Goal: Task Accomplishment & Management: Use online tool/utility

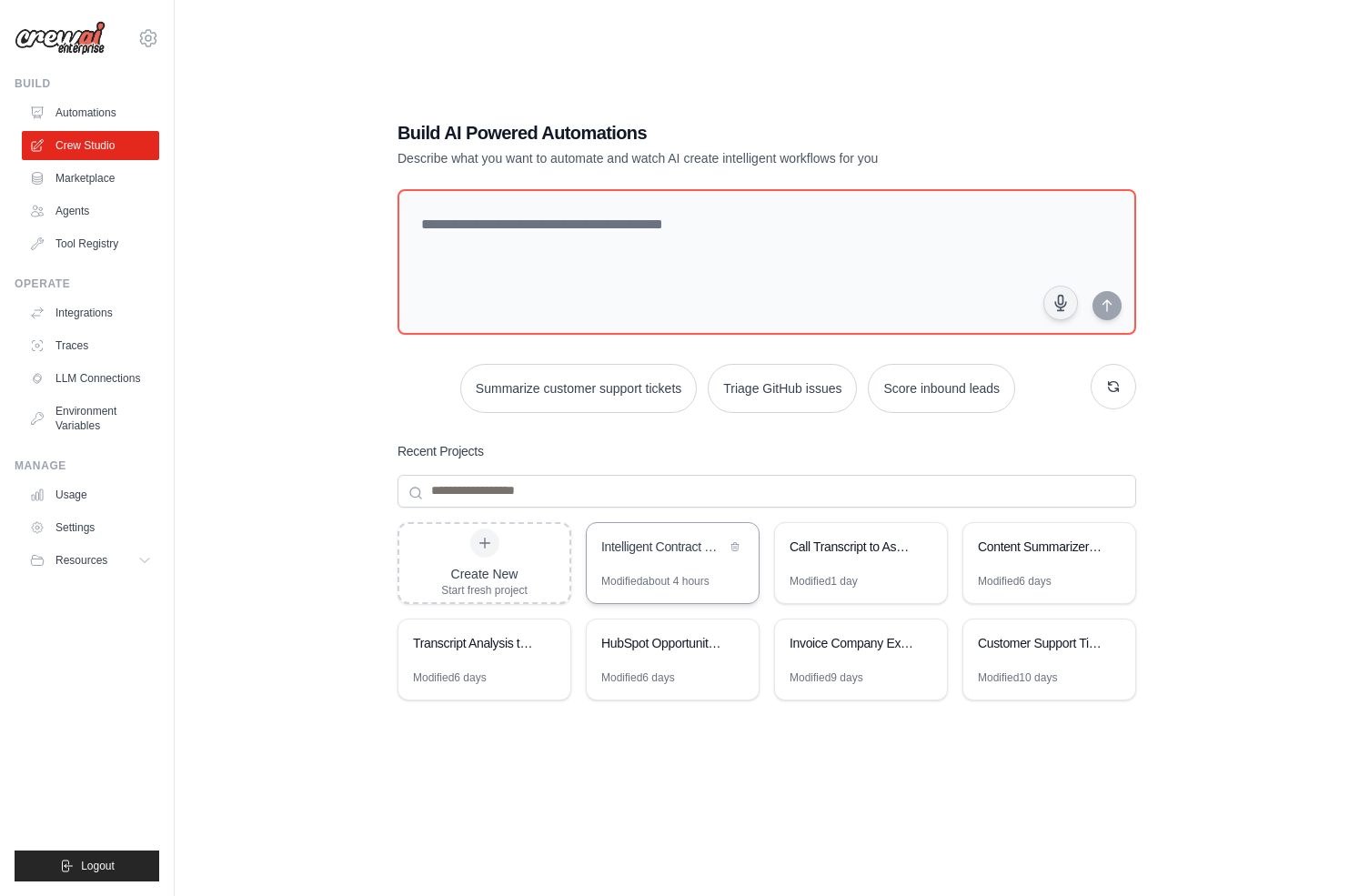
click at [672, 559] on div "Intelligent Contract Management & Negotiation System" at bounding box center [673, 548] width 172 height 51
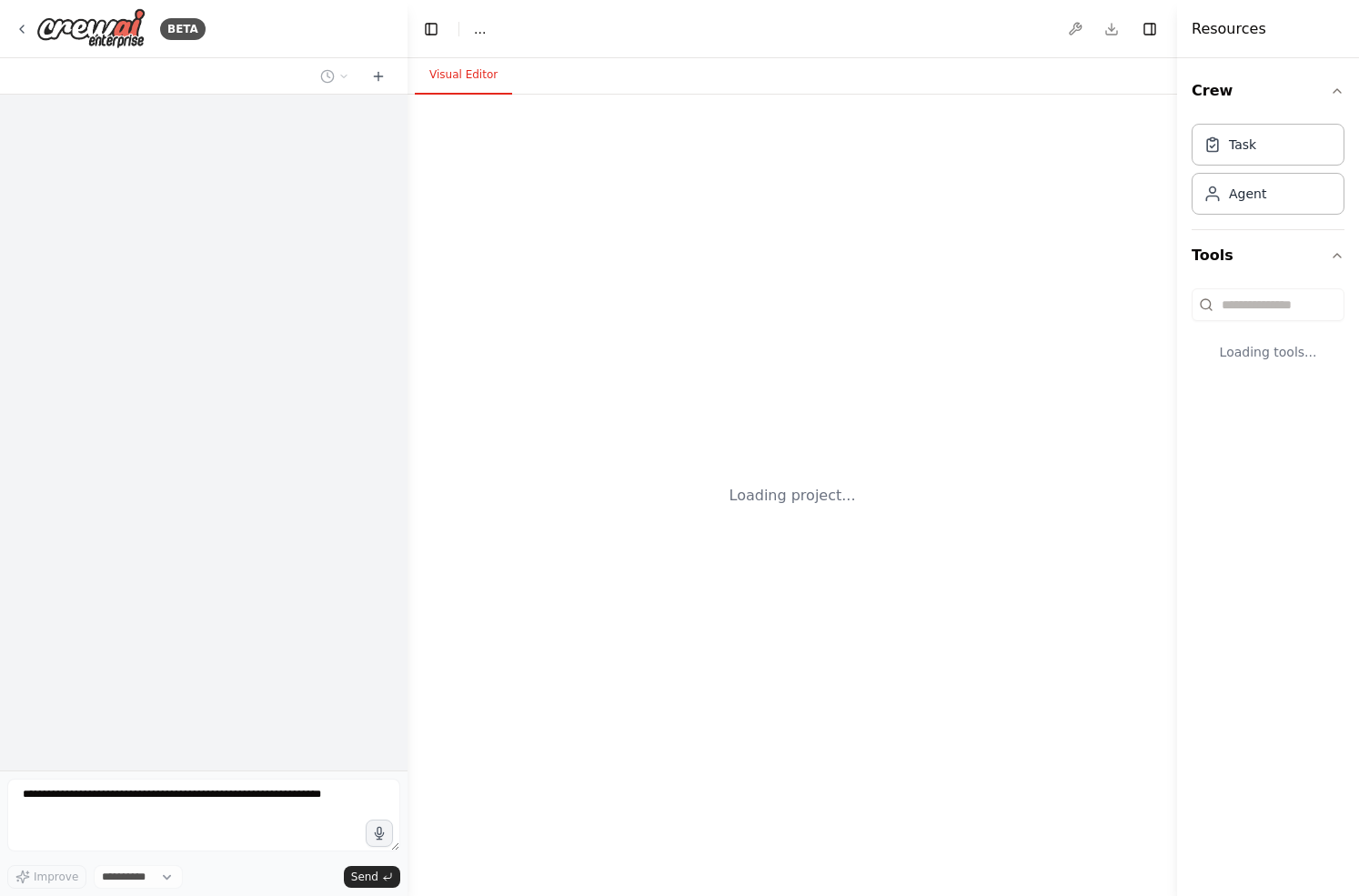
select select "****"
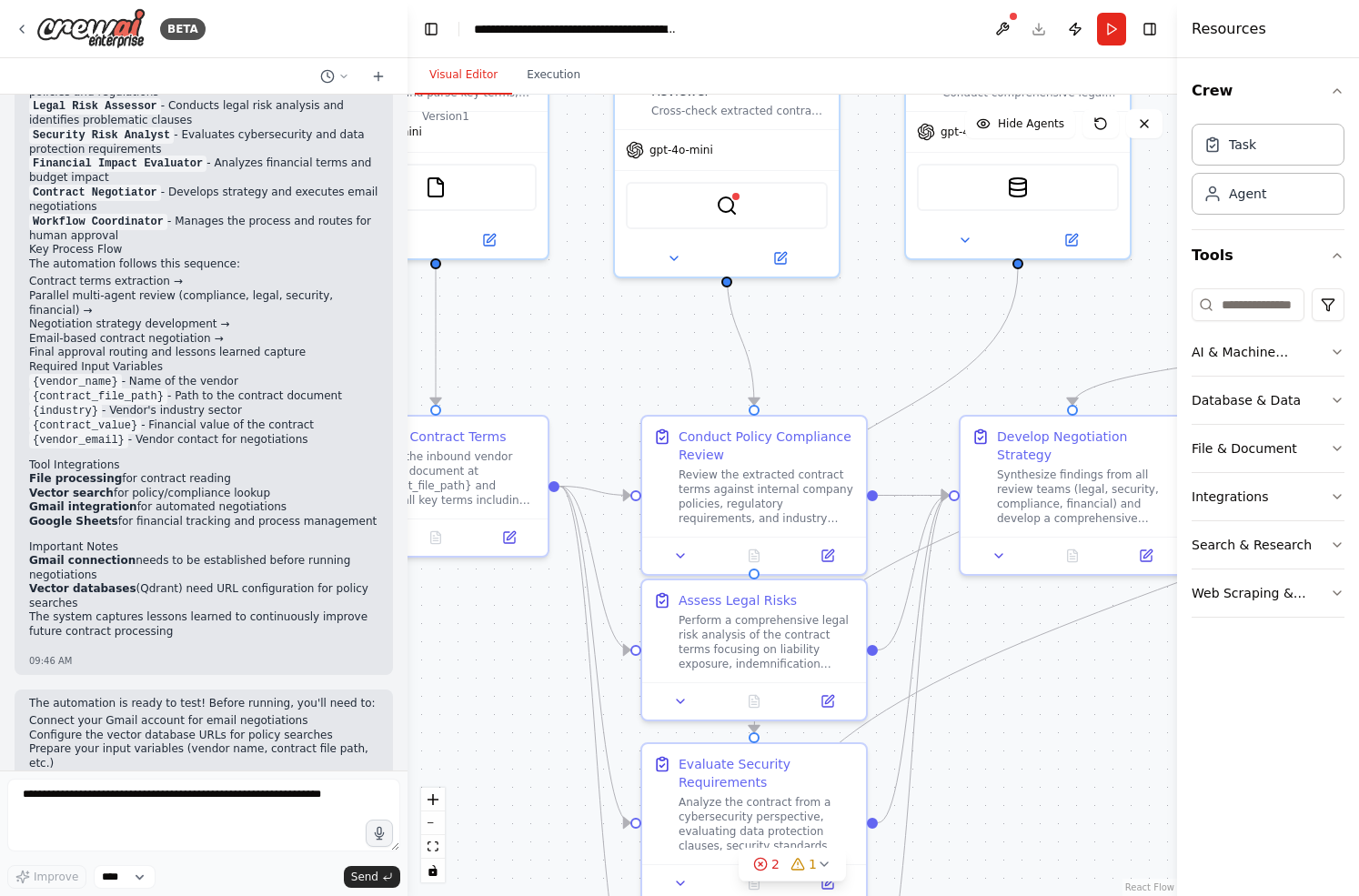
drag, startPoint x: 796, startPoint y: 492, endPoint x: 619, endPoint y: 357, distance: 222.6
click at [619, 357] on div ".deletable-edge-delete-btn { width: 20px; height: 20px; border: 0px solid #ffff…" at bounding box center [792, 495] width 769 height 801
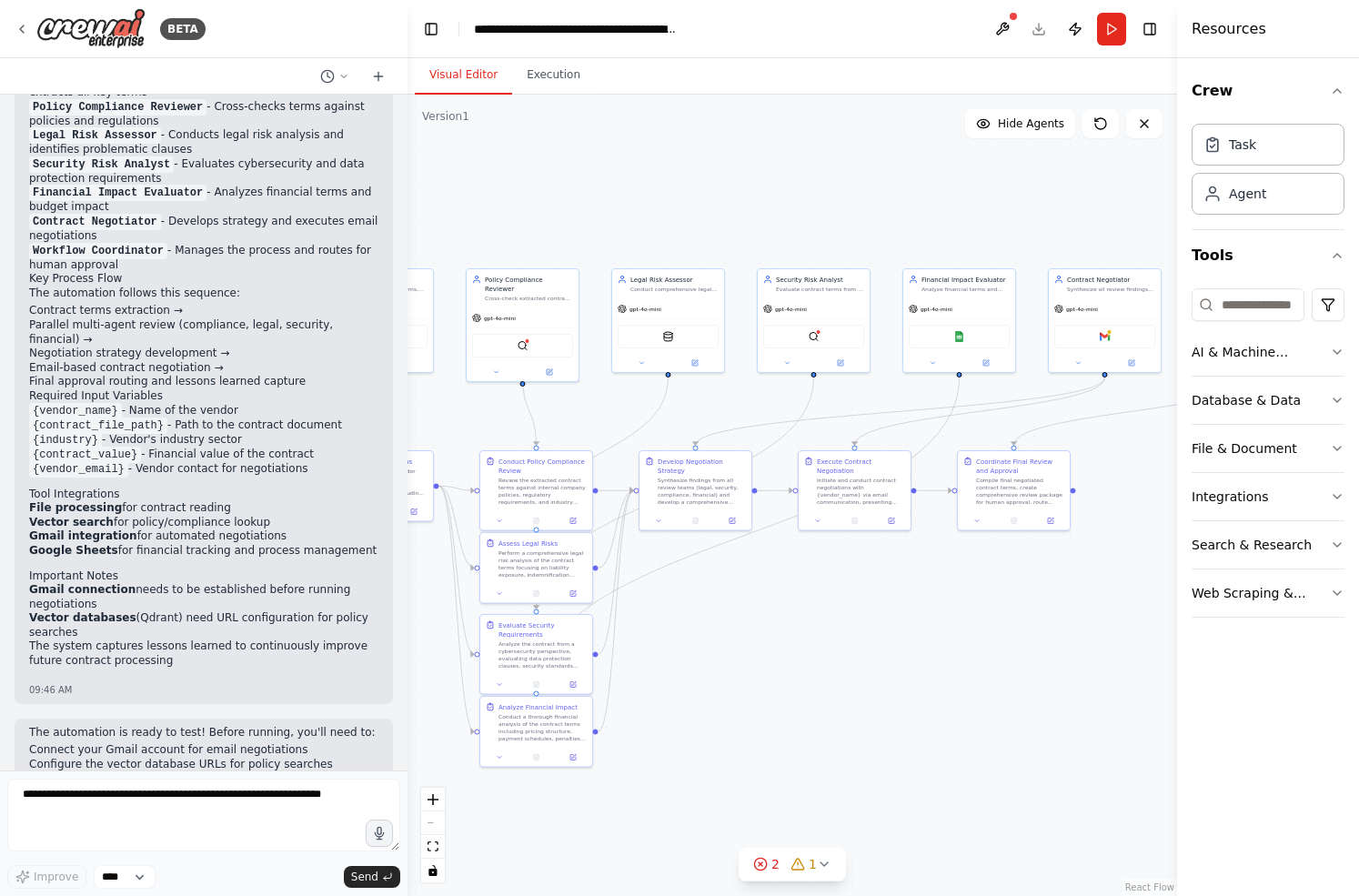
drag, startPoint x: 966, startPoint y: 616, endPoint x: 784, endPoint y: 627, distance: 182.3
click at [840, 681] on div ".deletable-edge-delete-btn { width: 20px; height: 20px; border: 0px solid #ffff…" at bounding box center [792, 495] width 769 height 801
click at [21, 26] on icon at bounding box center [22, 29] width 15 height 15
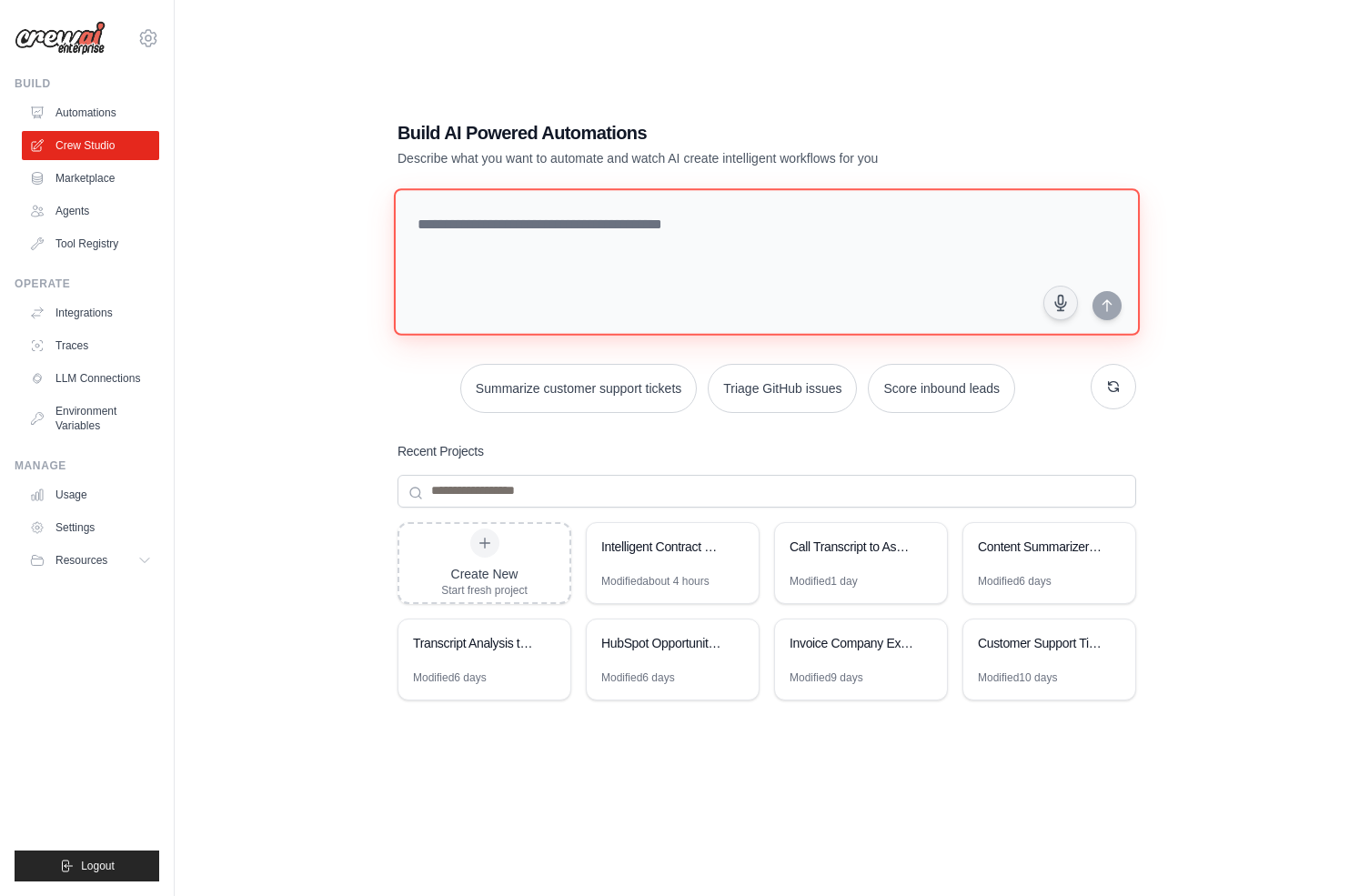
click at [533, 277] on textarea at bounding box center [766, 261] width 746 height 147
paste textarea "**********"
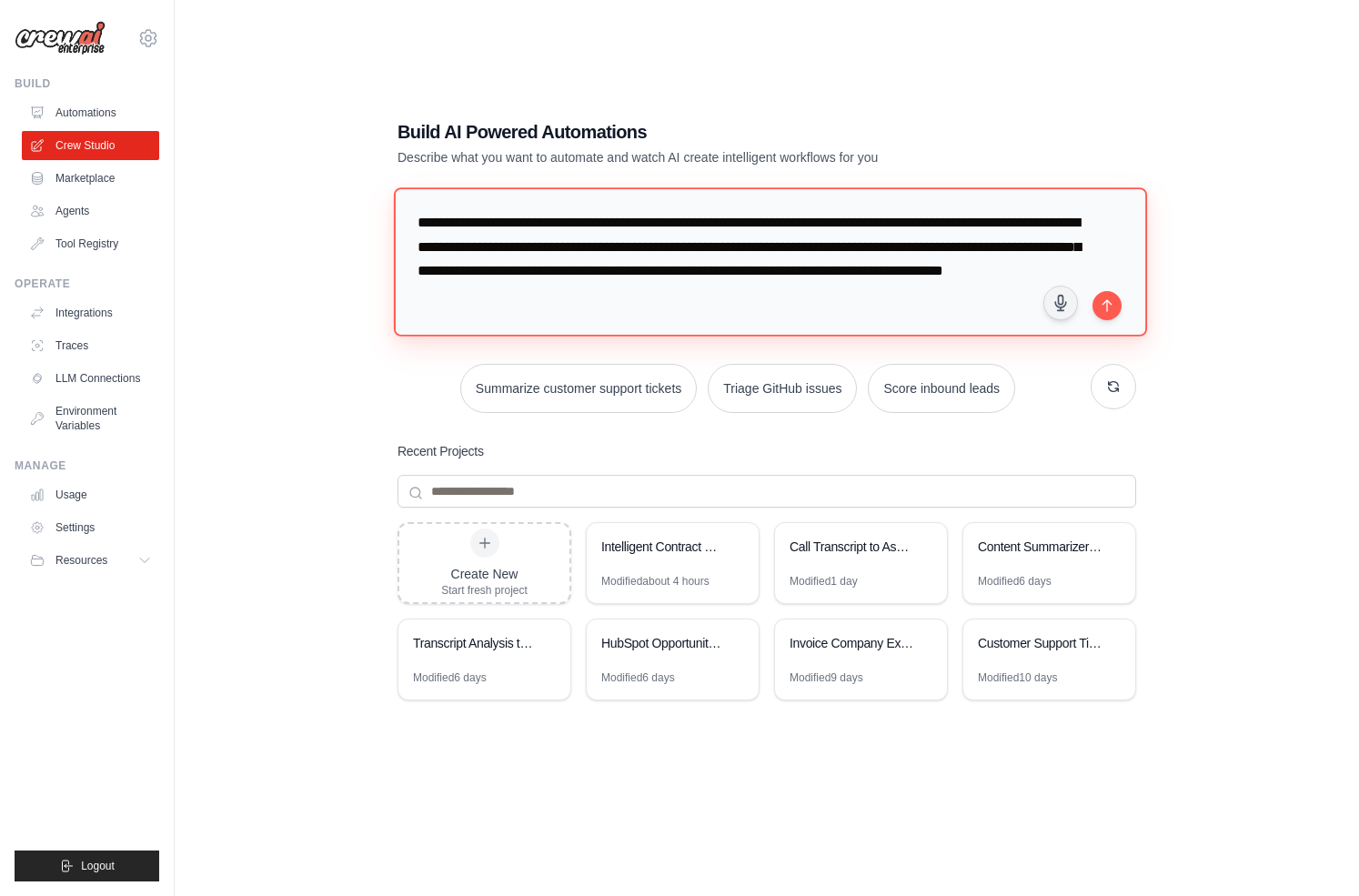
drag, startPoint x: 885, startPoint y: 226, endPoint x: 612, endPoint y: 230, distance: 273.0
click at [612, 230] on textarea "**********" at bounding box center [770, 261] width 753 height 148
click at [623, 227] on textarea "**********" at bounding box center [770, 261] width 753 height 148
type textarea "**********"
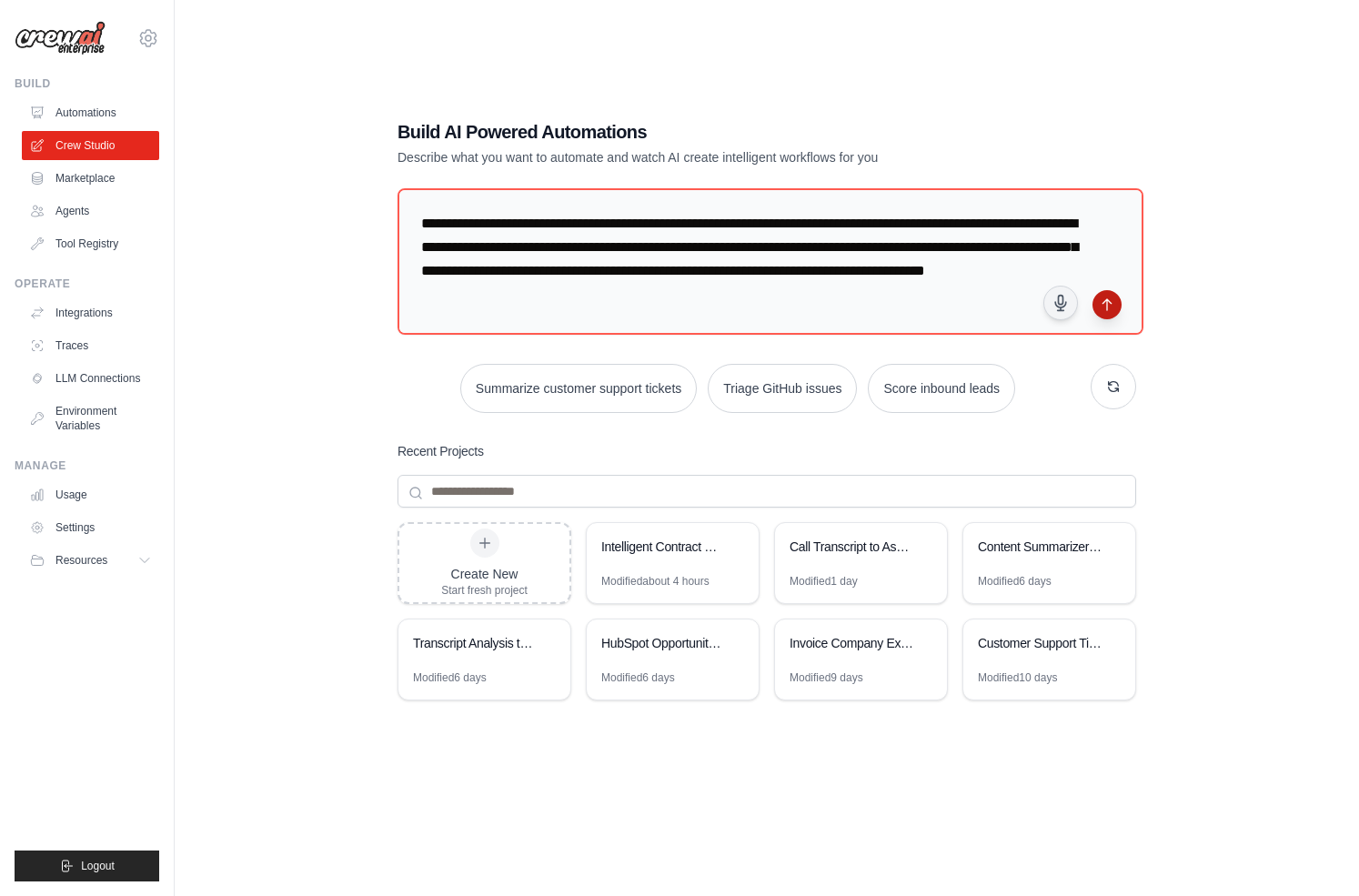
click at [1113, 298] on icon "submit" at bounding box center [1107, 305] width 15 height 15
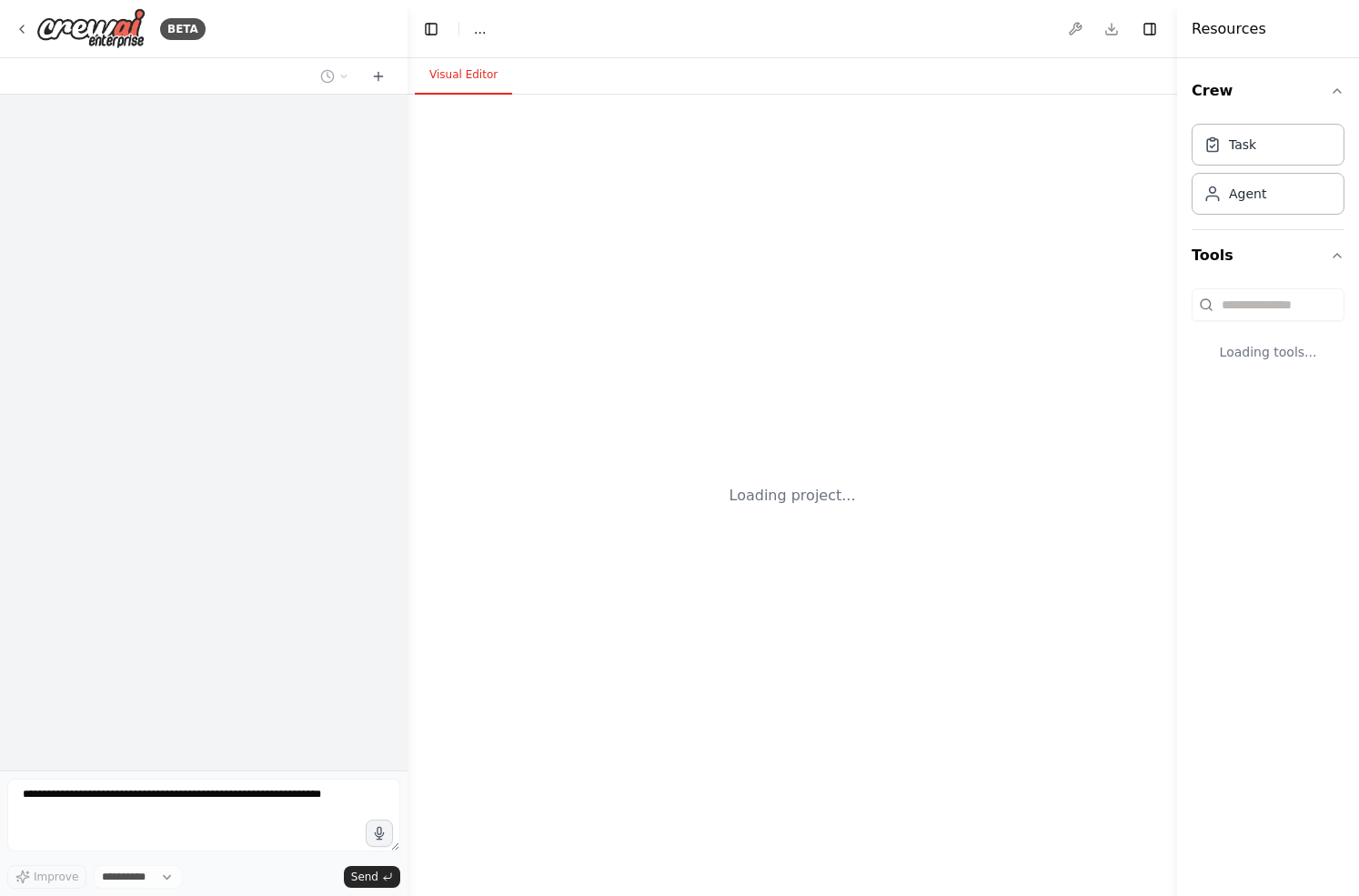
select select "****"
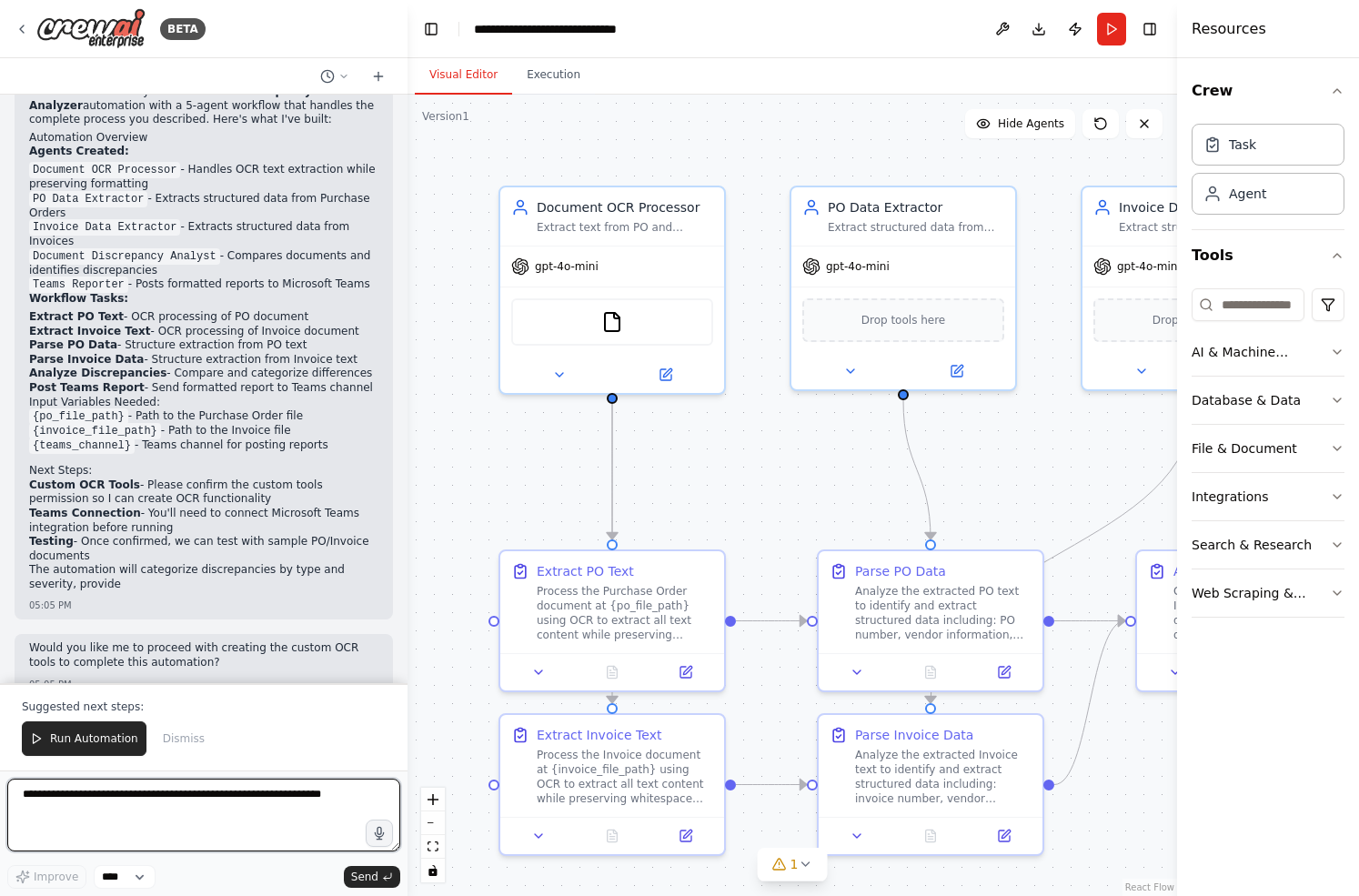
scroll to position [1758, 0]
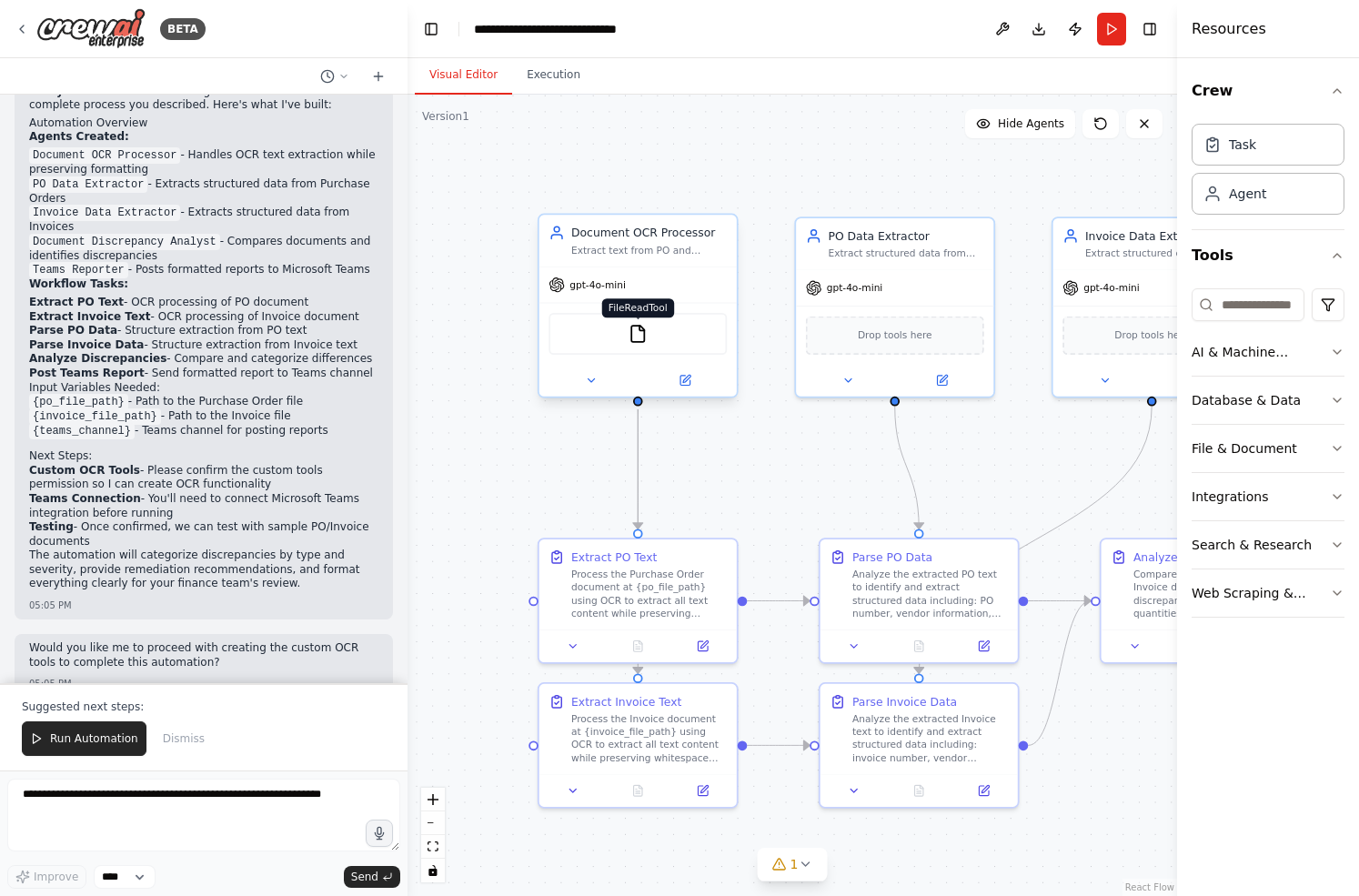
click at [643, 335] on img at bounding box center [637, 332] width 19 height 19
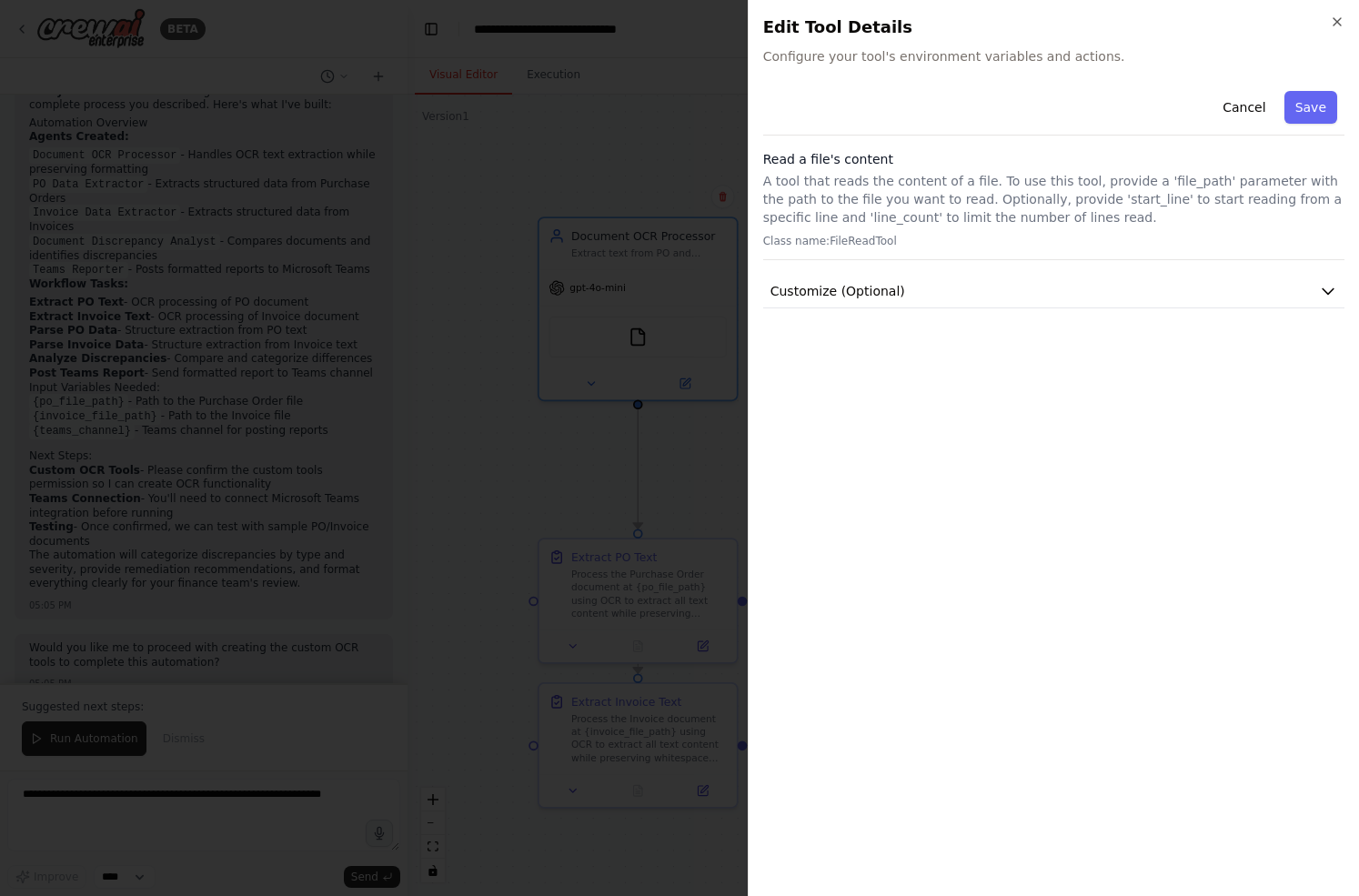
click at [695, 474] on div at bounding box center [680, 448] width 1359 height 896
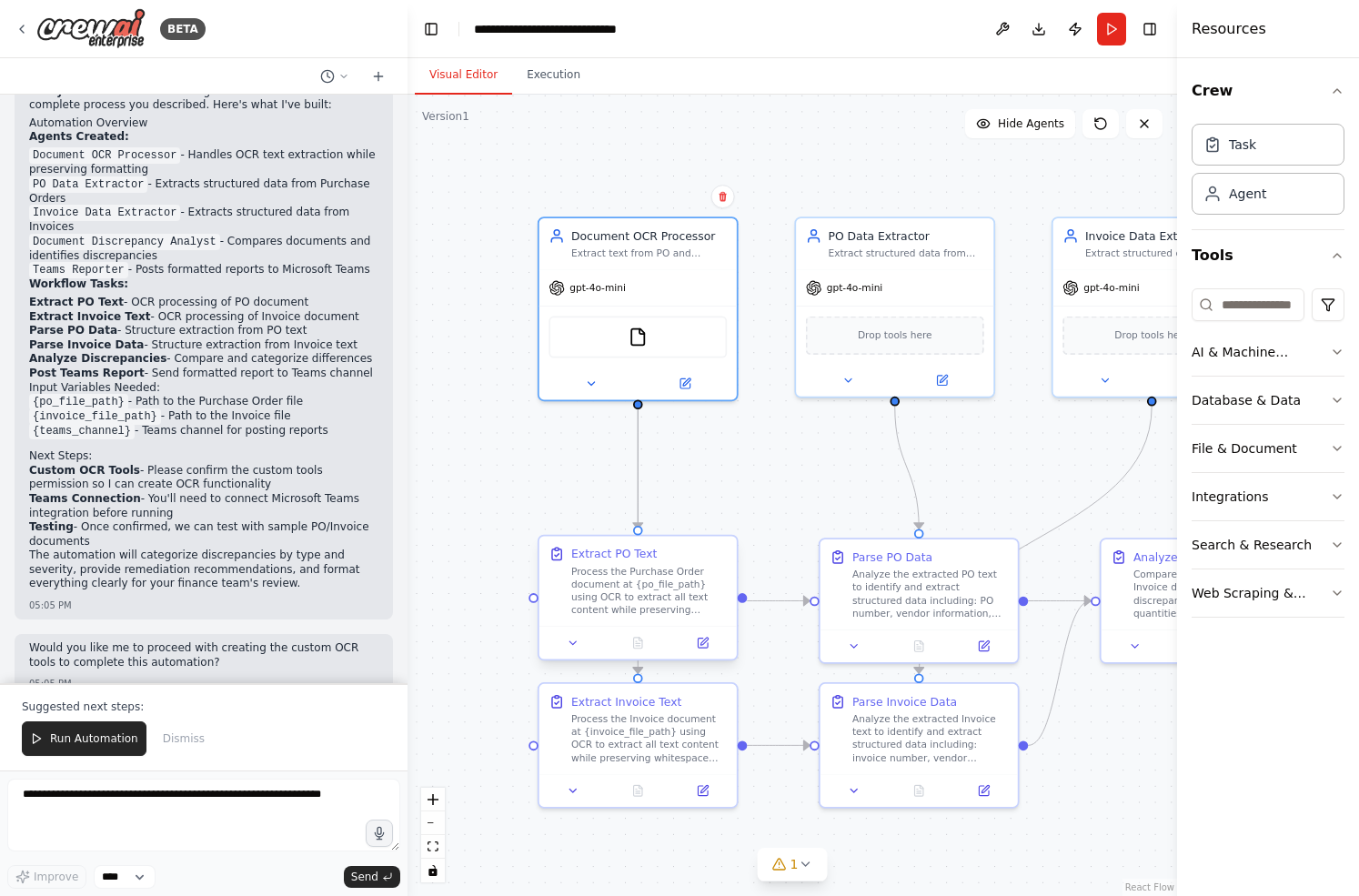
click at [644, 591] on div "Process the Purchase Order document at {po_file_path} using OCR to extract all …" at bounding box center [649, 590] width 156 height 51
click at [679, 298] on div "gpt-4o-mini" at bounding box center [638, 285] width 197 height 35
click at [637, 289] on div "gpt-4o-mini" at bounding box center [638, 285] width 197 height 35
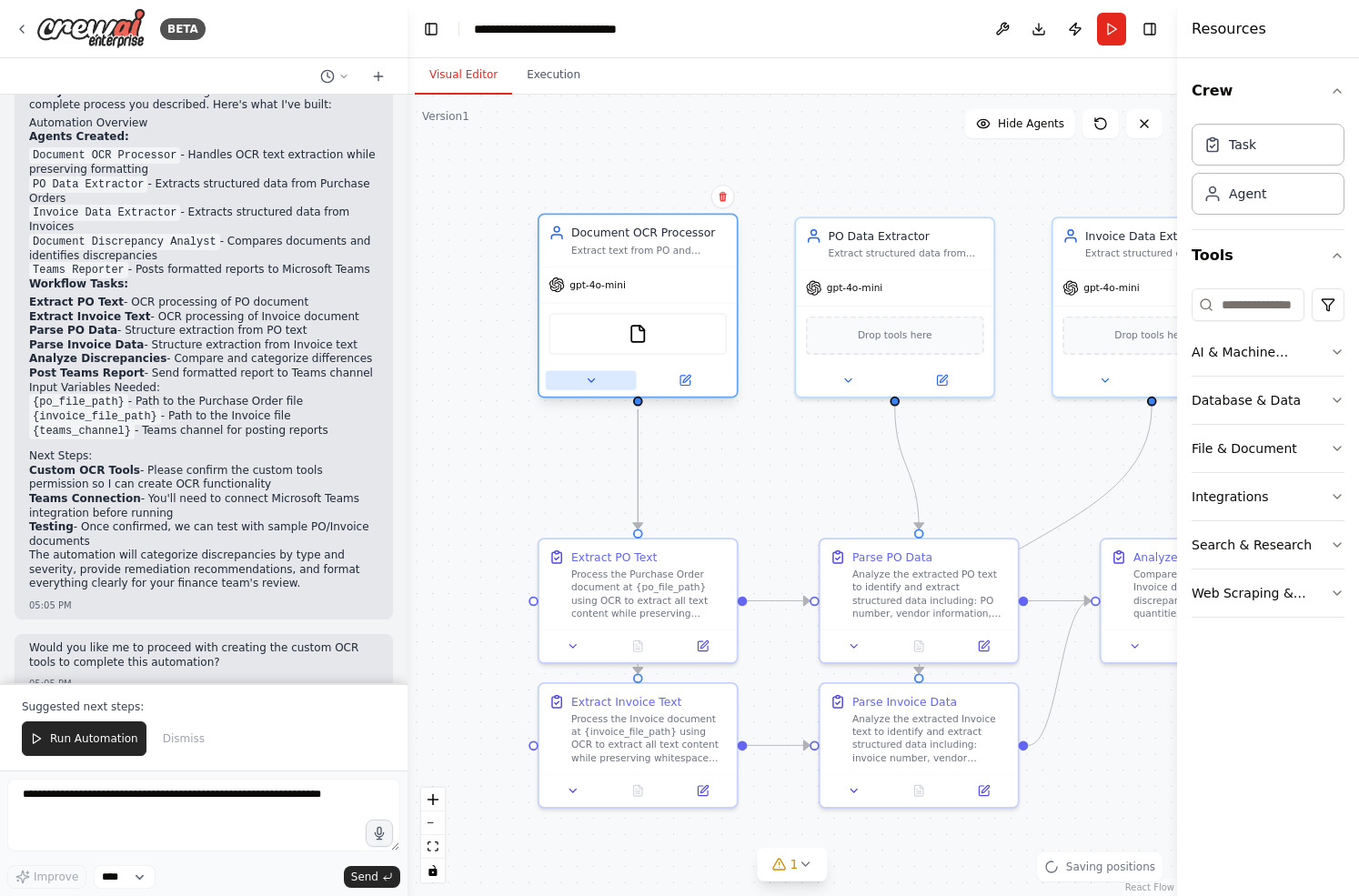
click at [585, 384] on icon at bounding box center [591, 379] width 13 height 13
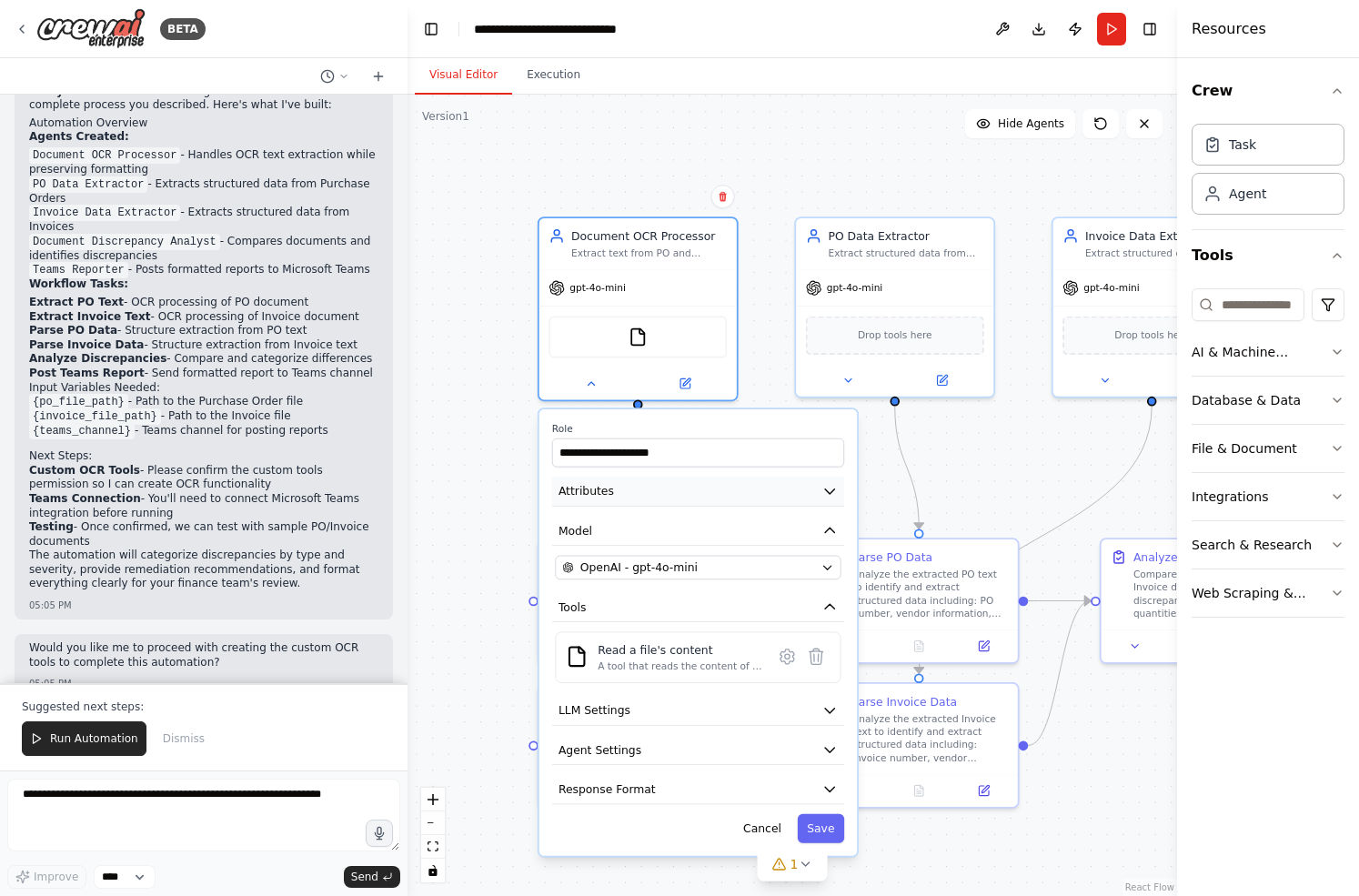
click at [662, 490] on button "Attributes" at bounding box center [698, 491] width 292 height 30
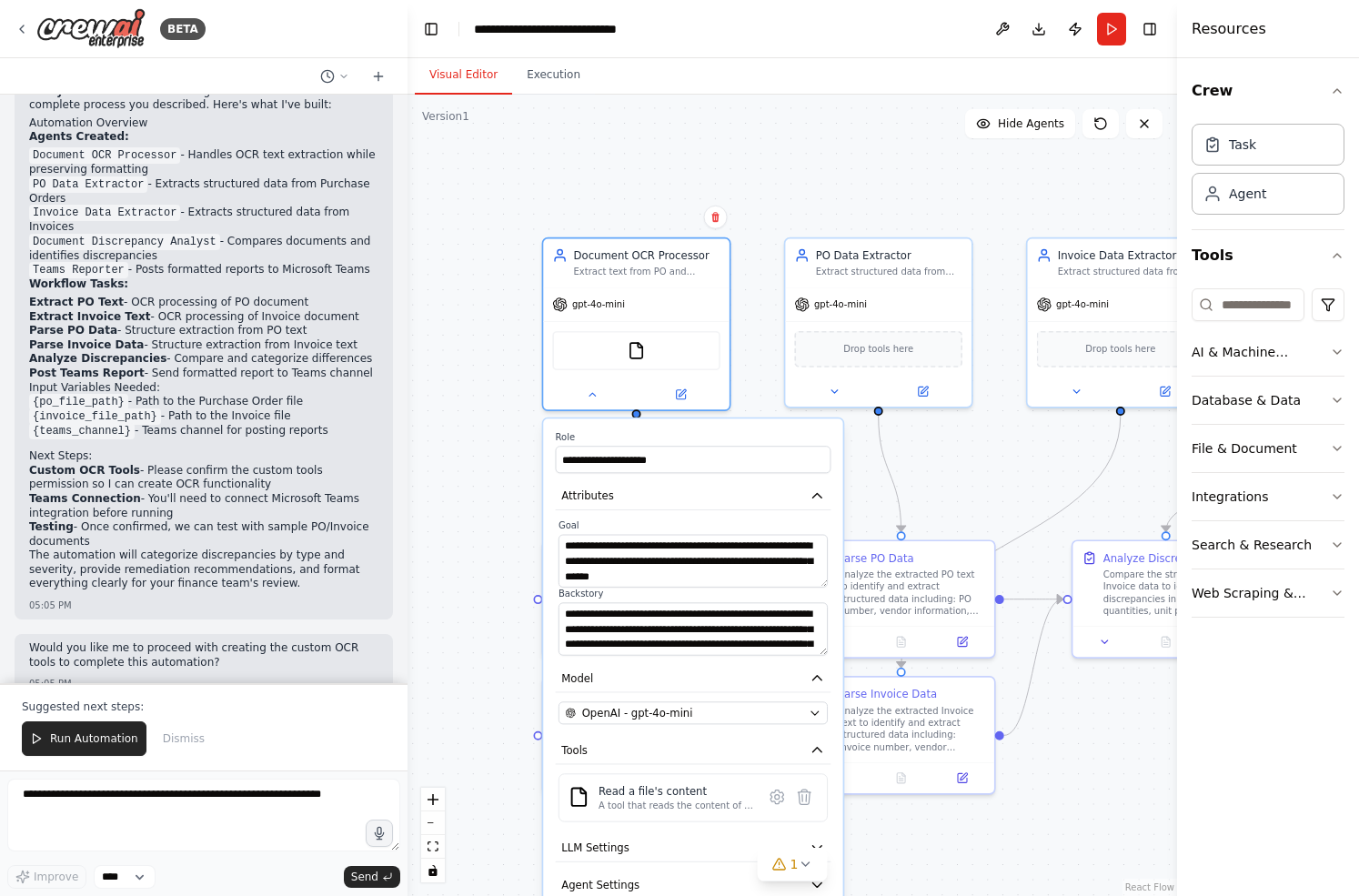
click at [459, 602] on div ".deletable-edge-delete-btn { width: 20px; height: 20px; border: 0px solid #ffff…" at bounding box center [792, 495] width 769 height 801
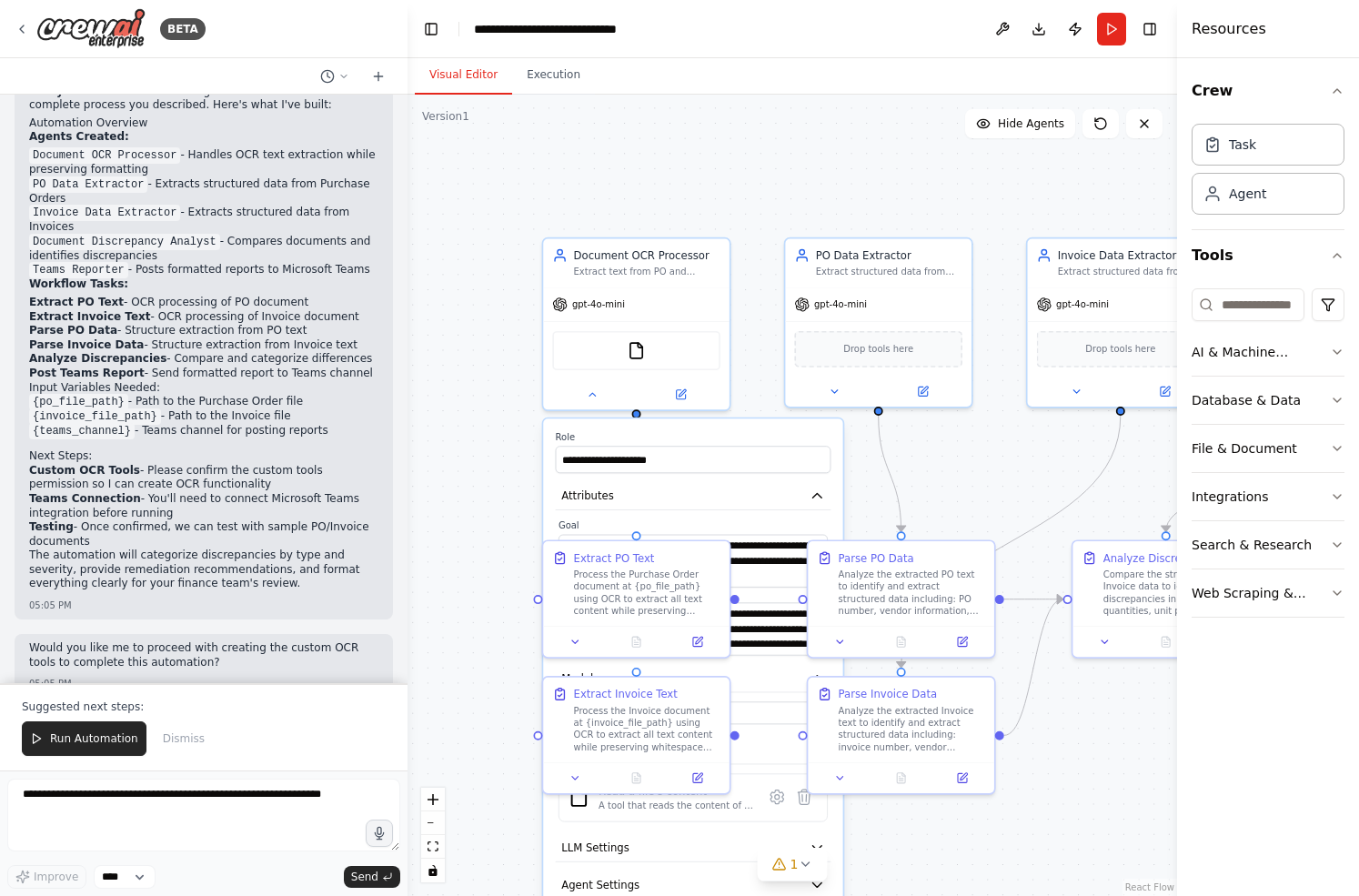
click at [458, 529] on div ".deletable-edge-delete-btn { width: 20px; height: 20px; border: 0px solid #ffff…" at bounding box center [792, 495] width 769 height 801
click at [599, 393] on button at bounding box center [592, 390] width 86 height 18
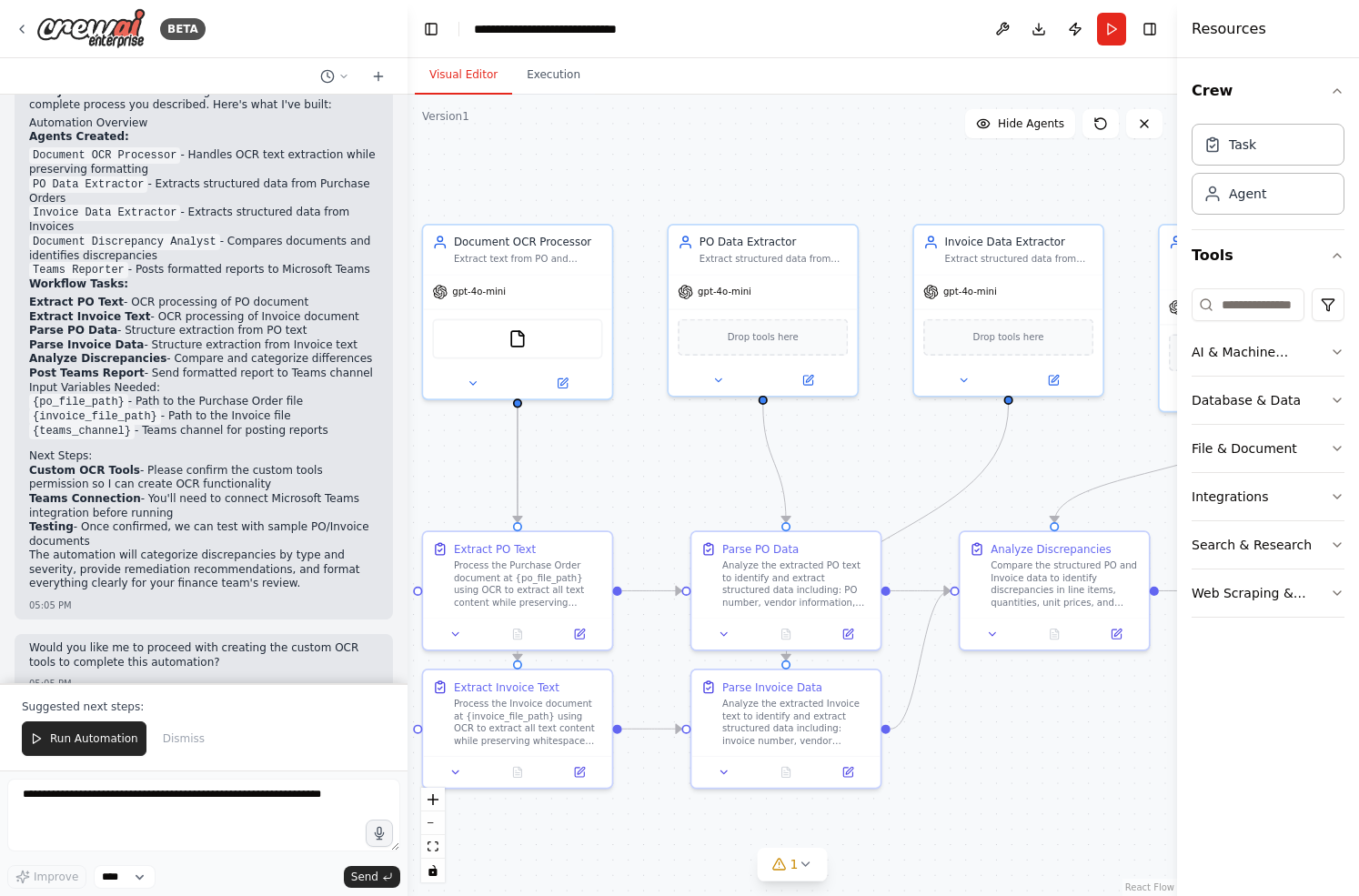
drag, startPoint x: 744, startPoint y: 481, endPoint x: 627, endPoint y: 471, distance: 117.4
click at [627, 471] on div ".deletable-edge-delete-btn { width: 20px; height: 20px; border: 0px solid #ffff…" at bounding box center [792, 495] width 769 height 801
click at [798, 244] on div "PO Data Extractor" at bounding box center [774, 239] width 149 height 16
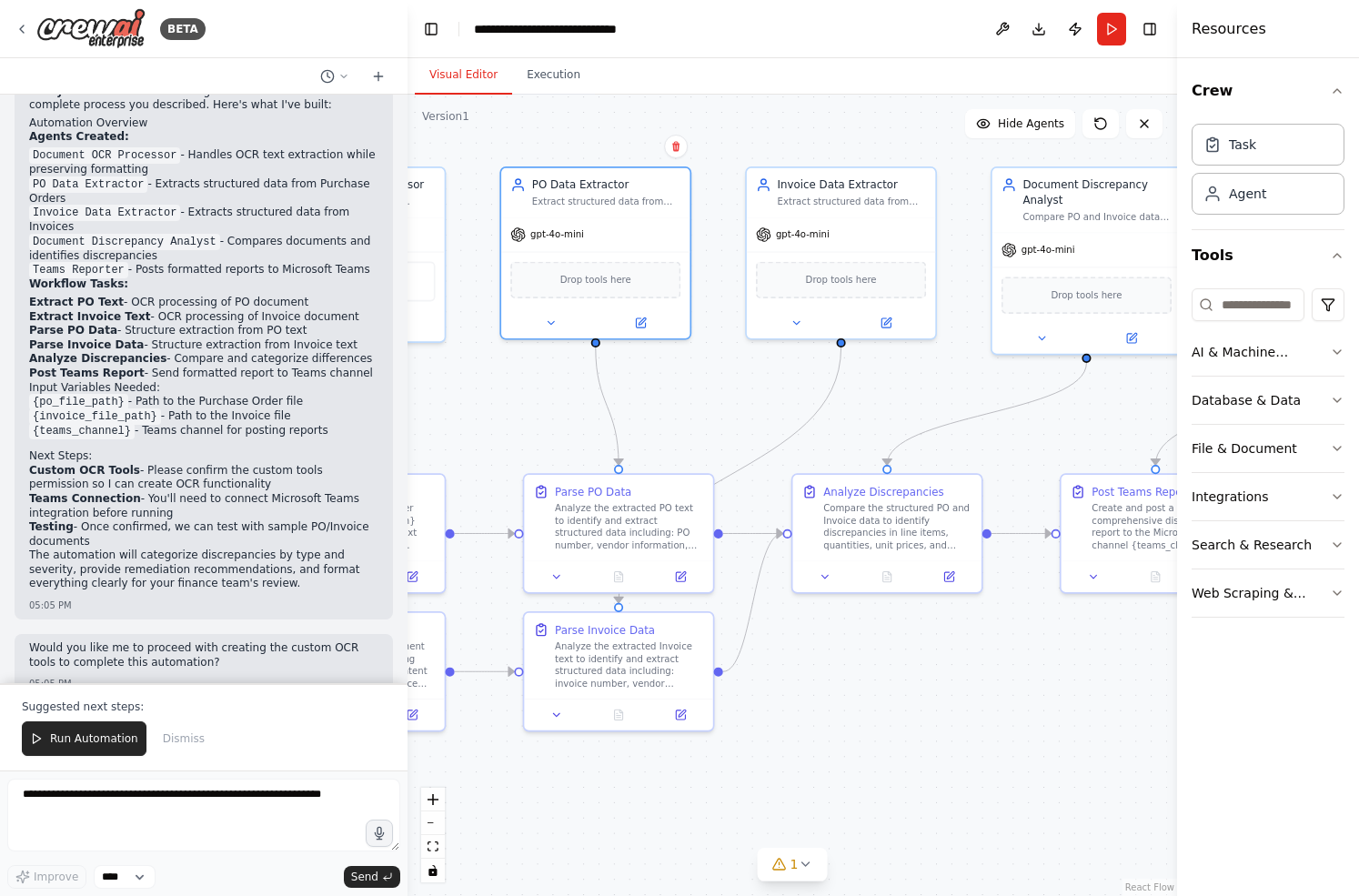
drag, startPoint x: 857, startPoint y: 454, endPoint x: 680, endPoint y: 403, distance: 184.2
click at [680, 403] on div ".deletable-edge-delete-btn { width: 20px; height: 20px; border: 0px solid #ffff…" at bounding box center [792, 495] width 769 height 801
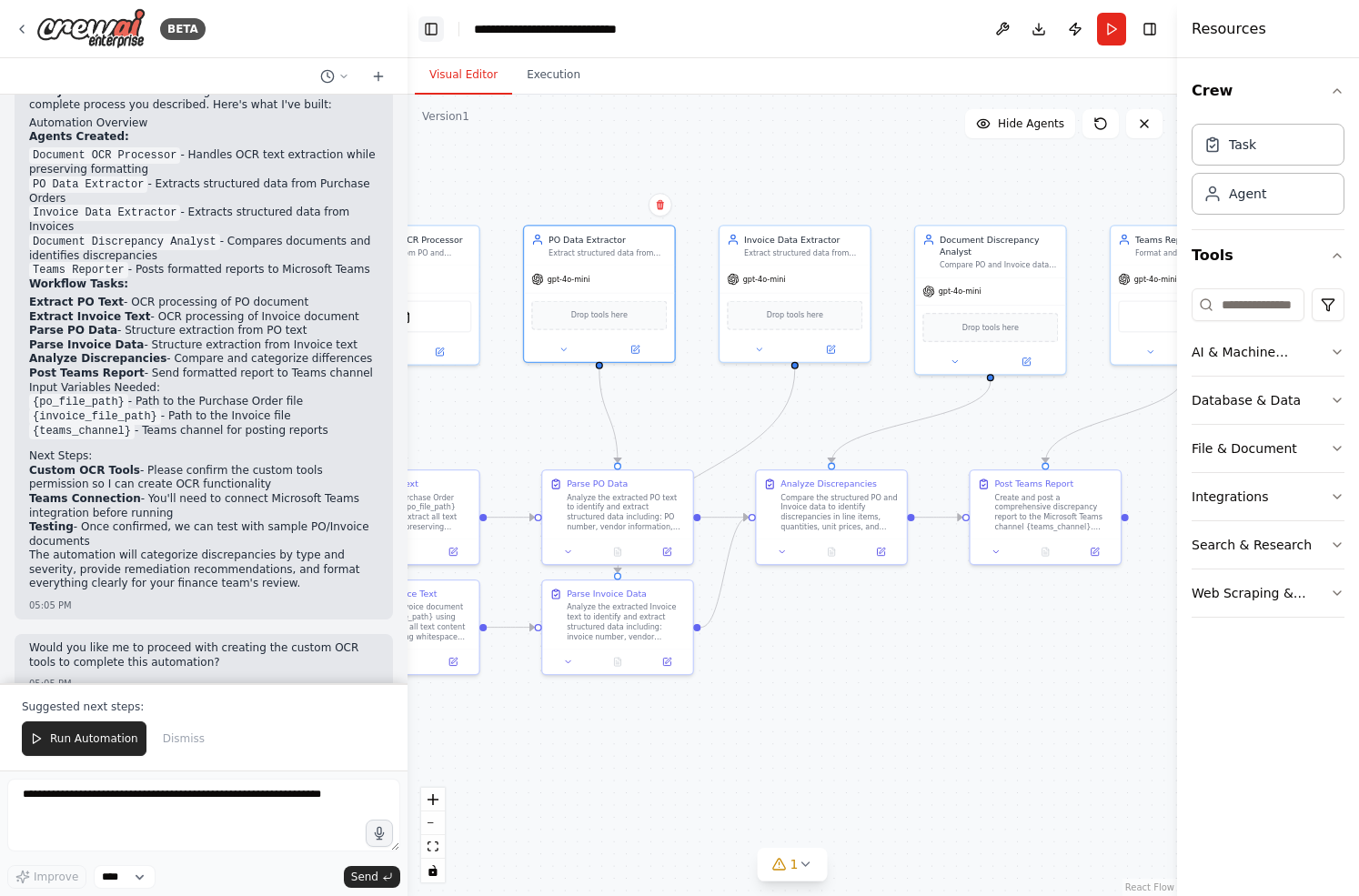
click at [429, 34] on button "Toggle Left Sidebar" at bounding box center [431, 30] width 26 height 26
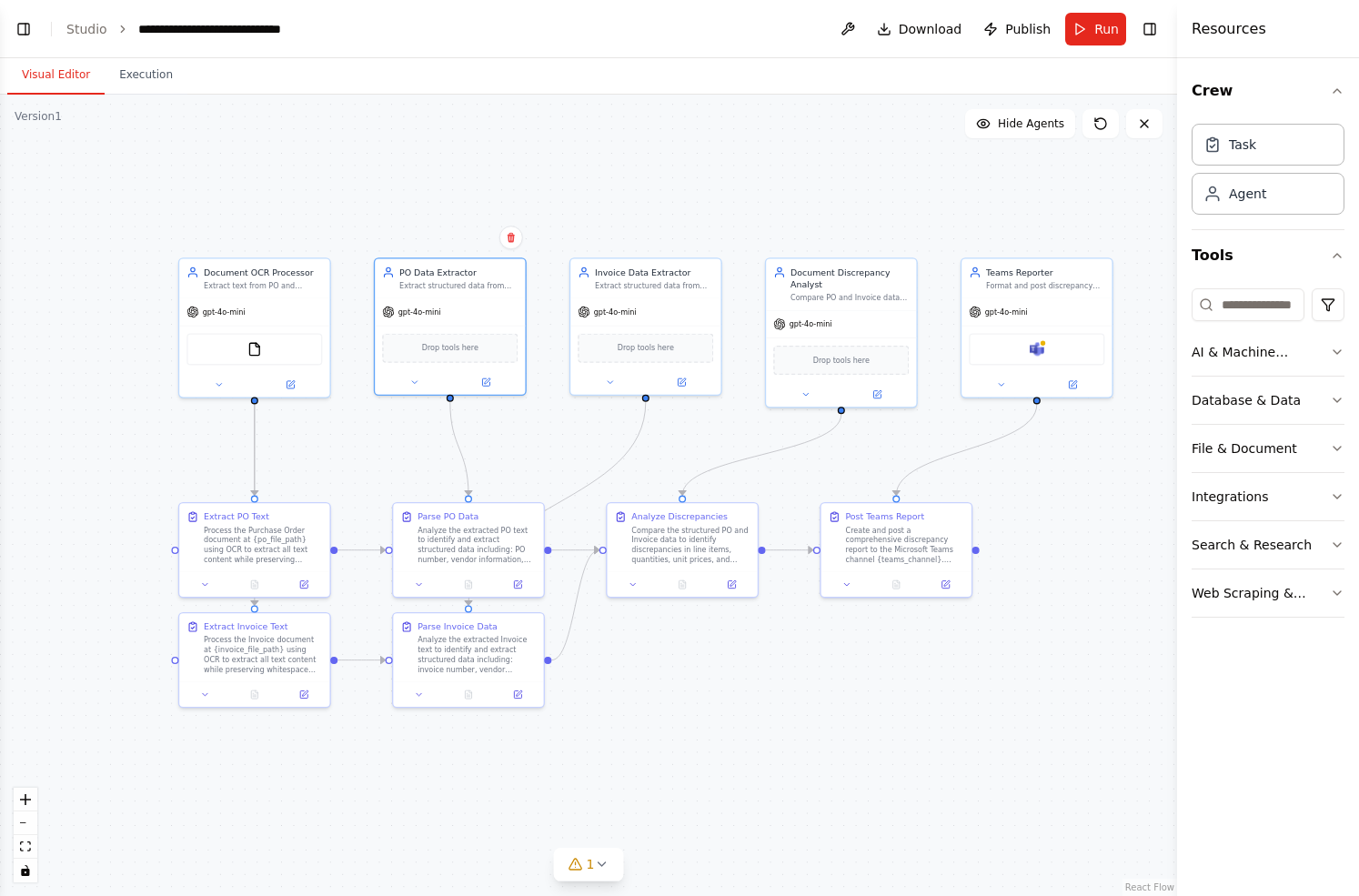
drag, startPoint x: 277, startPoint y: 417, endPoint x: 535, endPoint y: 450, distance: 260.1
click at [535, 450] on div ".deletable-edge-delete-btn { width: 20px; height: 20px; border: 0px solid #ffff…" at bounding box center [589, 495] width 1178 height 801
click at [28, 29] on button "Toggle Left Sidebar" at bounding box center [24, 30] width 26 height 26
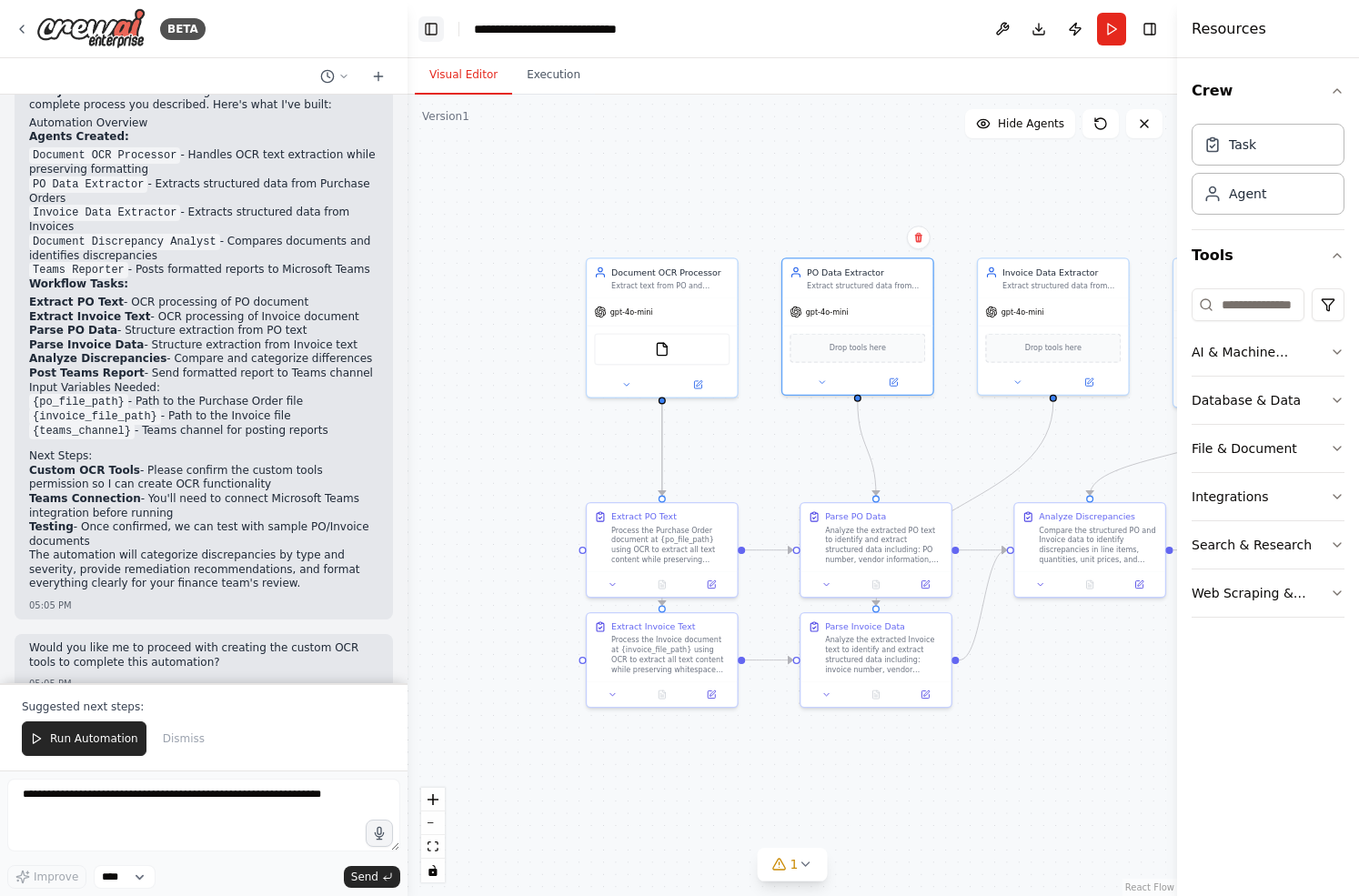
click at [441, 30] on button "Toggle Left Sidebar" at bounding box center [431, 30] width 26 height 26
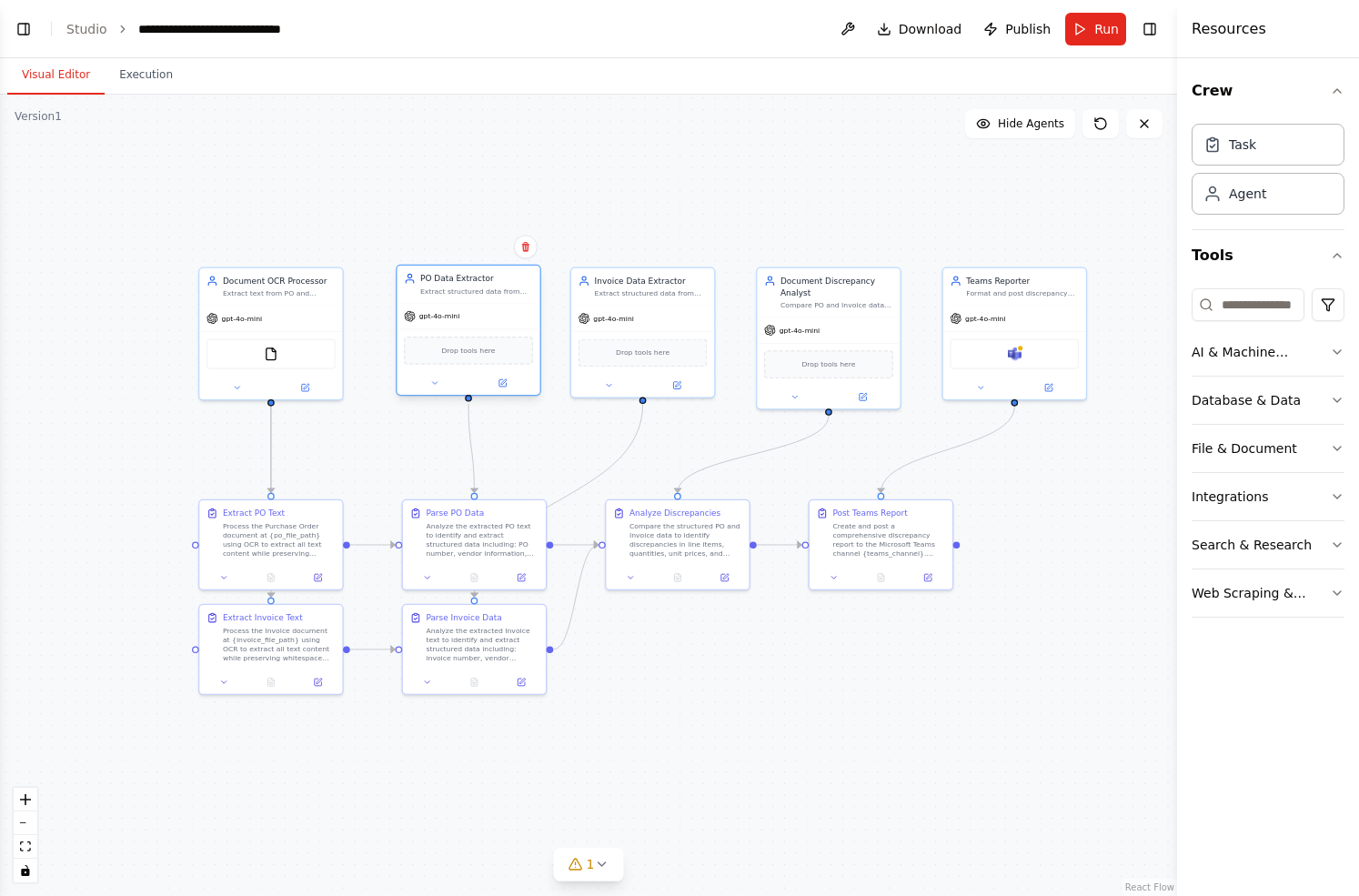
click at [506, 301] on div "PO Data Extractor Extract structured data from Purchase Order text including PO…" at bounding box center [467, 284] width 143 height 37
click at [818, 295] on div "Document Discrepancy Analyst" at bounding box center [824, 285] width 112 height 24
drag, startPoint x: 991, startPoint y: 299, endPoint x: 978, endPoint y: 298, distance: 13.0
click at [978, 298] on div "Teams Reporter Format and post discrepancy reports with recommended actions to …" at bounding box center [1003, 284] width 143 height 37
drag, startPoint x: 472, startPoint y: 290, endPoint x: 462, endPoint y: 291, distance: 10.0
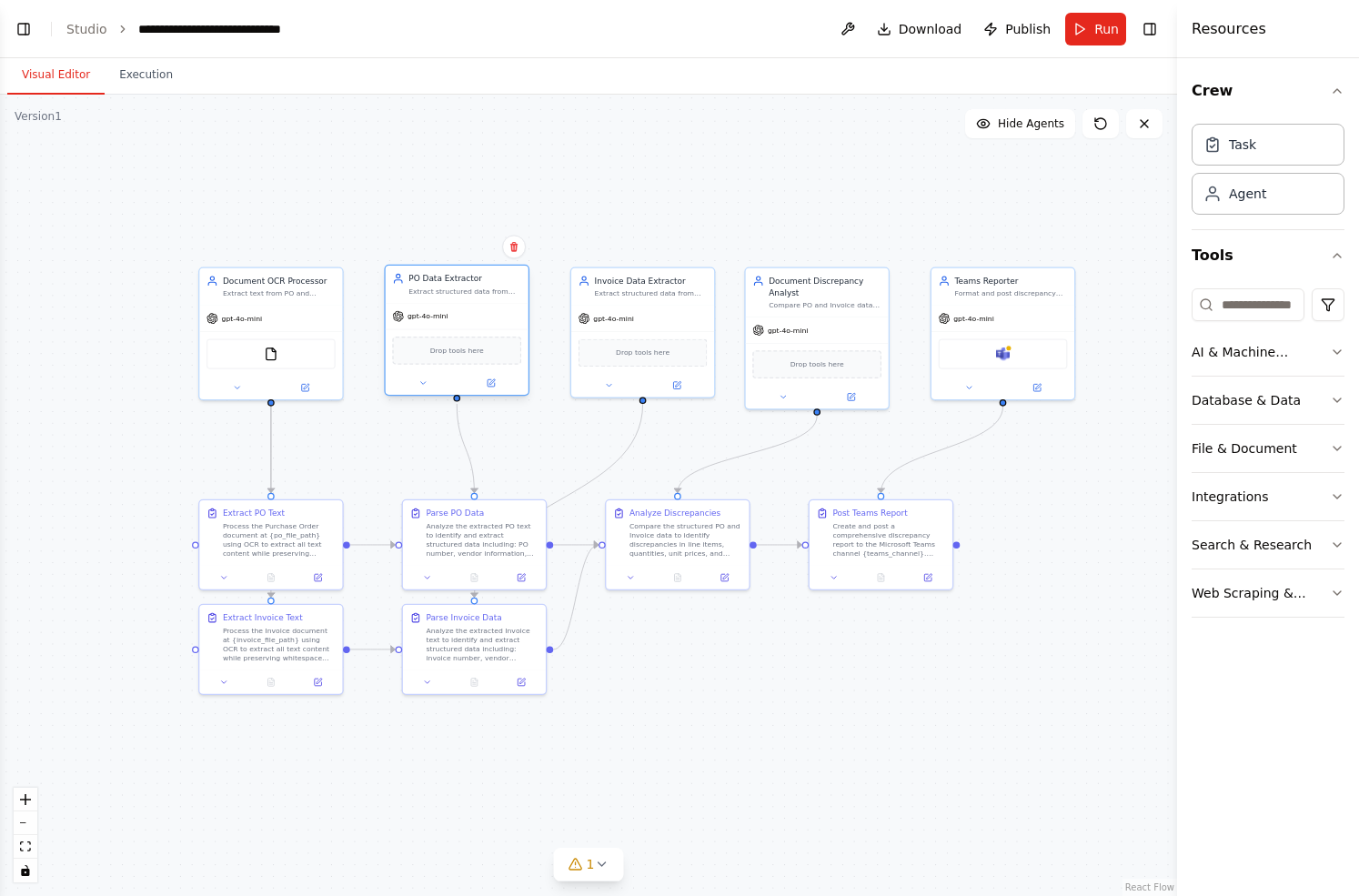
click at [462, 291] on div "Extract structured data from Purchase Order text including PO number, vendor de…" at bounding box center [465, 291] width 112 height 9
click at [603, 302] on div "Invoice Data Extractor Extract structured data from Invoice text including invo…" at bounding box center [642, 284] width 143 height 37
drag, startPoint x: 791, startPoint y: 301, endPoint x: 801, endPoint y: 303, distance: 10.2
click at [801, 303] on div "Compare PO and Invoice data to identify discrepancies in line items, quantities…" at bounding box center [836, 303] width 112 height 9
click at [972, 300] on div "Teams Reporter Format and post discrepancy reports with recommended actions to …" at bounding box center [1014, 284] width 143 height 37
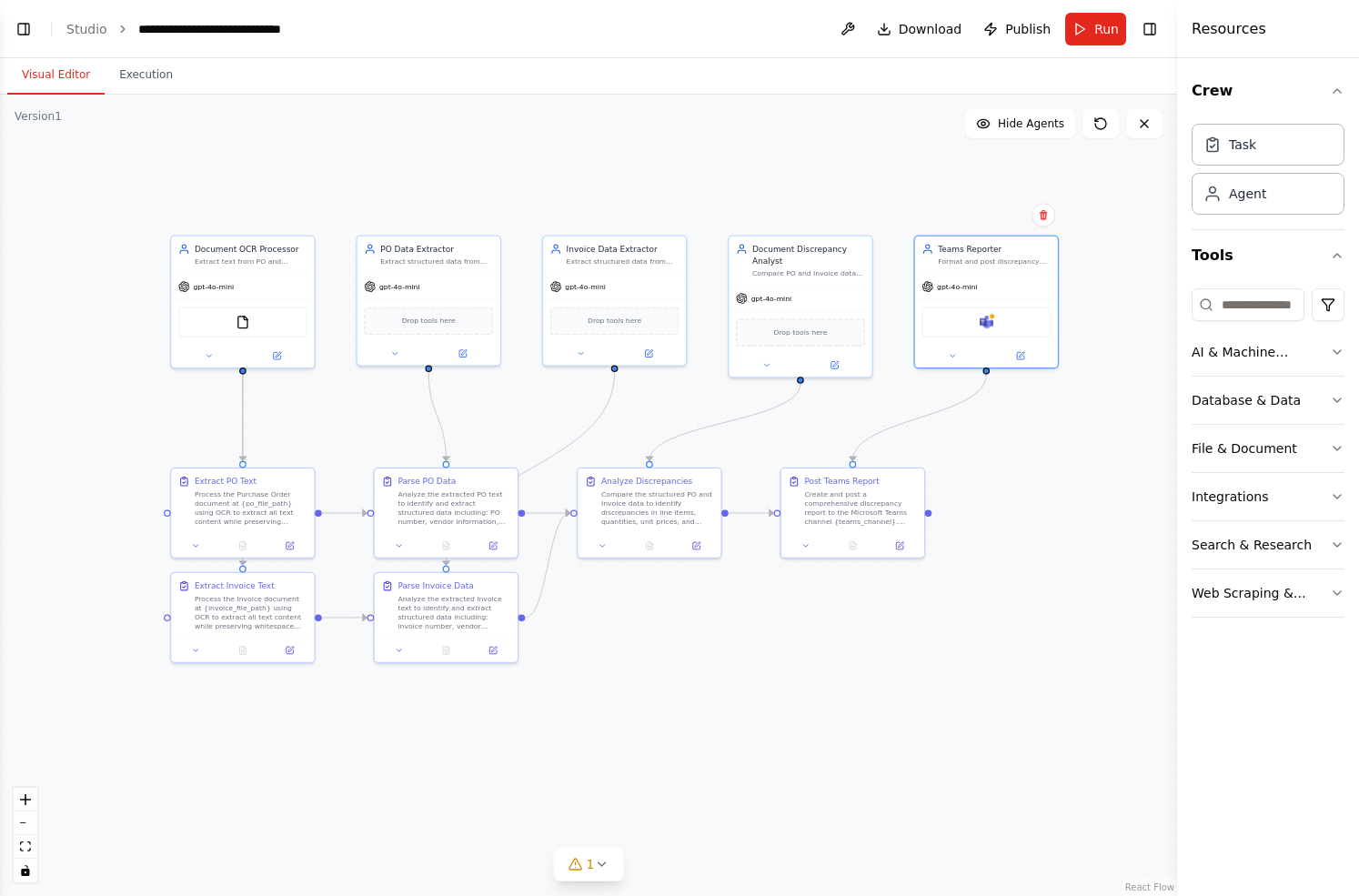
drag, startPoint x: 387, startPoint y: 476, endPoint x: 358, endPoint y: 445, distance: 42.4
click at [358, 445] on div ".deletable-edge-delete-btn { width: 20px; height: 20px; border: 0px solid #ffff…" at bounding box center [589, 495] width 1178 height 801
click at [597, 854] on button "1" at bounding box center [589, 864] width 70 height 34
click at [798, 791] on button "1" at bounding box center [589, 782] width 471 height 34
click at [981, 322] on img at bounding box center [986, 319] width 14 height 14
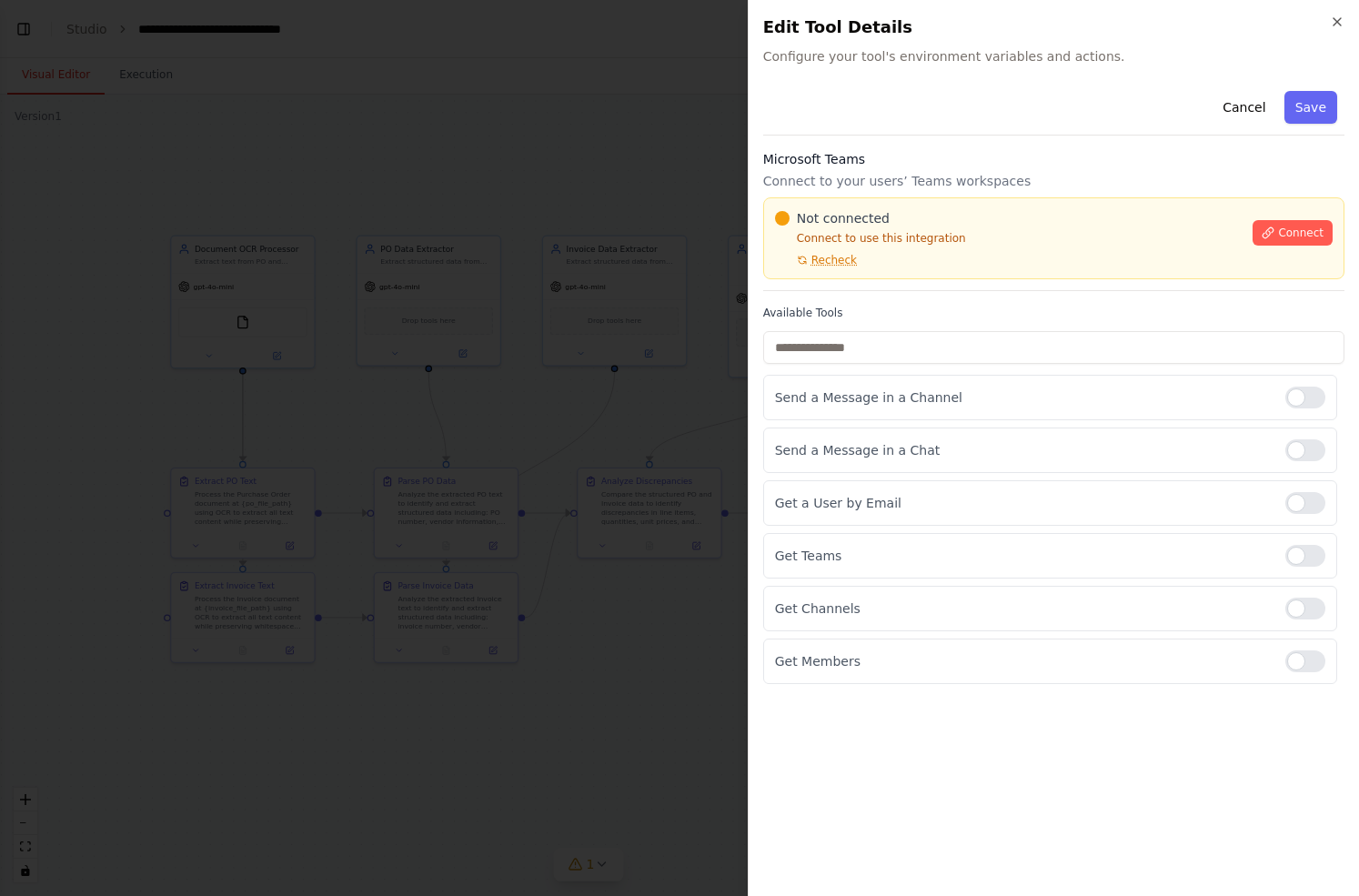
click at [706, 421] on div at bounding box center [680, 448] width 1359 height 896
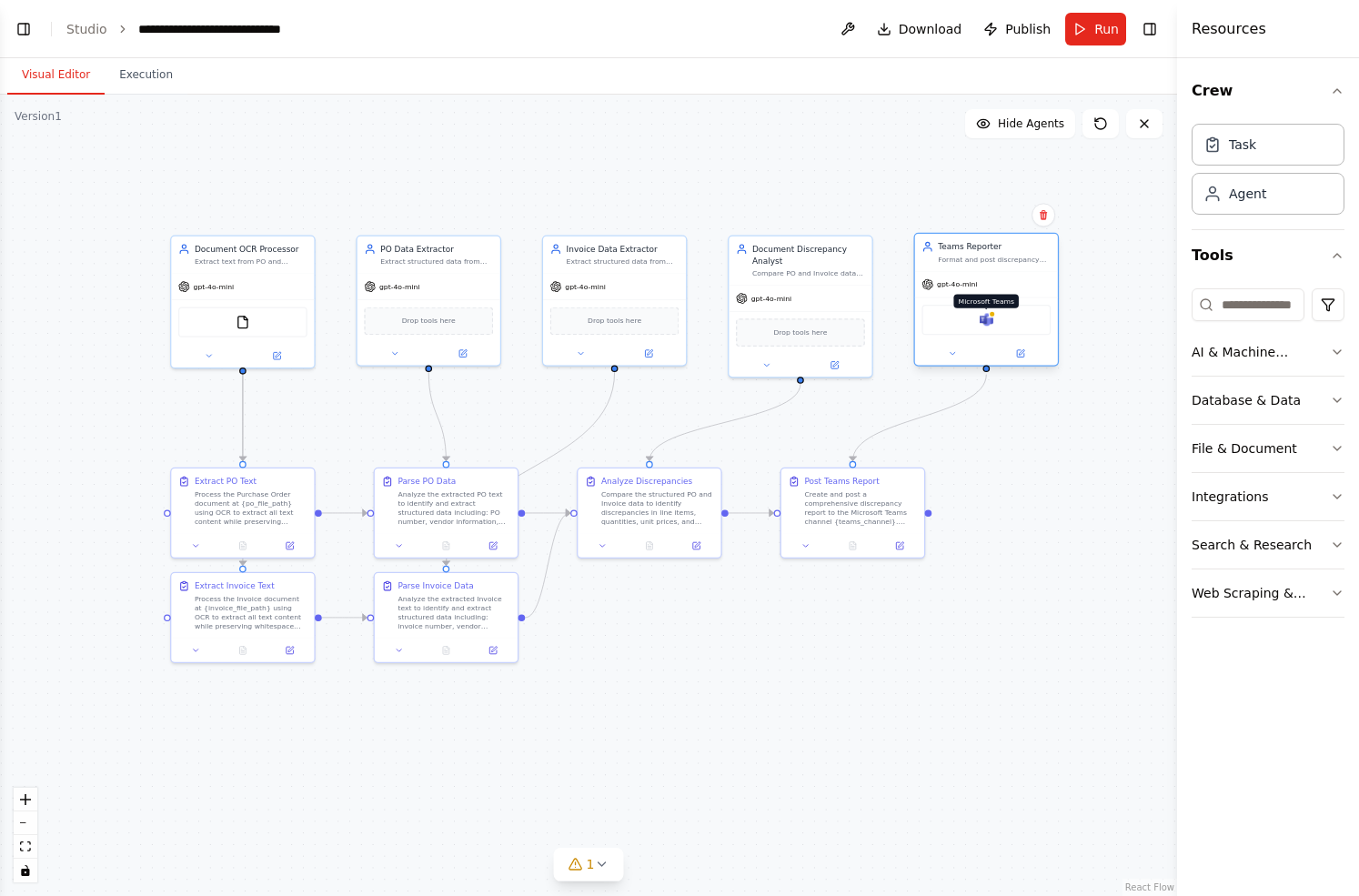
click at [982, 322] on img at bounding box center [986, 319] width 14 height 14
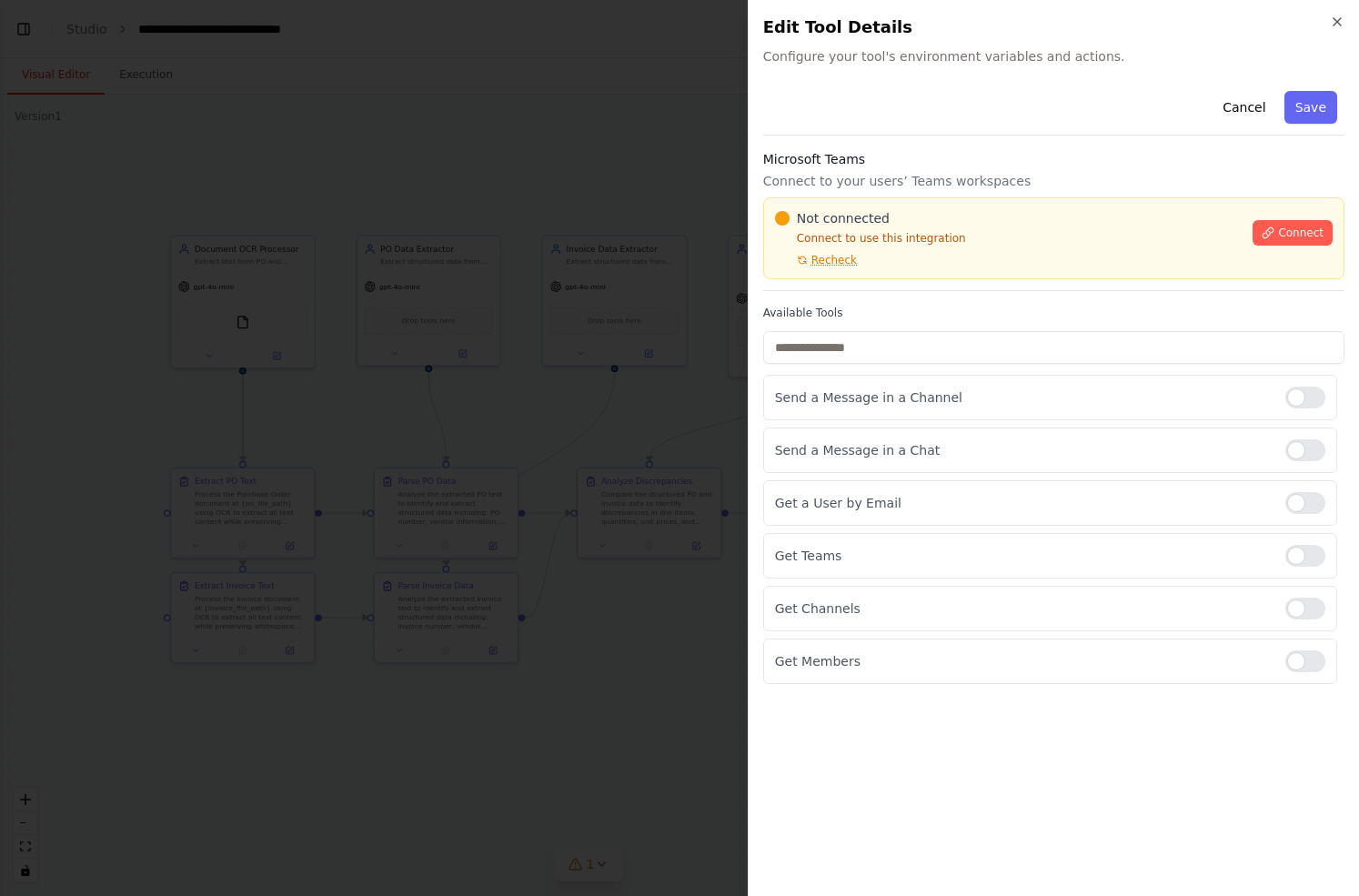
click at [609, 654] on div at bounding box center [680, 448] width 1359 height 896
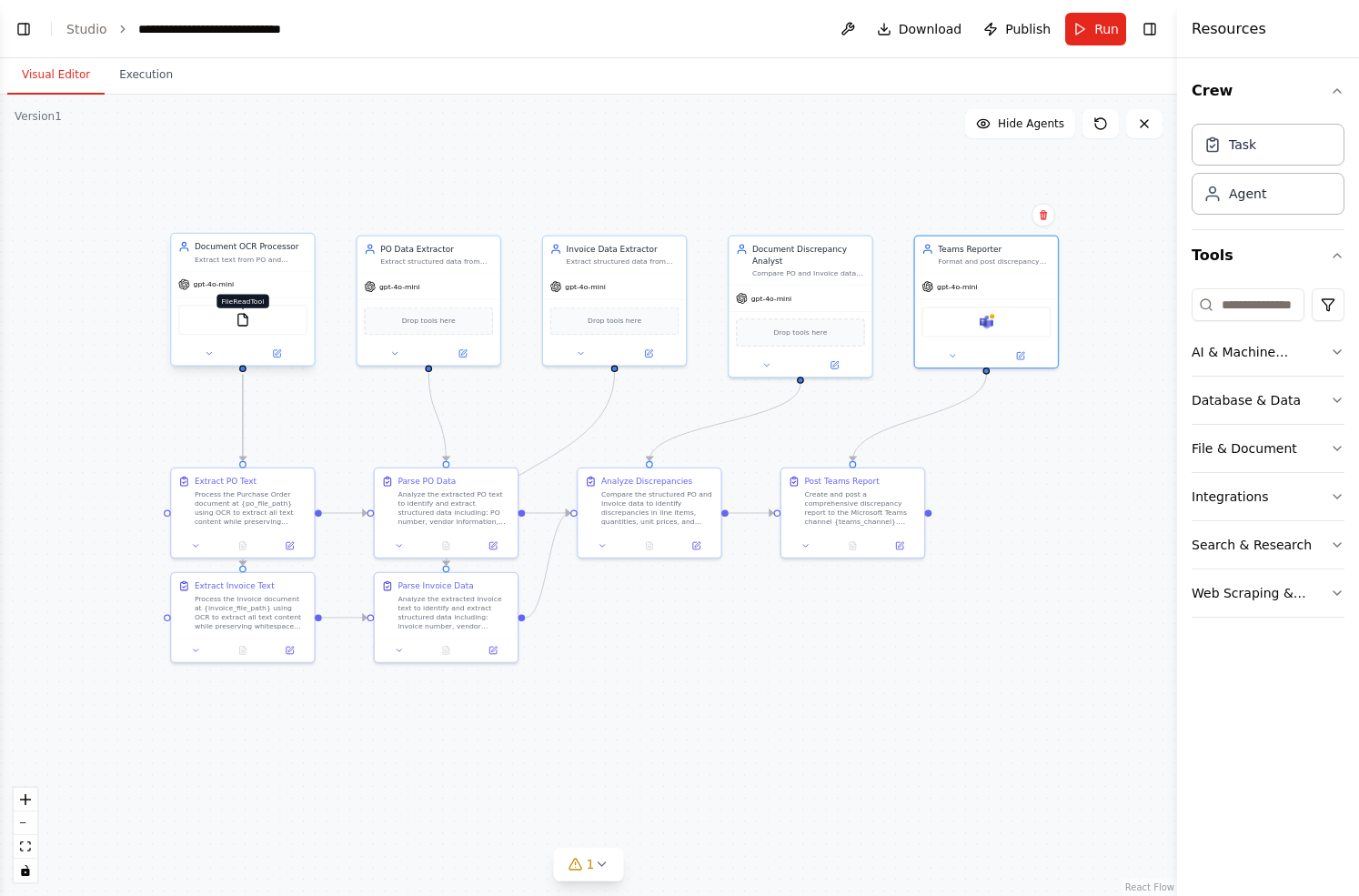
click at [241, 322] on img at bounding box center [243, 319] width 14 height 14
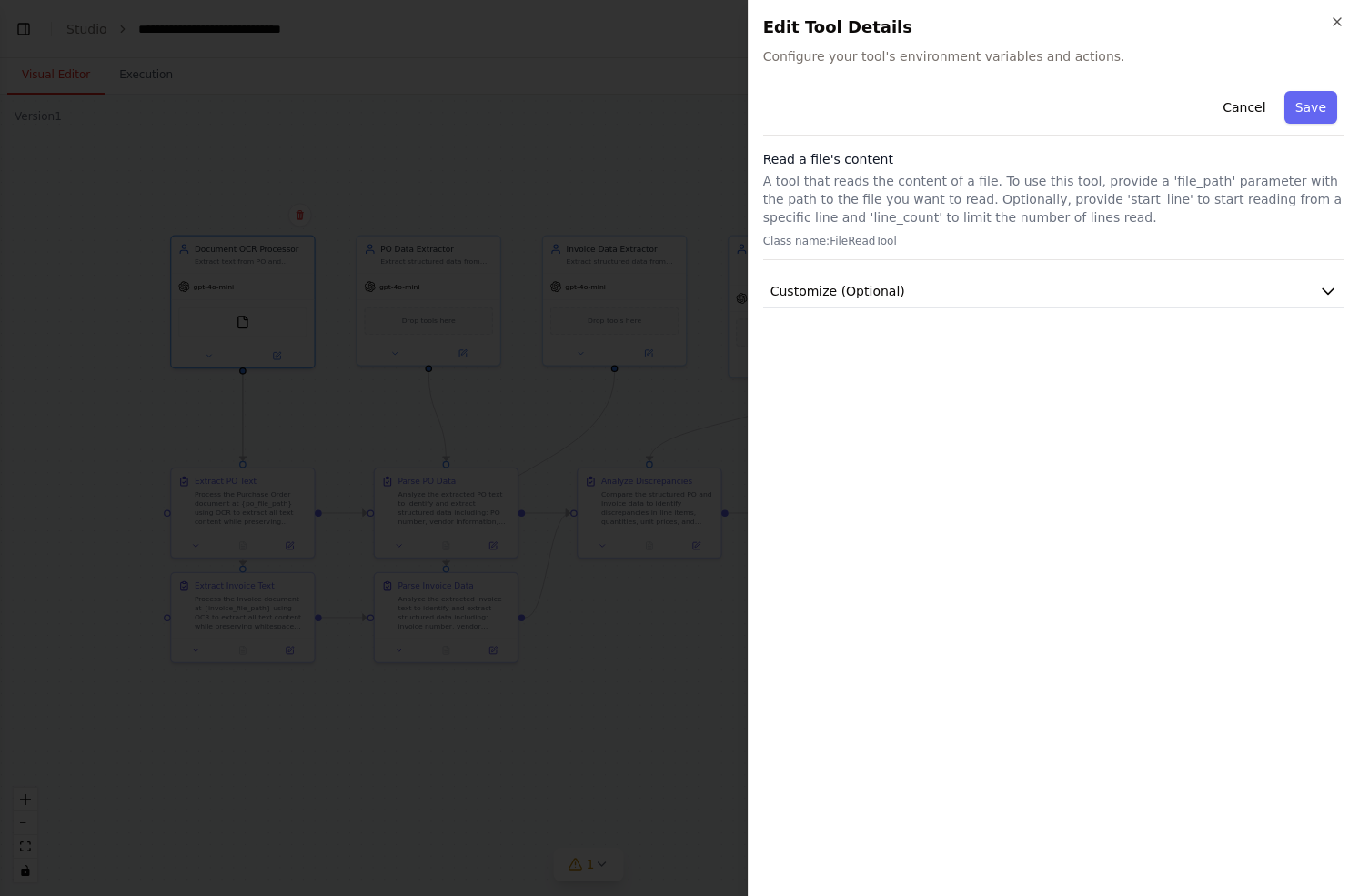
click at [939, 237] on p "Class name: FileReadTool" at bounding box center [1053, 241] width 581 height 15
click at [1016, 317] on div "Cancel Save Read a file's content A tool that reads the content of a file. To u…" at bounding box center [1053, 482] width 581 height 797
click at [613, 130] on div at bounding box center [680, 448] width 1359 height 896
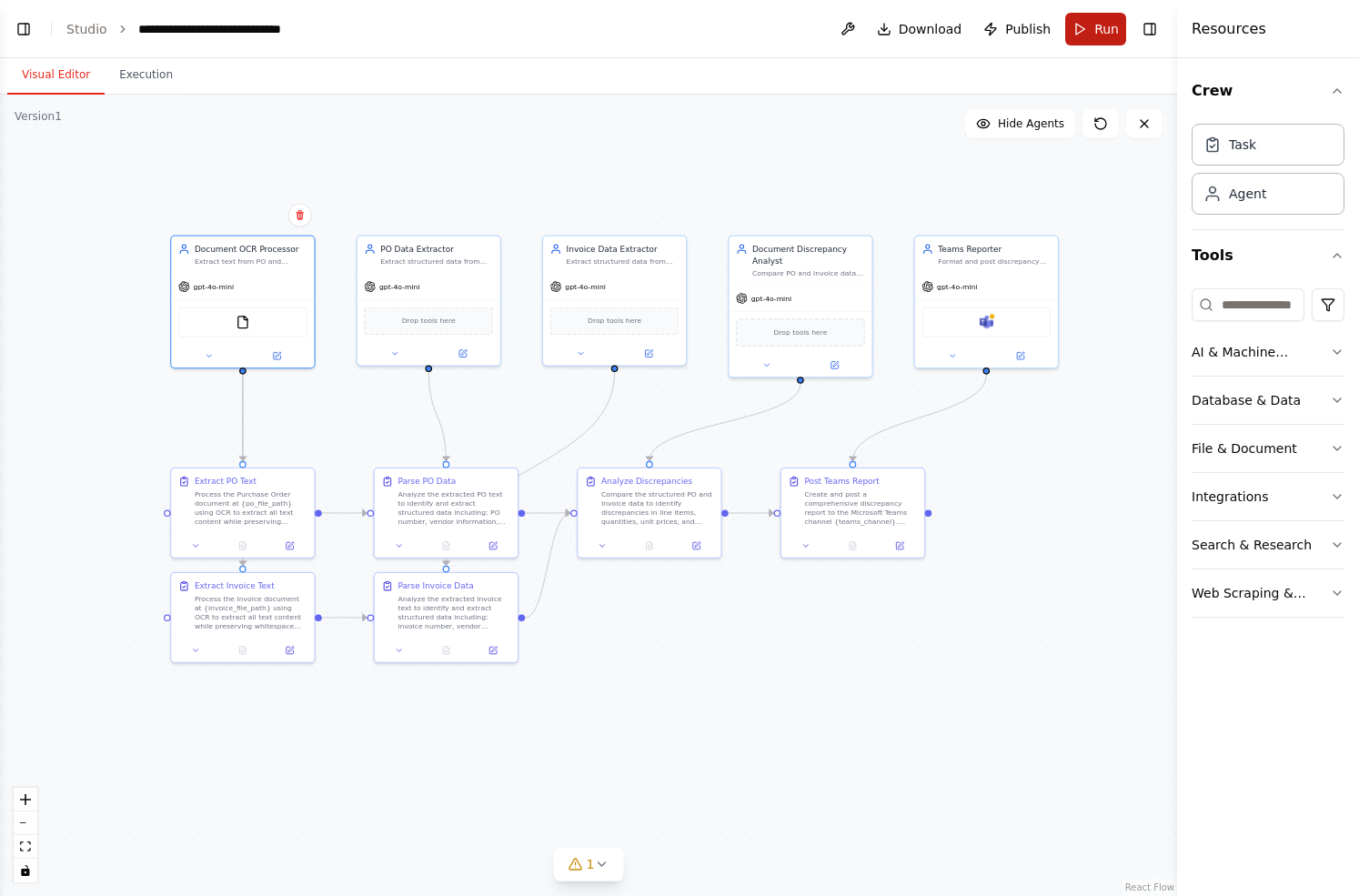
click at [1104, 34] on span "Run" at bounding box center [1107, 29] width 25 height 18
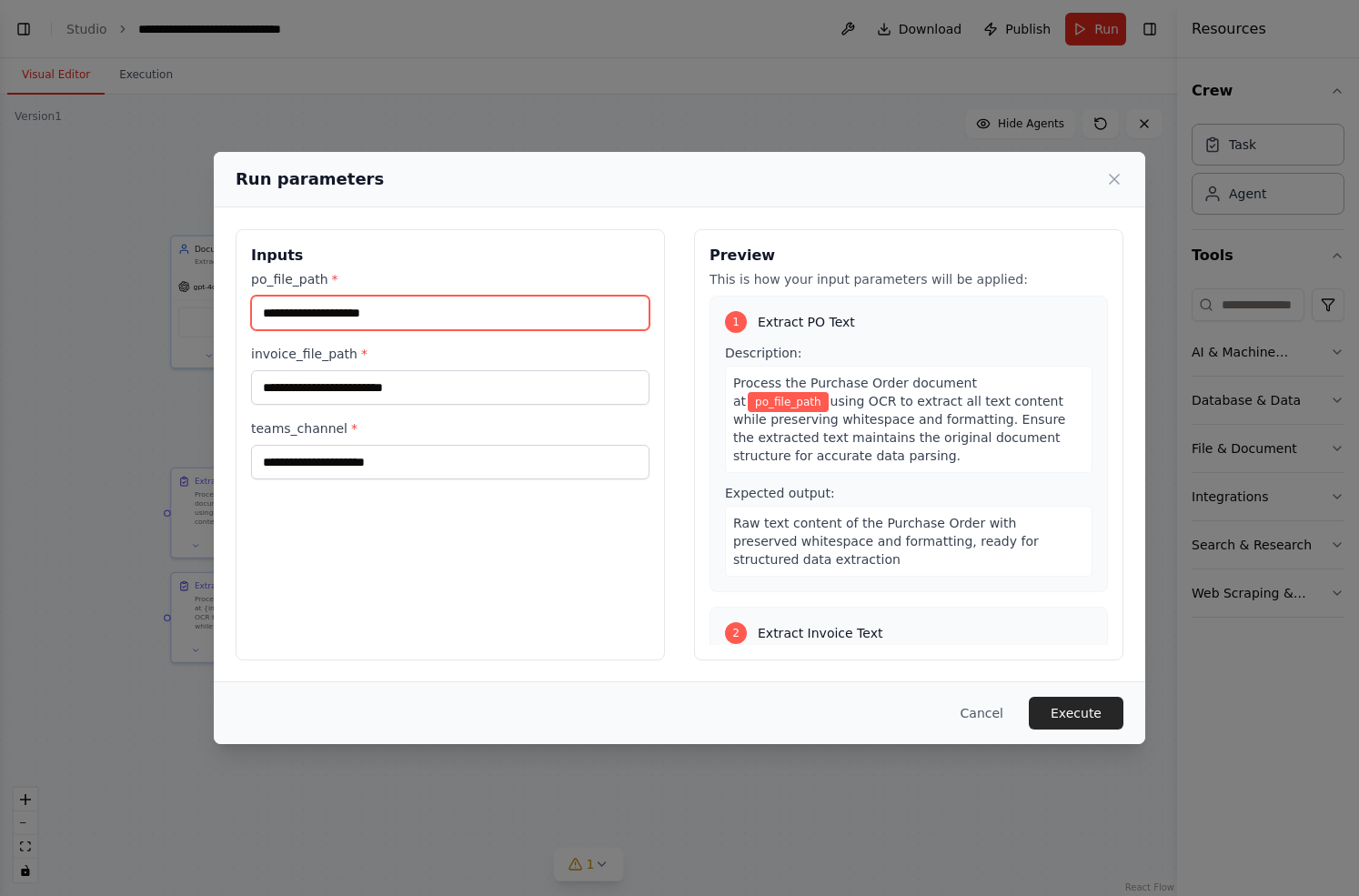
click at [419, 322] on input "po_file_path *" at bounding box center [451, 312] width 398 height 34
click at [390, 310] on input "po_file_path *" at bounding box center [451, 312] width 398 height 34
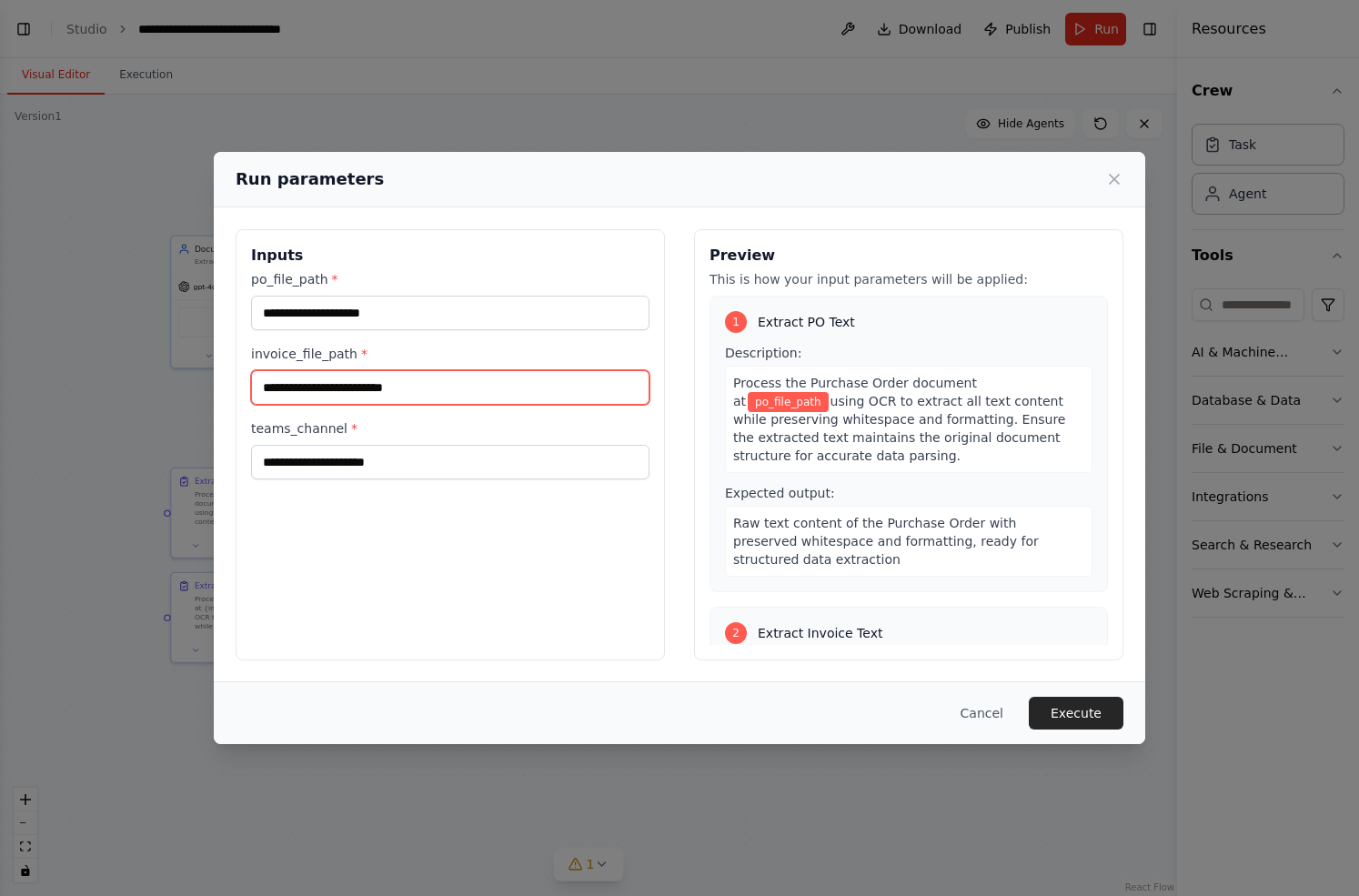
click at [385, 404] on input "invoice_file_path *" at bounding box center [451, 386] width 398 height 34
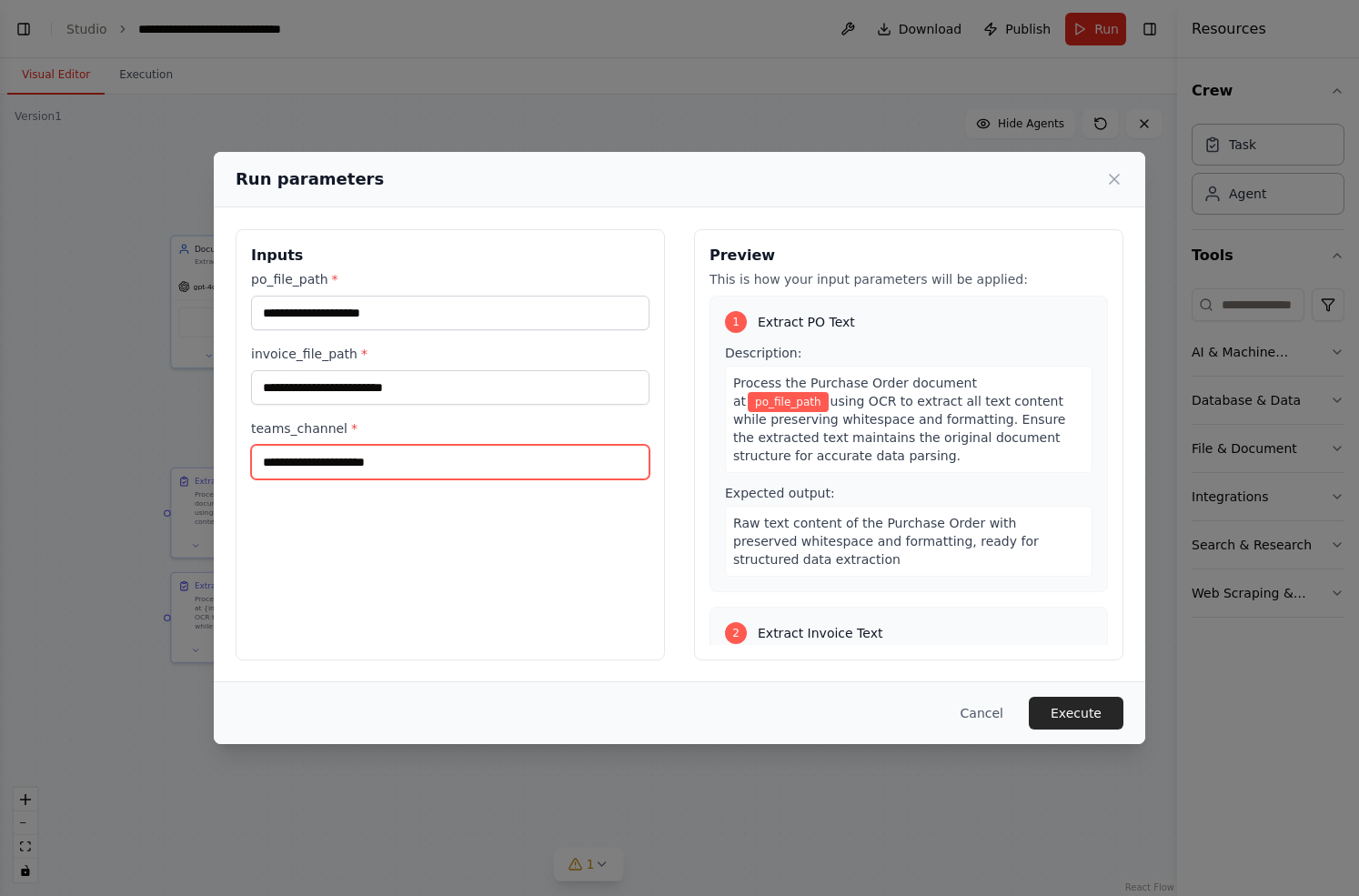
click at [369, 462] on input "teams_channel *" at bounding box center [451, 461] width 398 height 34
click at [393, 333] on div "po_file_path * invoice_file_path * teams_channel *" at bounding box center [451, 375] width 398 height 209
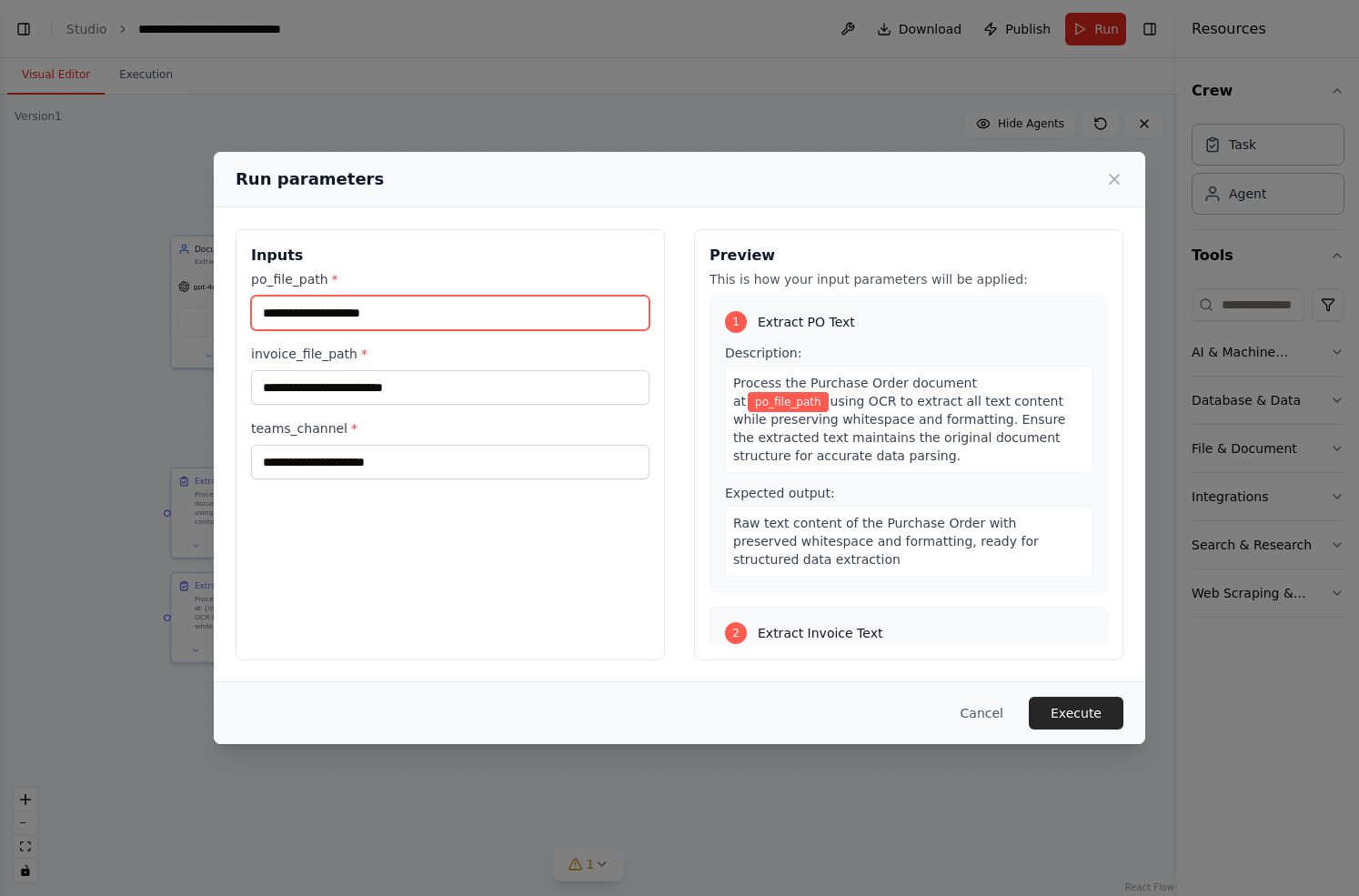
click at [386, 308] on input "po_file_path *" at bounding box center [451, 312] width 398 height 34
click at [479, 107] on div "Run parameters Inputs po_file_path * invoice_file_path * teams_channel * Previe…" at bounding box center [680, 448] width 1359 height 896
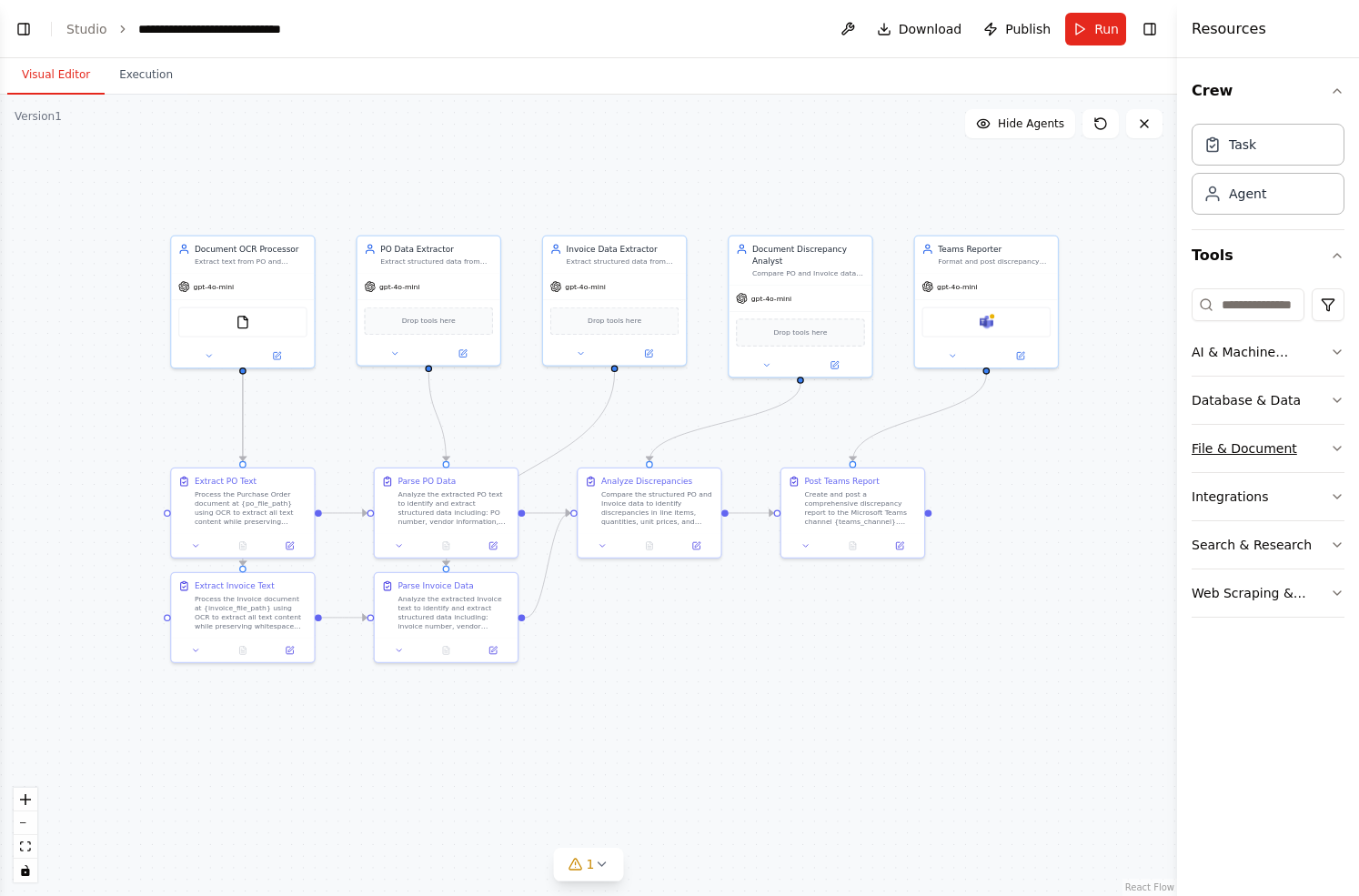
click at [1321, 450] on button "File & Document" at bounding box center [1267, 448] width 153 height 47
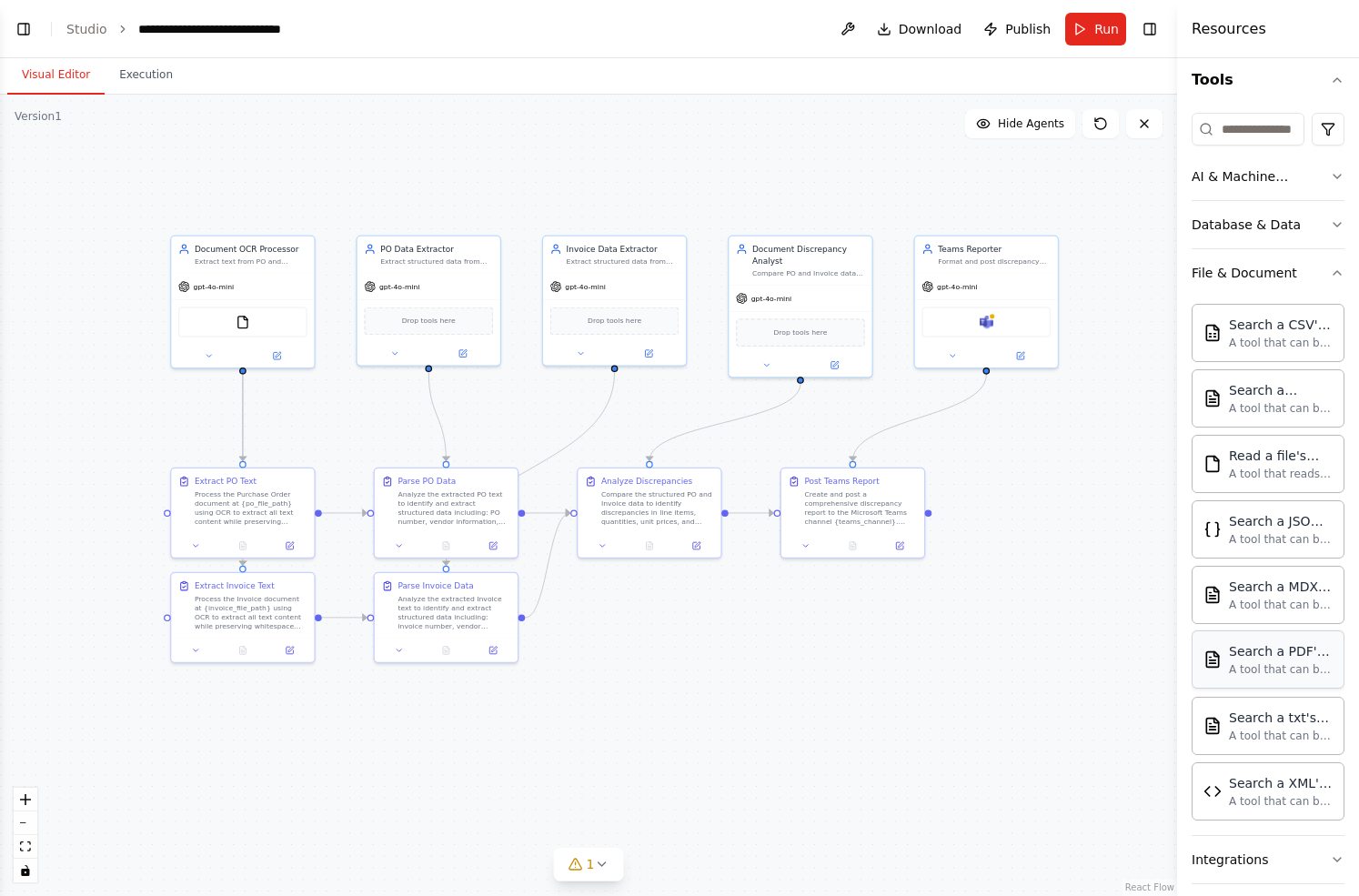
scroll to position [280, 0]
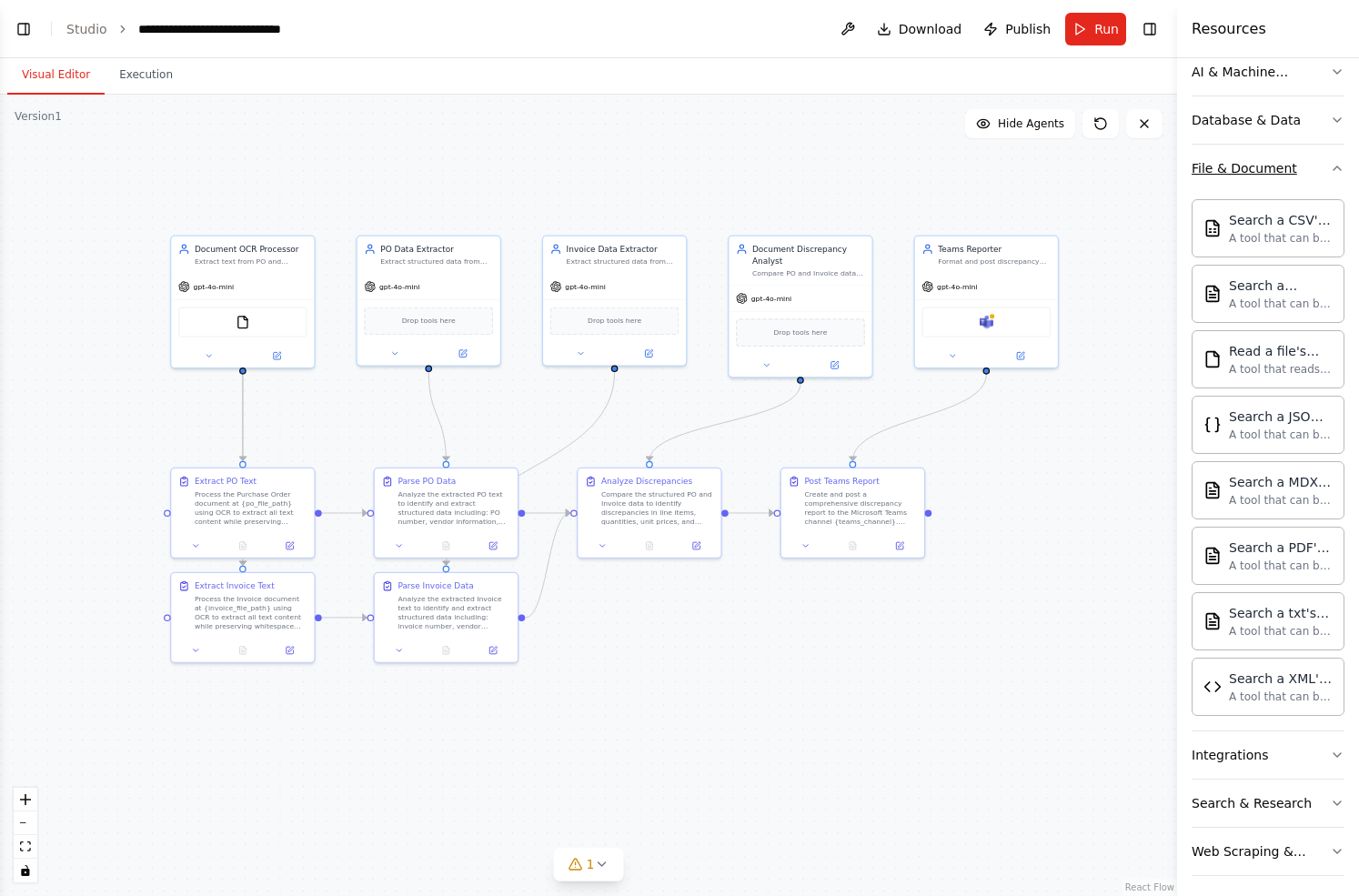
click at [1335, 170] on icon "button" at bounding box center [1337, 168] width 15 height 15
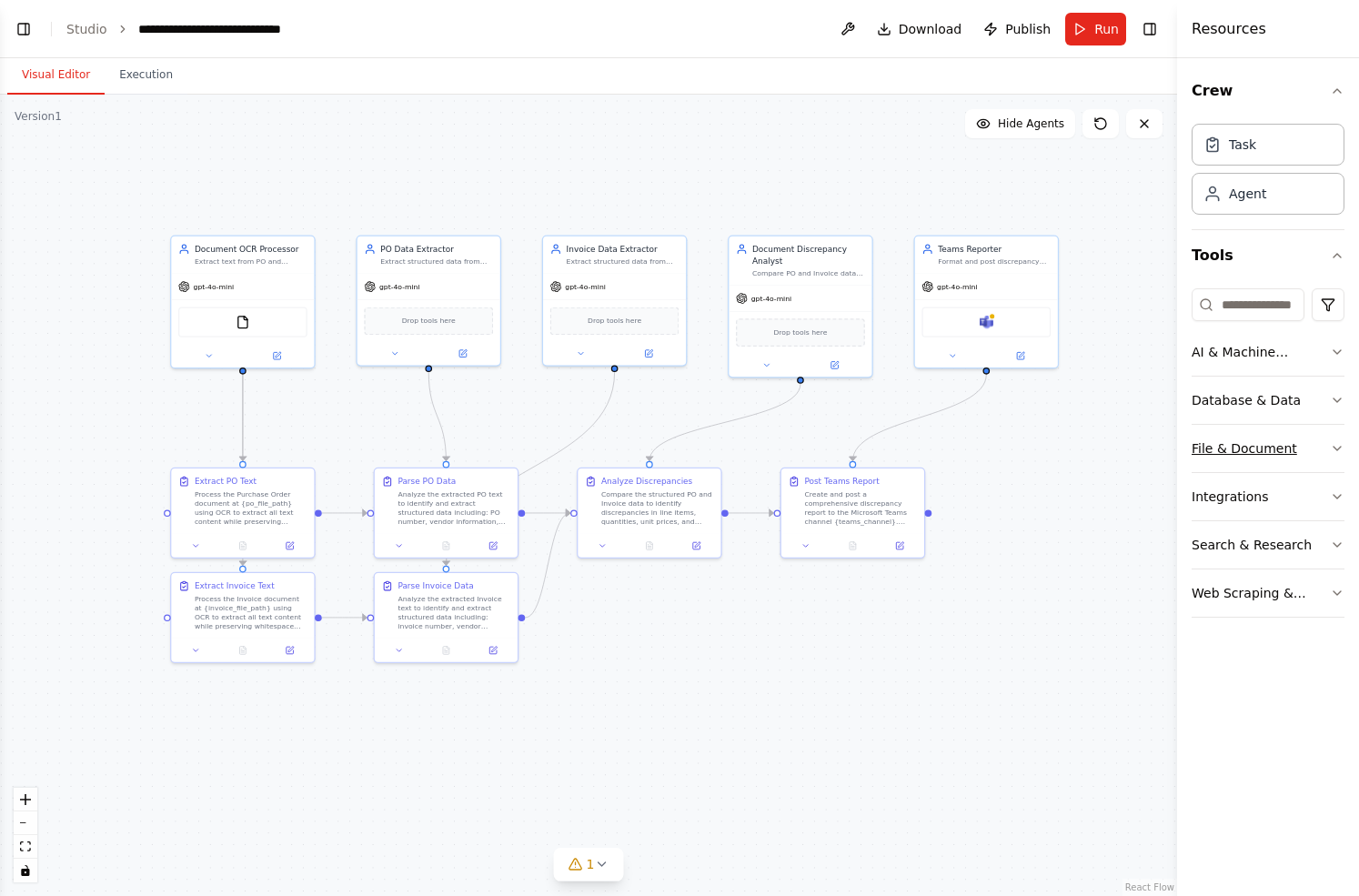
click at [1323, 455] on button "File & Document" at bounding box center [1267, 448] width 153 height 47
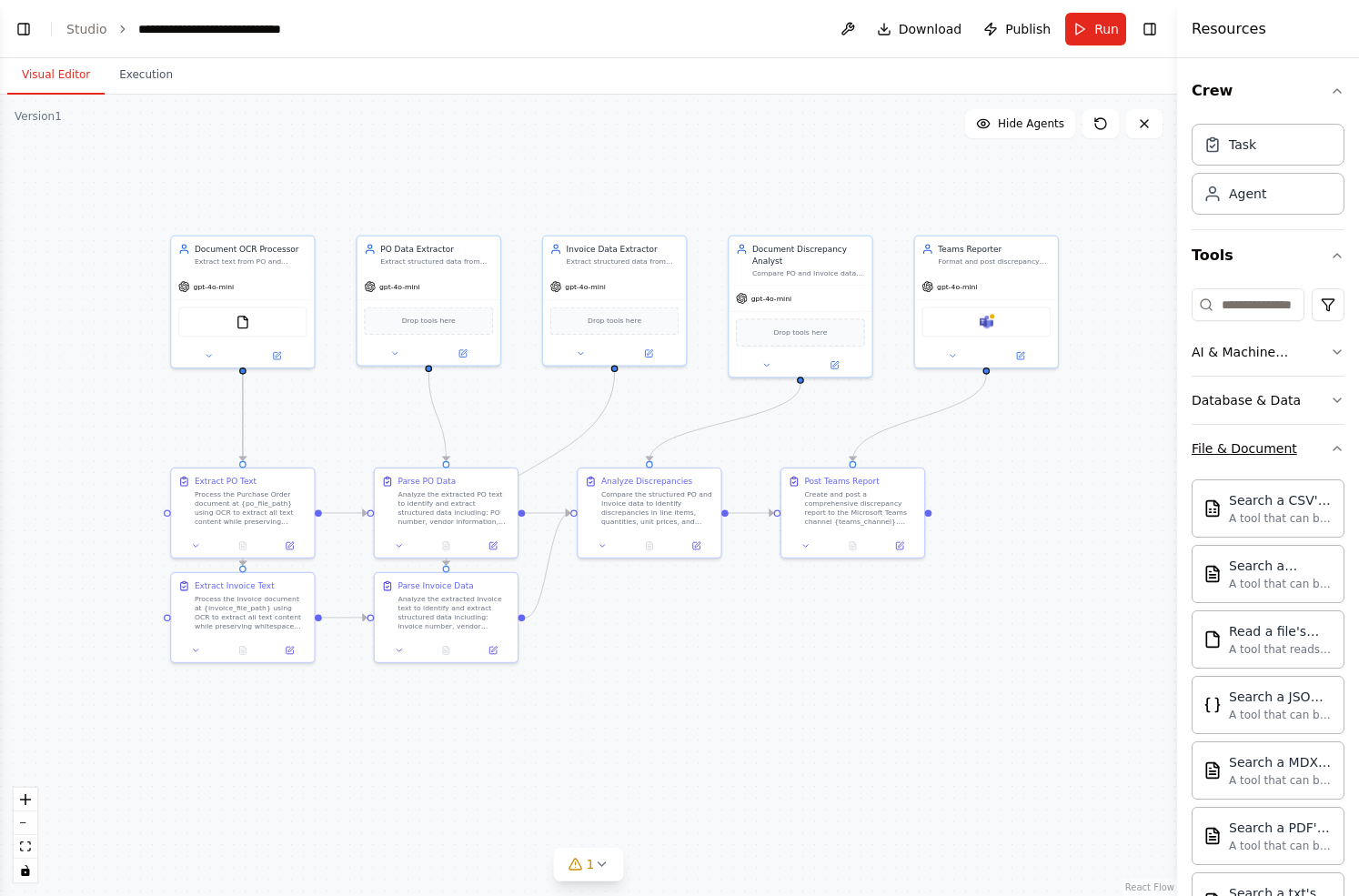
click at [1323, 455] on button "File & Document" at bounding box center [1267, 448] width 153 height 47
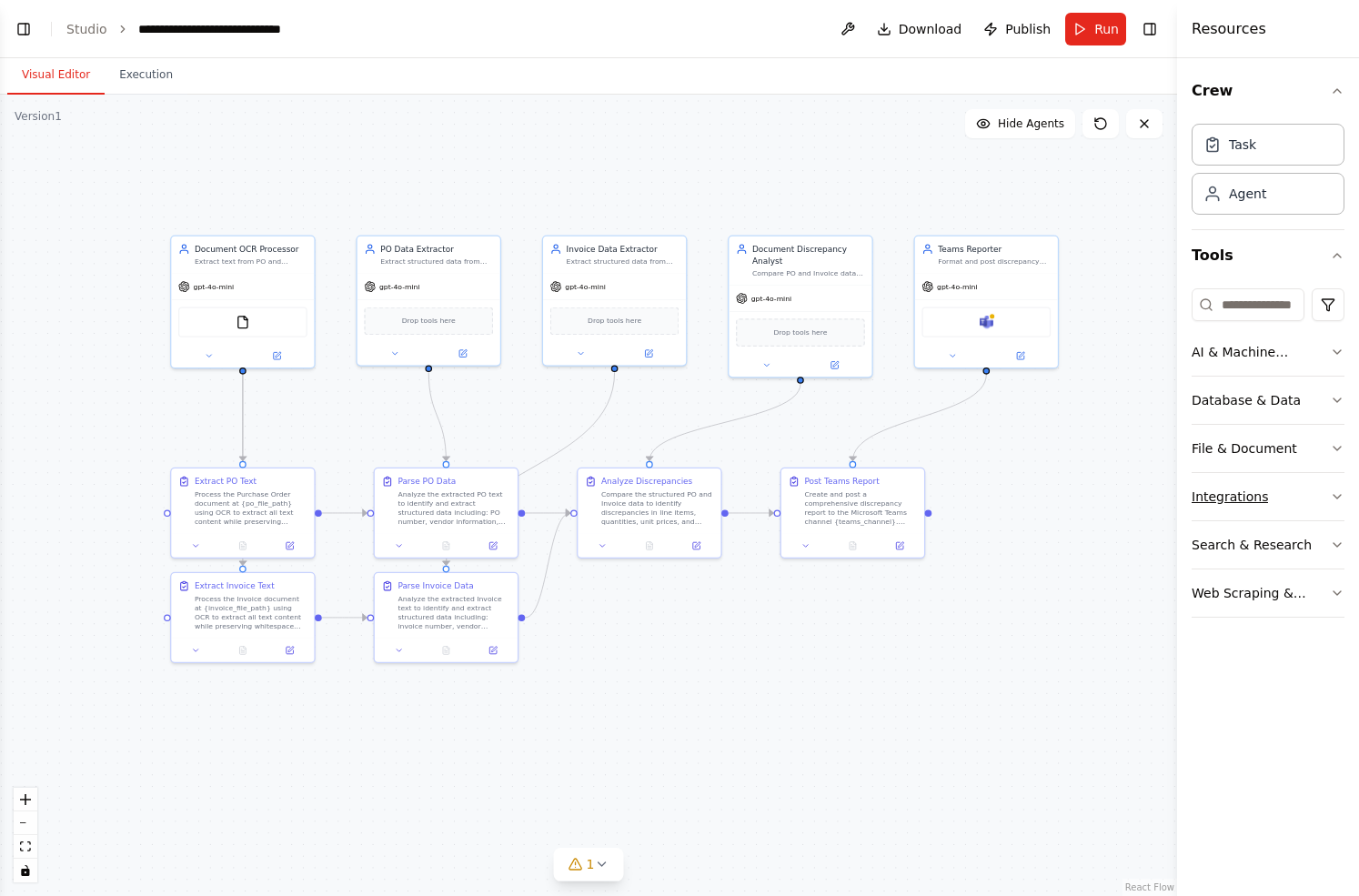
click at [1333, 495] on icon "button" at bounding box center [1336, 497] width 7 height 4
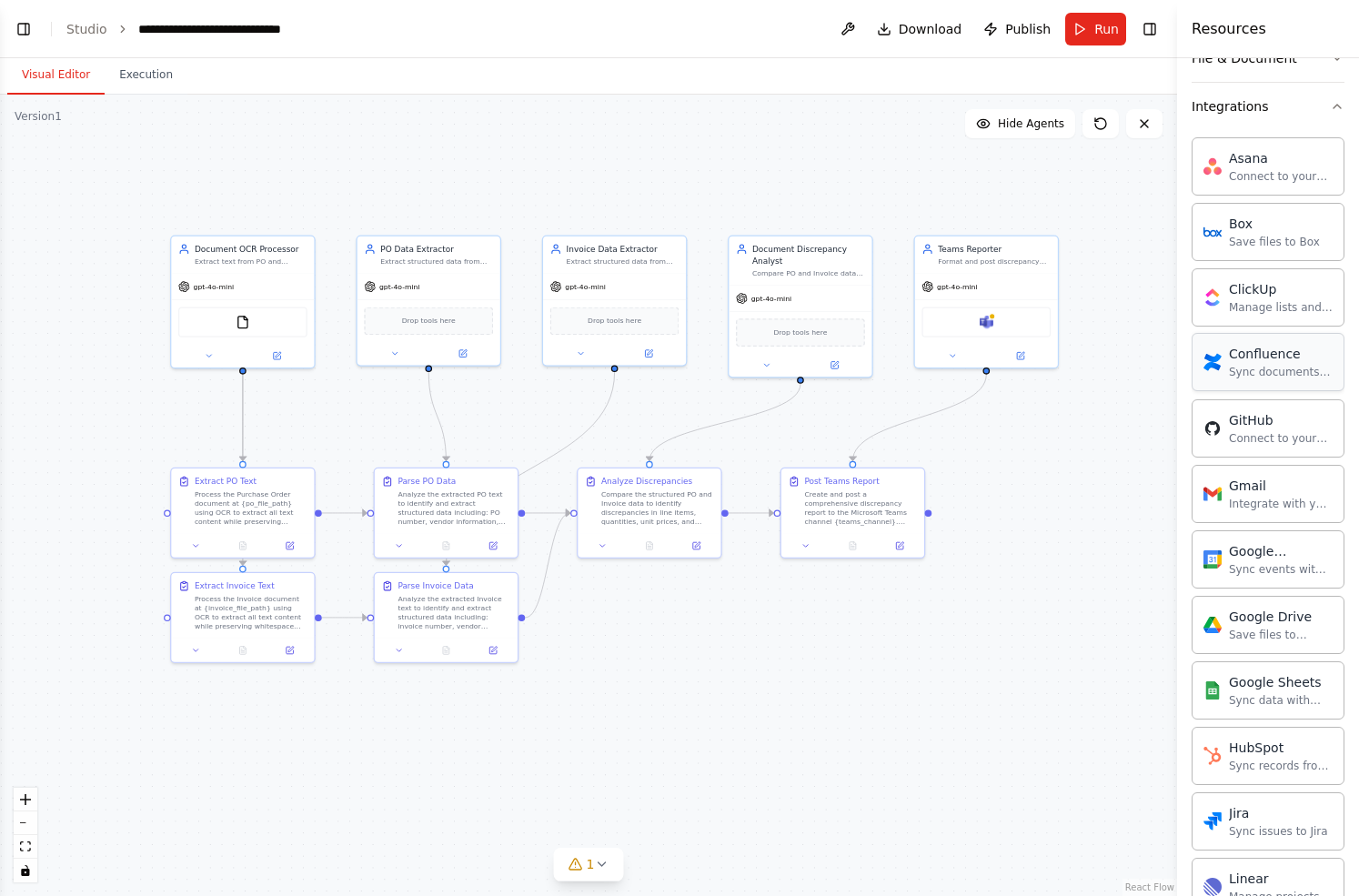
scroll to position [388, 0]
click at [1333, 110] on icon "button" at bounding box center [1337, 107] width 15 height 15
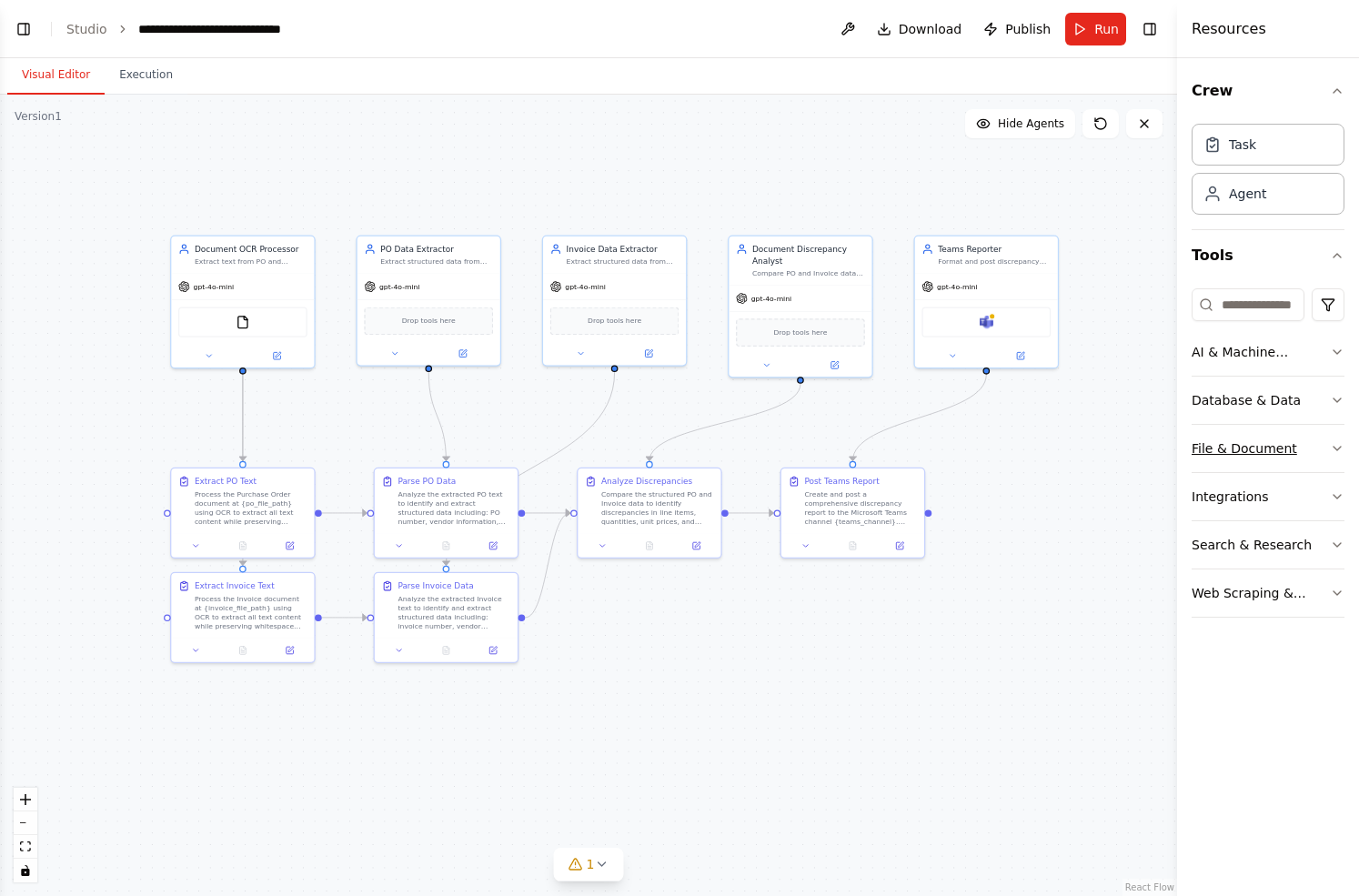
click at [1334, 451] on icon "button" at bounding box center [1337, 448] width 15 height 15
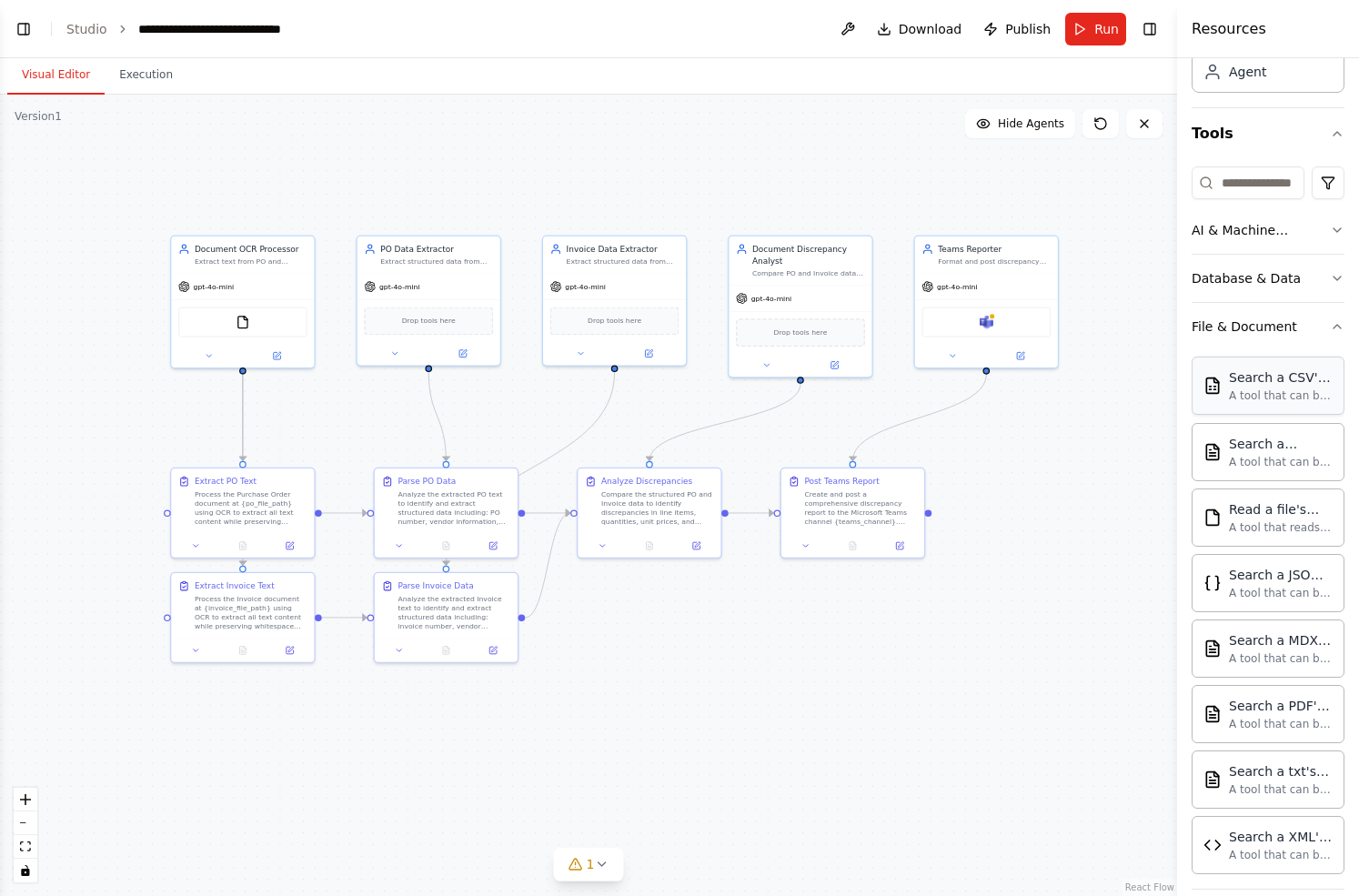
scroll to position [289, 0]
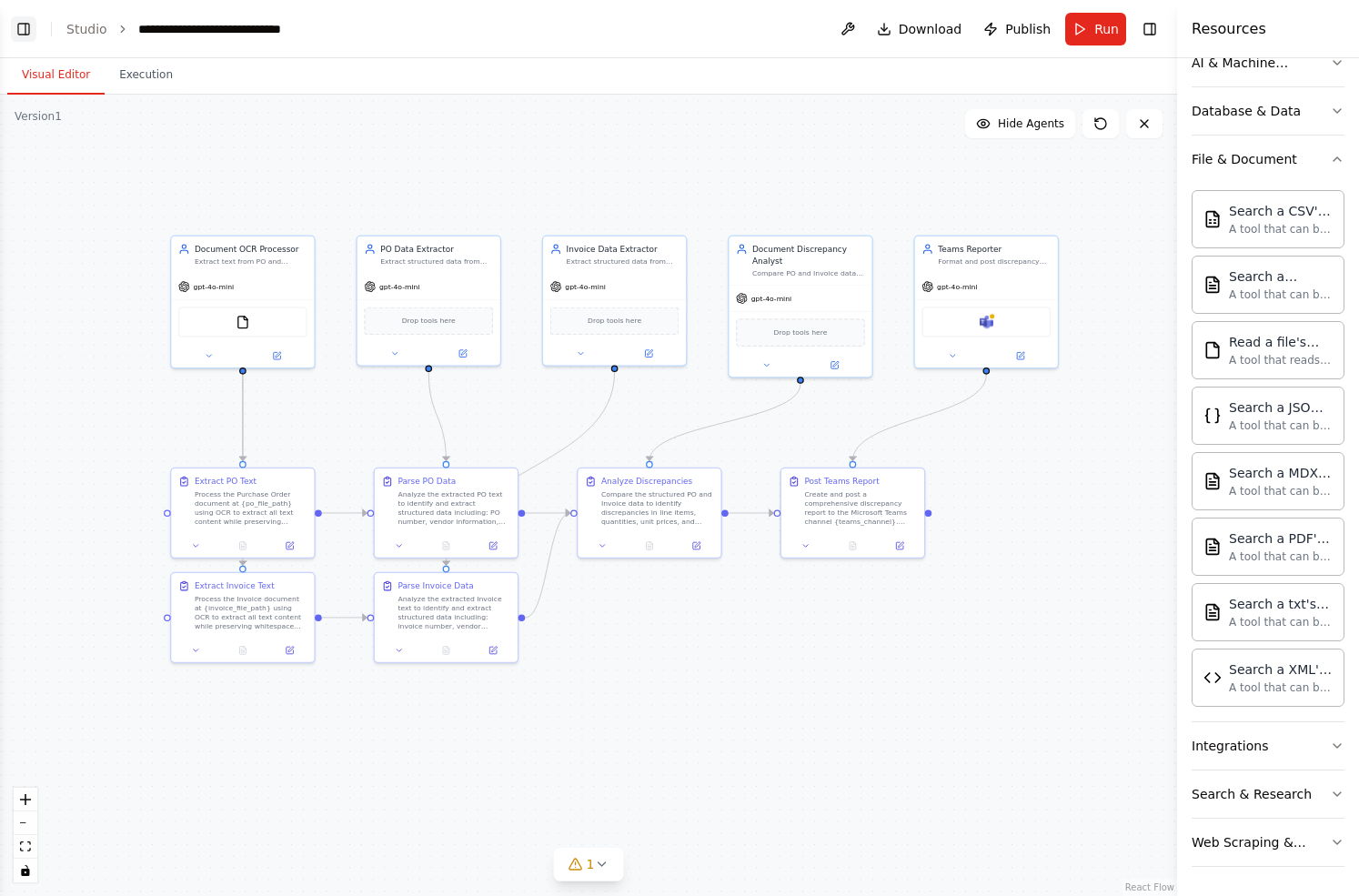
click at [19, 30] on button "Toggle Left Sidebar" at bounding box center [24, 30] width 26 height 26
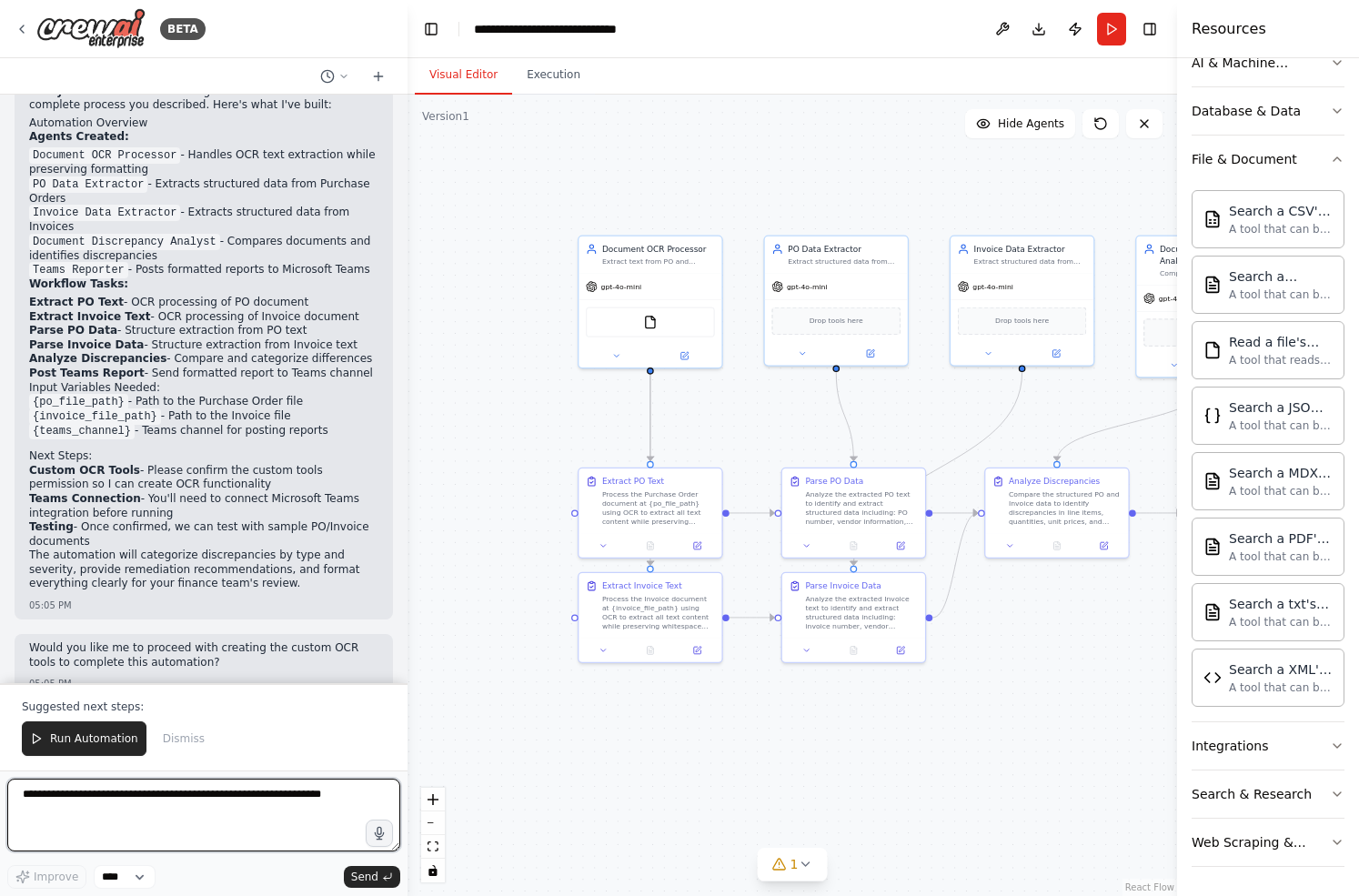
click at [263, 787] on textarea at bounding box center [203, 815] width 393 height 73
type textarea "**********"
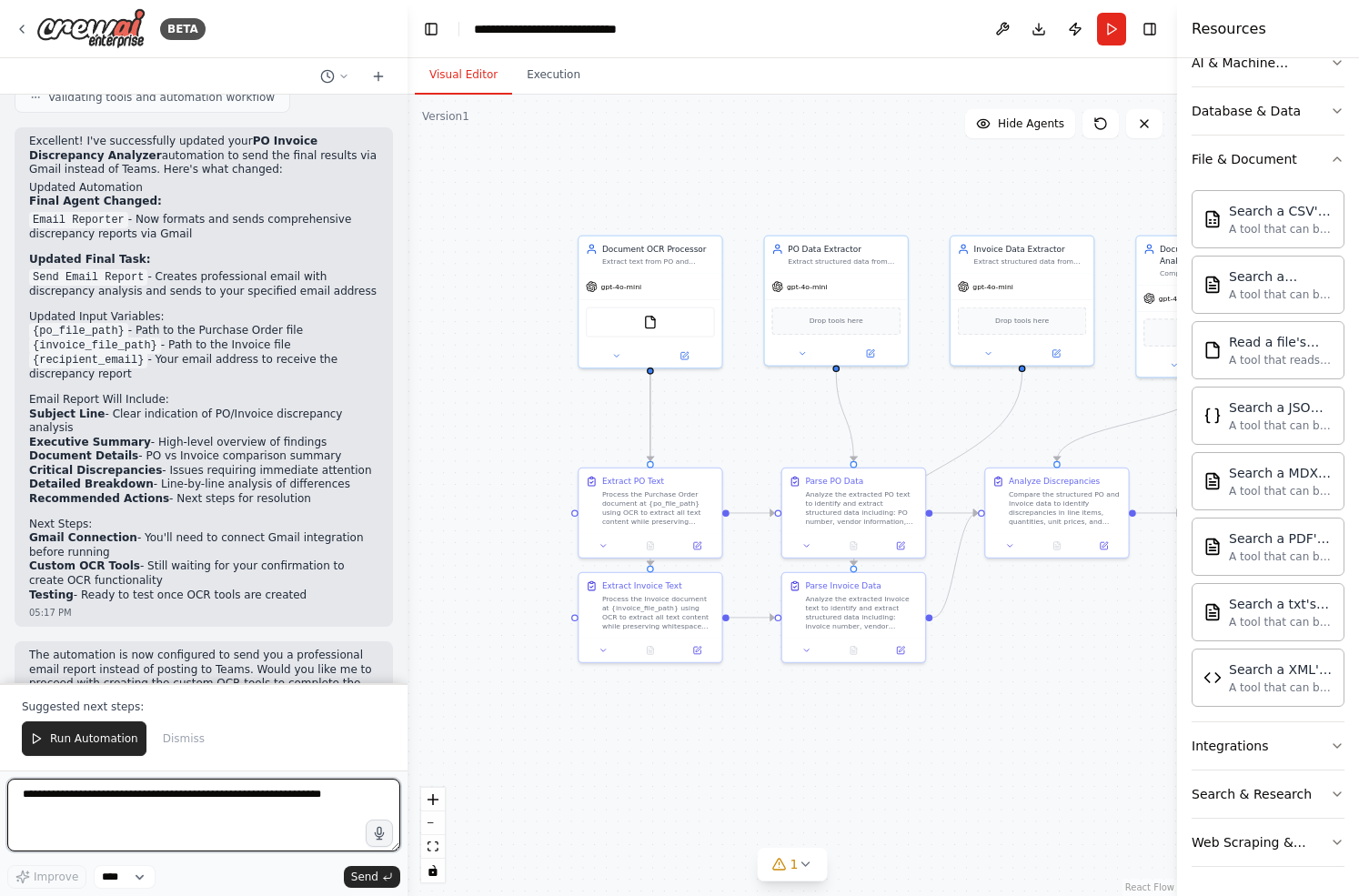
scroll to position [3204, 0]
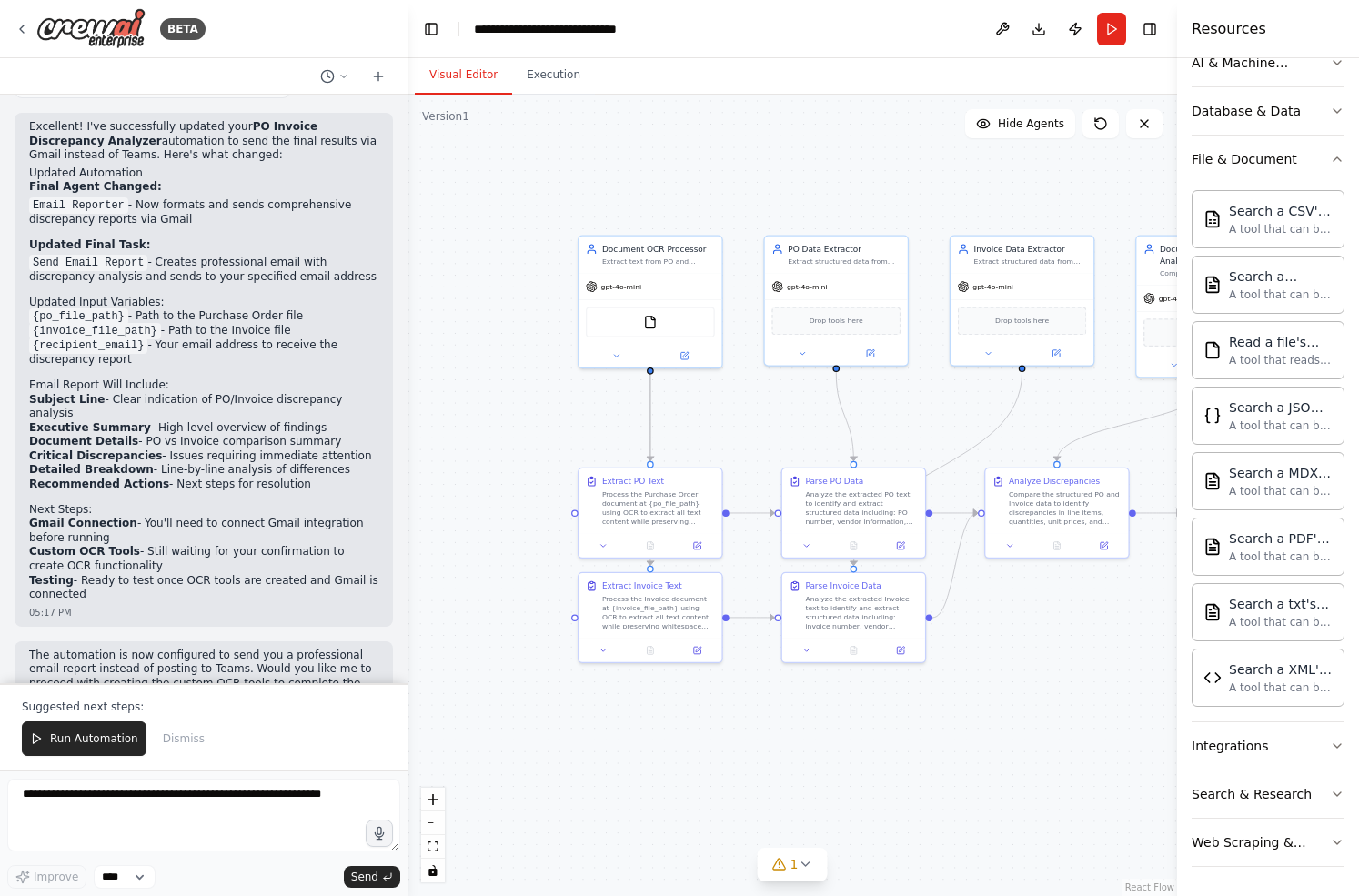
click at [100, 732] on span "Run Automation" at bounding box center [94, 738] width 88 height 15
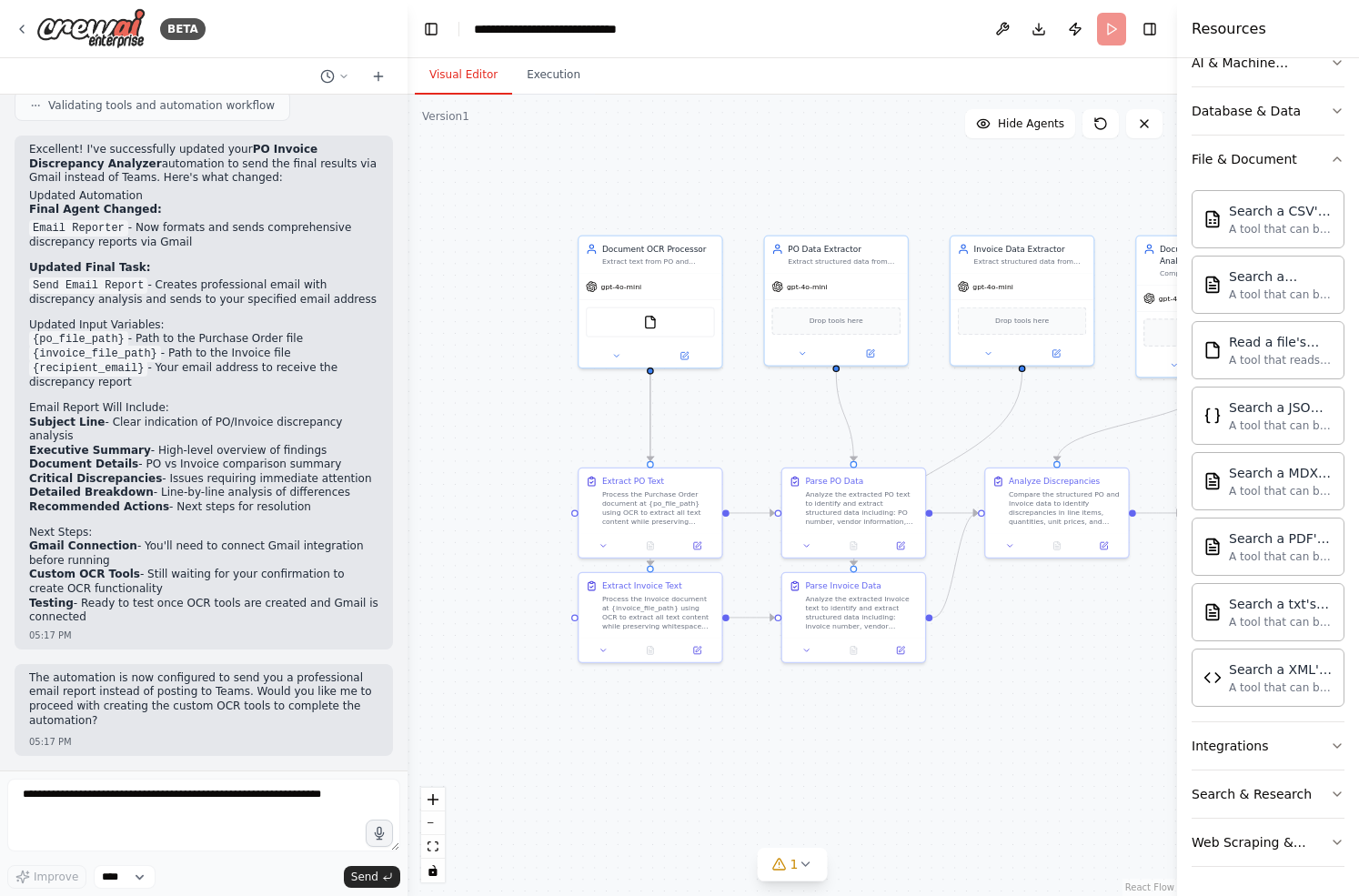
scroll to position [3116, 0]
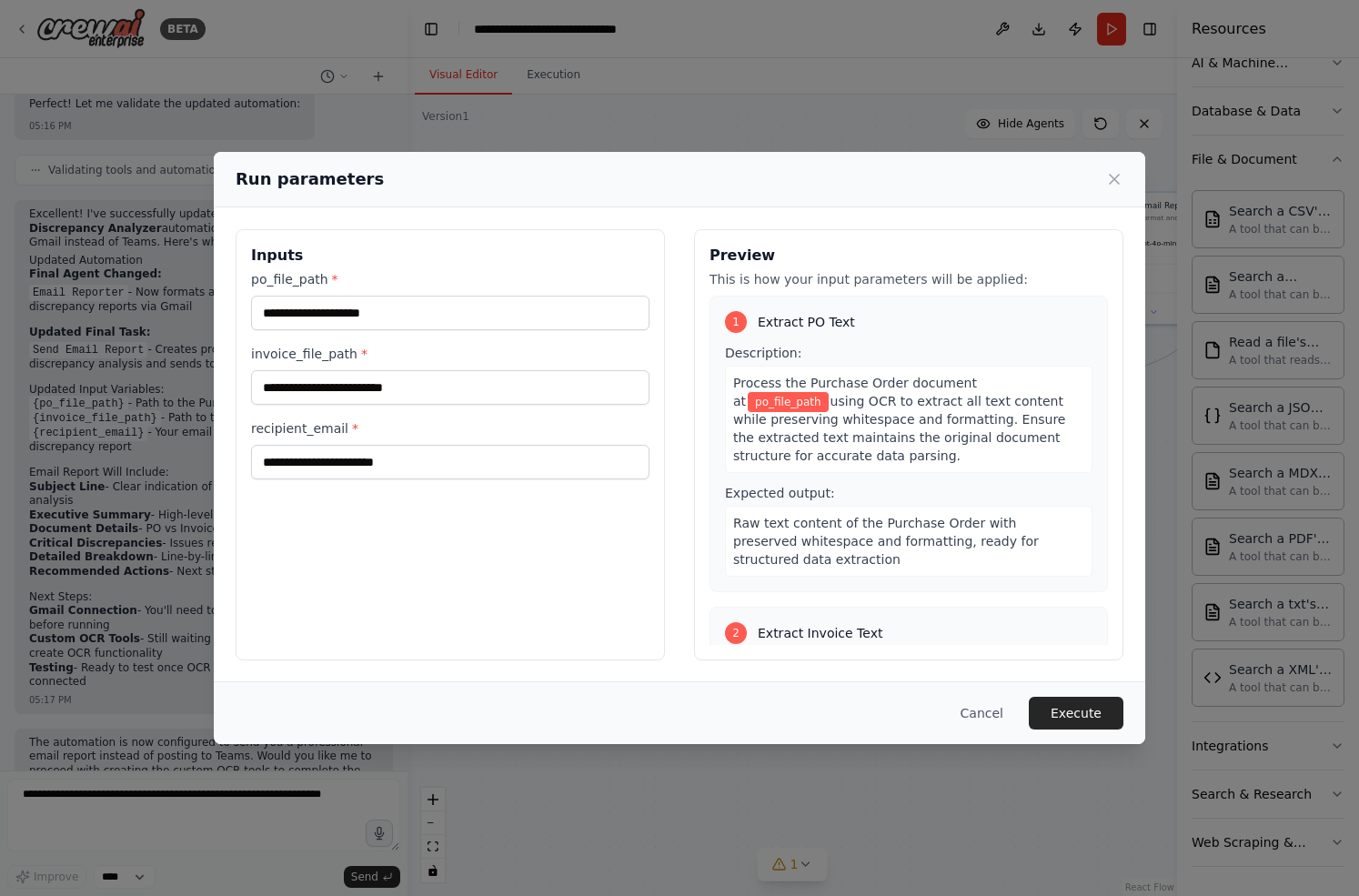
drag, startPoint x: 927, startPoint y: 721, endPoint x: 718, endPoint y: 673, distance: 214.4
click at [285, 305] on input "po_file_path *" at bounding box center [451, 312] width 398 height 34
click at [341, 468] on input "recipient_email *" at bounding box center [451, 461] width 398 height 34
type input "**********"
click at [981, 704] on button "Cancel" at bounding box center [981, 713] width 72 height 33
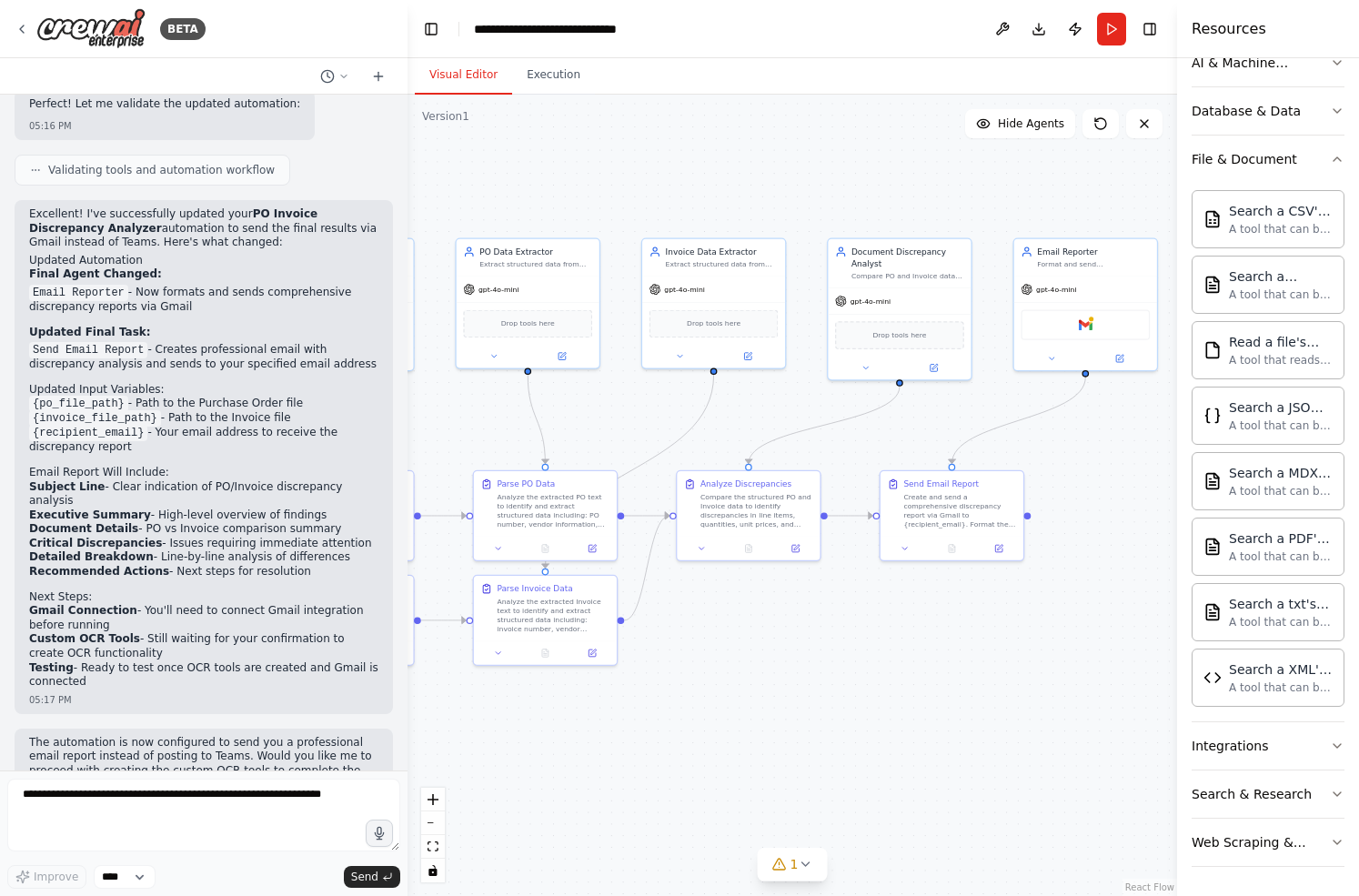
drag, startPoint x: 953, startPoint y: 671, endPoint x: 856, endPoint y: 718, distance: 107.8
click at [856, 718] on div ".deletable-edge-delete-btn { width: 20px; height: 20px; border: 0px solid #ffff…" at bounding box center [792, 495] width 769 height 801
click at [1078, 328] on div "Gmail" at bounding box center [1085, 322] width 129 height 30
click at [1082, 321] on img at bounding box center [1086, 322] width 14 height 14
click at [1087, 316] on img at bounding box center [1086, 322] width 14 height 14
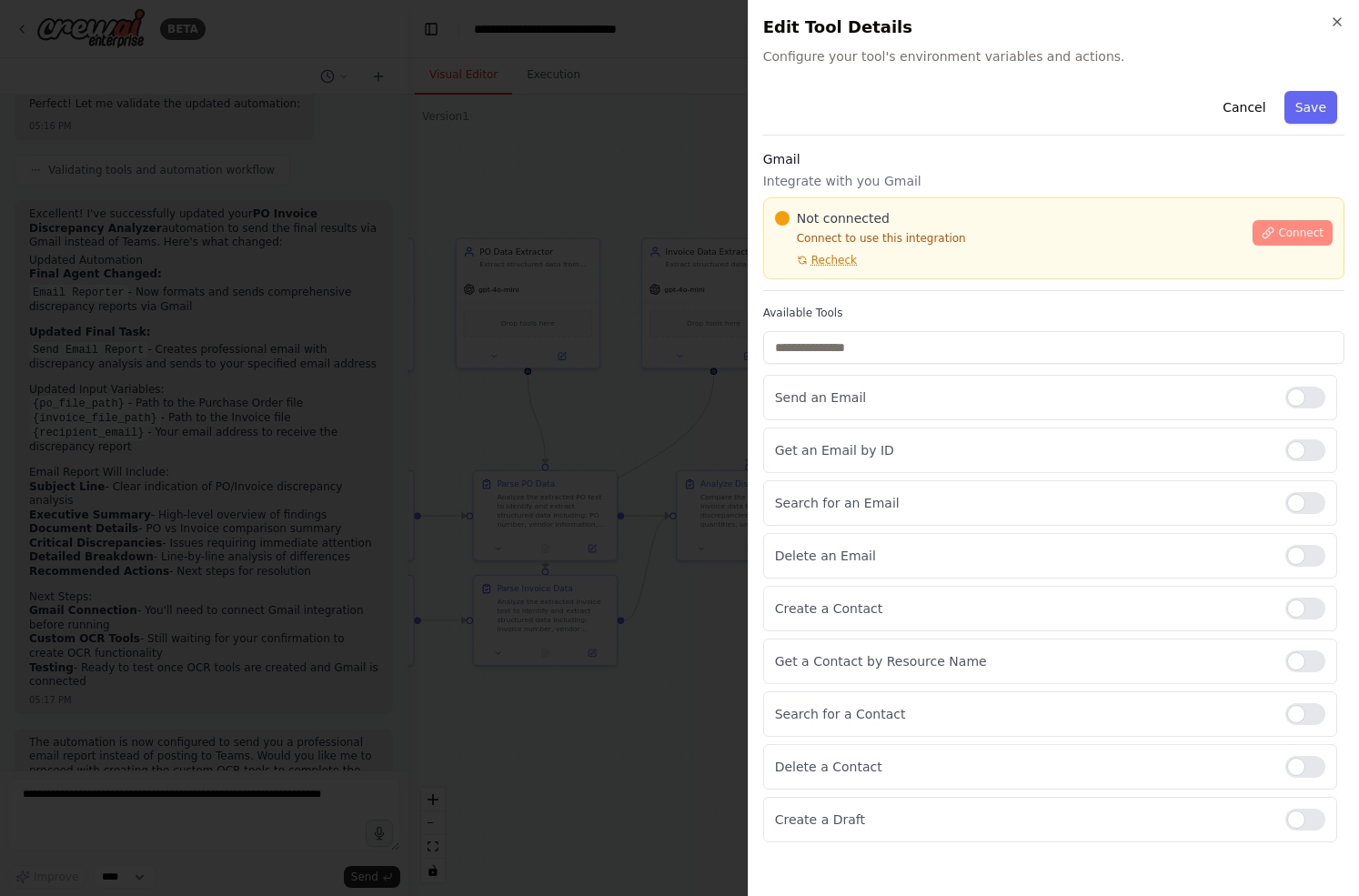
click at [1290, 230] on span "Connect" at bounding box center [1301, 233] width 45 height 15
click at [879, 299] on div "Cancel Save Gmail Integrate with you Gmail Not connected Connect to use this in…" at bounding box center [1053, 462] width 581 height 758
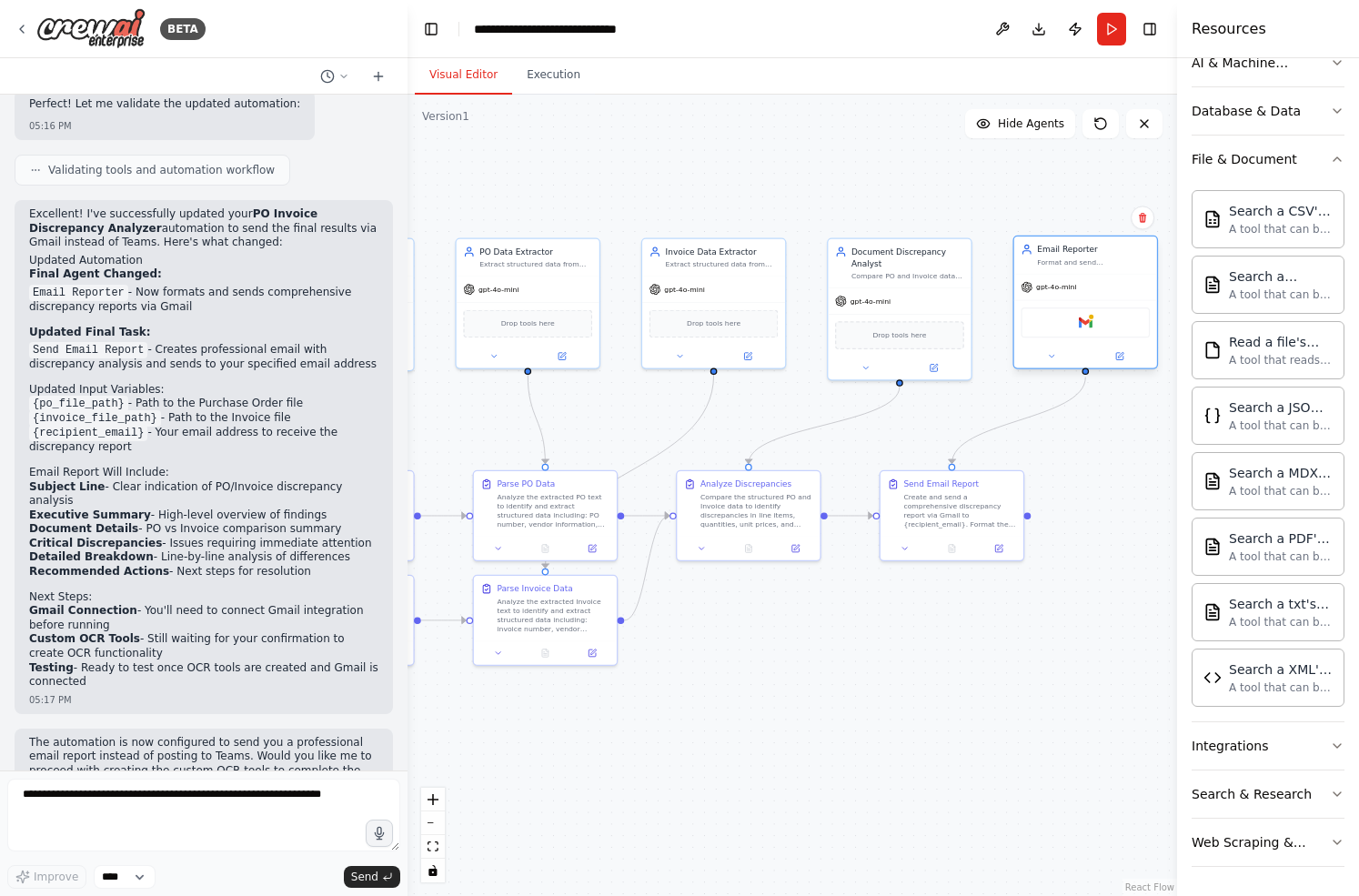
click at [1101, 322] on div "Gmail" at bounding box center [1085, 322] width 129 height 30
click at [1090, 322] on img at bounding box center [1086, 322] width 14 height 14
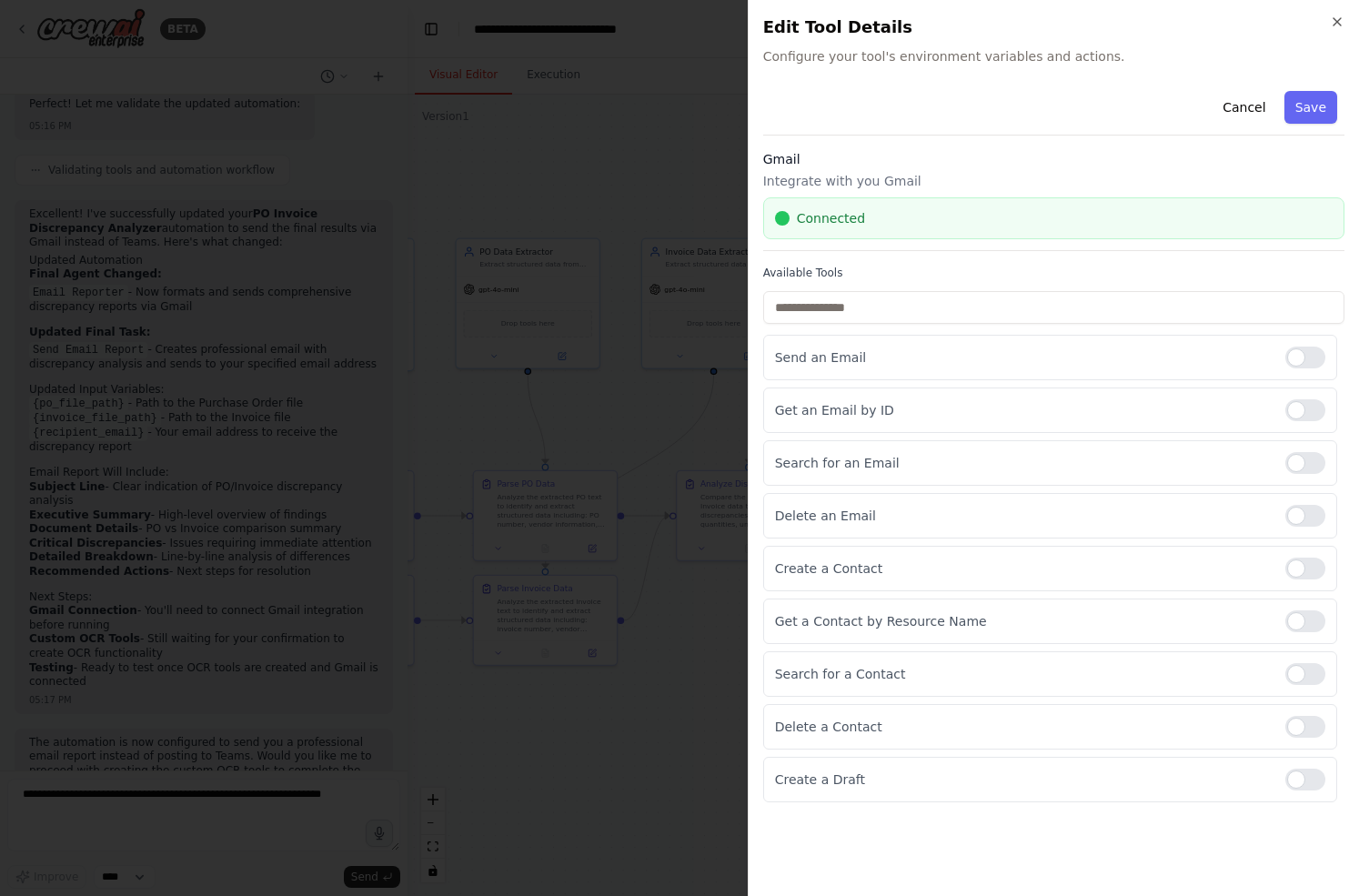
click at [693, 743] on div at bounding box center [680, 448] width 1359 height 896
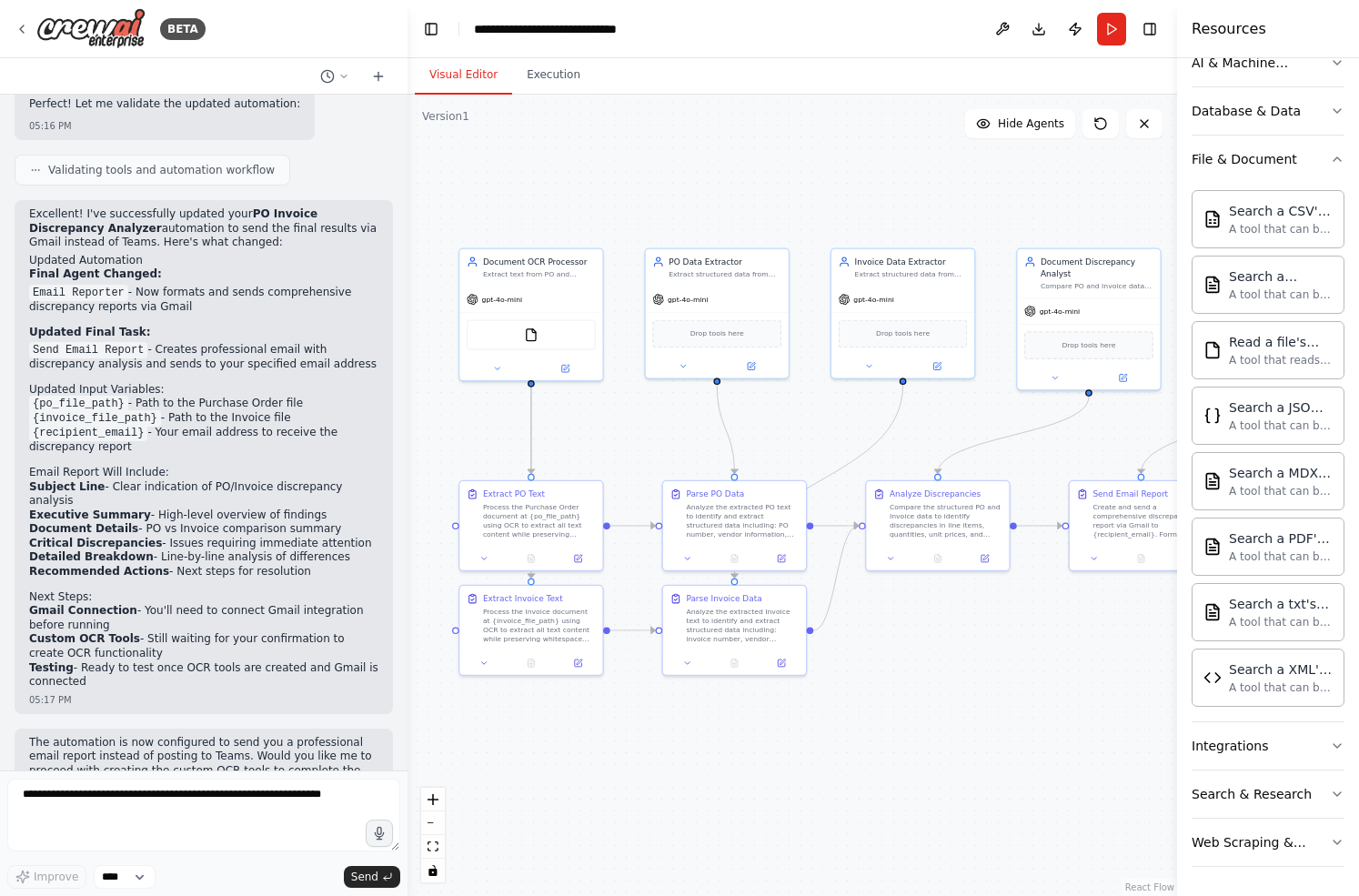
drag, startPoint x: 678, startPoint y: 697, endPoint x: 867, endPoint y: 708, distance: 189.3
click at [867, 708] on div ".deletable-edge-delete-btn { width: 20px; height: 20px; border: 0px solid #ffff…" at bounding box center [792, 495] width 769 height 801
click at [607, 428] on div ".deletable-edge-delete-btn { width: 20px; height: 20px; border: 0px solid #ffff…" at bounding box center [792, 495] width 769 height 801
click at [1109, 26] on button "Run" at bounding box center [1111, 29] width 30 height 33
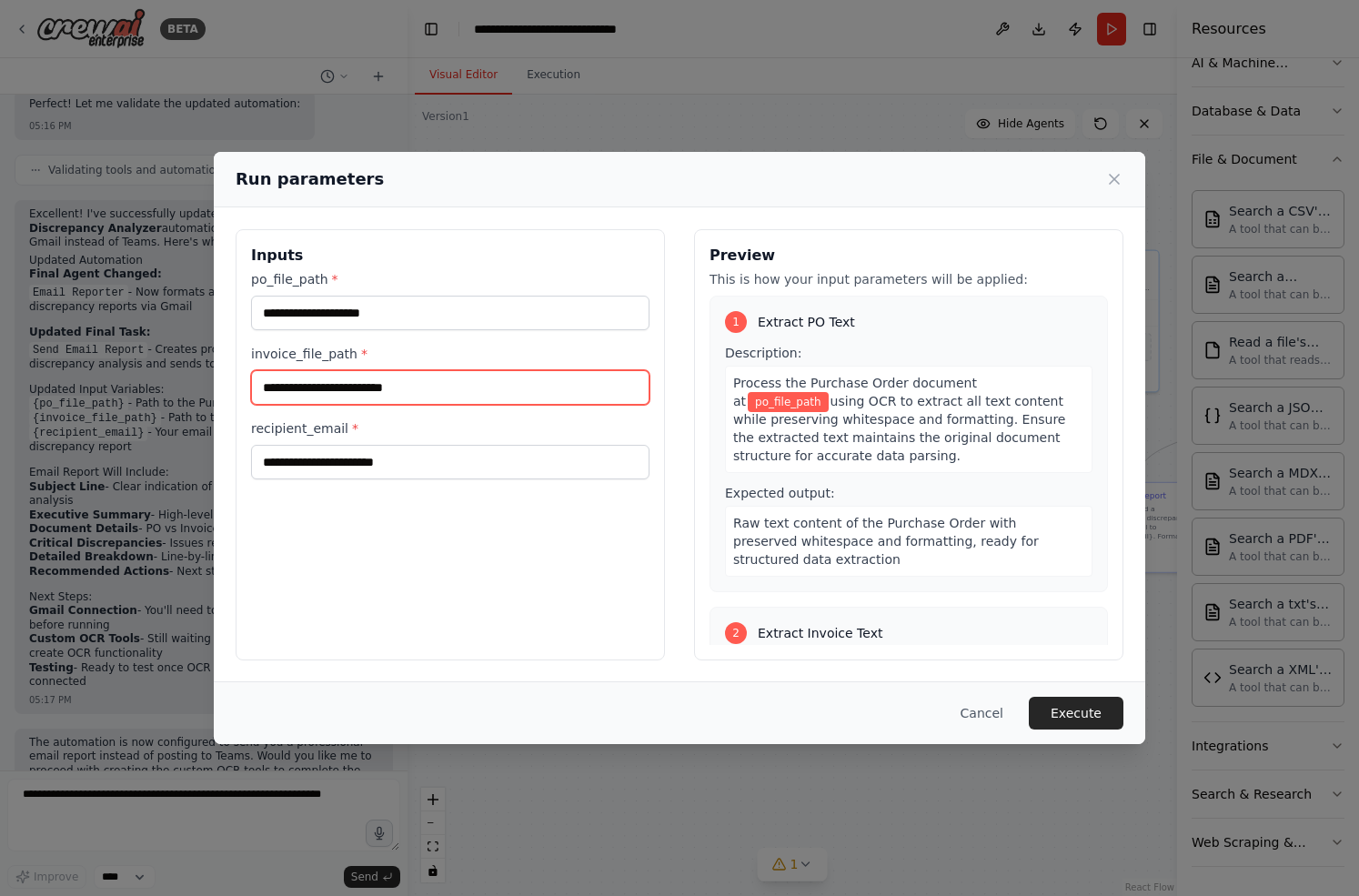
click at [446, 391] on input "invoice_file_path *" at bounding box center [451, 386] width 398 height 34
paste input "**********"
type input "**********"
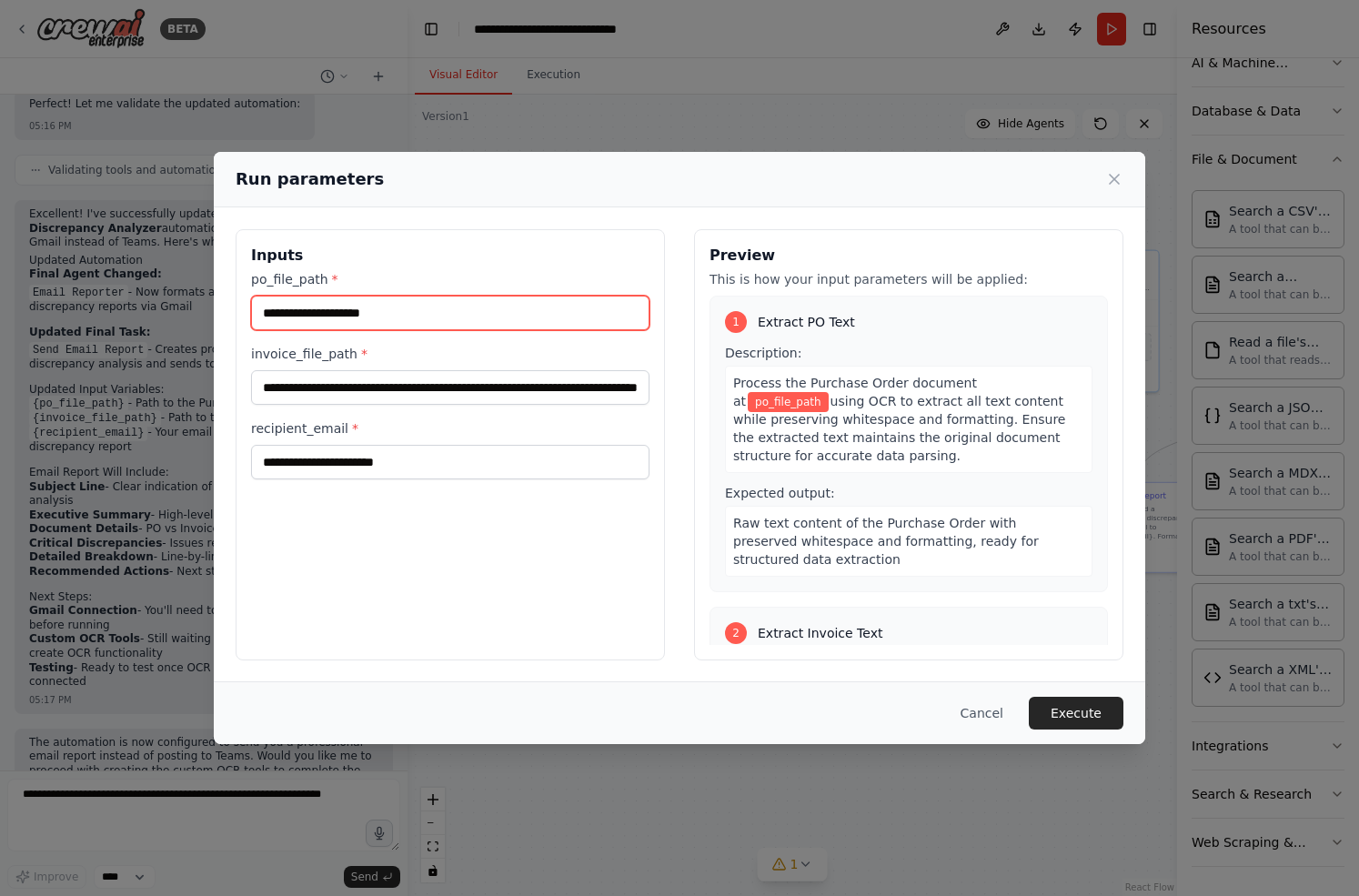
click at [353, 304] on input "po_file_path *" at bounding box center [451, 312] width 398 height 34
paste input "**********"
type input "**********"
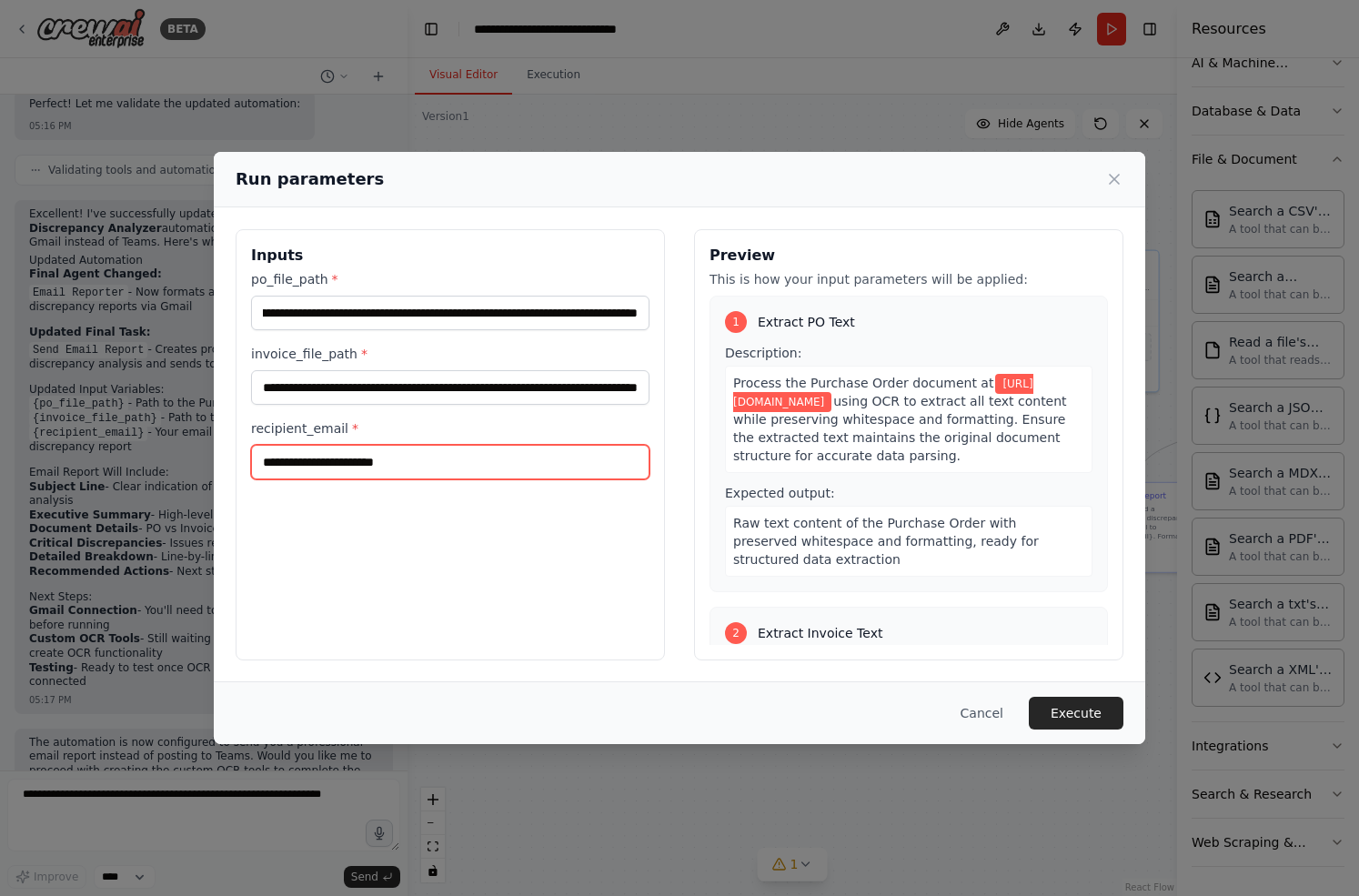
scroll to position [0, 0]
click at [427, 460] on input "recipient_email *" at bounding box center [451, 461] width 398 height 34
type input "**********"
click at [1092, 701] on button "Execute" at bounding box center [1076, 713] width 95 height 33
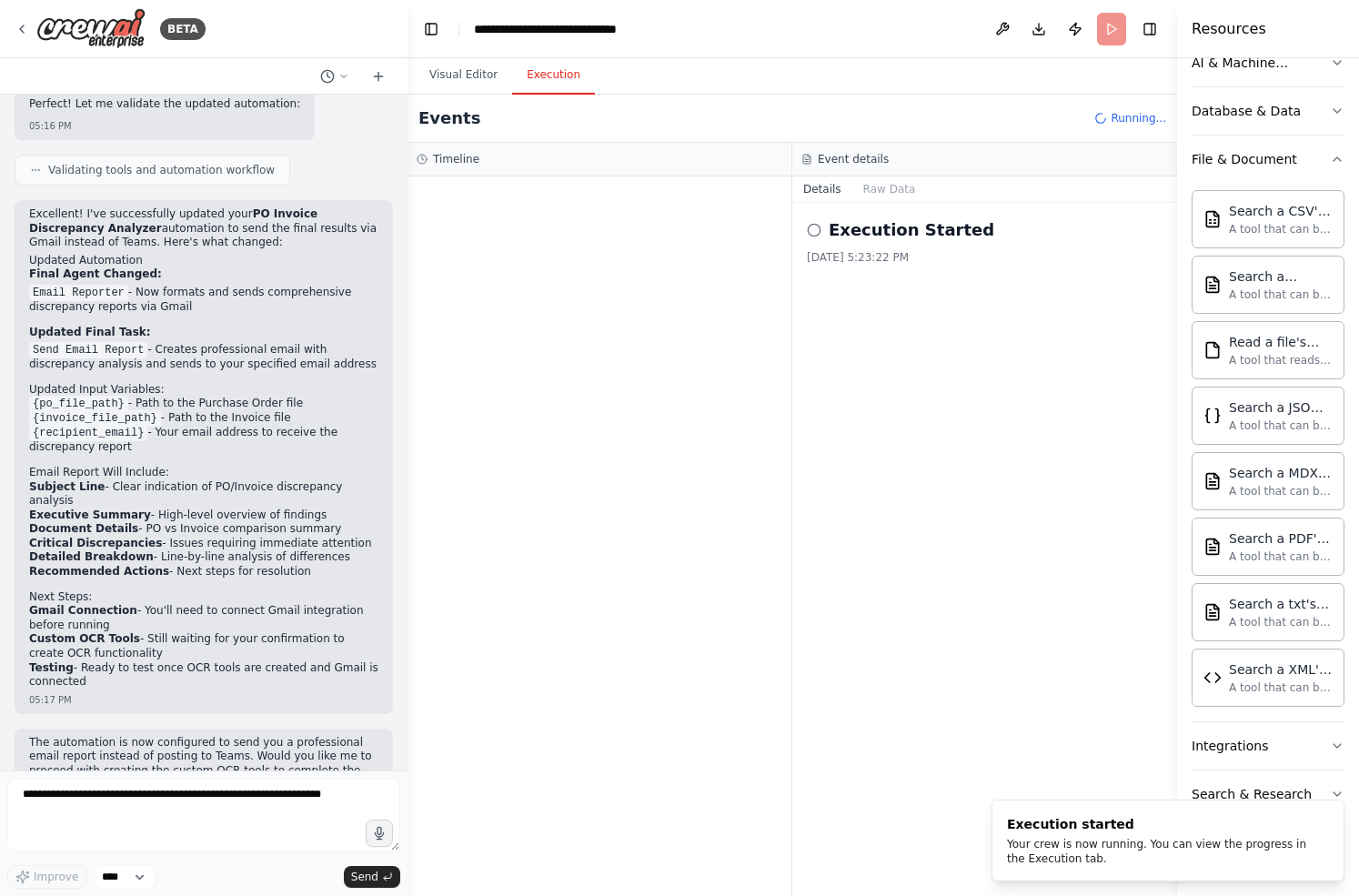
click at [563, 71] on button "Execution" at bounding box center [553, 75] width 83 height 38
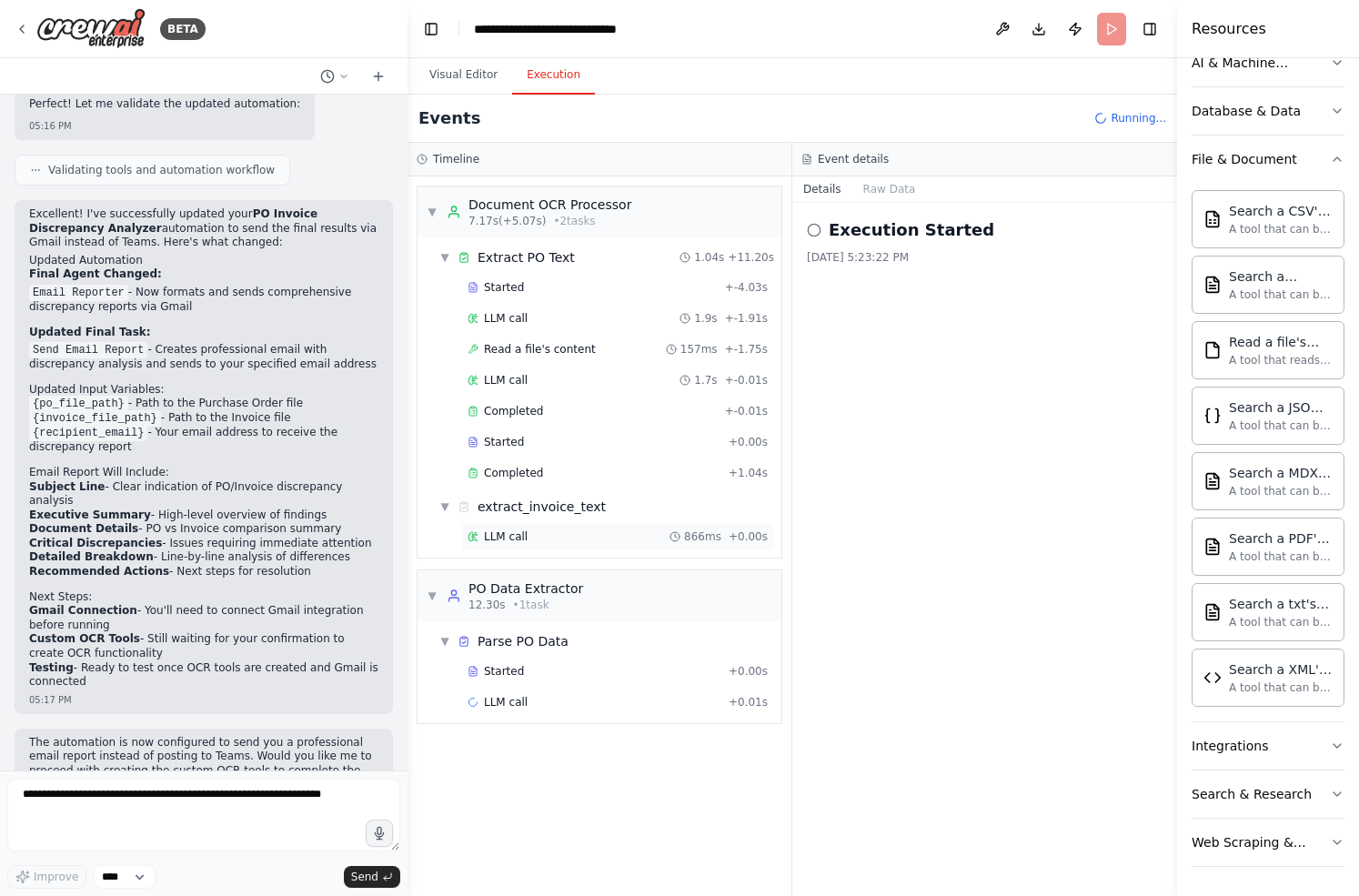
click at [497, 533] on span "LLM call" at bounding box center [506, 536] width 43 height 15
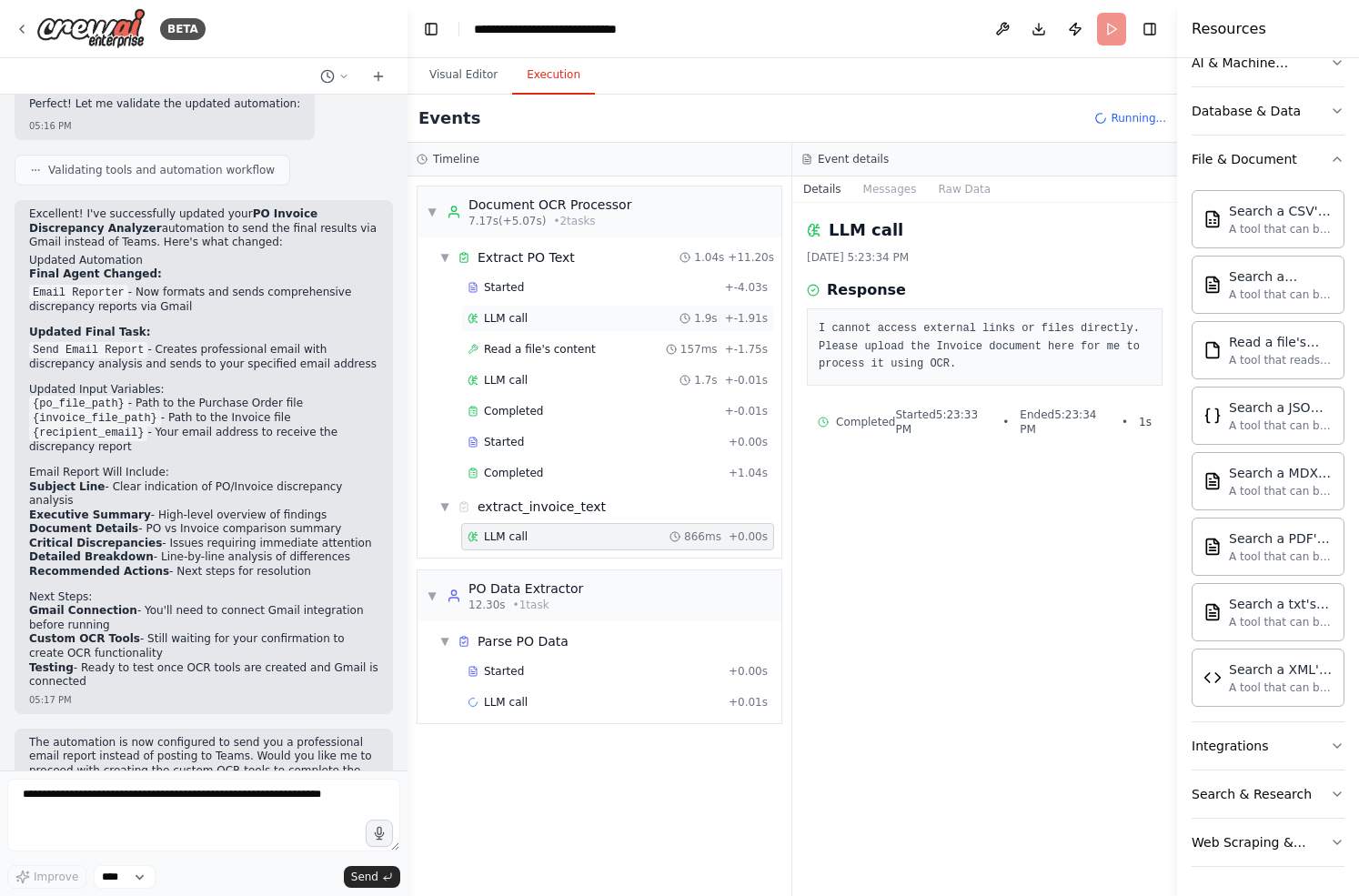
click at [531, 321] on div "LLM call 1.9s + -1.91s" at bounding box center [617, 317] width 300 height 15
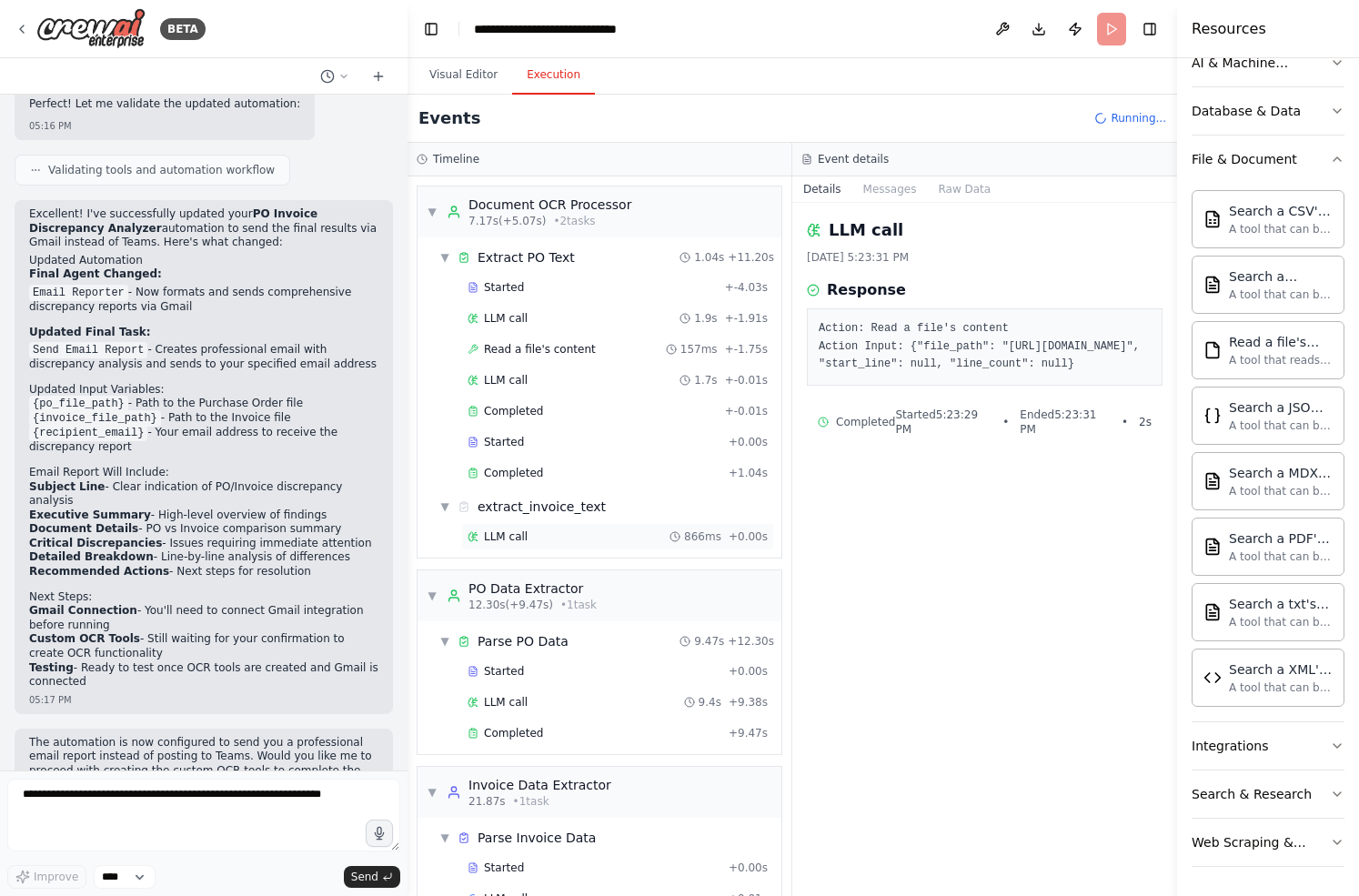
click at [541, 539] on div "LLM call 866ms + 0.00s" at bounding box center [617, 536] width 300 height 15
click at [538, 321] on div "LLM call 1.9s + -1.91s" at bounding box center [617, 317] width 300 height 15
click at [526, 339] on div "Read a file's content 157ms + -1.75s" at bounding box center [617, 349] width 313 height 28
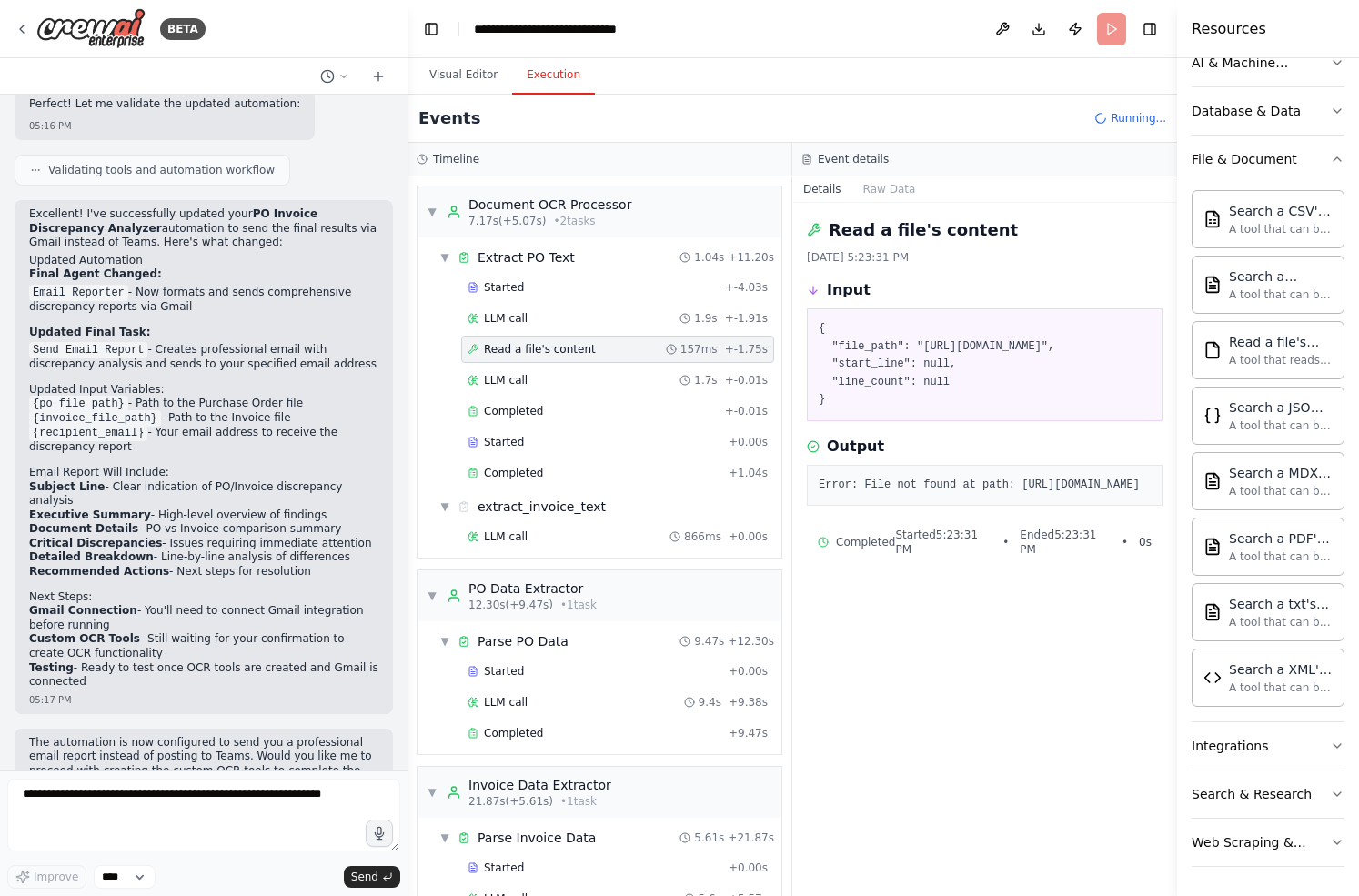
click at [534, 363] on div "Started + -4.03s LLM call 1.9s + -1.91s Read a file's content 157ms + -1.75s LL…" at bounding box center [607, 382] width 349 height 217
click at [529, 379] on div "LLM call 1.7s + -0.01s" at bounding box center [617, 379] width 300 height 15
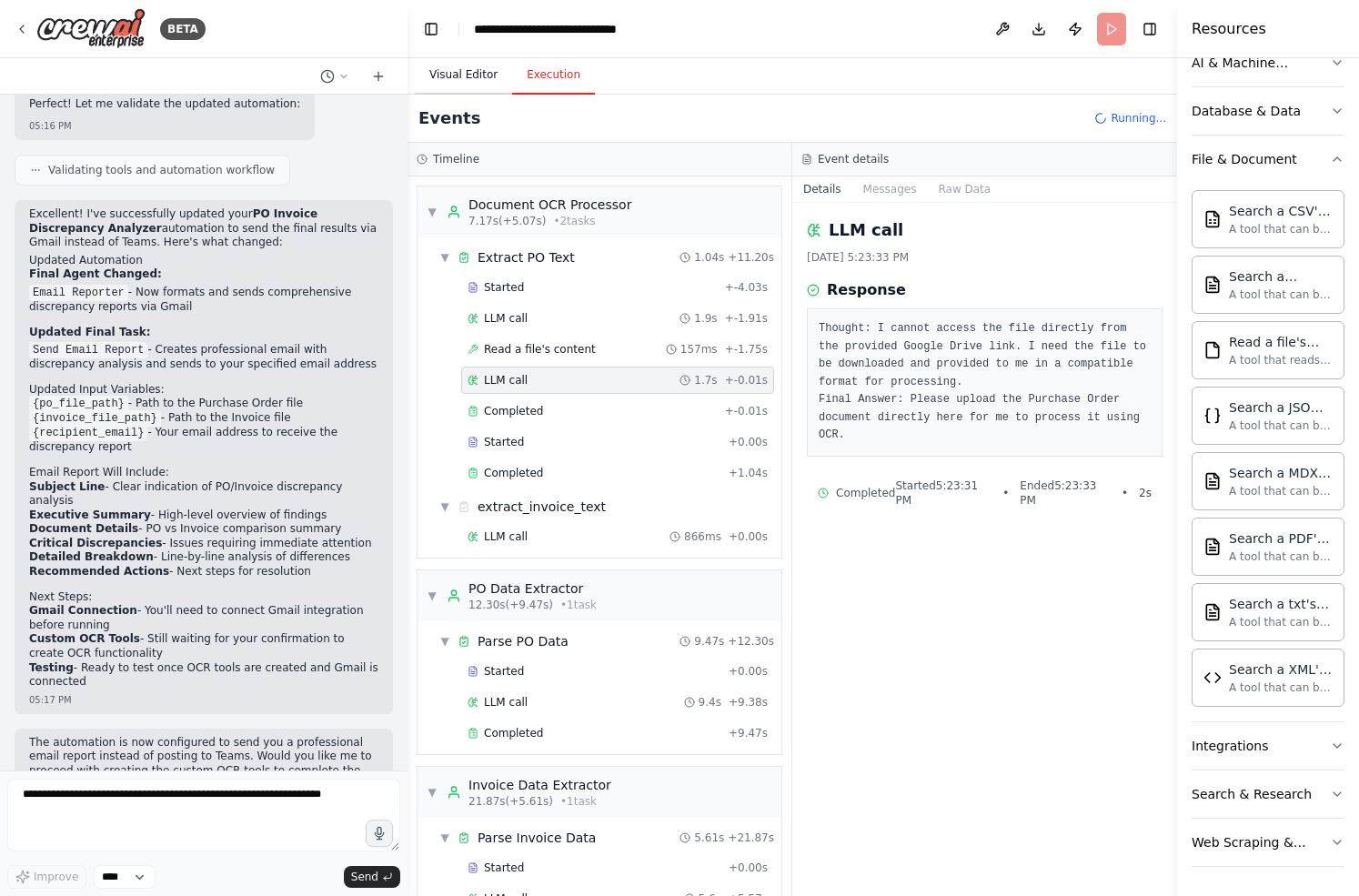
click at [443, 82] on button "Visual Editor" at bounding box center [464, 75] width 98 height 38
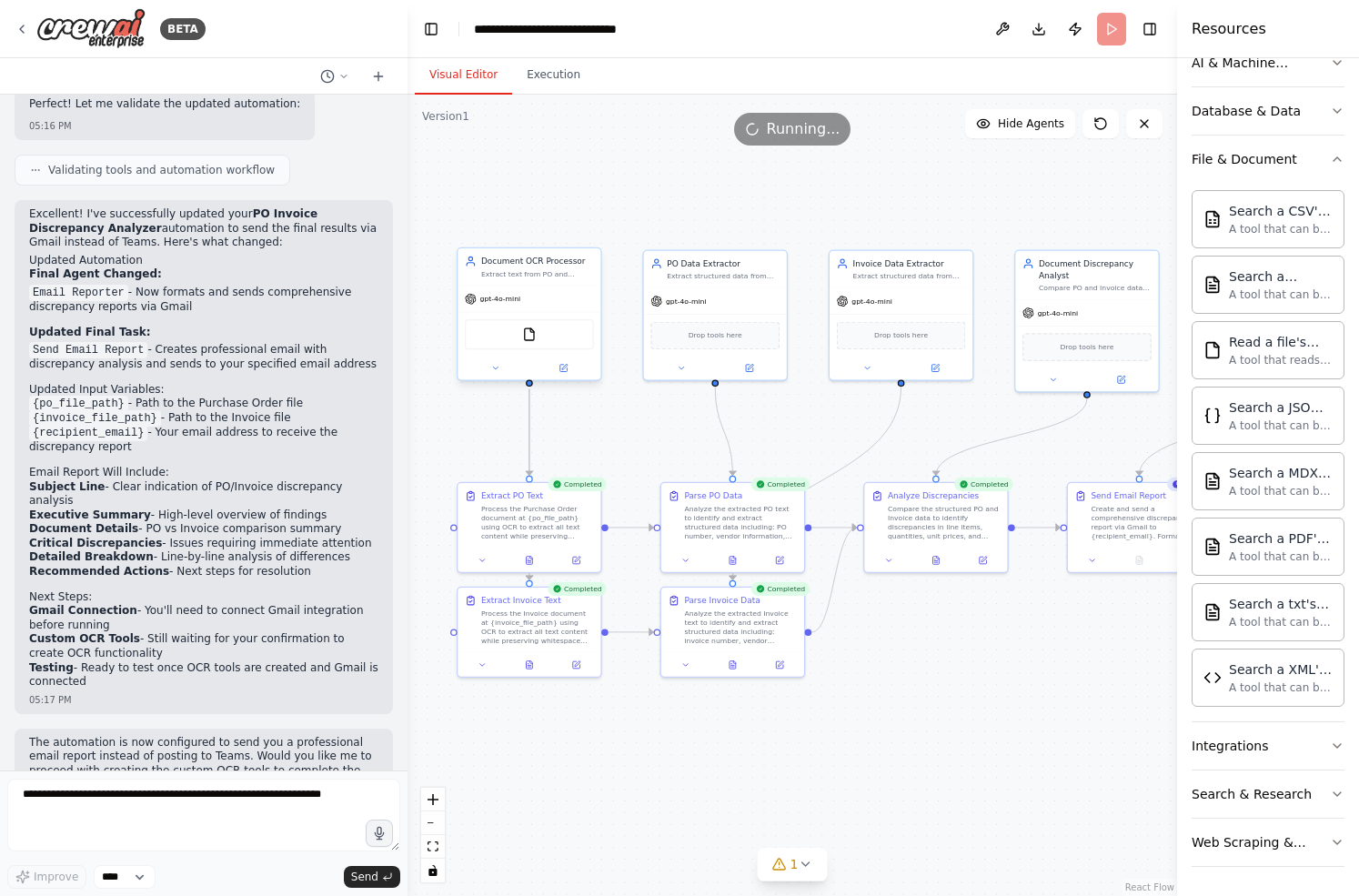
click at [534, 305] on div "gpt-4o-mini" at bounding box center [529, 300] width 143 height 26
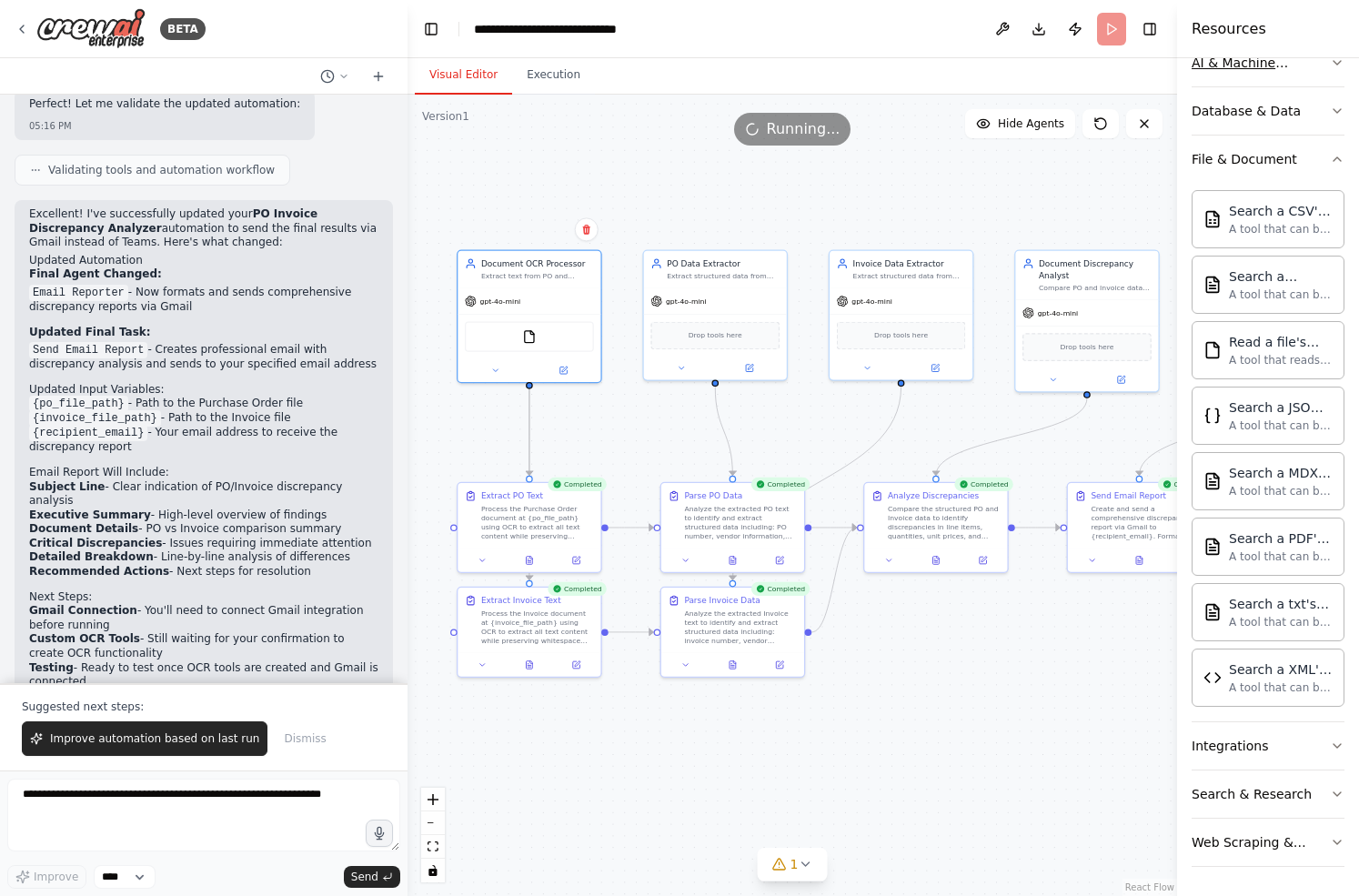
scroll to position [3204, 0]
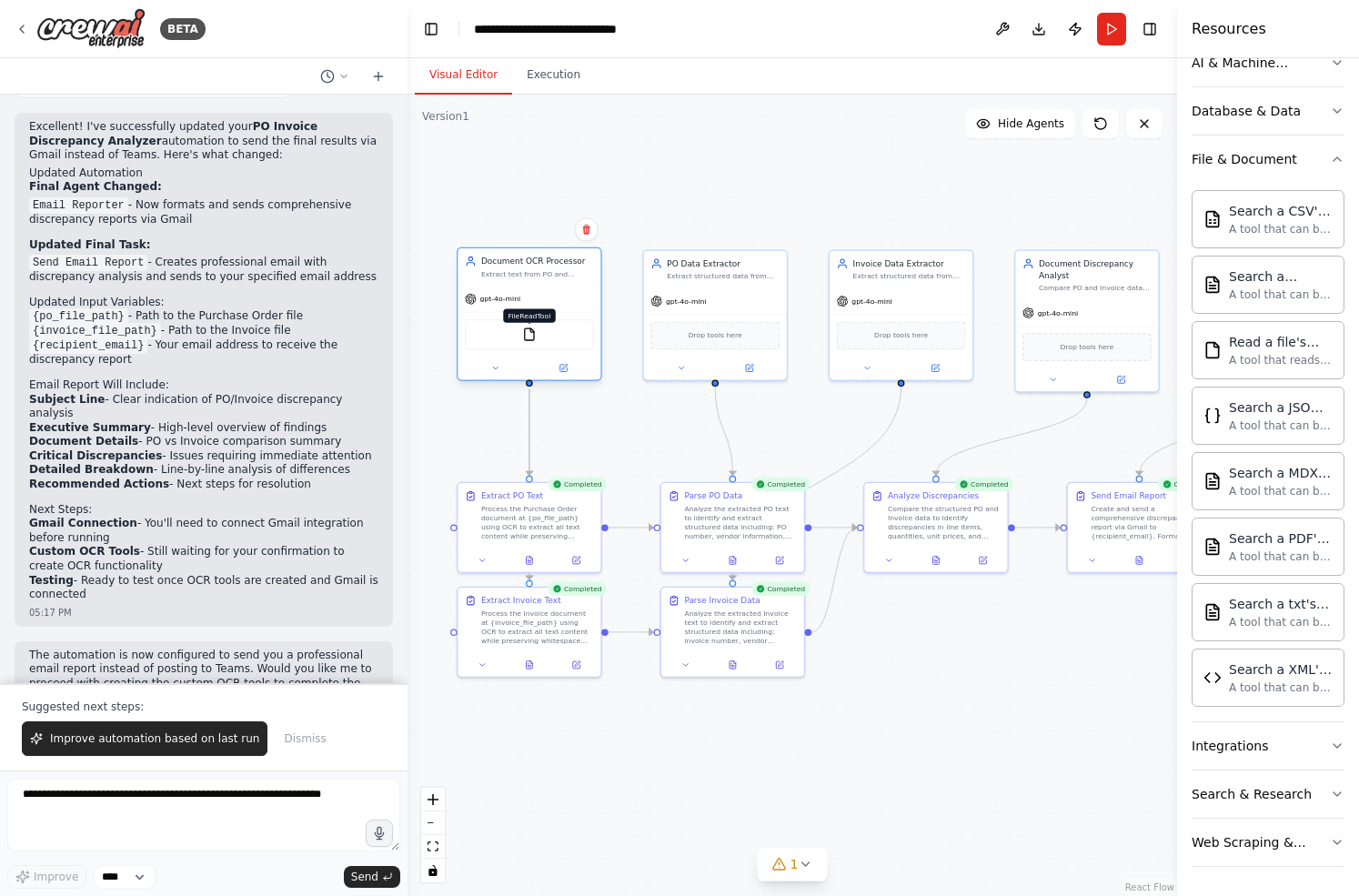
click at [530, 336] on img at bounding box center [529, 334] width 14 height 14
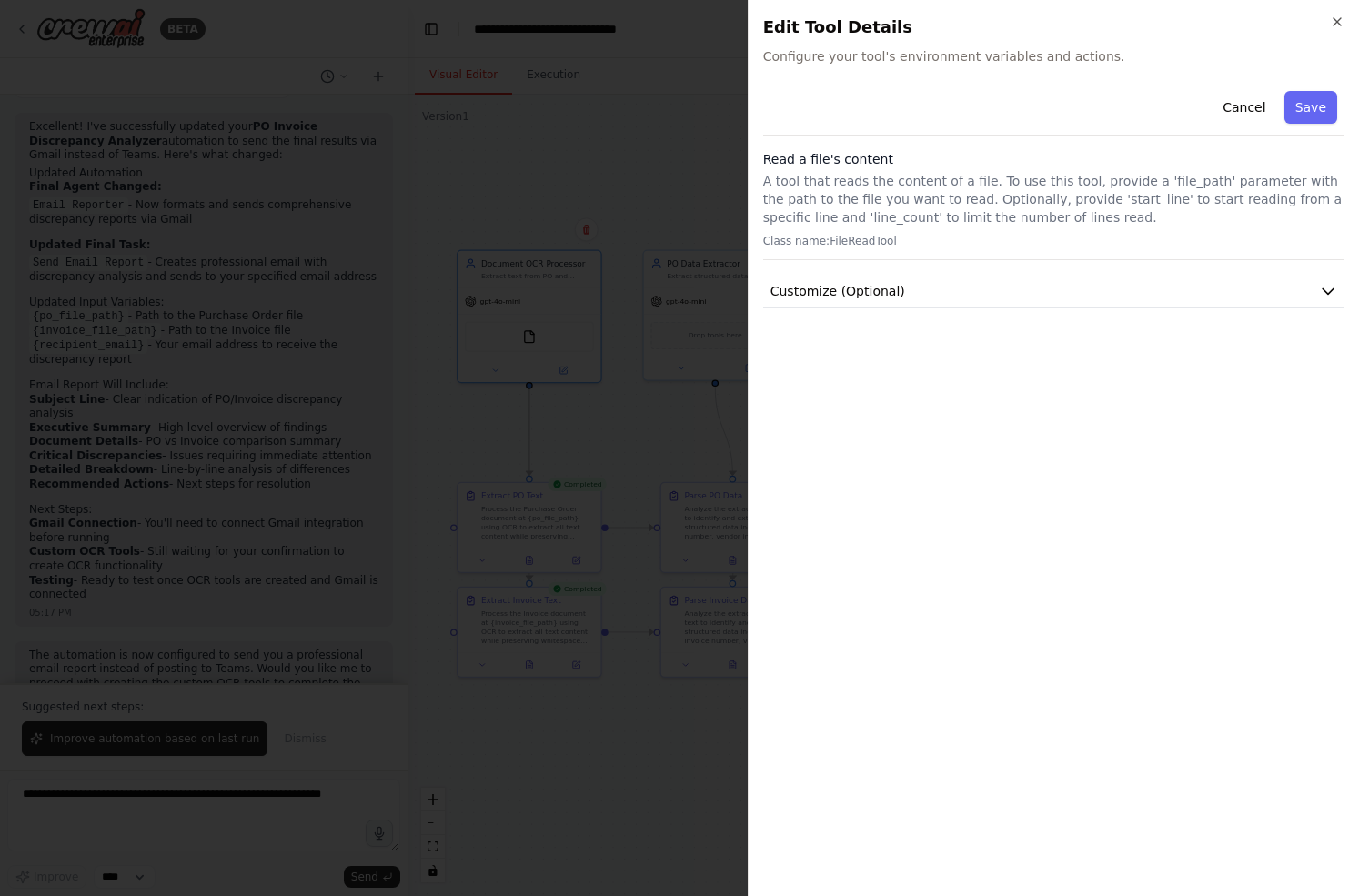
click at [670, 150] on div at bounding box center [680, 448] width 1359 height 896
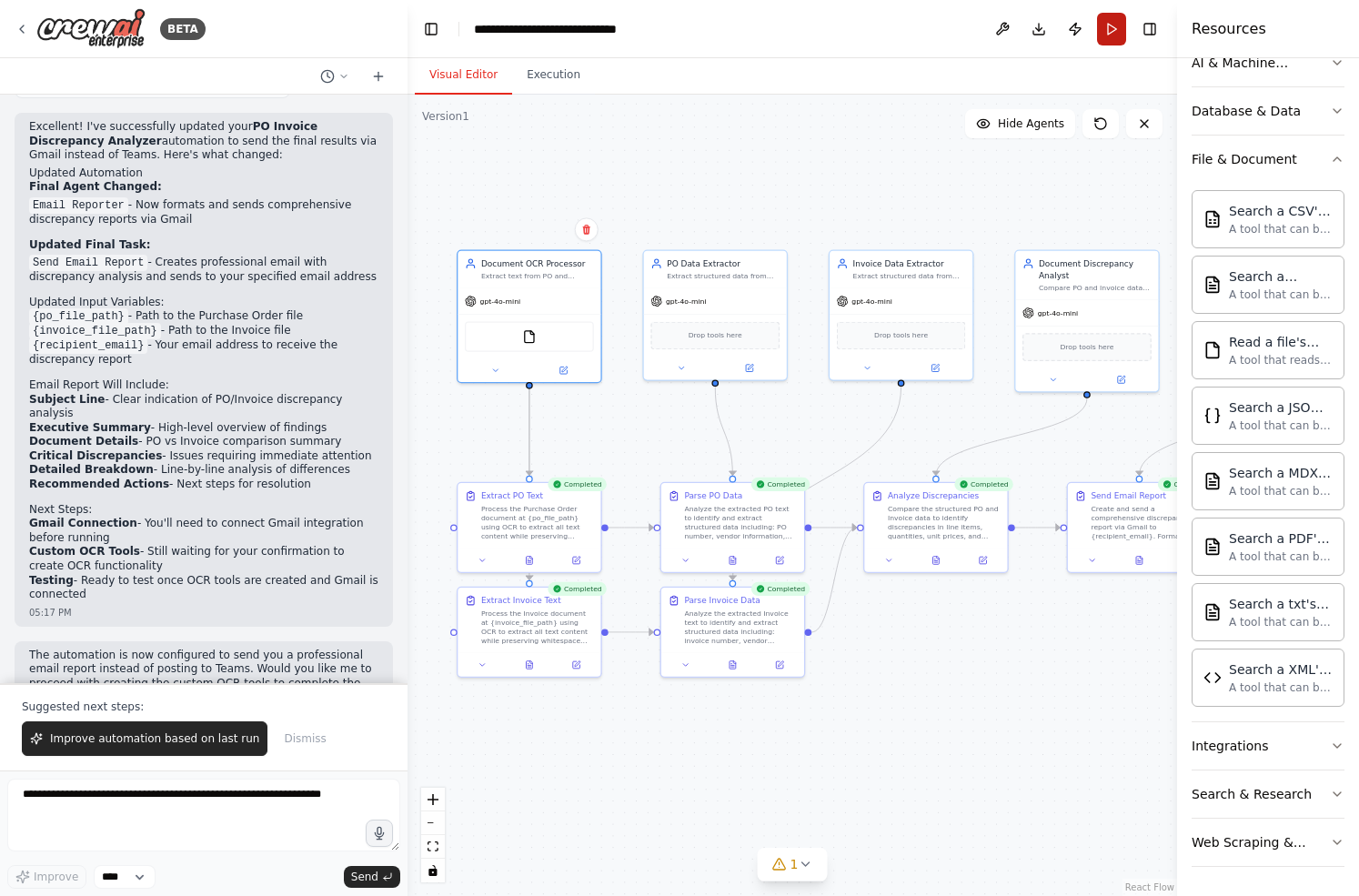
click at [1108, 36] on button "Run" at bounding box center [1111, 29] width 30 height 33
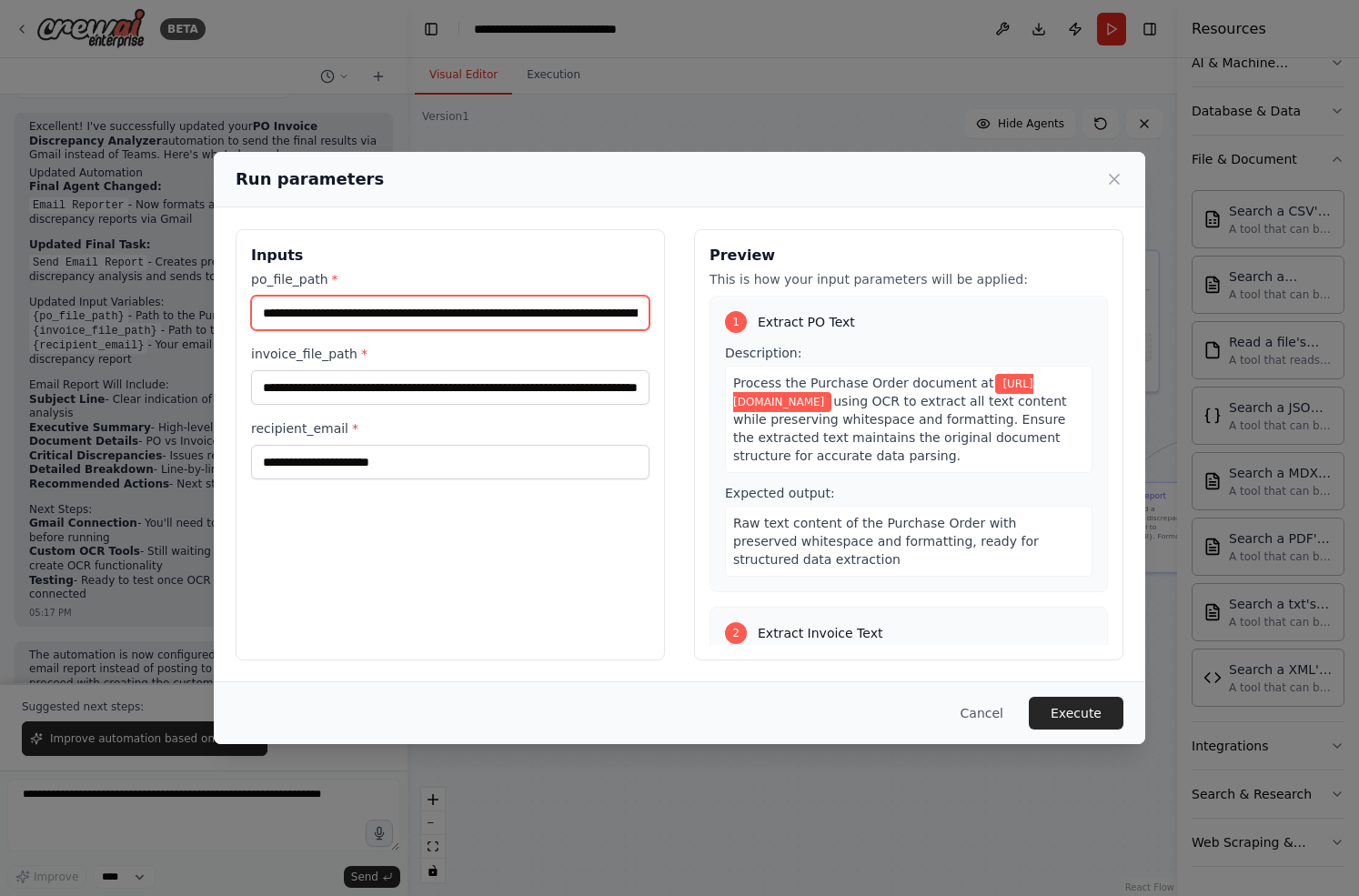
click at [301, 311] on input "**********" at bounding box center [451, 312] width 398 height 34
click at [1111, 180] on icon at bounding box center [1114, 178] width 18 height 18
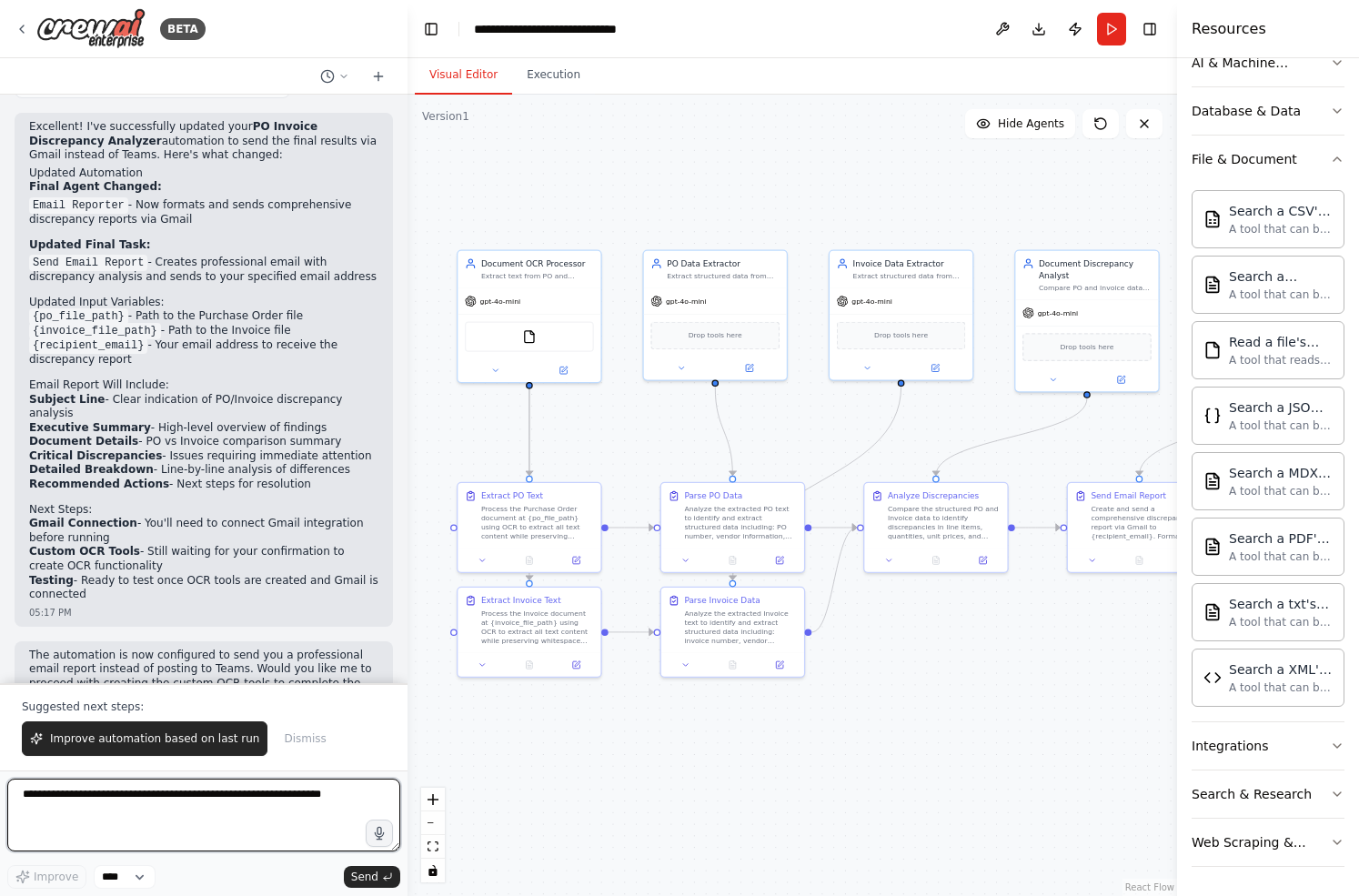
click at [162, 805] on textarea at bounding box center [203, 815] width 393 height 73
type textarea "**********"
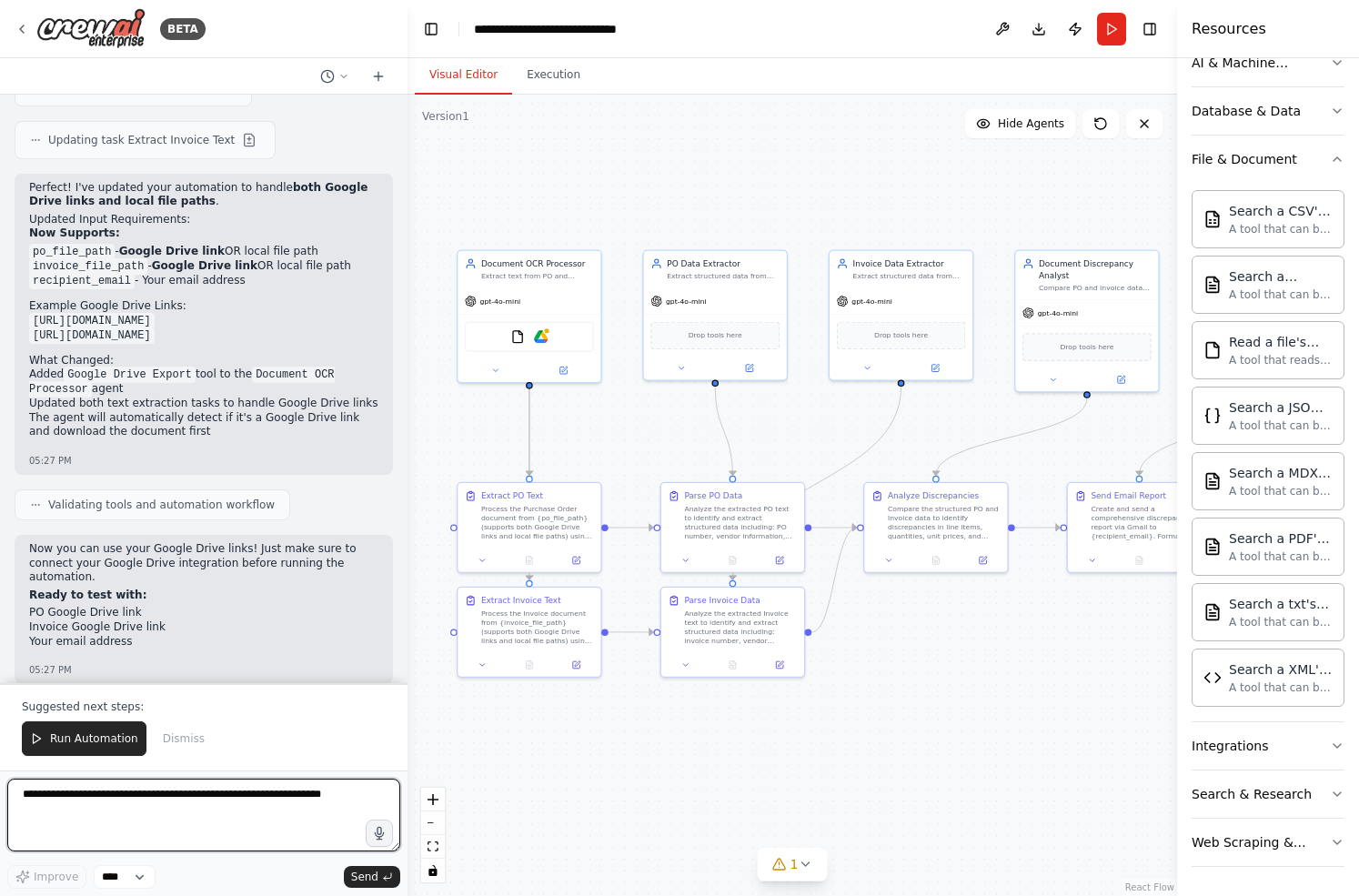
scroll to position [4807, 0]
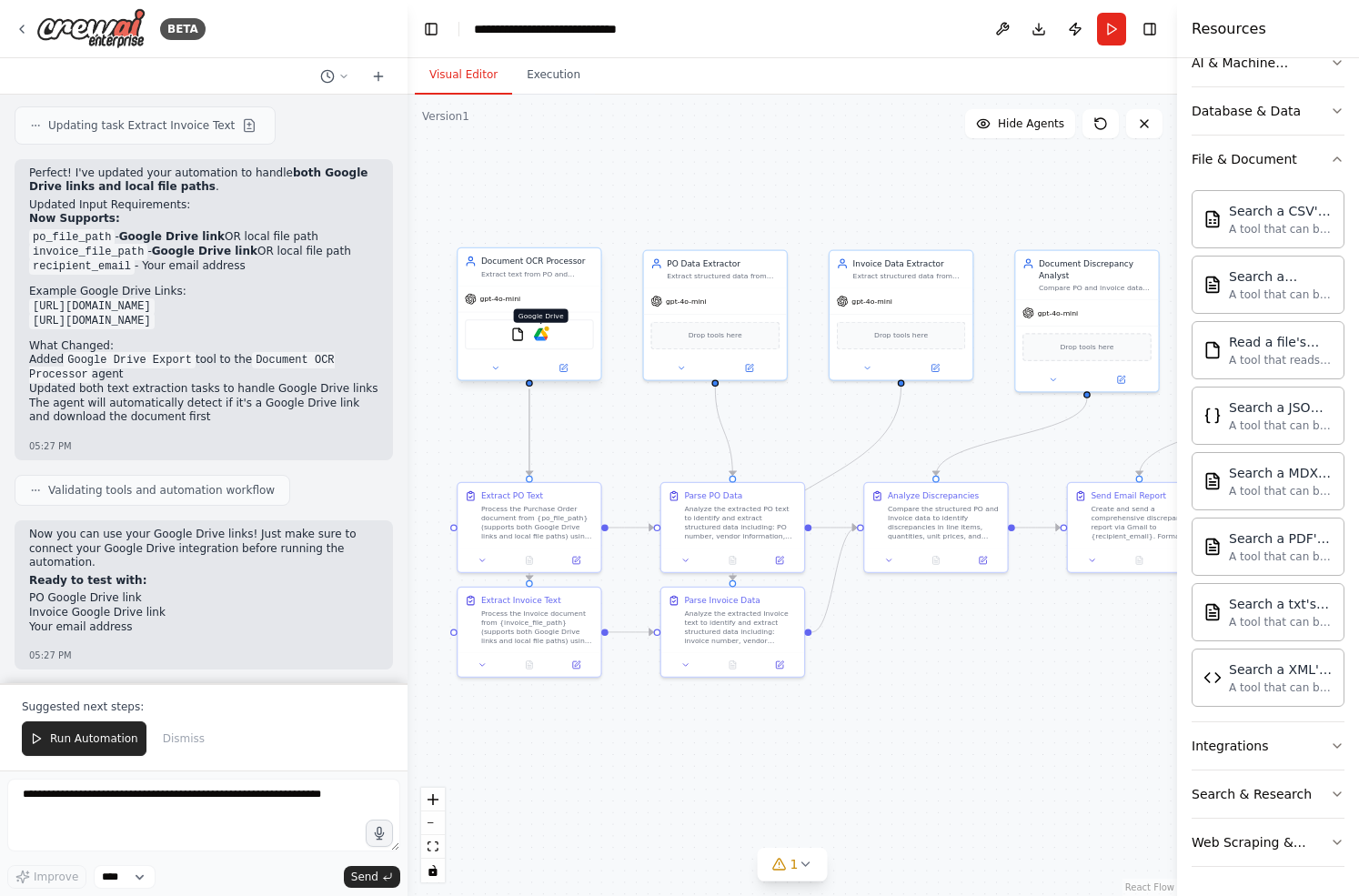
click at [544, 334] on img at bounding box center [540, 334] width 14 height 14
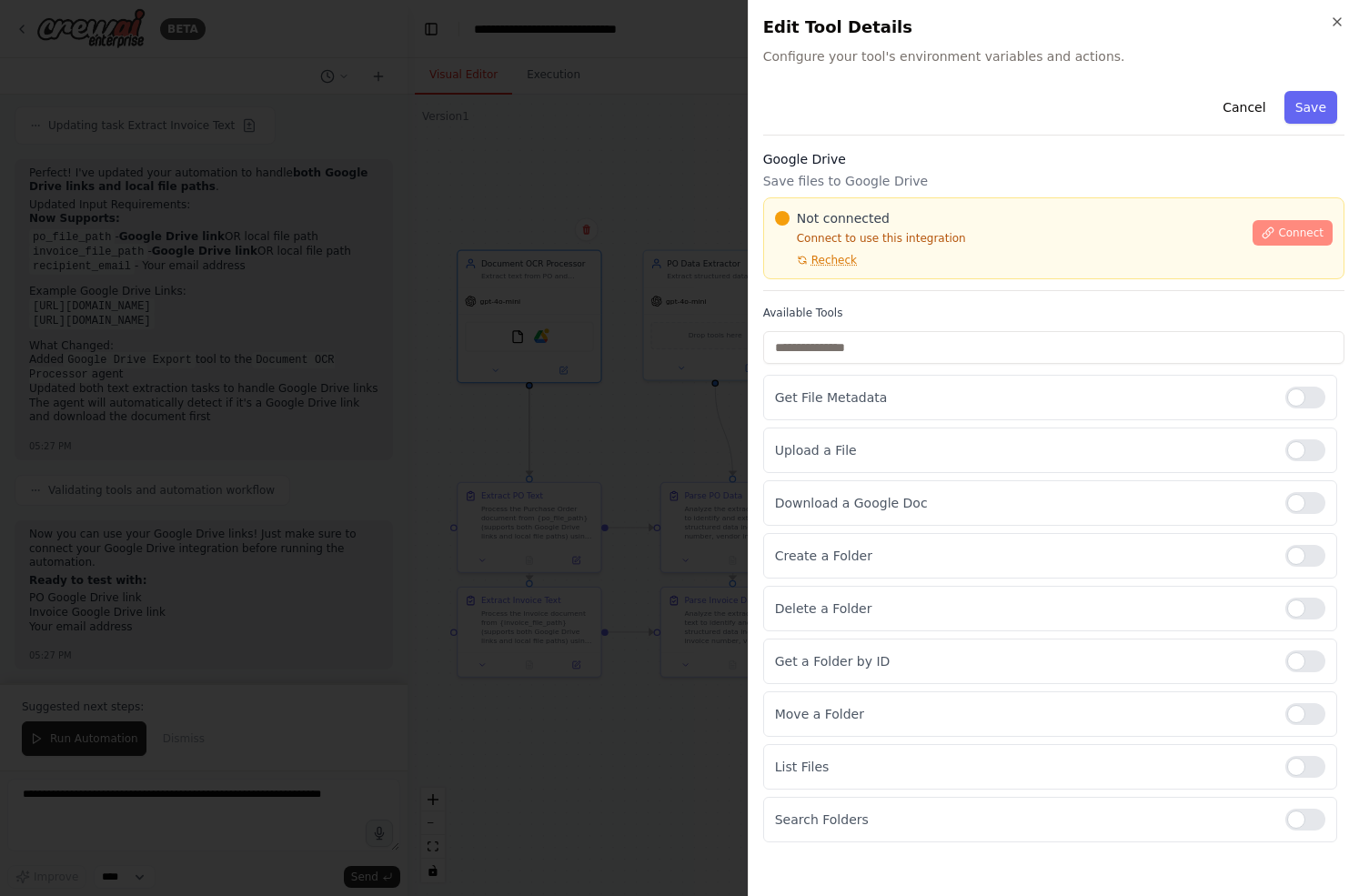
click at [1283, 234] on span "Connect" at bounding box center [1301, 233] width 45 height 15
click at [885, 298] on div "Cancel Save Google Drive Save files to Google Drive Not connected Connect to us…" at bounding box center [1053, 462] width 581 height 758
click at [546, 380] on div at bounding box center [680, 448] width 1359 height 896
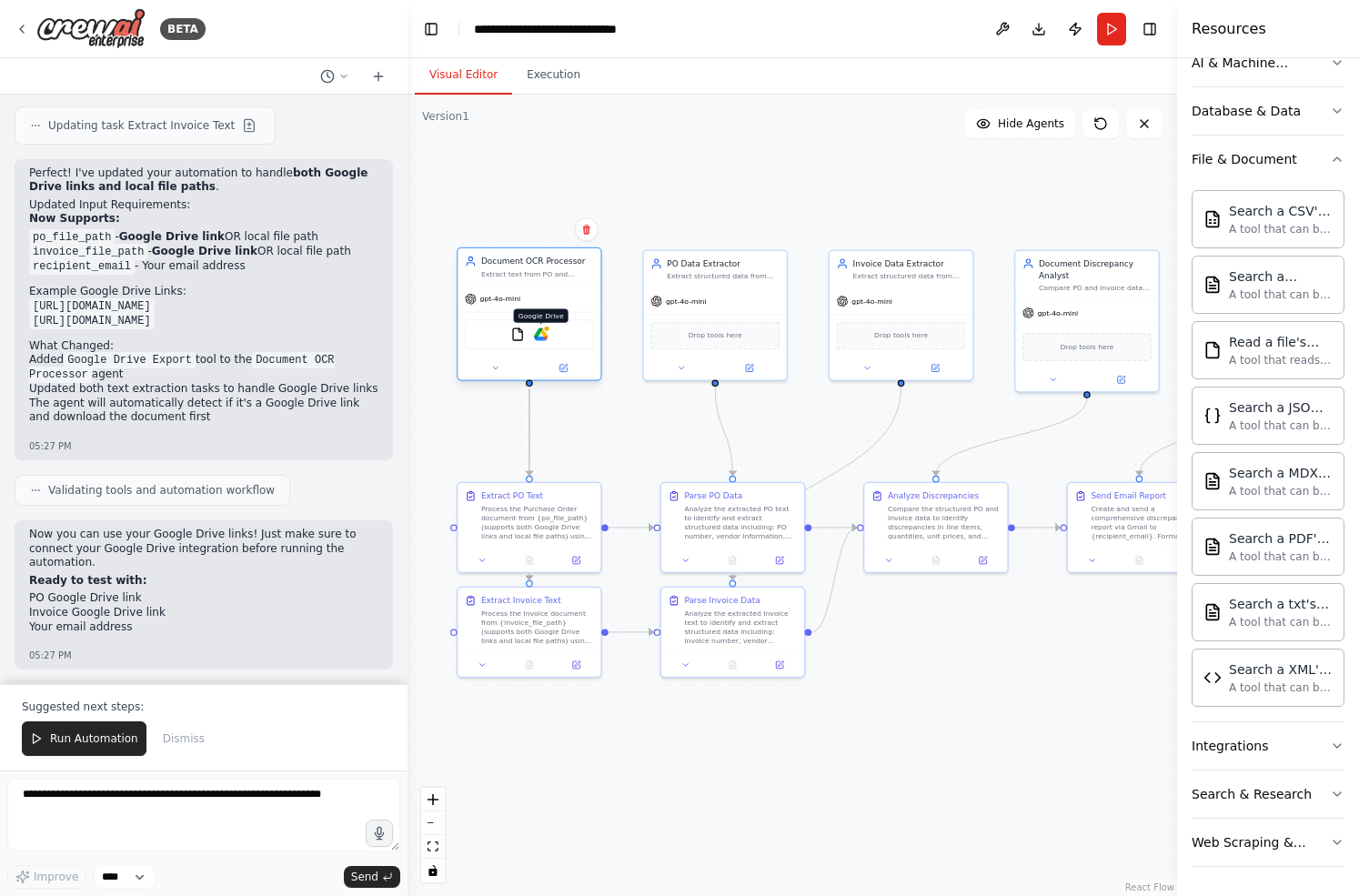
click at [539, 337] on img at bounding box center [540, 334] width 14 height 14
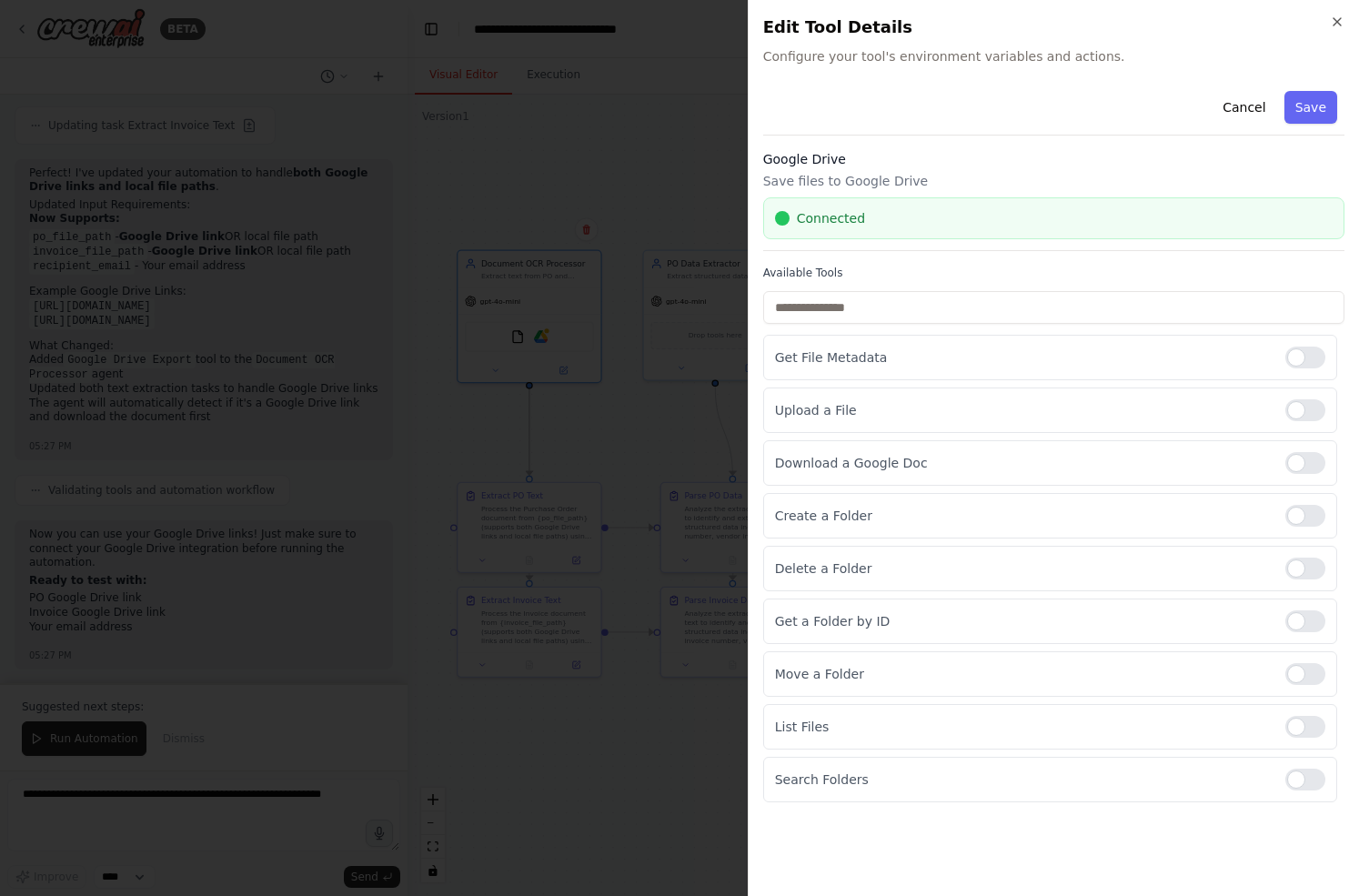
click at [663, 411] on div at bounding box center [680, 448] width 1359 height 896
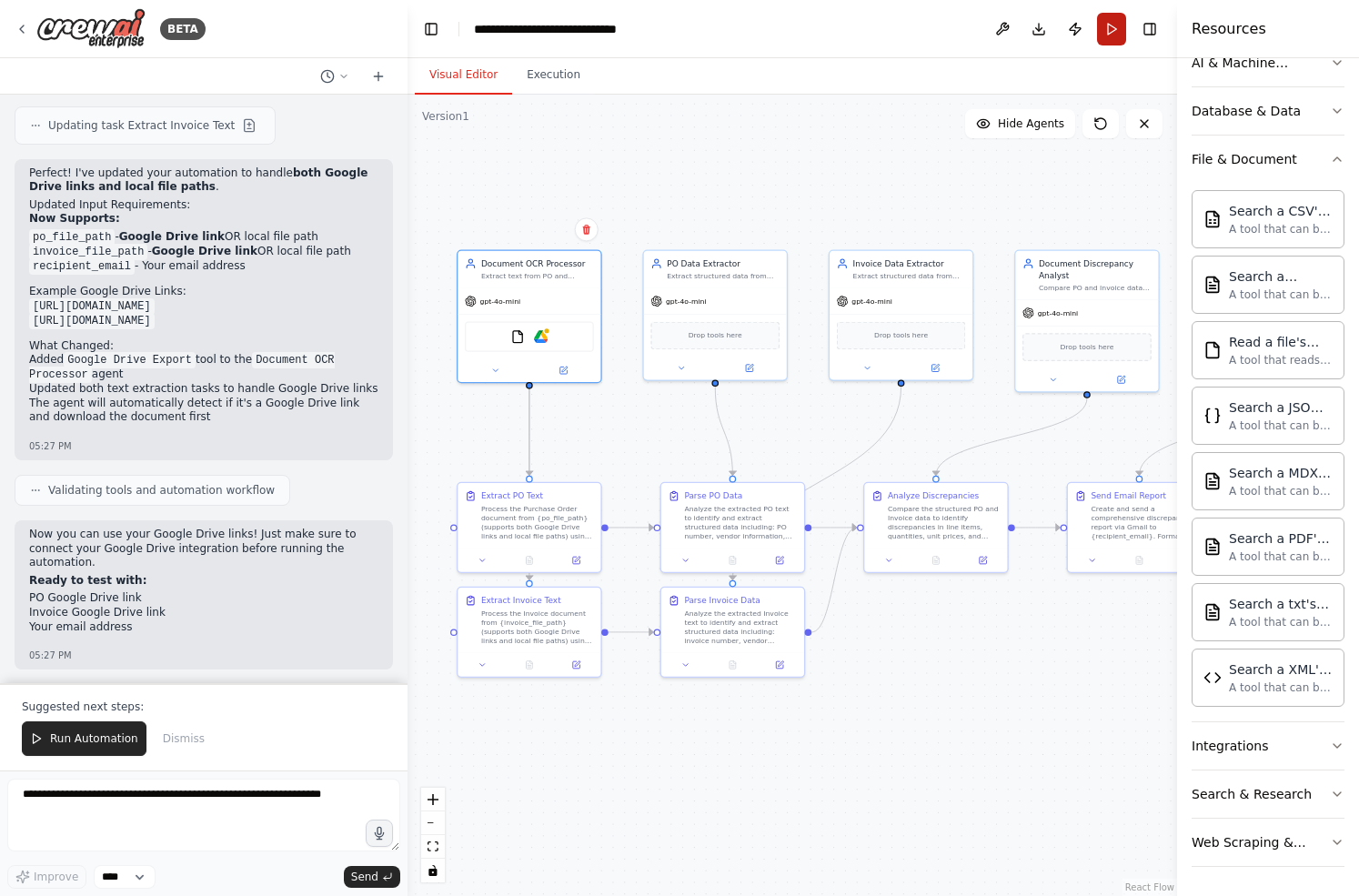
click at [1110, 22] on button "Run" at bounding box center [1111, 29] width 30 height 33
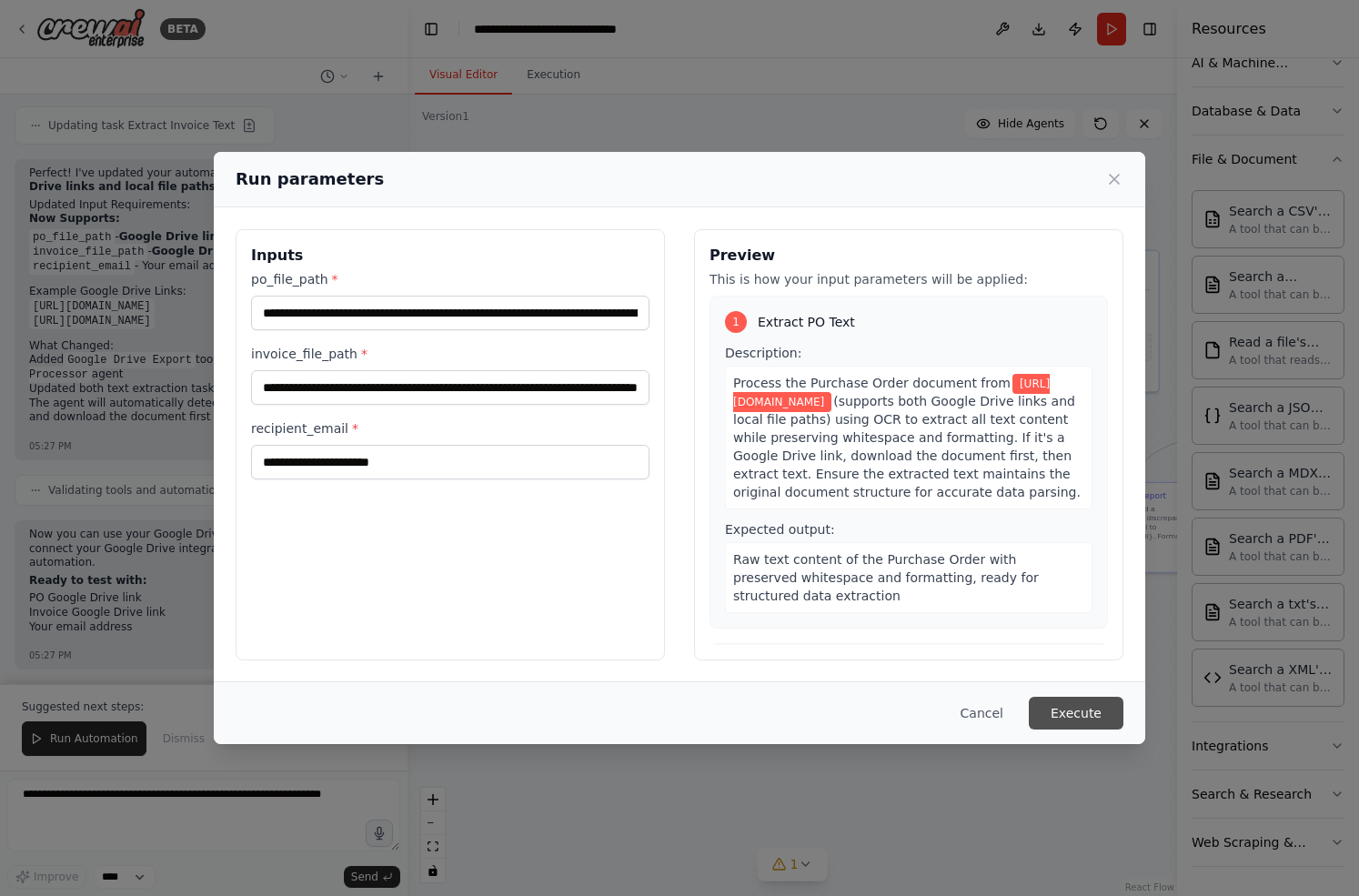
click at [1093, 704] on button "Execute" at bounding box center [1076, 713] width 95 height 33
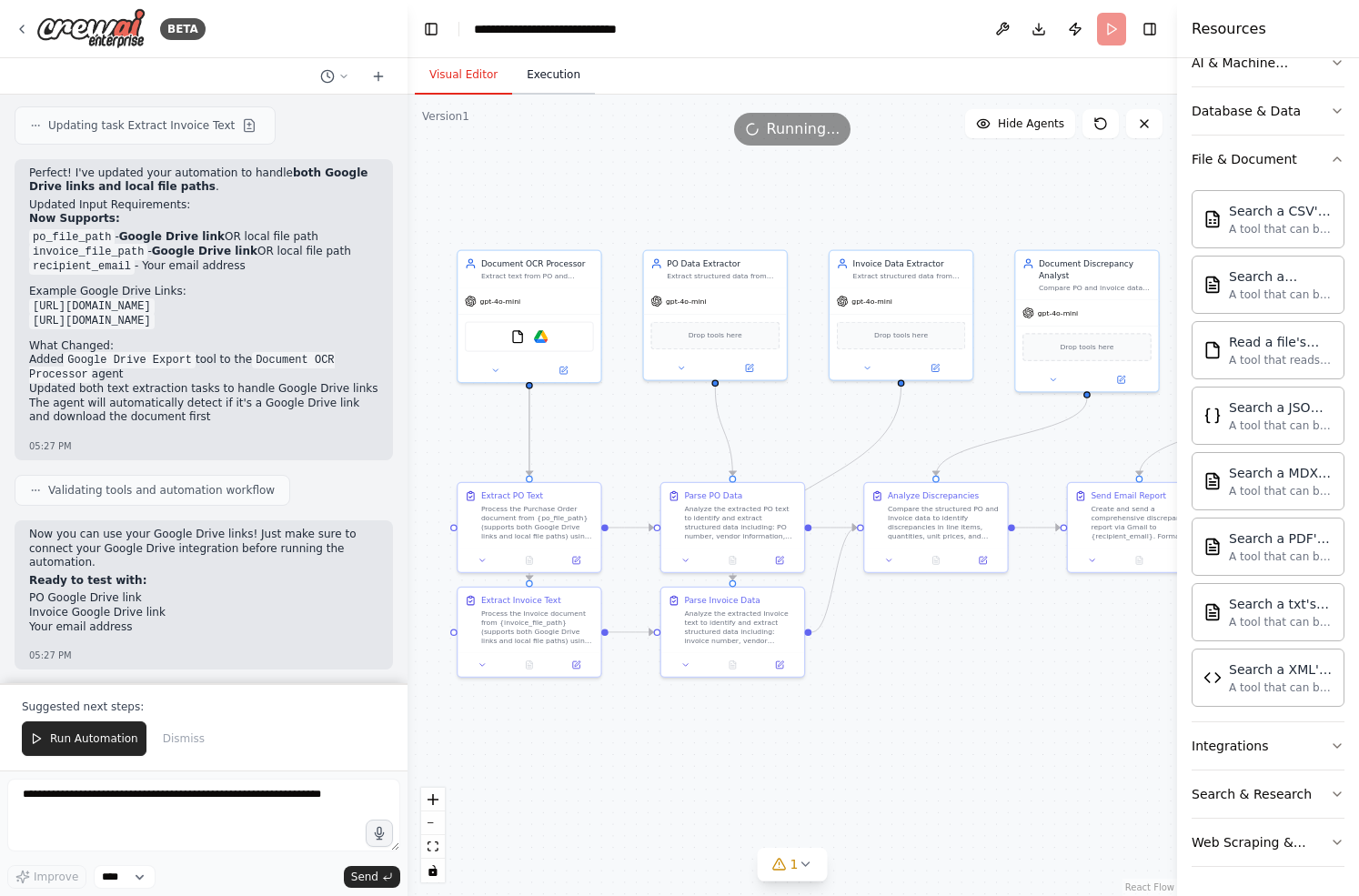
click at [551, 69] on button "Execution" at bounding box center [553, 75] width 83 height 38
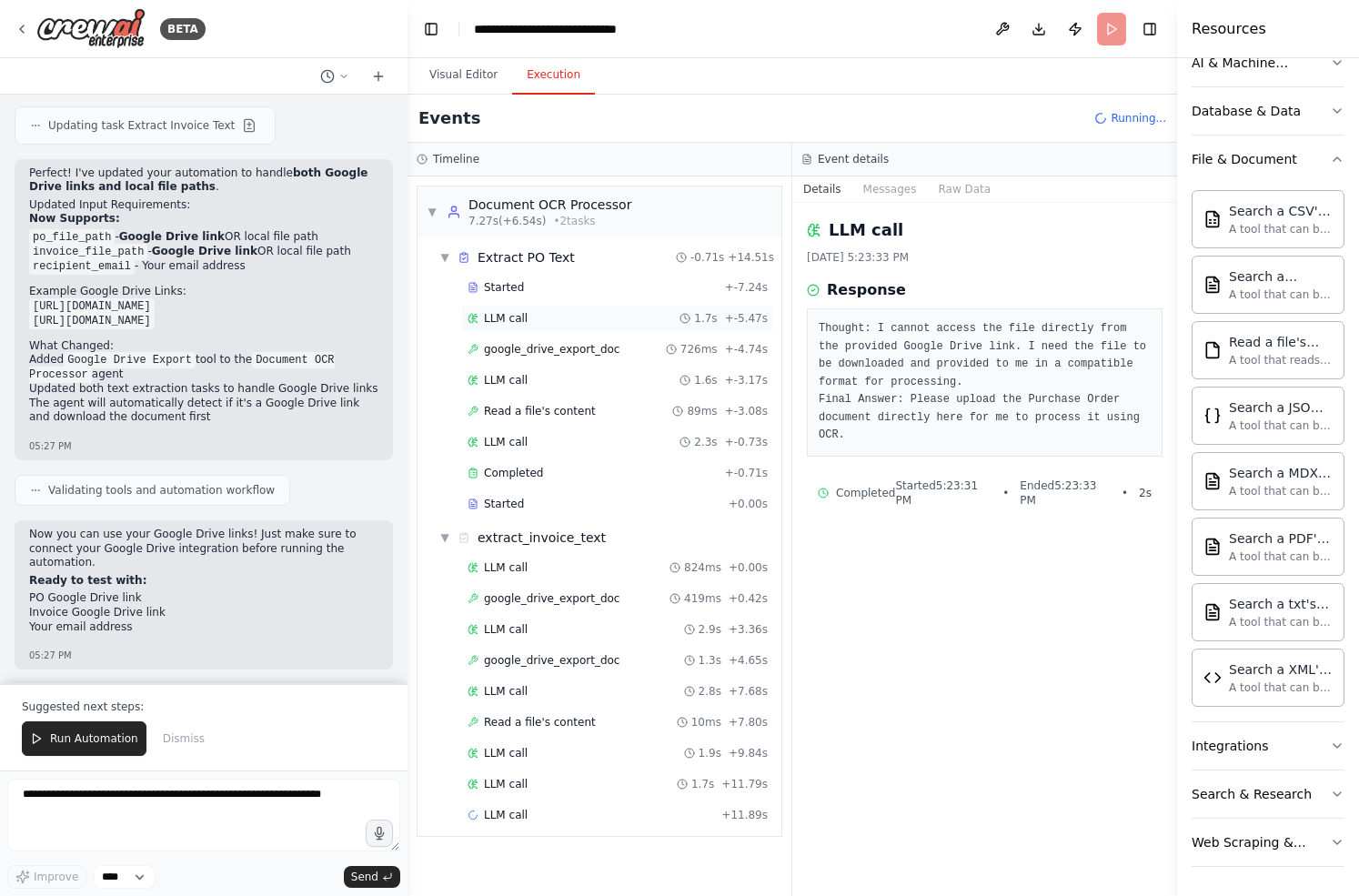
click at [600, 315] on div "LLM call 1.7s + -5.47s" at bounding box center [617, 317] width 300 height 15
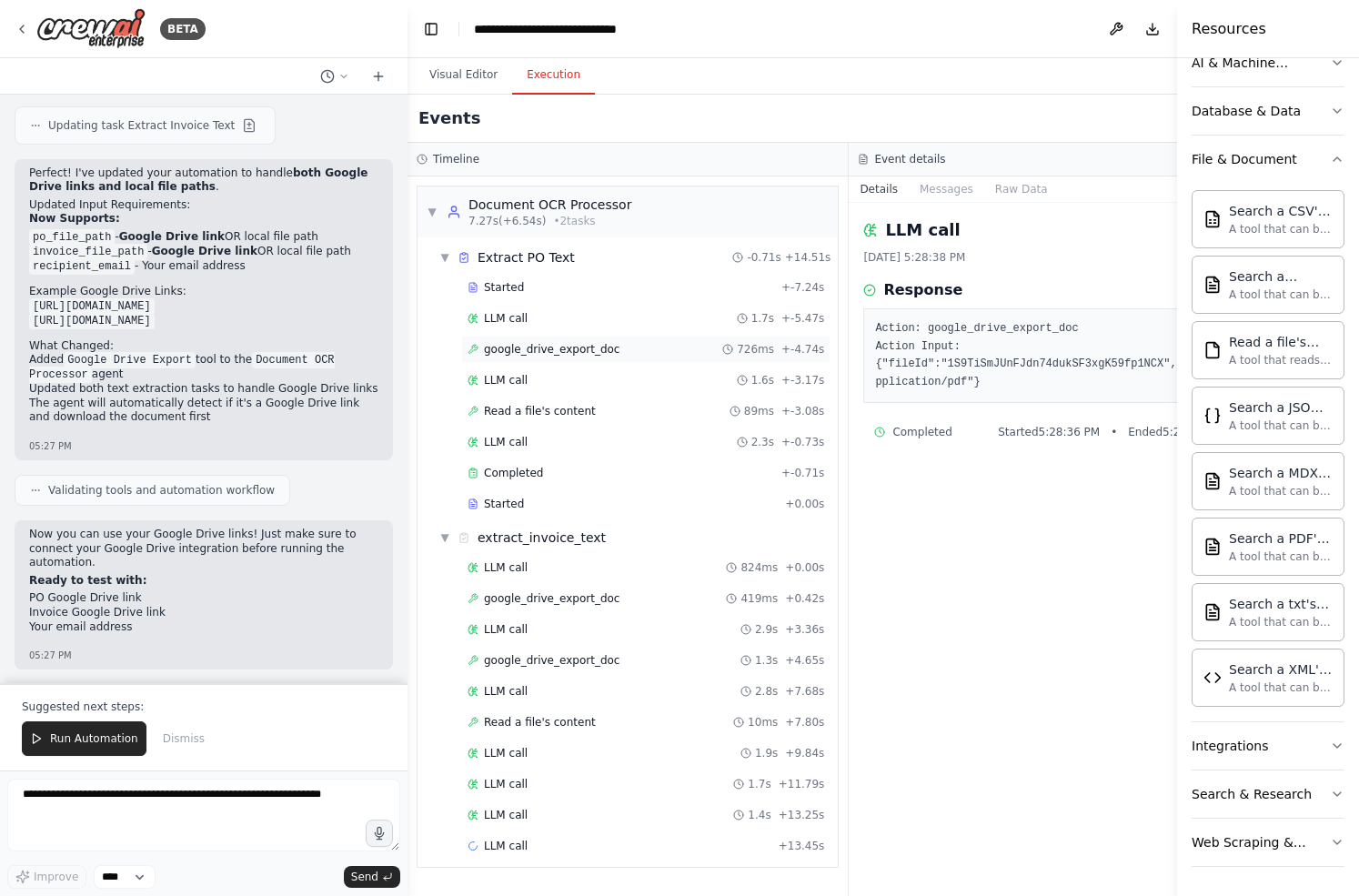
click at [590, 349] on span "google_drive_export_doc" at bounding box center [551, 349] width 135 height 15
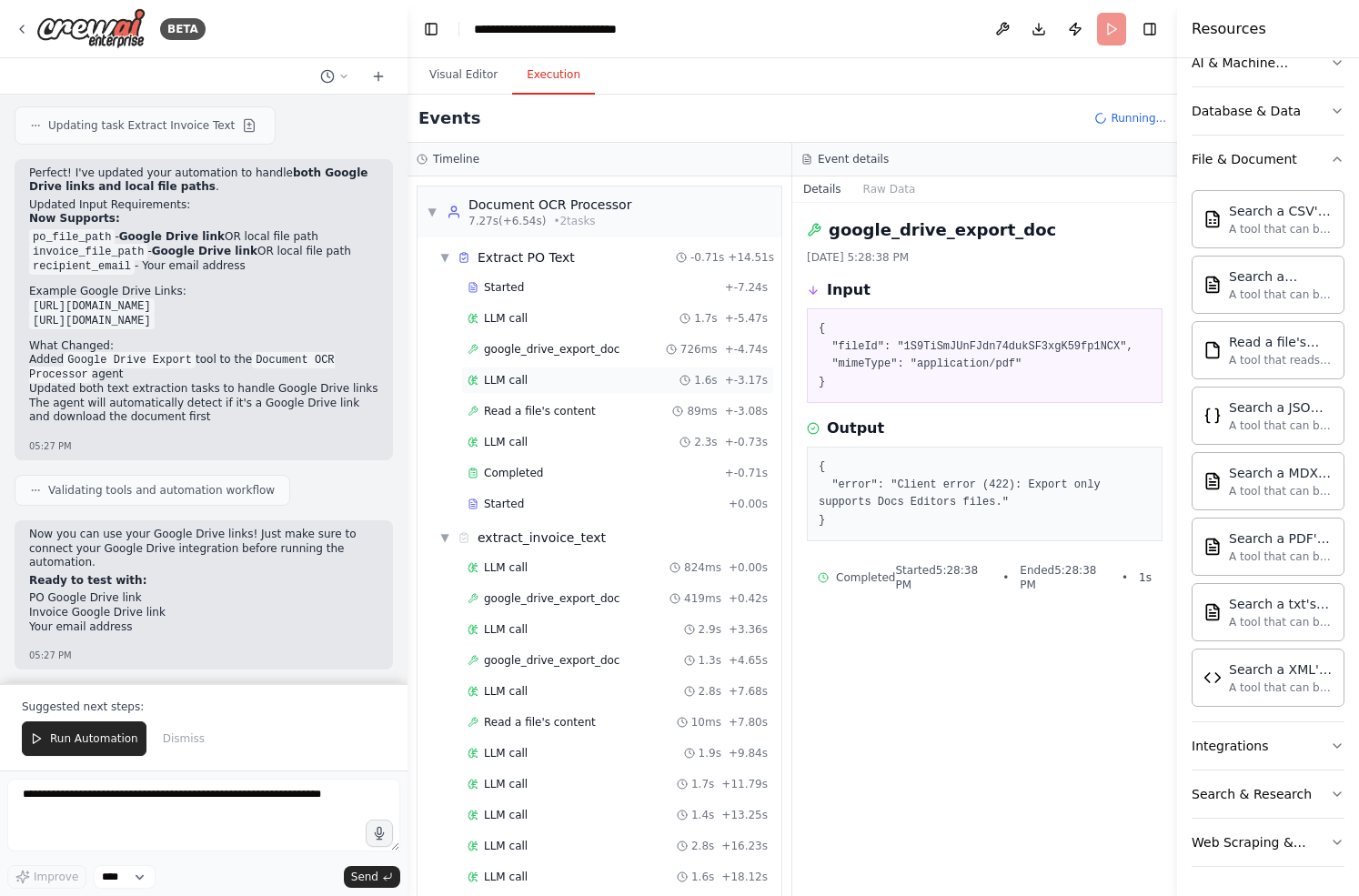
click at [581, 371] on div "LLM call 1.6s + -3.17s" at bounding box center [617, 380] width 313 height 28
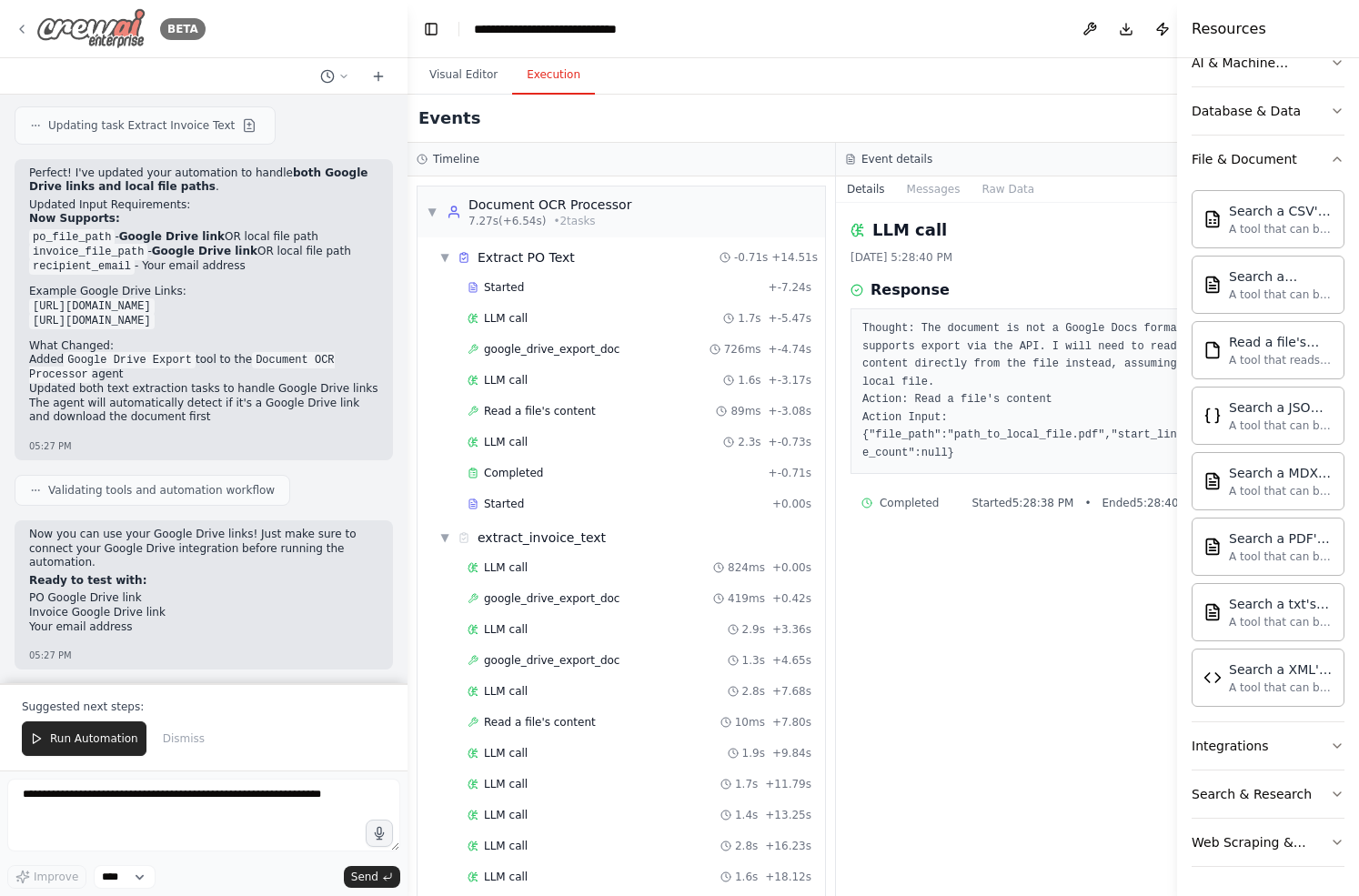
click at [30, 29] on div "BETA" at bounding box center [110, 29] width 191 height 41
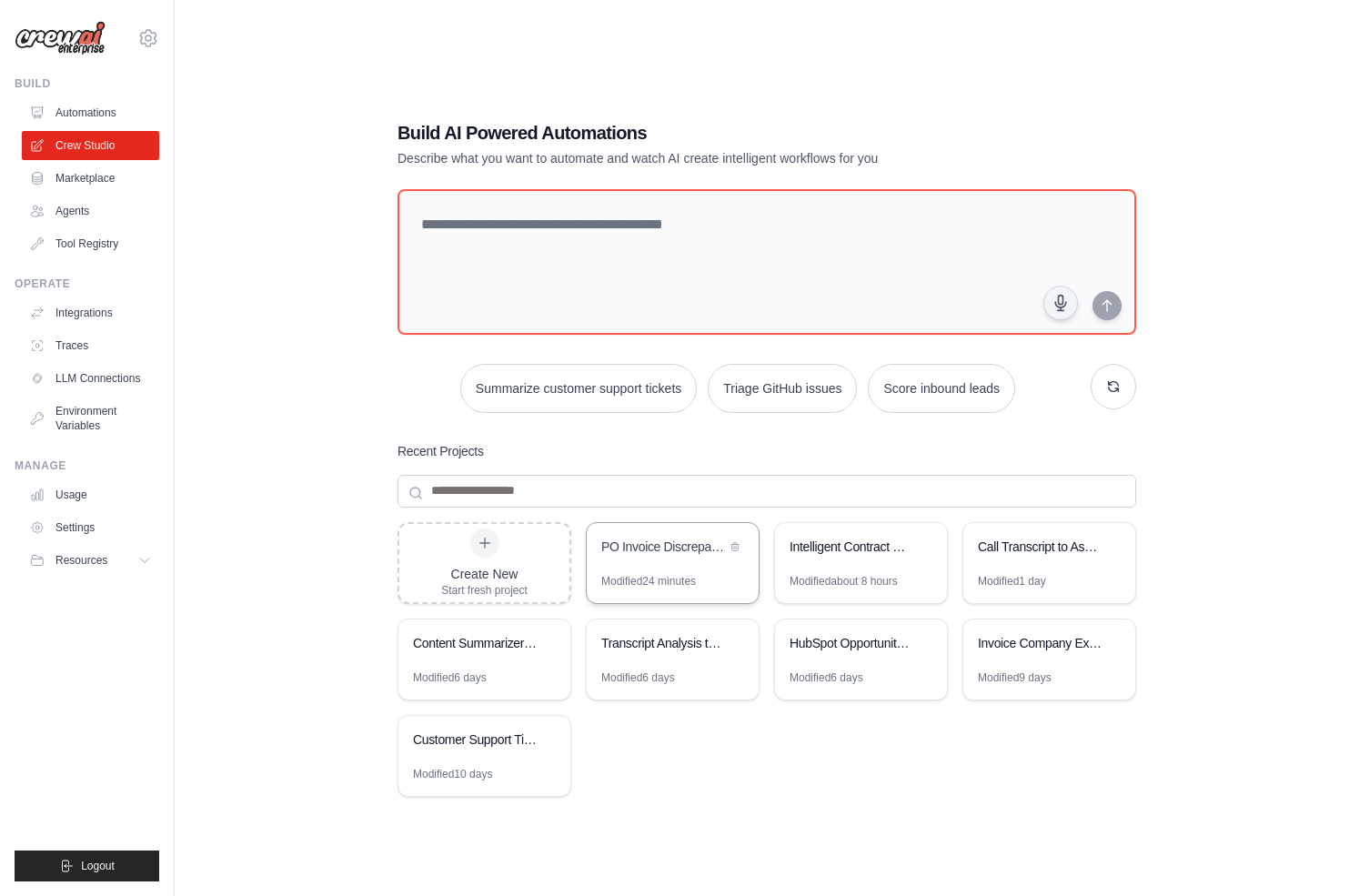
click at [662, 572] on div "PO Invoice Discrepancy Analyzer" at bounding box center [673, 548] width 172 height 51
click at [662, 571] on div "PO Invoice Discrepancy Analyzer" at bounding box center [673, 548] width 172 height 51
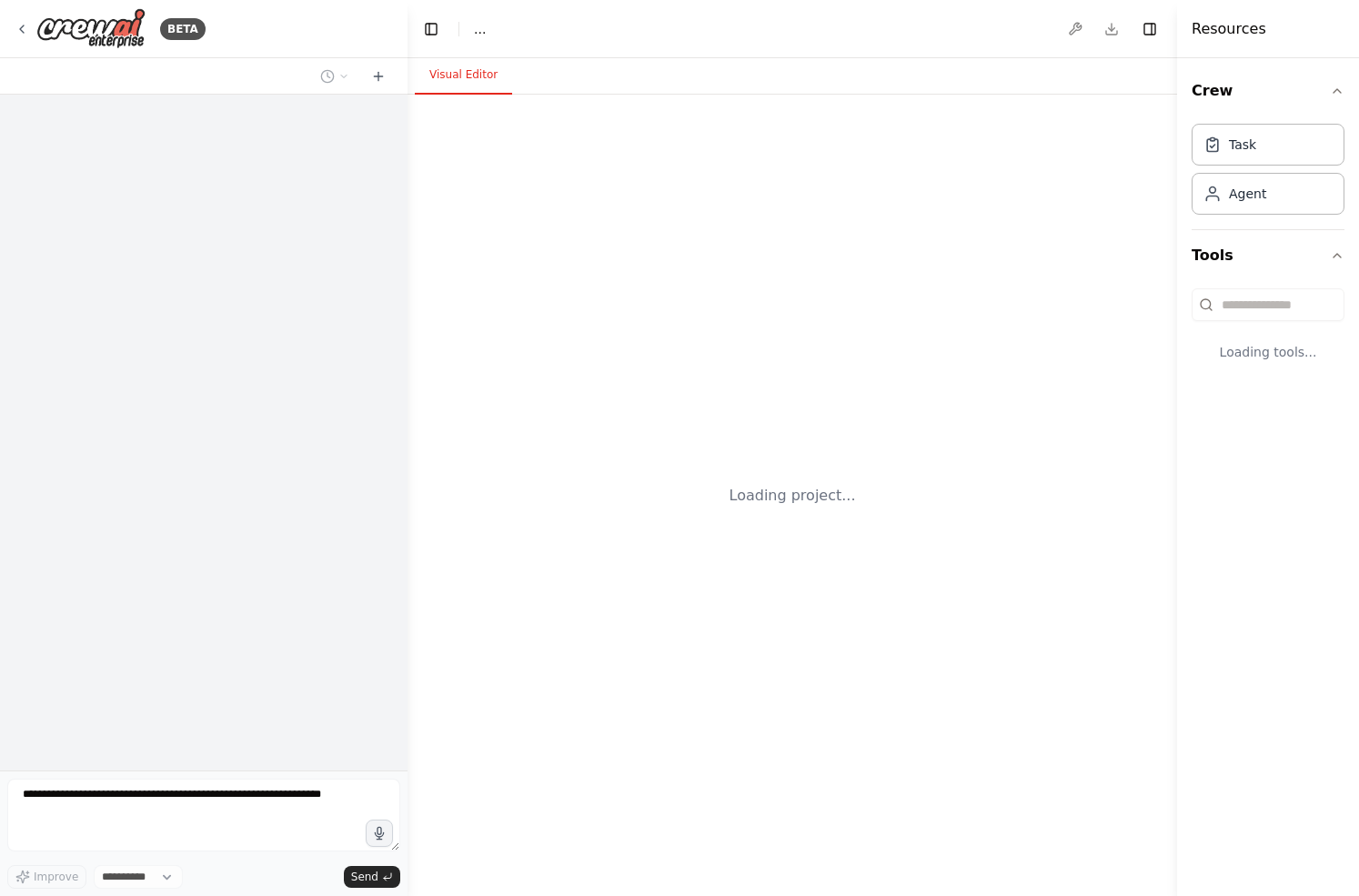
select select "****"
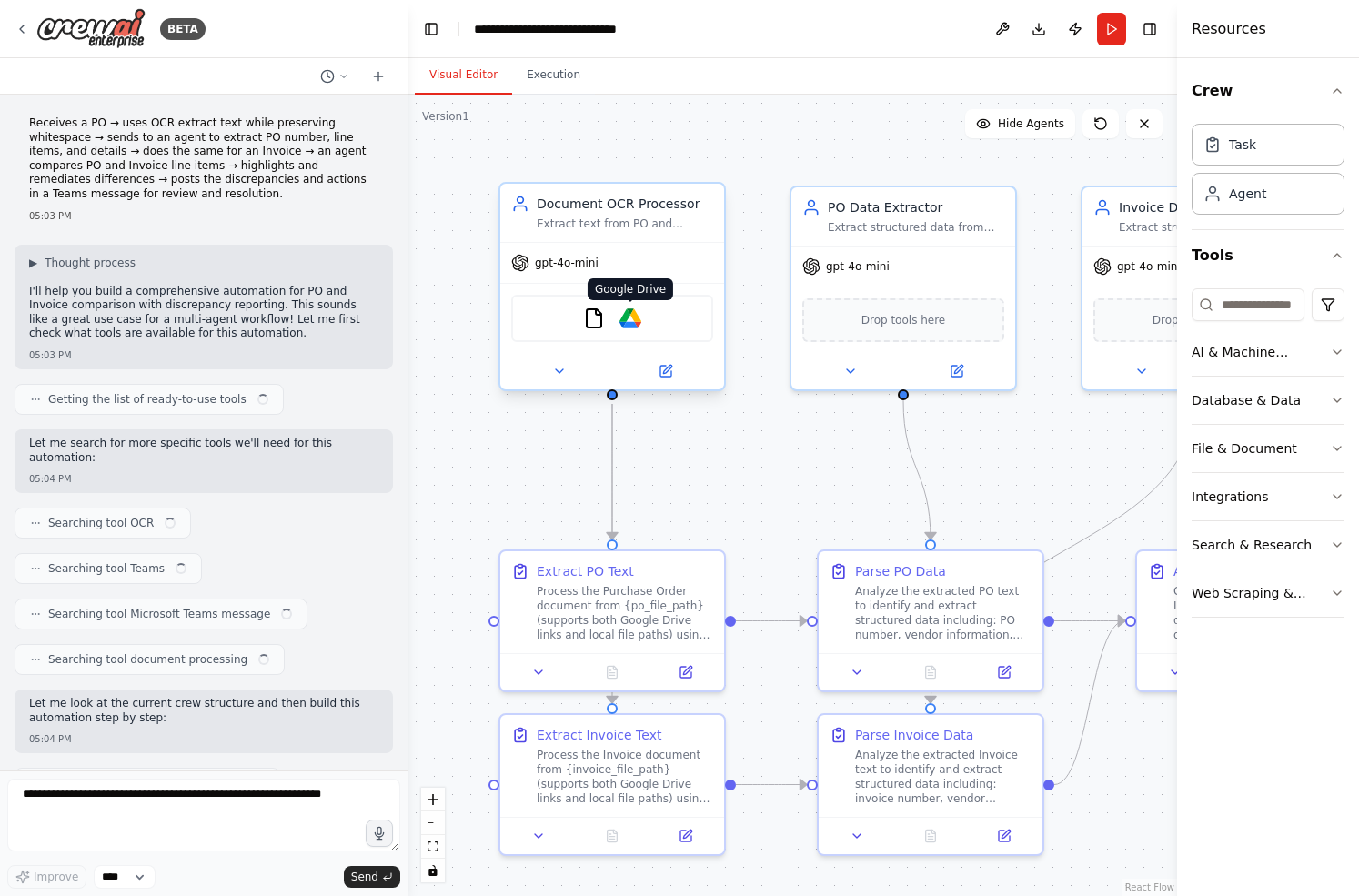
click at [638, 327] on img at bounding box center [630, 318] width 22 height 22
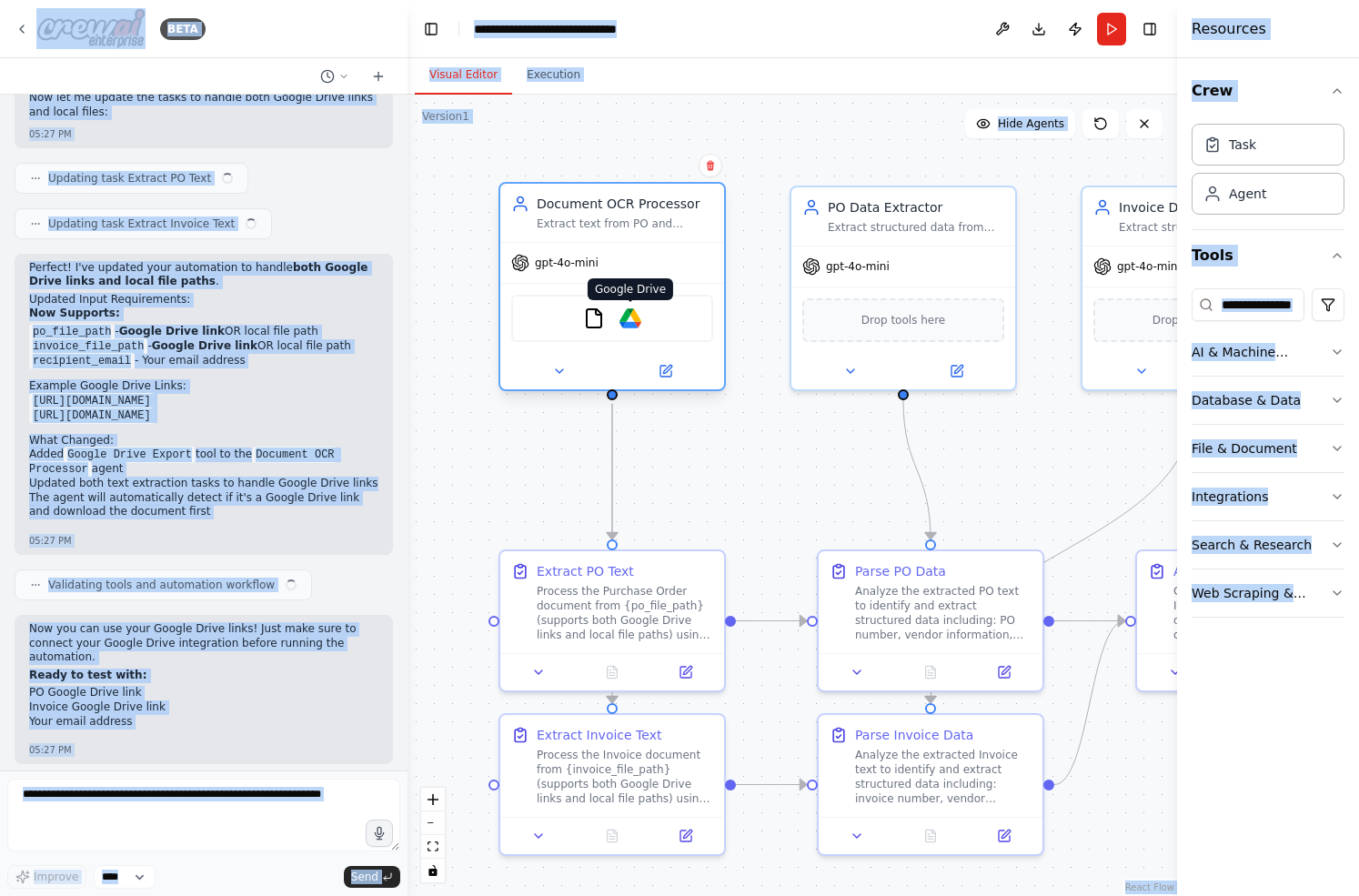
click at [638, 327] on img at bounding box center [630, 318] width 22 height 22
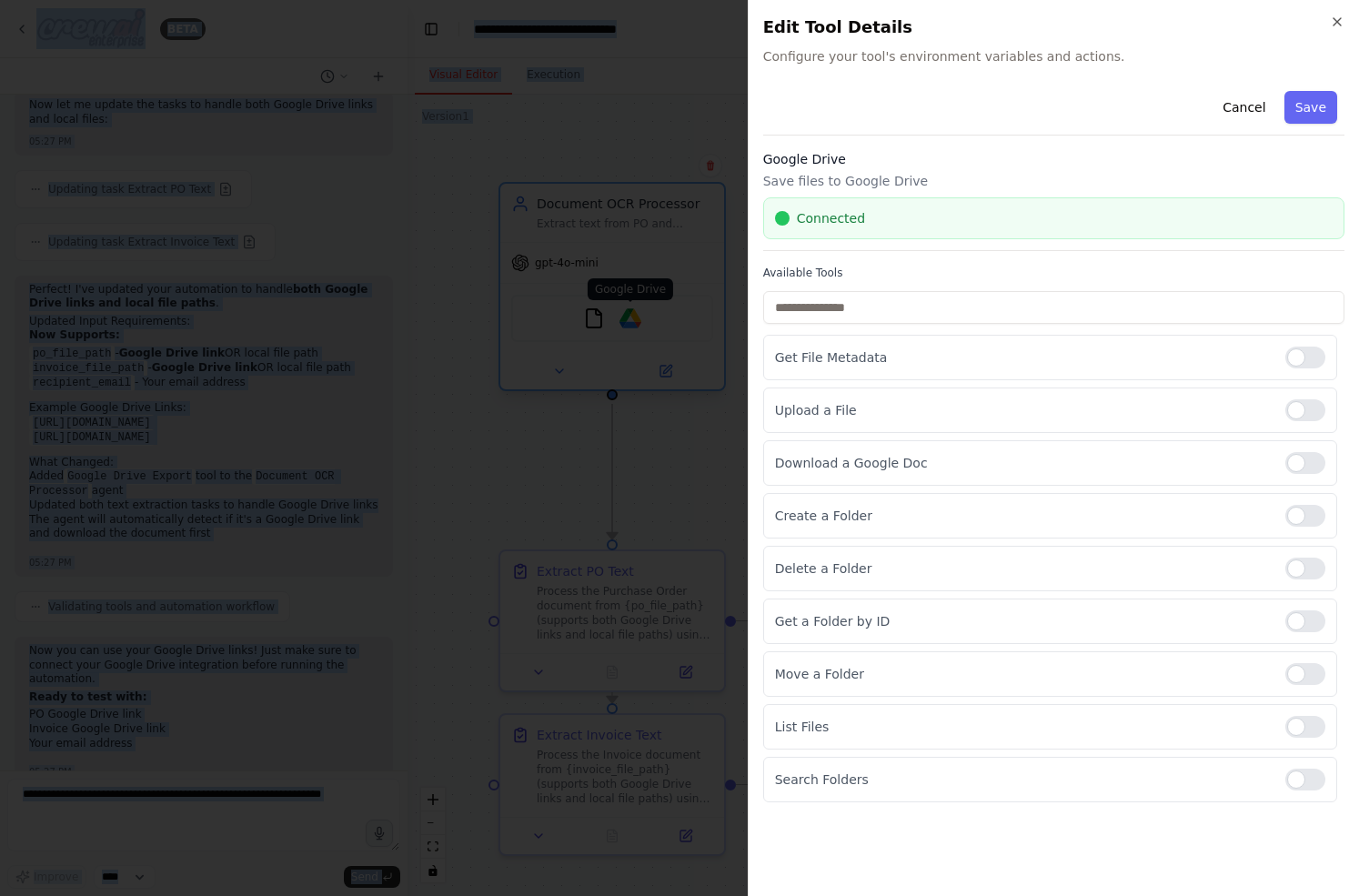
scroll to position [4713, 0]
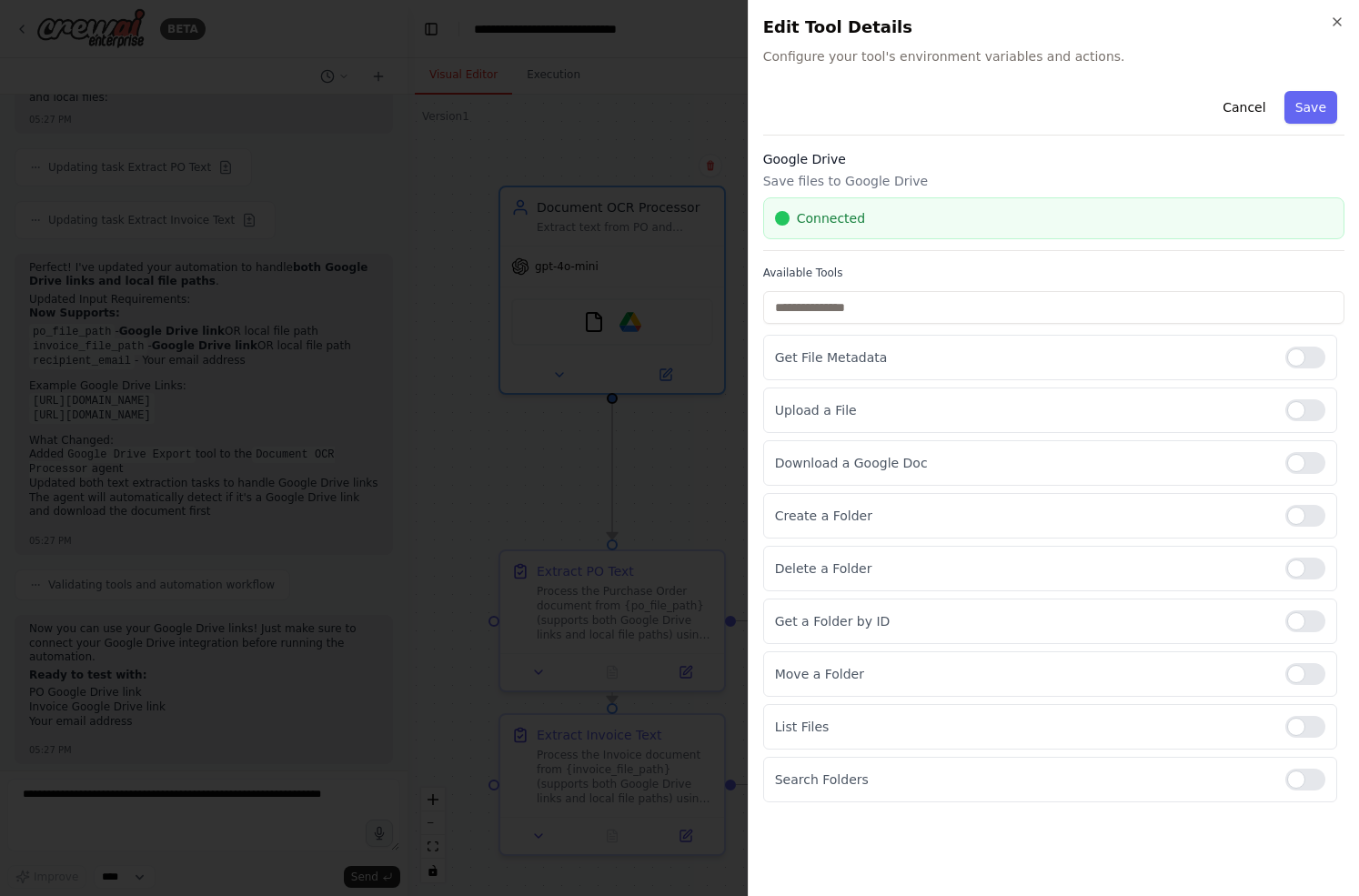
click at [692, 448] on div at bounding box center [680, 448] width 1359 height 896
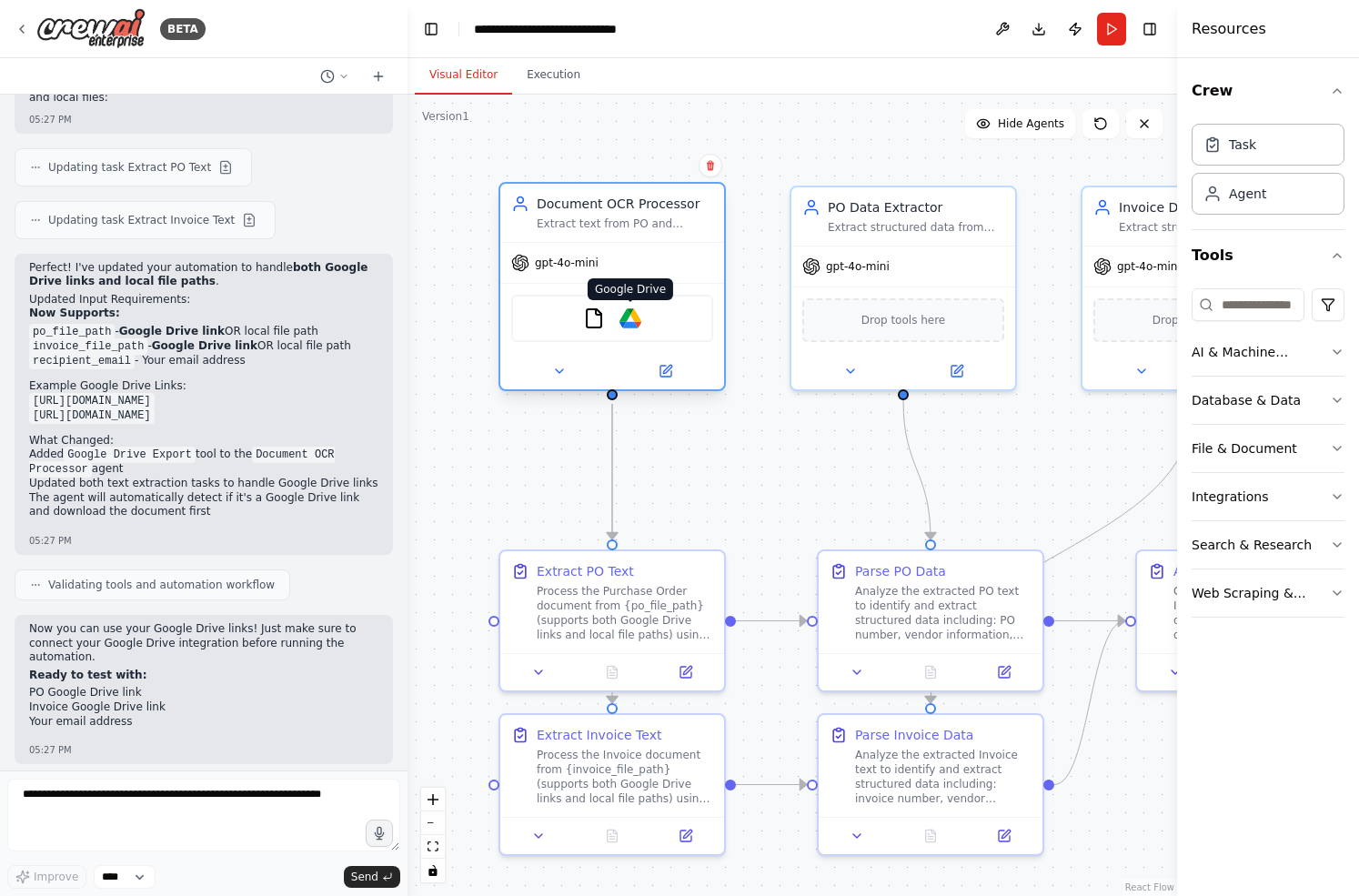
click at [626, 327] on img at bounding box center [630, 318] width 22 height 22
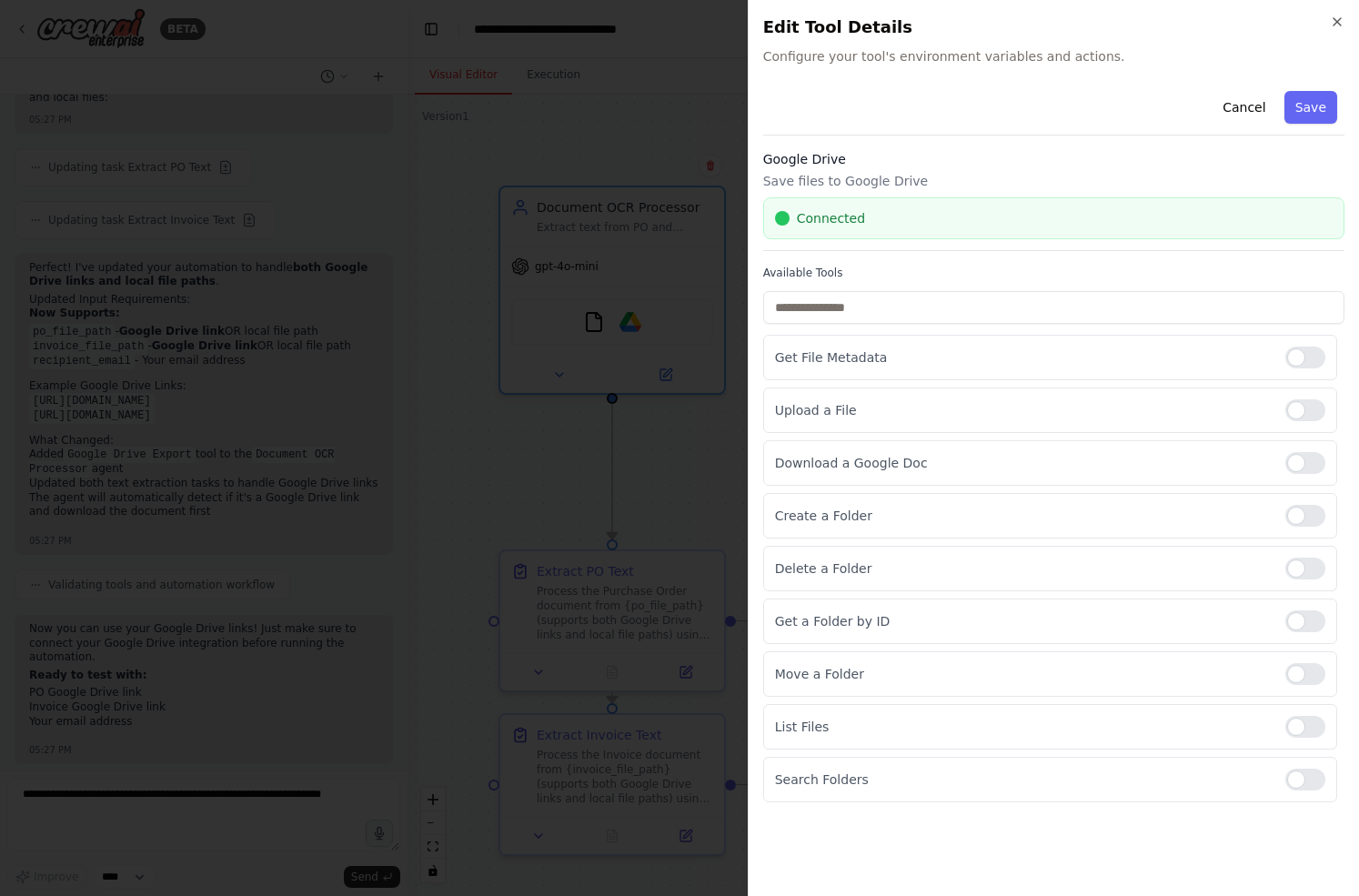
click at [680, 487] on div at bounding box center [680, 448] width 1359 height 896
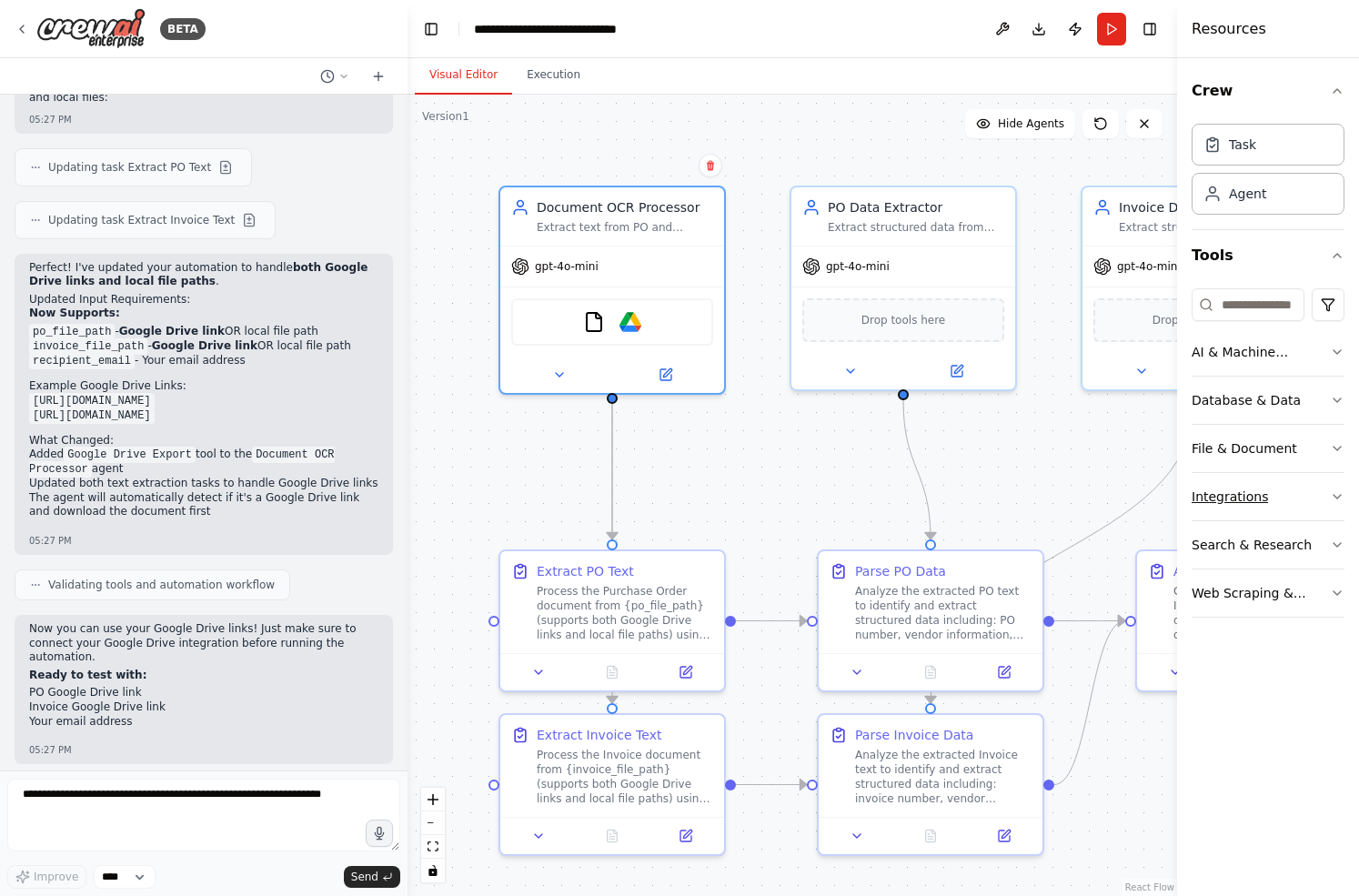
click at [1316, 498] on button "Integrations" at bounding box center [1267, 497] width 153 height 47
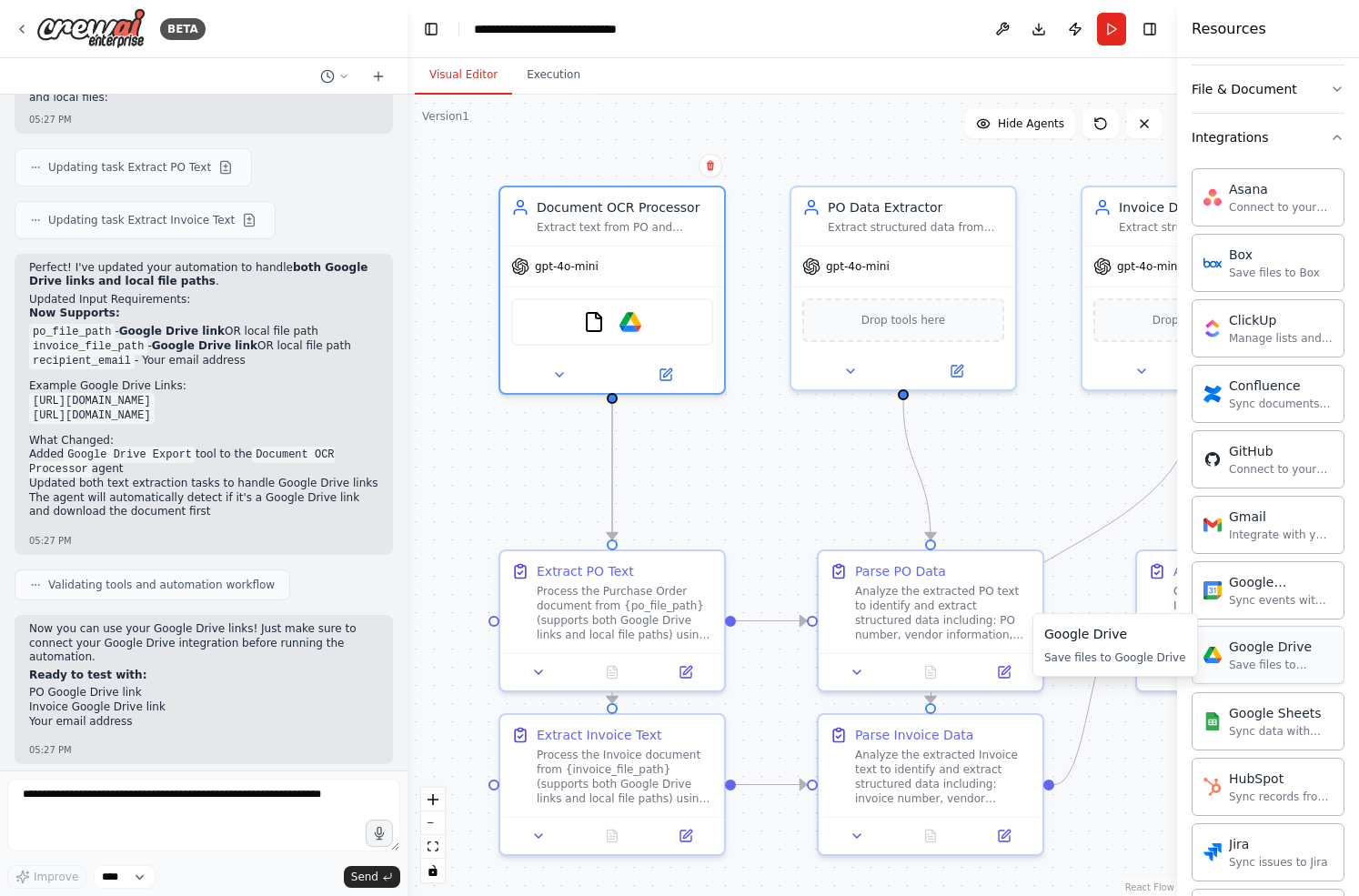
scroll to position [356, 0]
click at [1271, 653] on div "Google Drive" at bounding box center [1280, 650] width 104 height 18
click at [1251, 662] on div "Save files to Google Drive" at bounding box center [1280, 668] width 104 height 15
click at [1251, 661] on div "Save files to Google Drive" at bounding box center [1280, 668] width 104 height 15
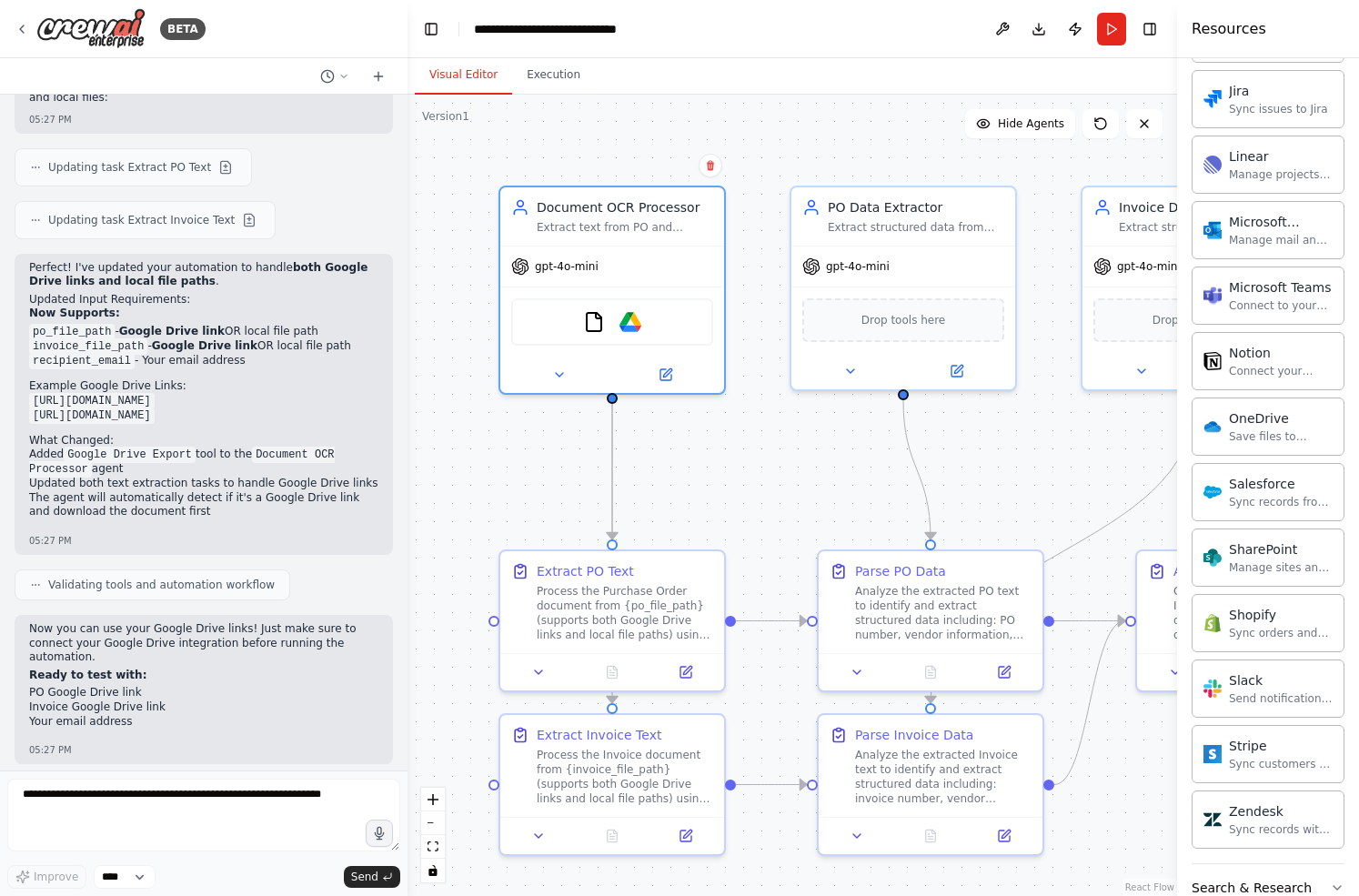
scroll to position [1206, 0]
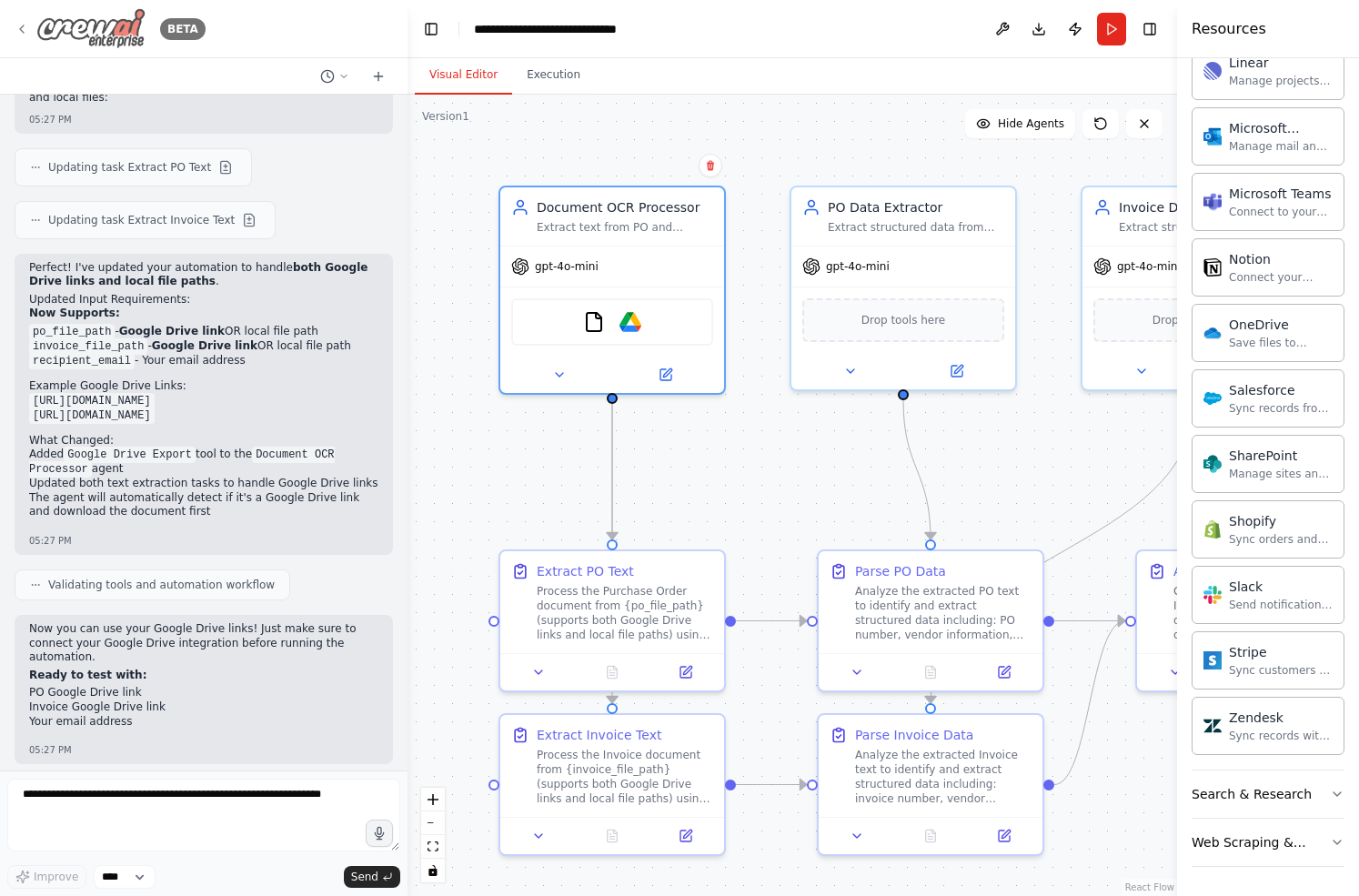
click at [19, 17] on div "BETA" at bounding box center [110, 29] width 191 height 41
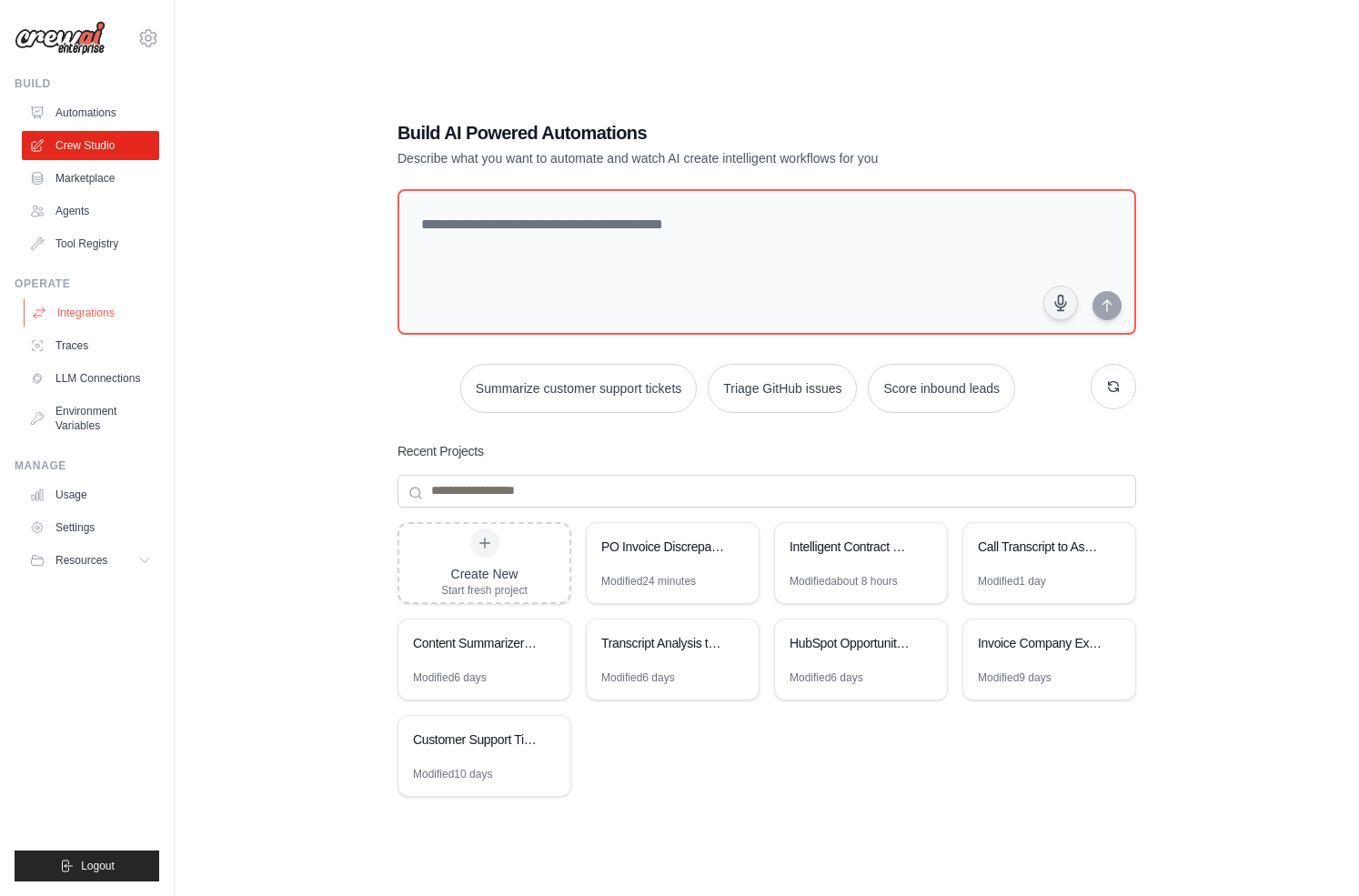
click at [79, 316] on link "Integrations" at bounding box center [92, 313] width 137 height 30
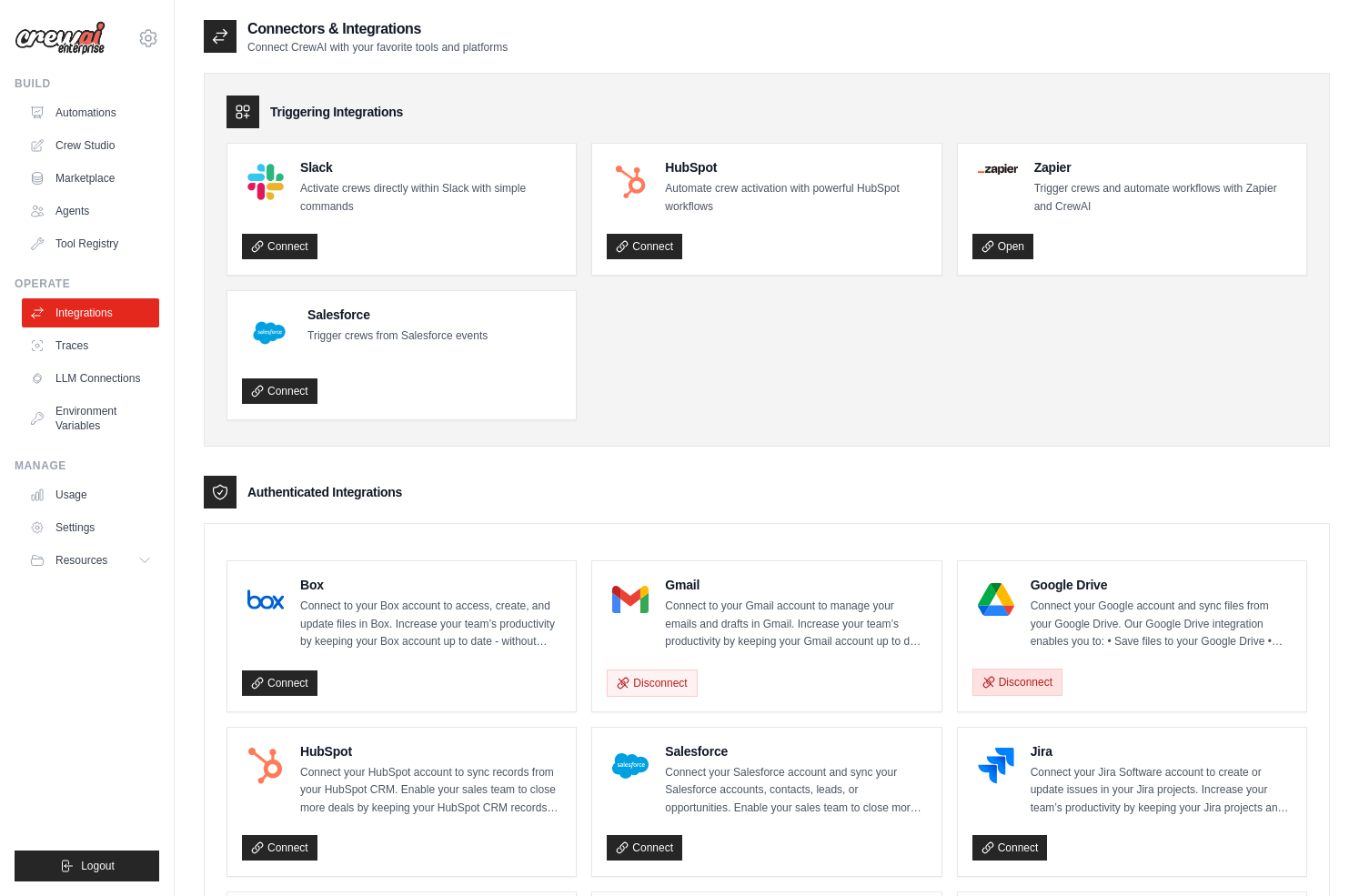
click at [1017, 681] on button "Disconnect" at bounding box center [1017, 682] width 90 height 28
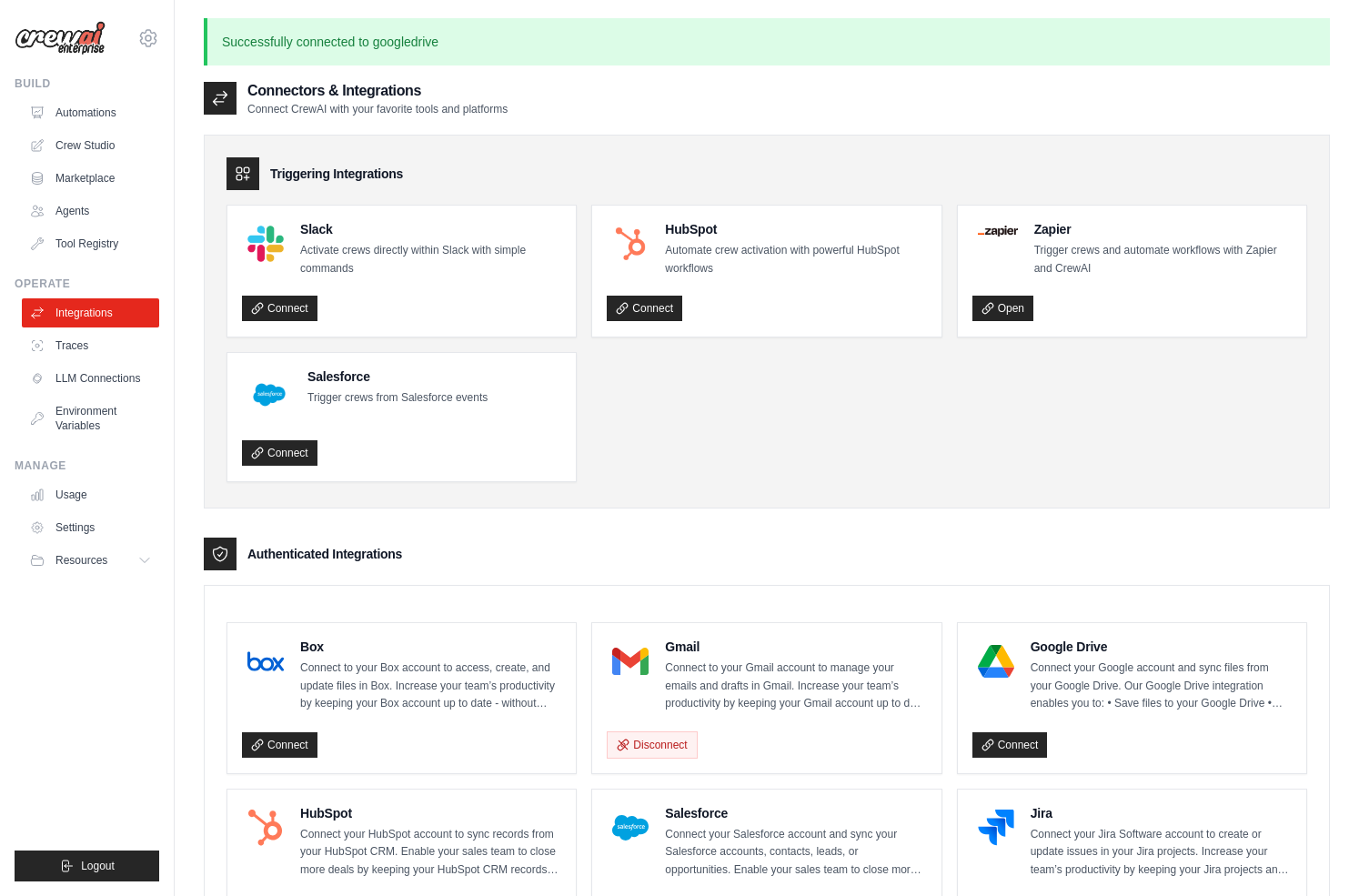
click at [1016, 675] on div at bounding box center [996, 661] width 47 height 47
click at [1021, 734] on link "Connect" at bounding box center [1010, 745] width 76 height 26
click at [1017, 743] on link "Connect" at bounding box center [1010, 745] width 76 height 26
click at [1067, 647] on h4 "Google Drive" at bounding box center [1161, 647] width 261 height 18
click at [1136, 695] on p "Connect your Google account and sync files from your Google Drive. Our Google D…" at bounding box center [1161, 686] width 261 height 53
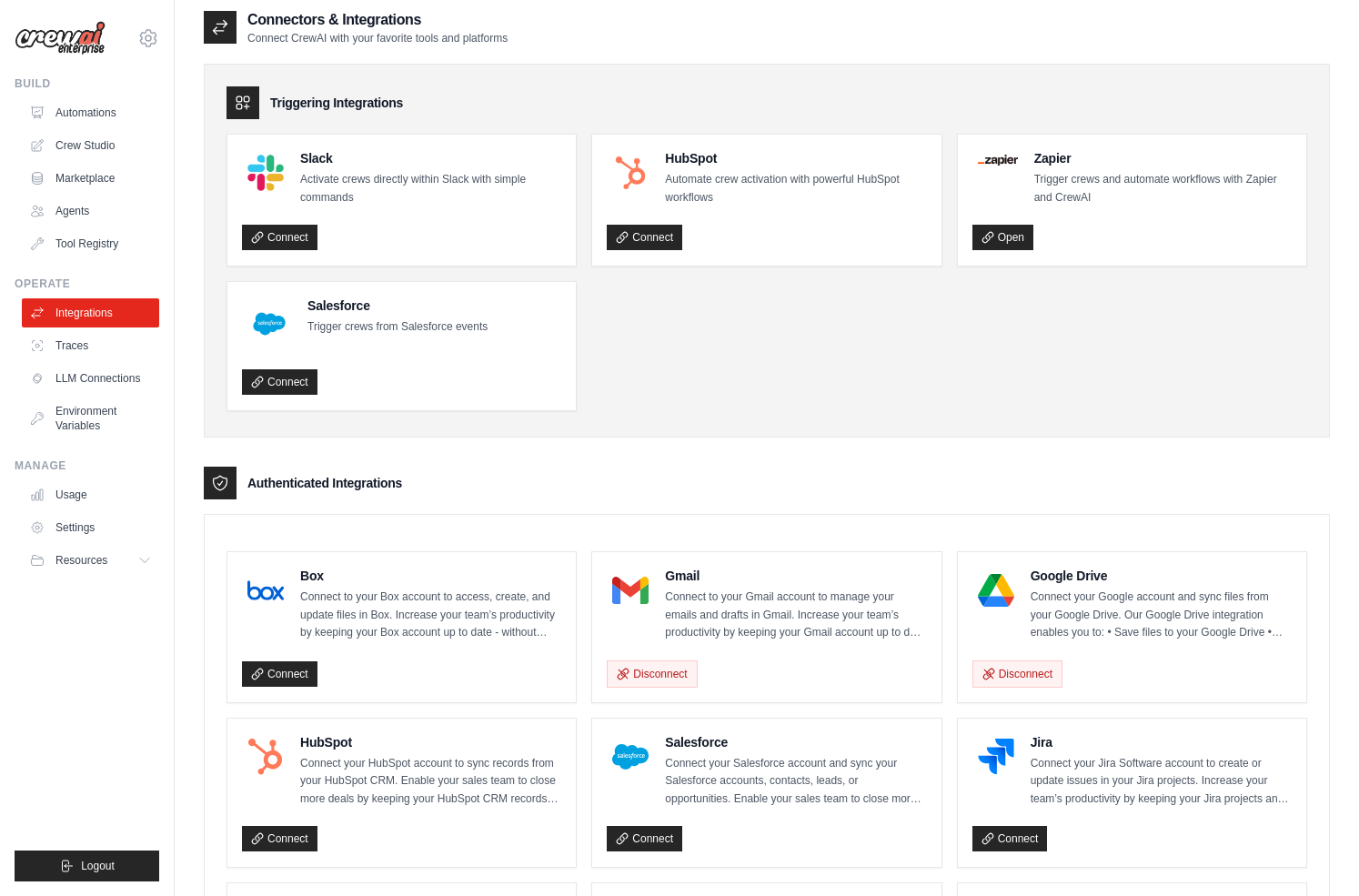
scroll to position [73, 0]
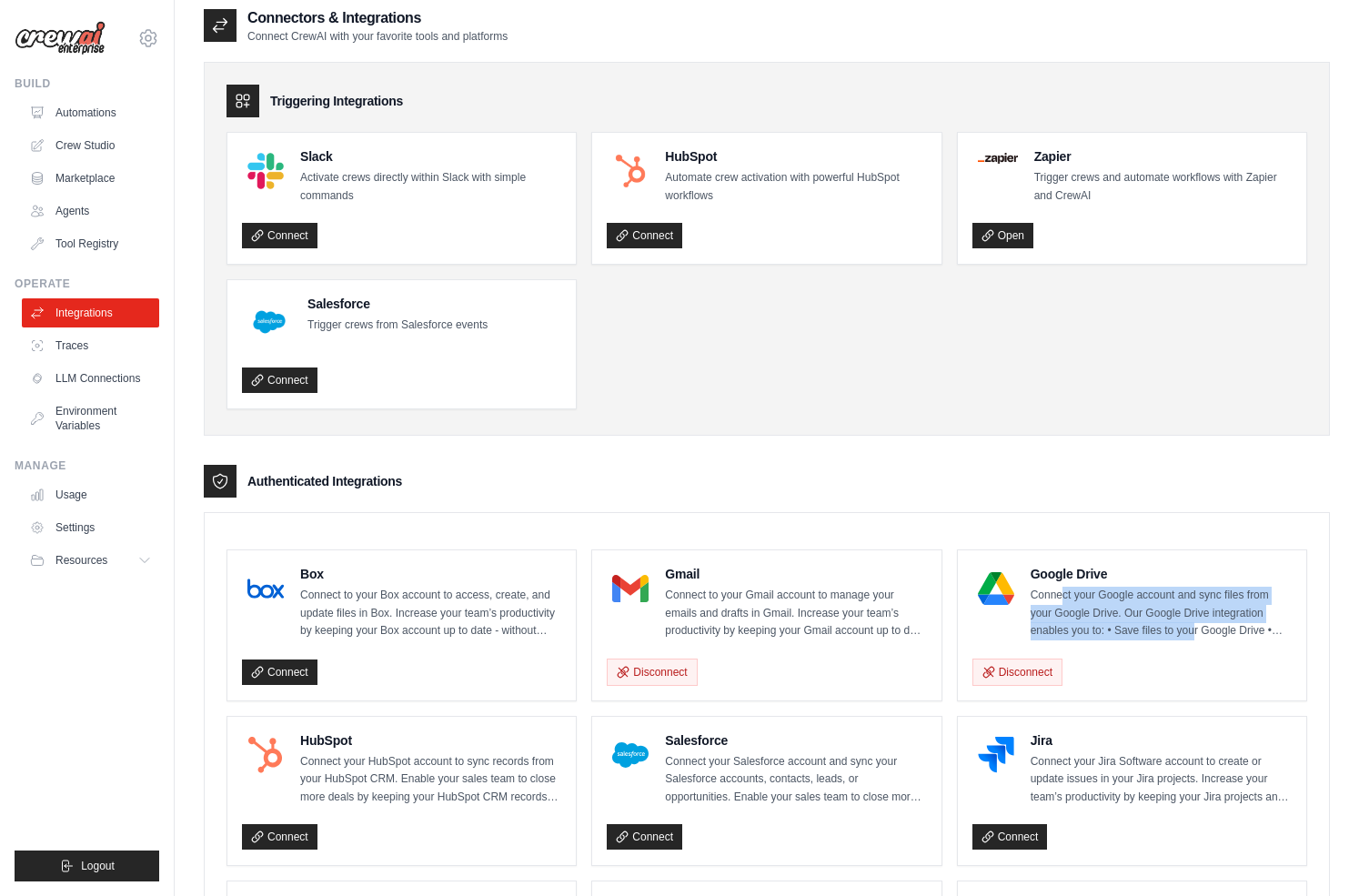
drag, startPoint x: 1061, startPoint y: 600, endPoint x: 1193, endPoint y: 636, distance: 136.8
click at [1193, 636] on p "Connect your Google account and sync files from your Google Drive. Our Google D…" at bounding box center [1161, 613] width 261 height 53
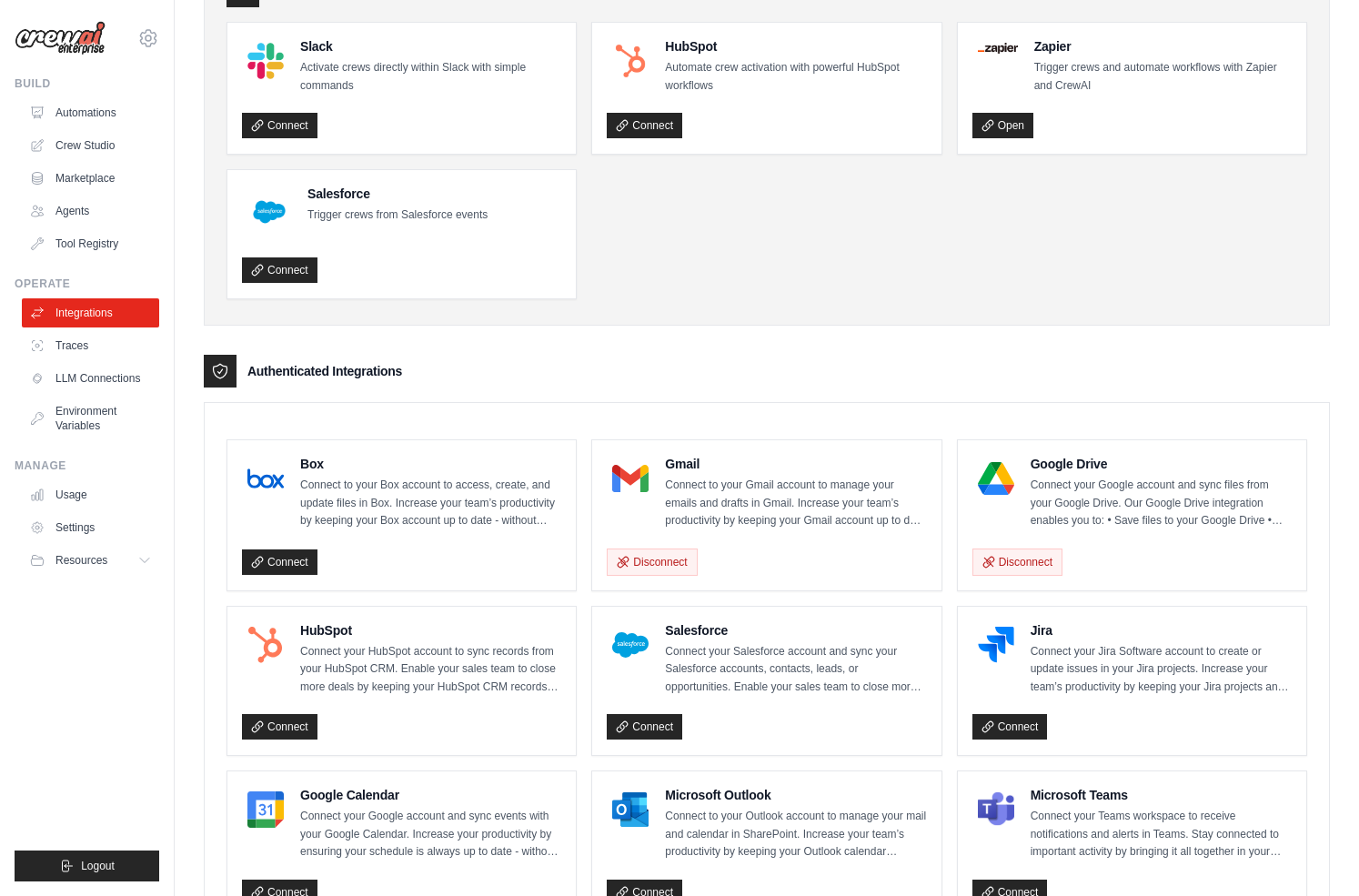
scroll to position [0, 0]
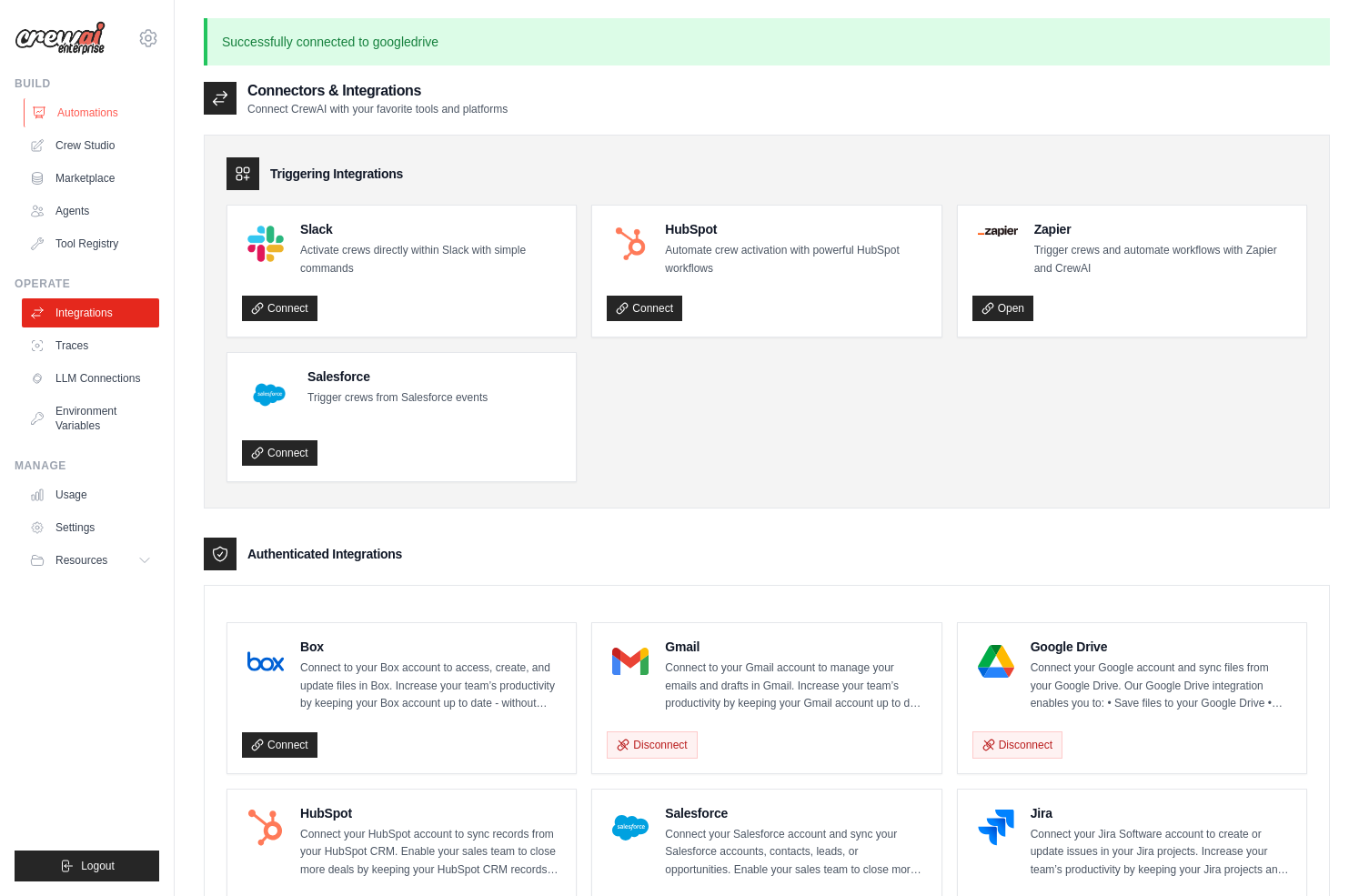
click at [94, 123] on link "Automations" at bounding box center [92, 113] width 137 height 30
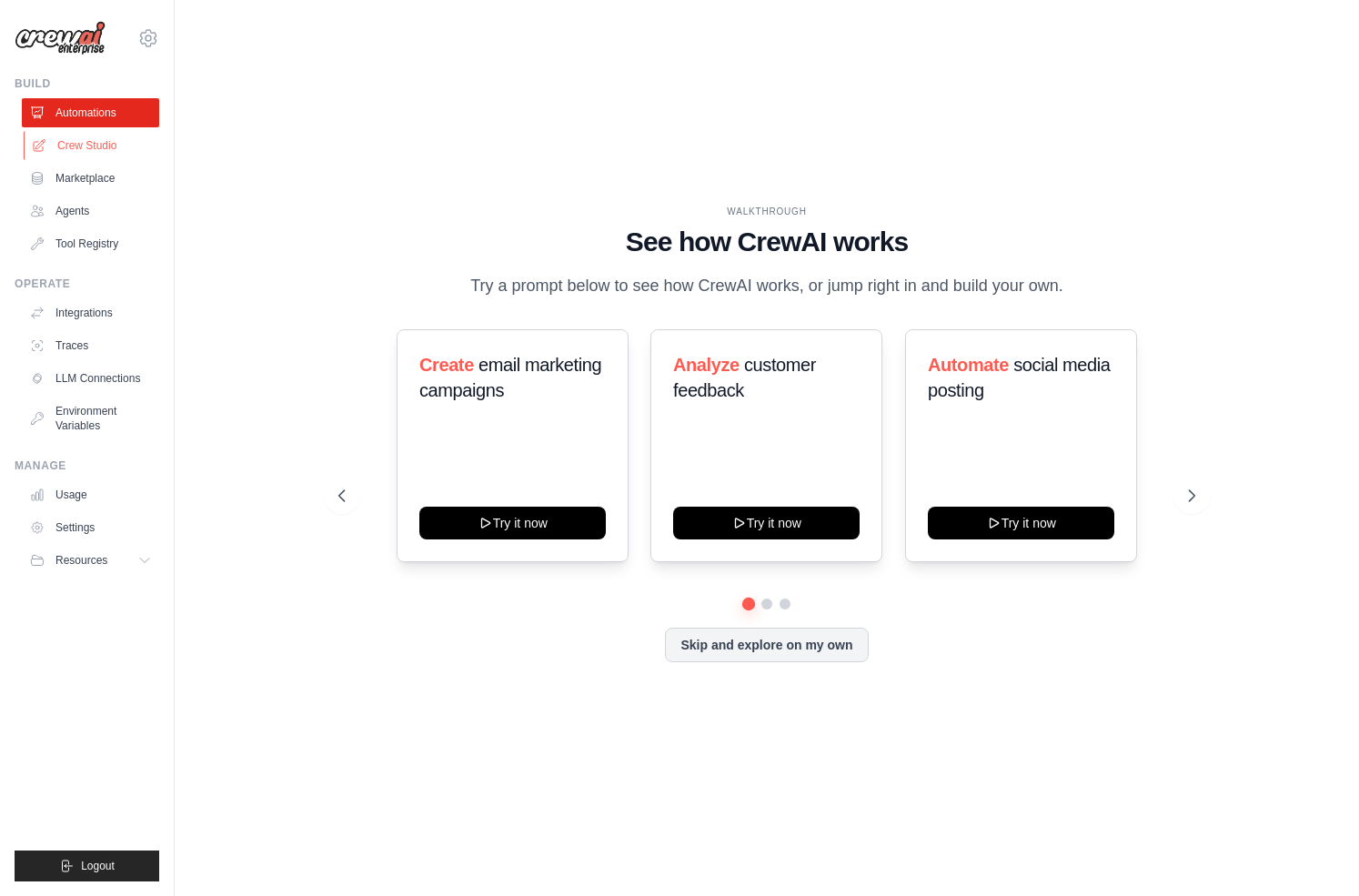
click at [91, 142] on link "Crew Studio" at bounding box center [92, 146] width 137 height 30
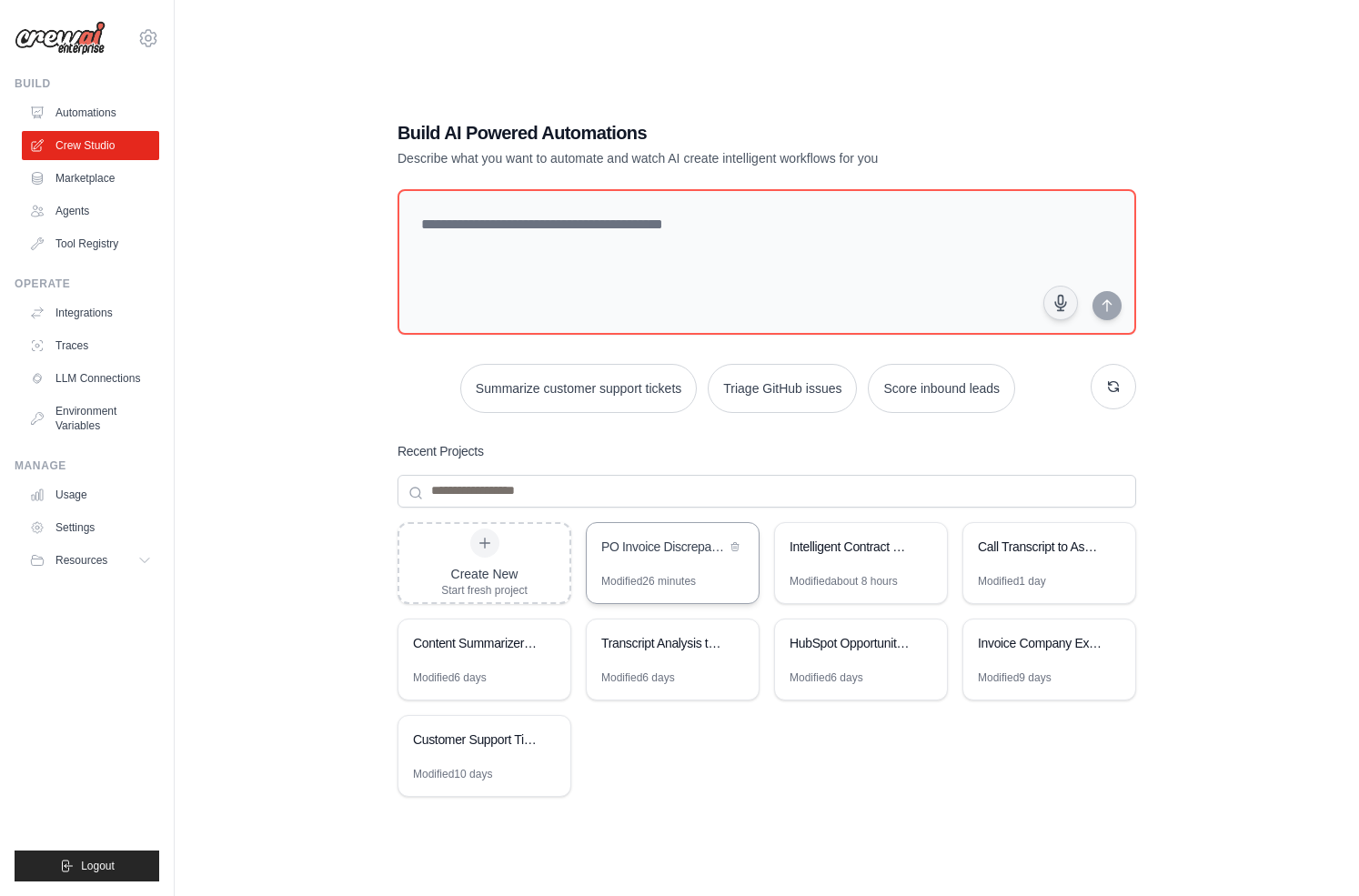
click at [648, 574] on div "Modified 26 minutes" at bounding box center [649, 581] width 95 height 15
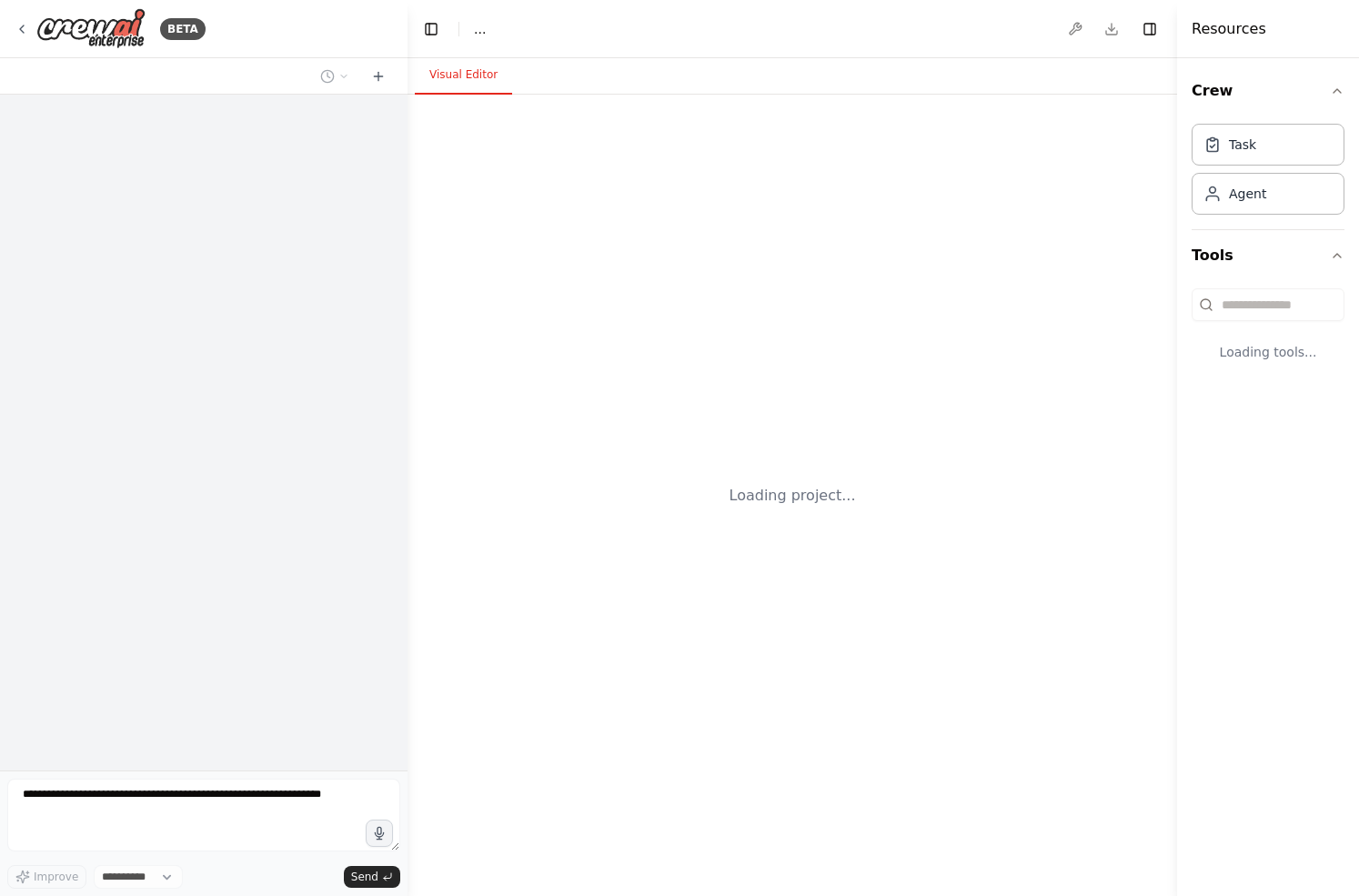
click at [648, 573] on div "Loading project..." at bounding box center [792, 495] width 769 height 801
select select "****"
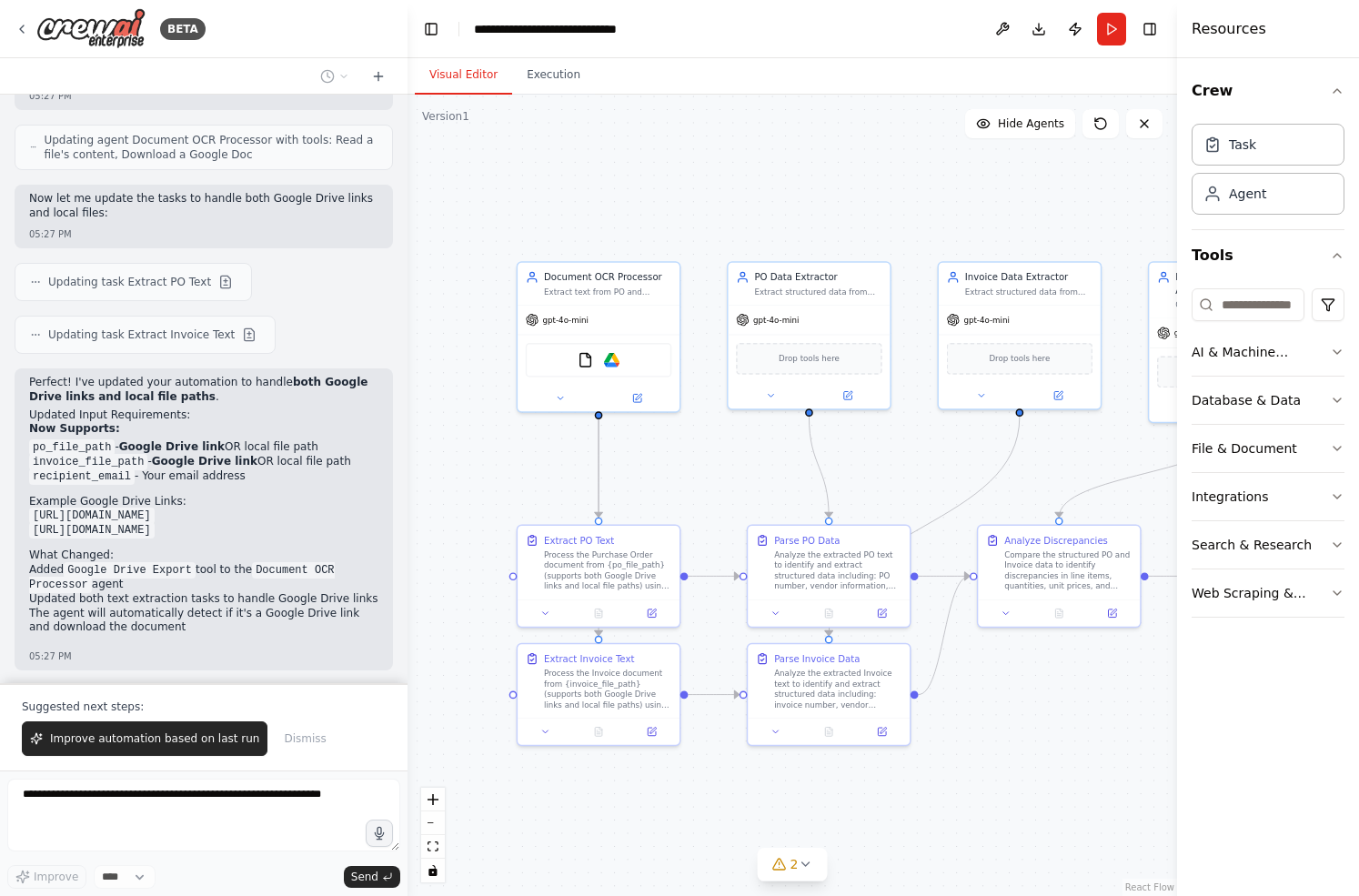
drag, startPoint x: 1059, startPoint y: 492, endPoint x: 908, endPoint y: 473, distance: 152.2
click at [908, 473] on div ".deletable-edge-delete-btn { width: 20px; height: 20px; border: 0px solid #ffff…" at bounding box center [792, 495] width 769 height 801
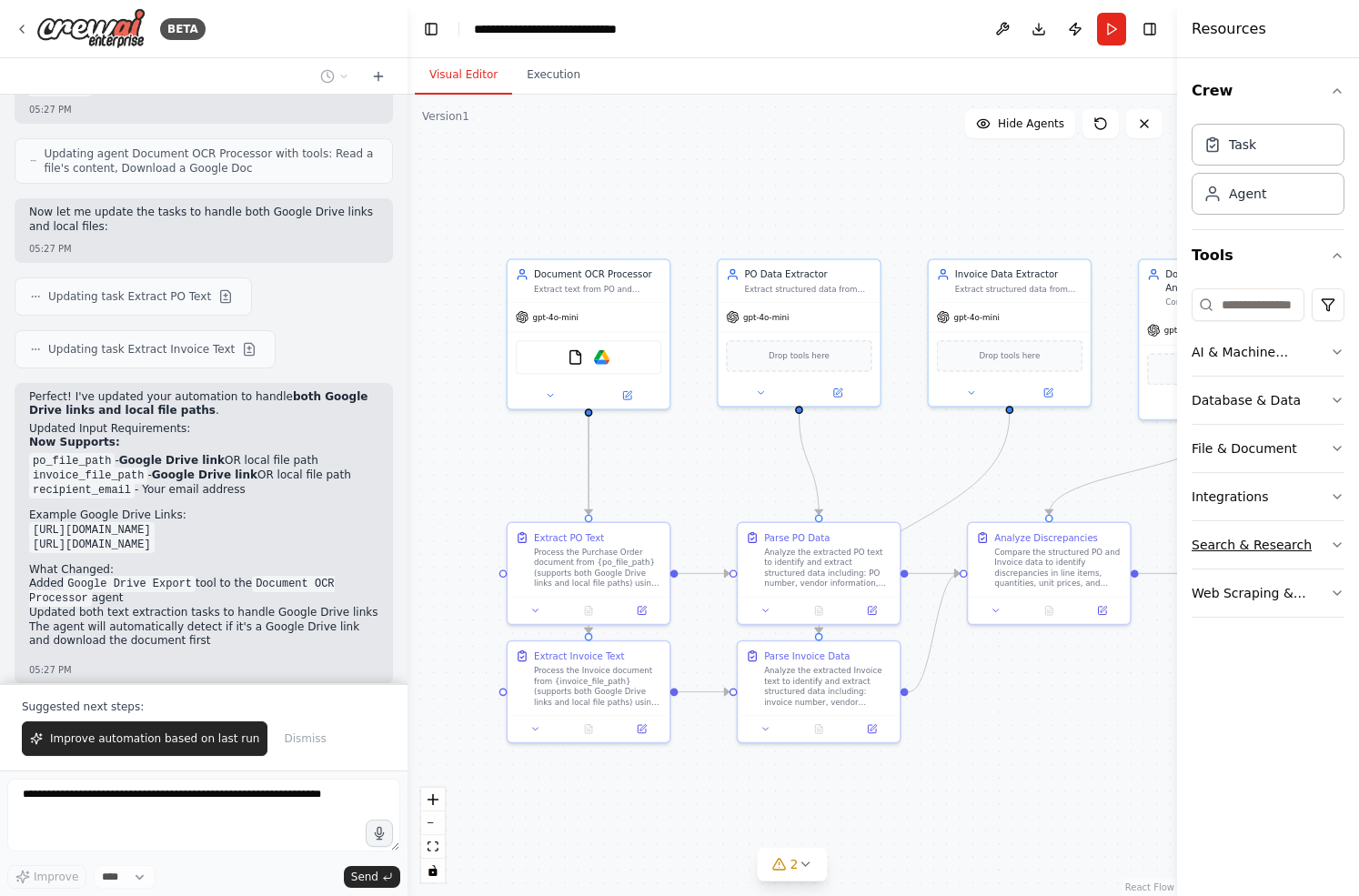
scroll to position [6137, 0]
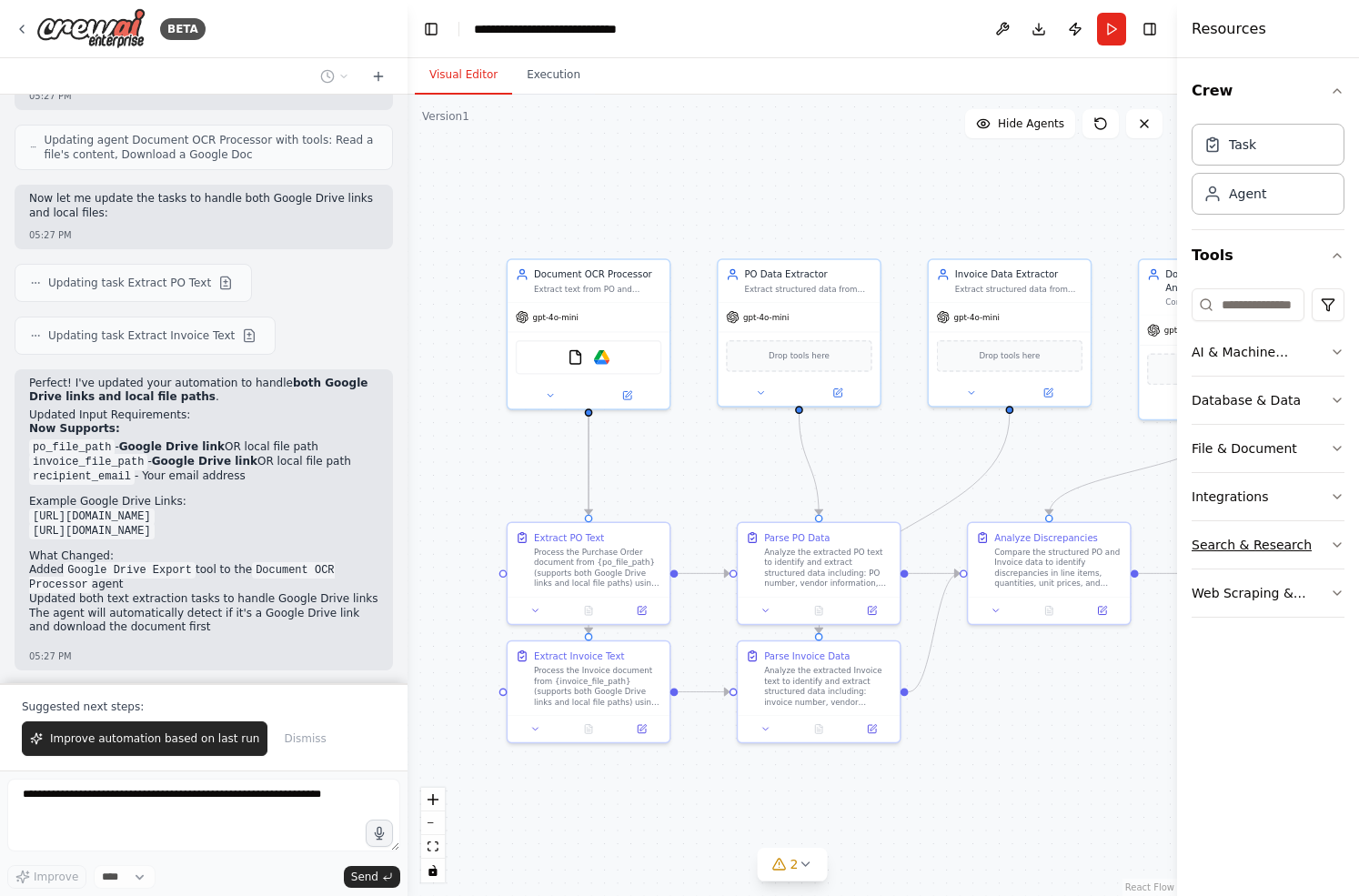
click at [1286, 545] on div "Search & Research" at bounding box center [1252, 544] width 120 height 18
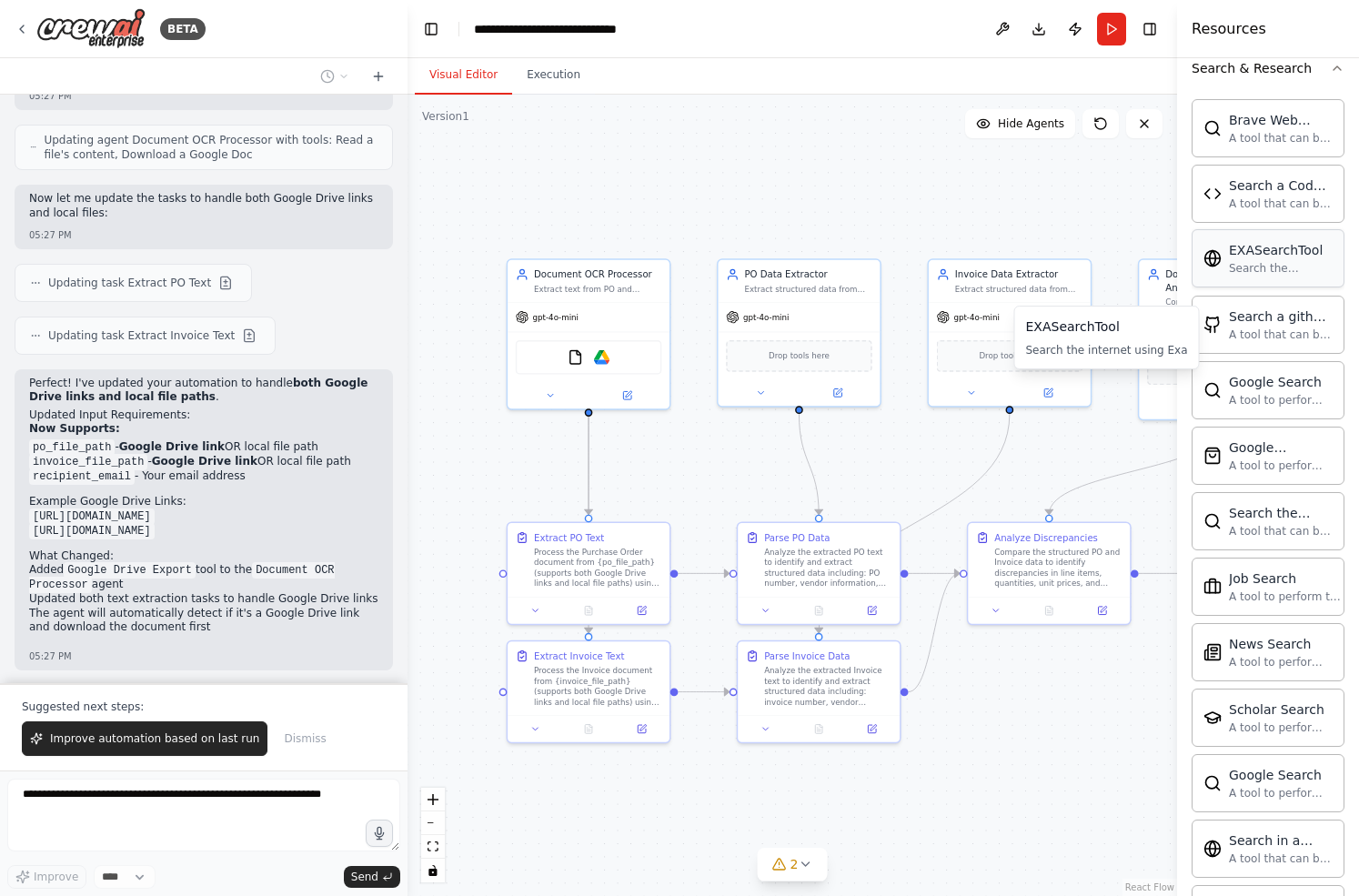
scroll to position [682, 0]
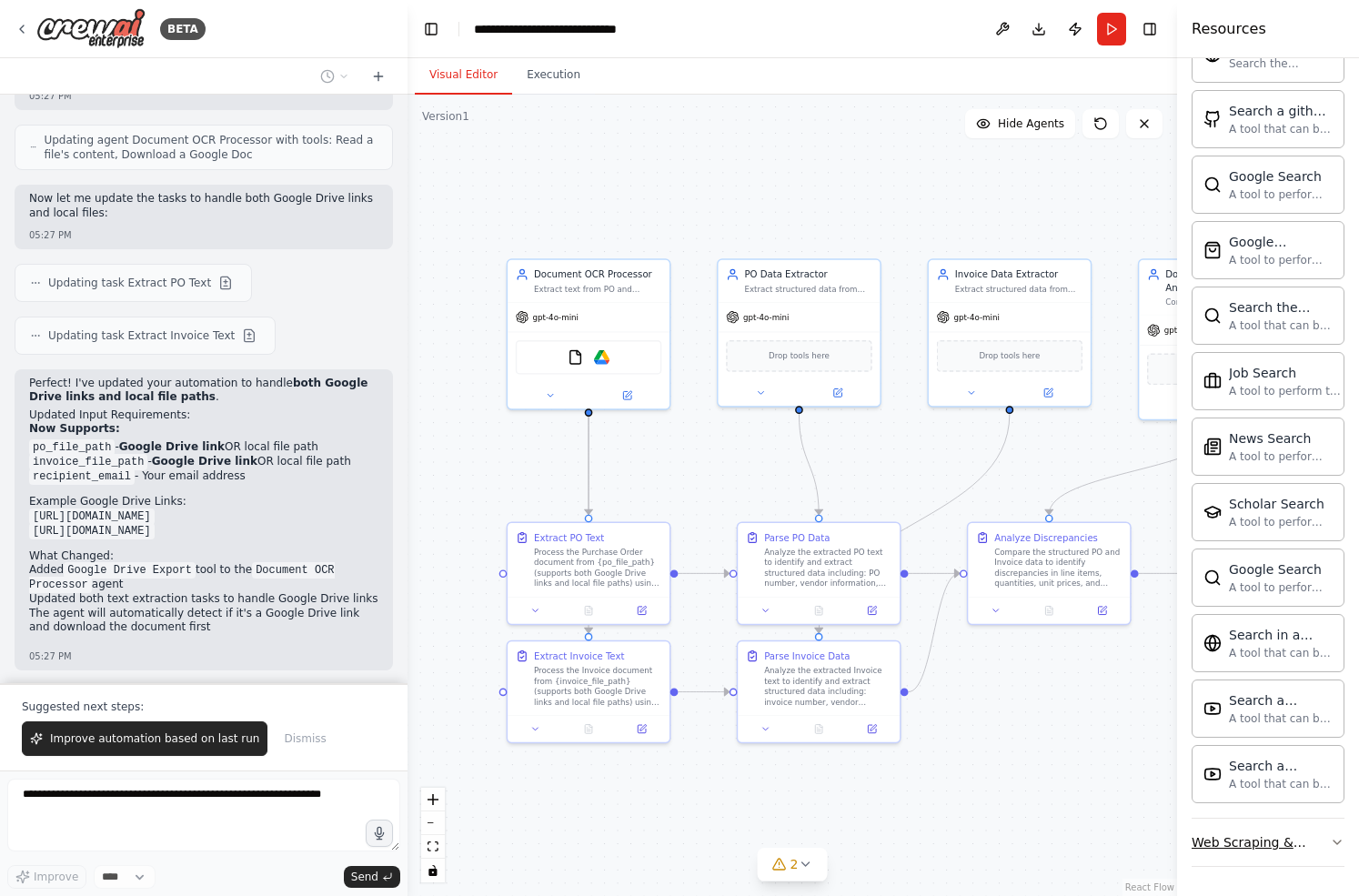
click at [1259, 842] on div "Web Scraping & Browsing" at bounding box center [1260, 842] width 138 height 18
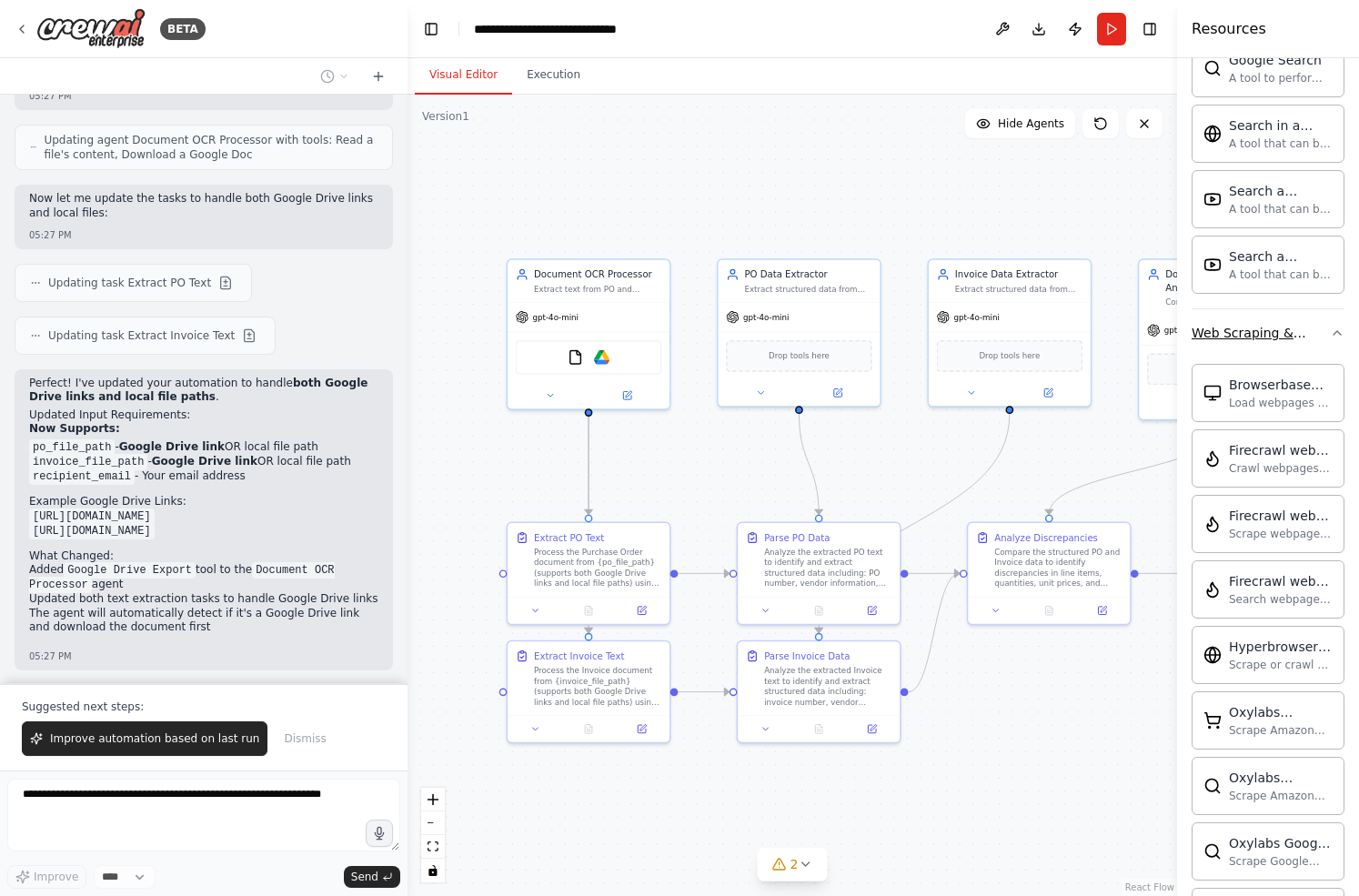
click at [1338, 334] on icon "button" at bounding box center [1337, 332] width 15 height 15
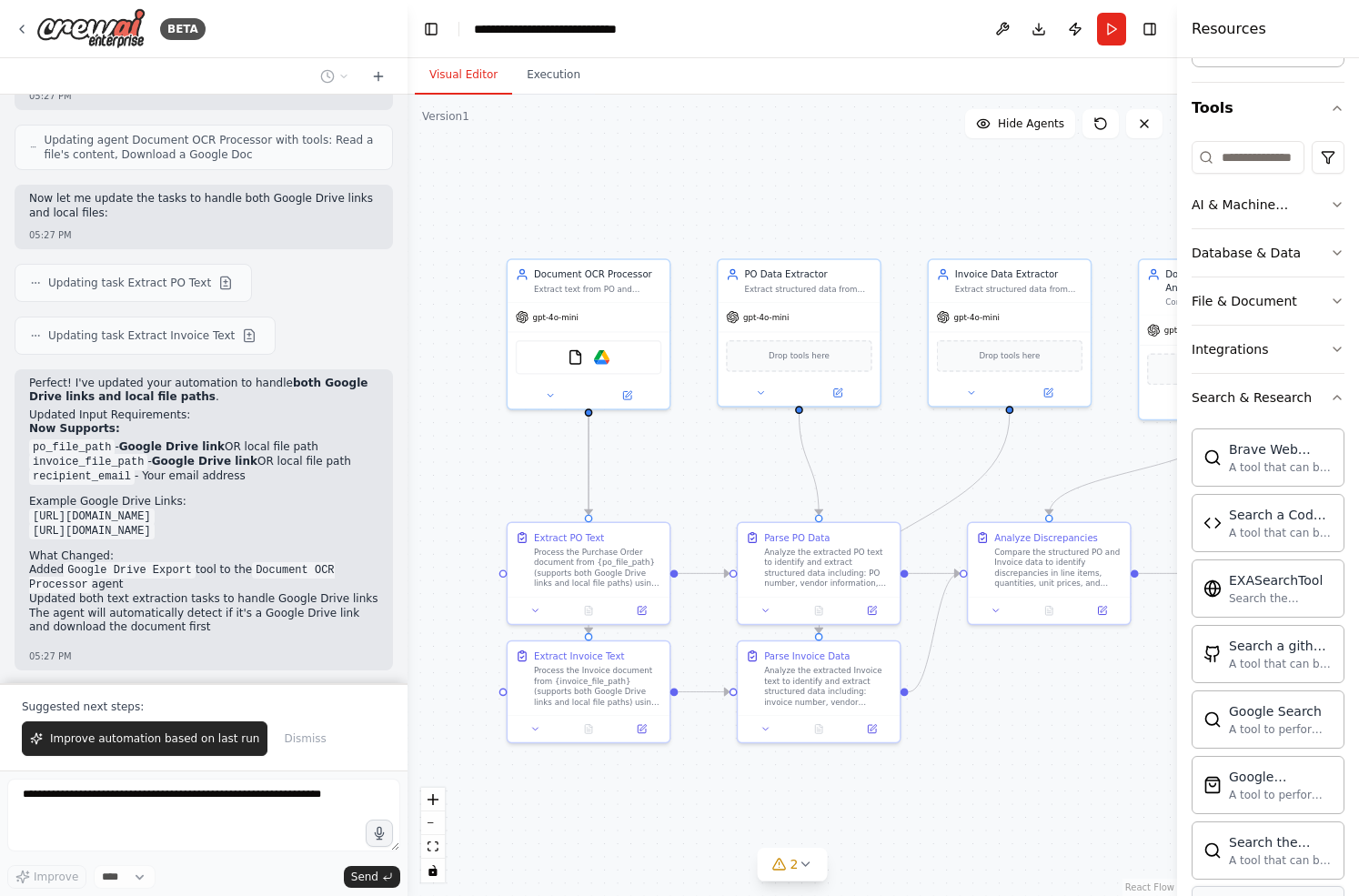
scroll to position [0, 0]
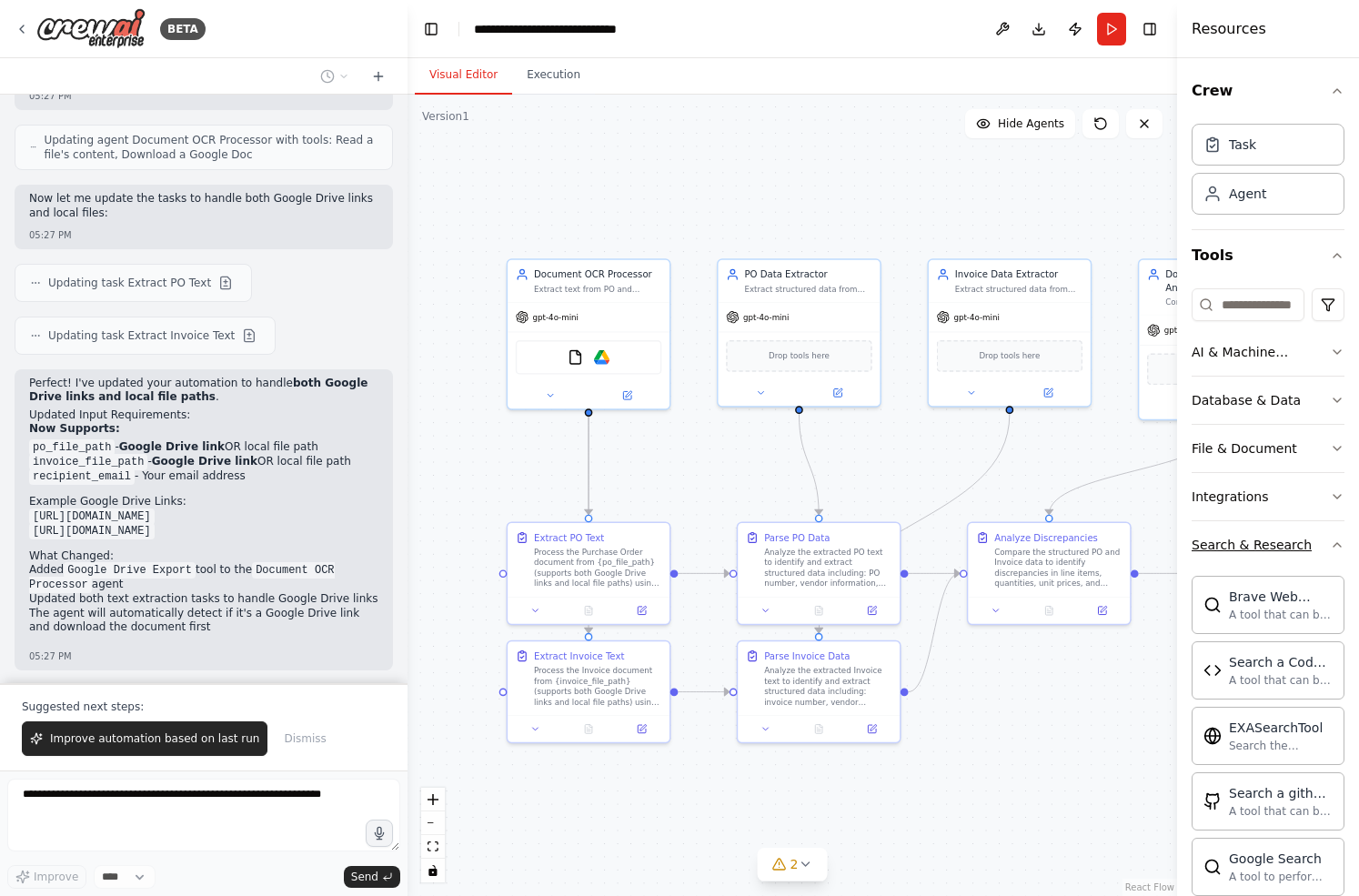
click at [1337, 543] on icon "button" at bounding box center [1336, 545] width 7 height 4
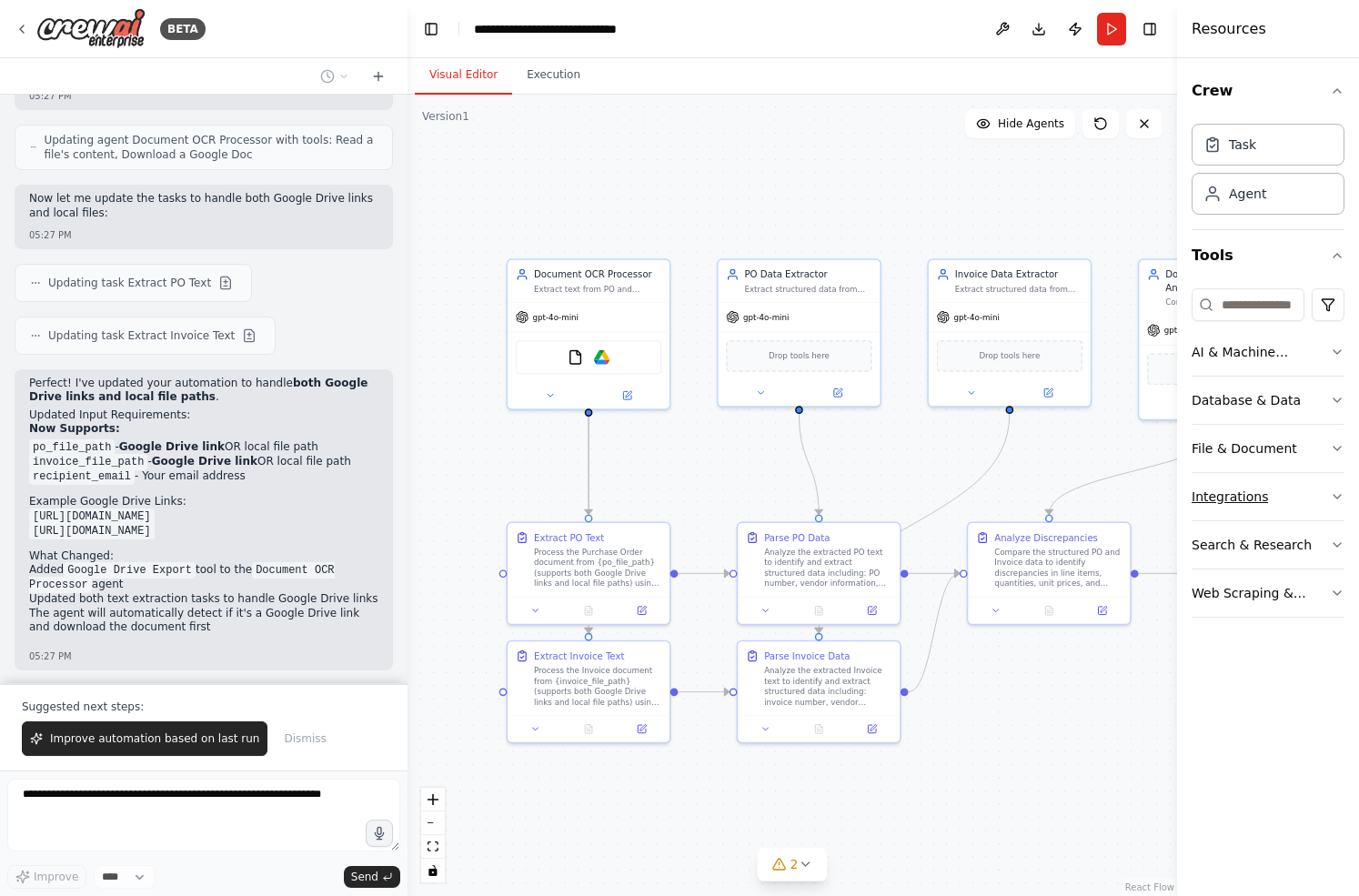
click at [1333, 492] on icon "button" at bounding box center [1337, 496] width 15 height 15
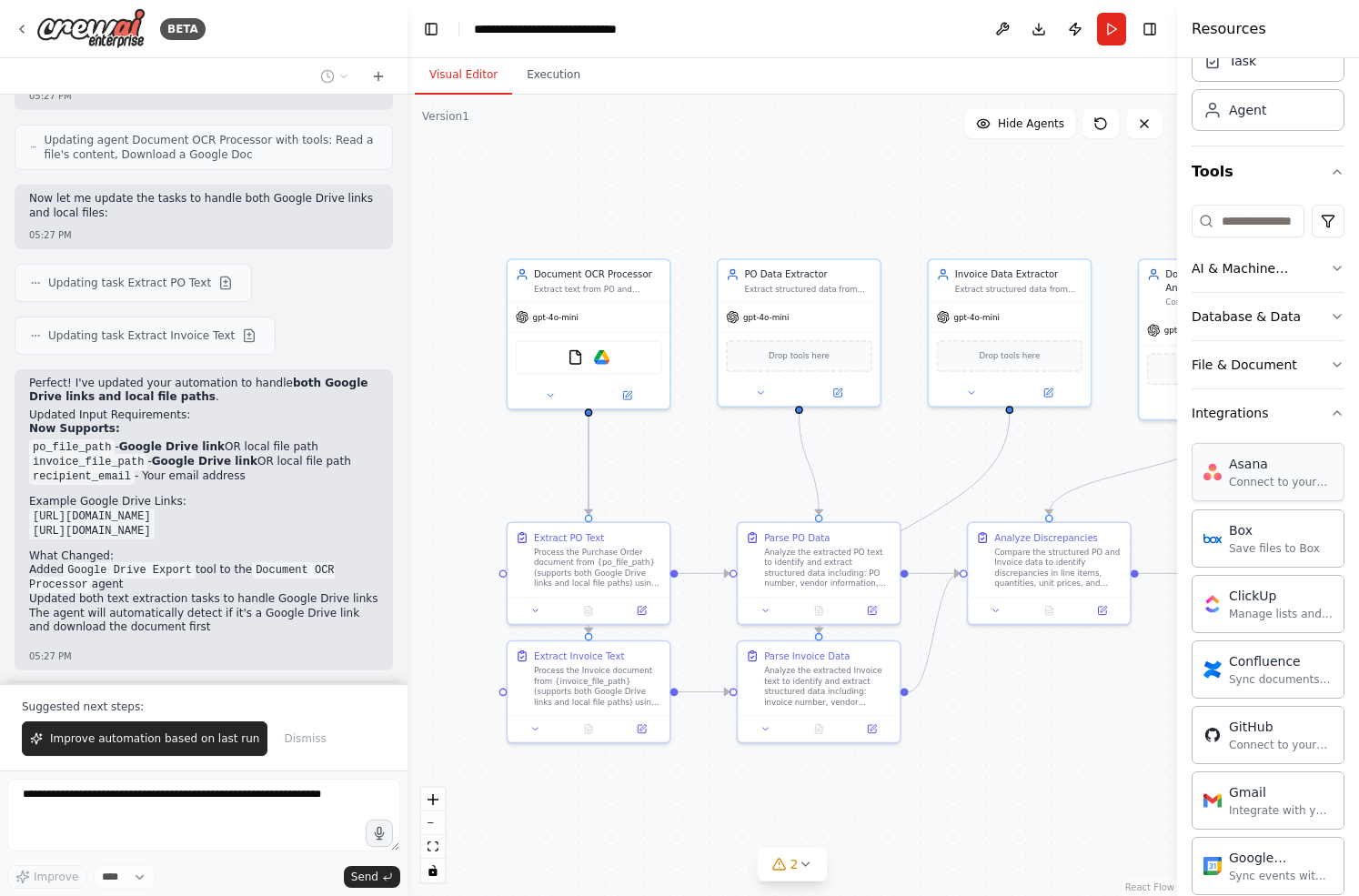
scroll to position [6, 0]
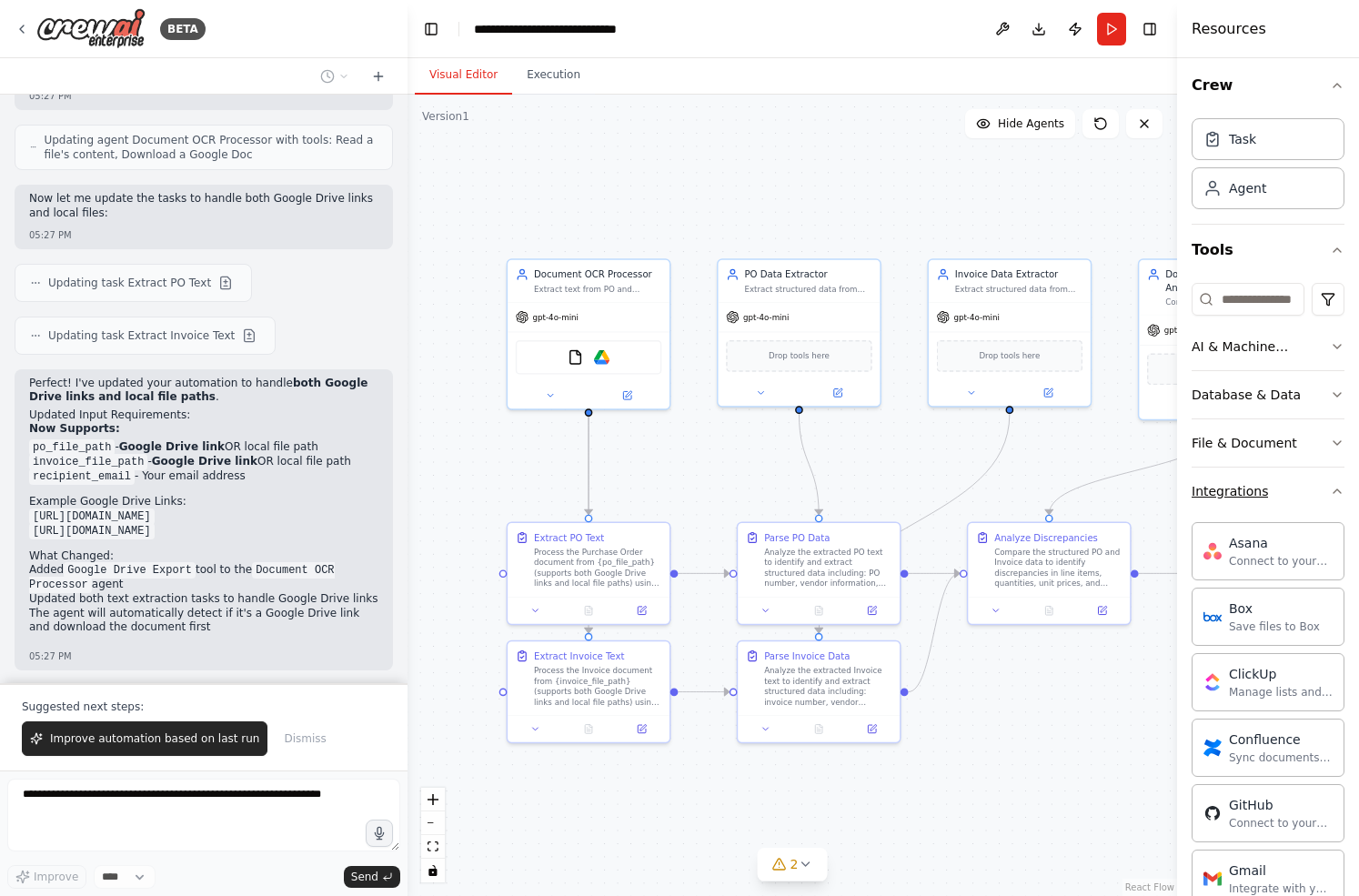
click at [1336, 487] on icon "button" at bounding box center [1337, 491] width 15 height 15
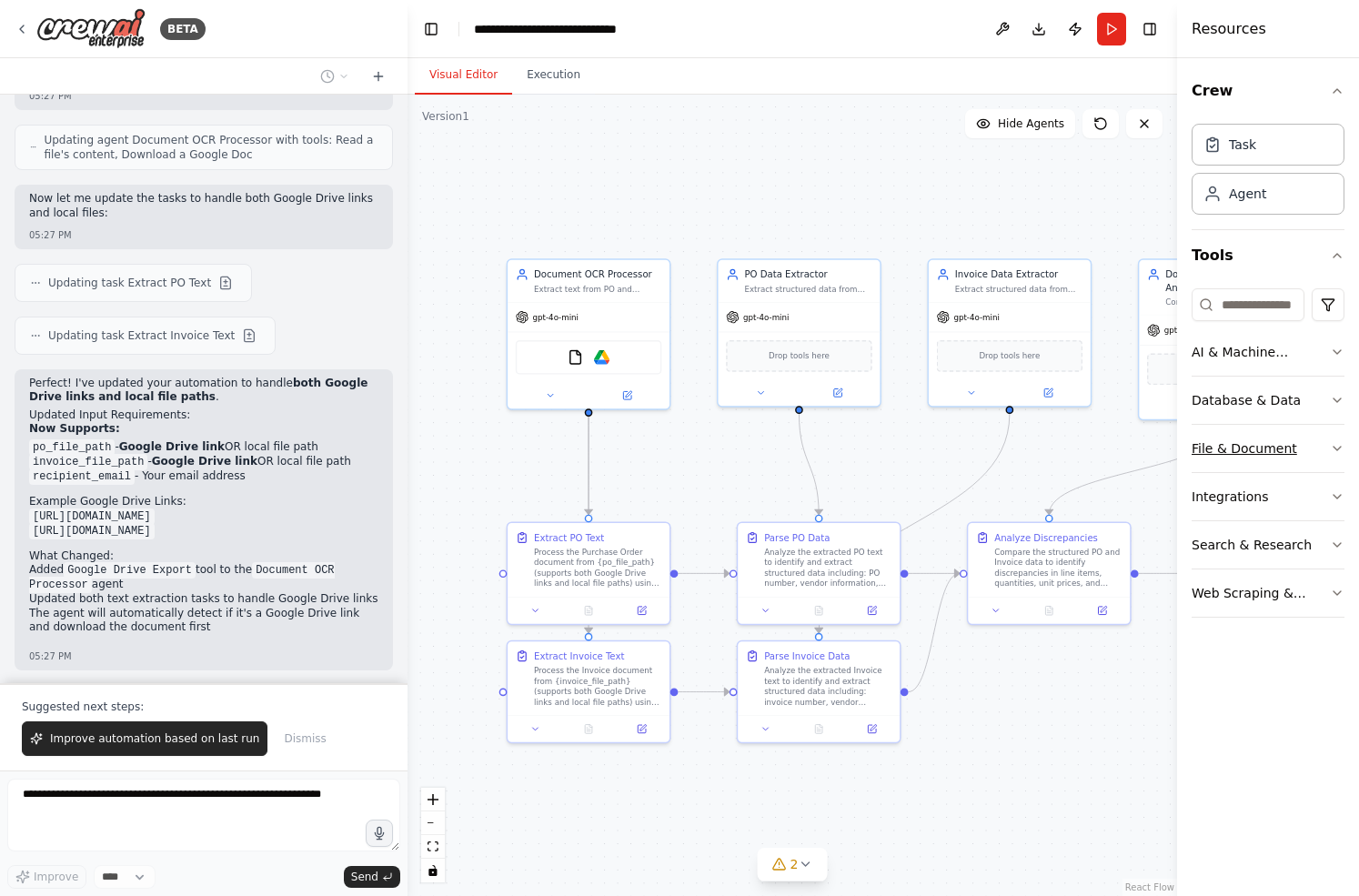
click at [1318, 440] on button "File & Document" at bounding box center [1267, 448] width 153 height 47
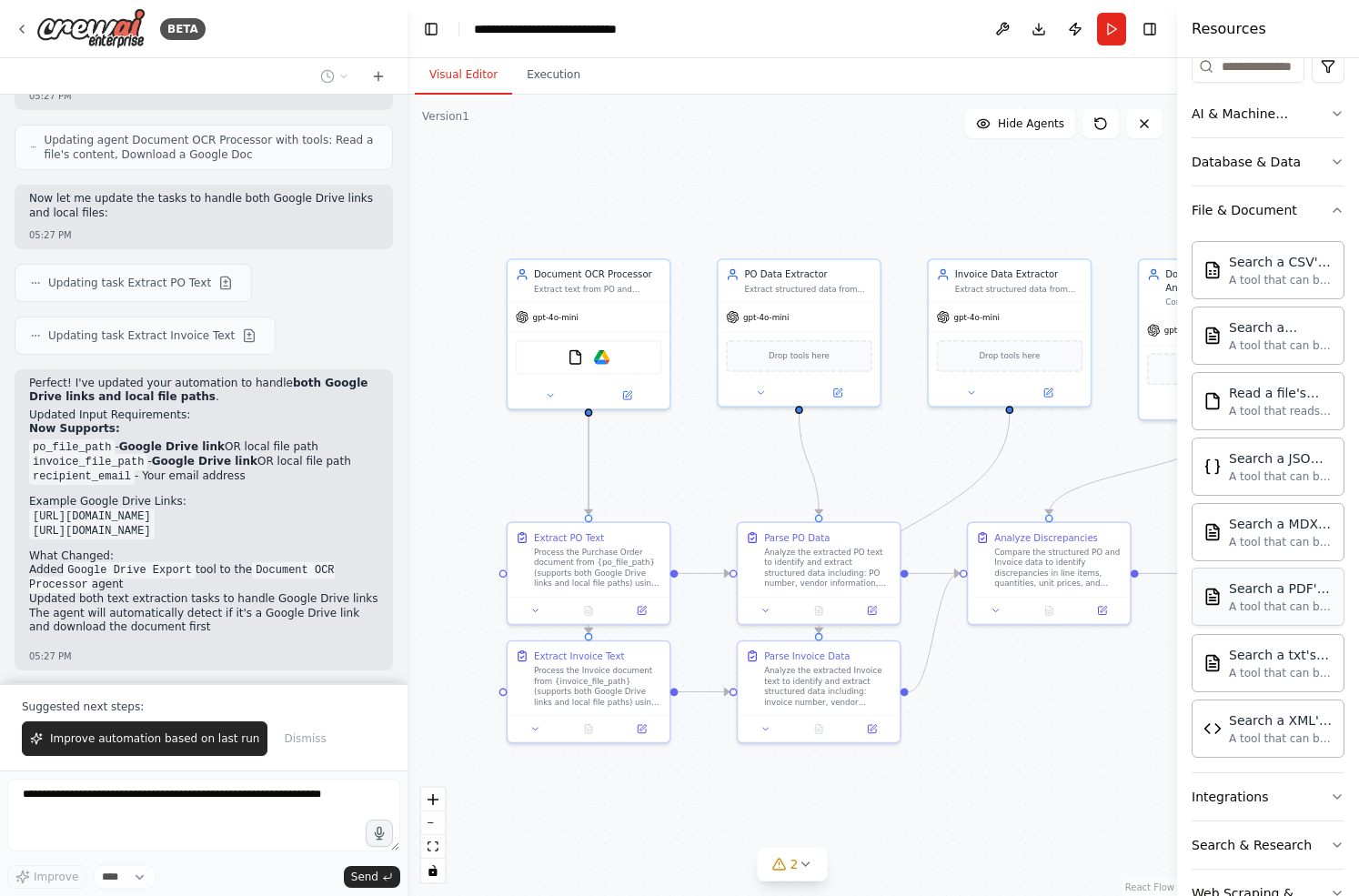
scroll to position [236, 0]
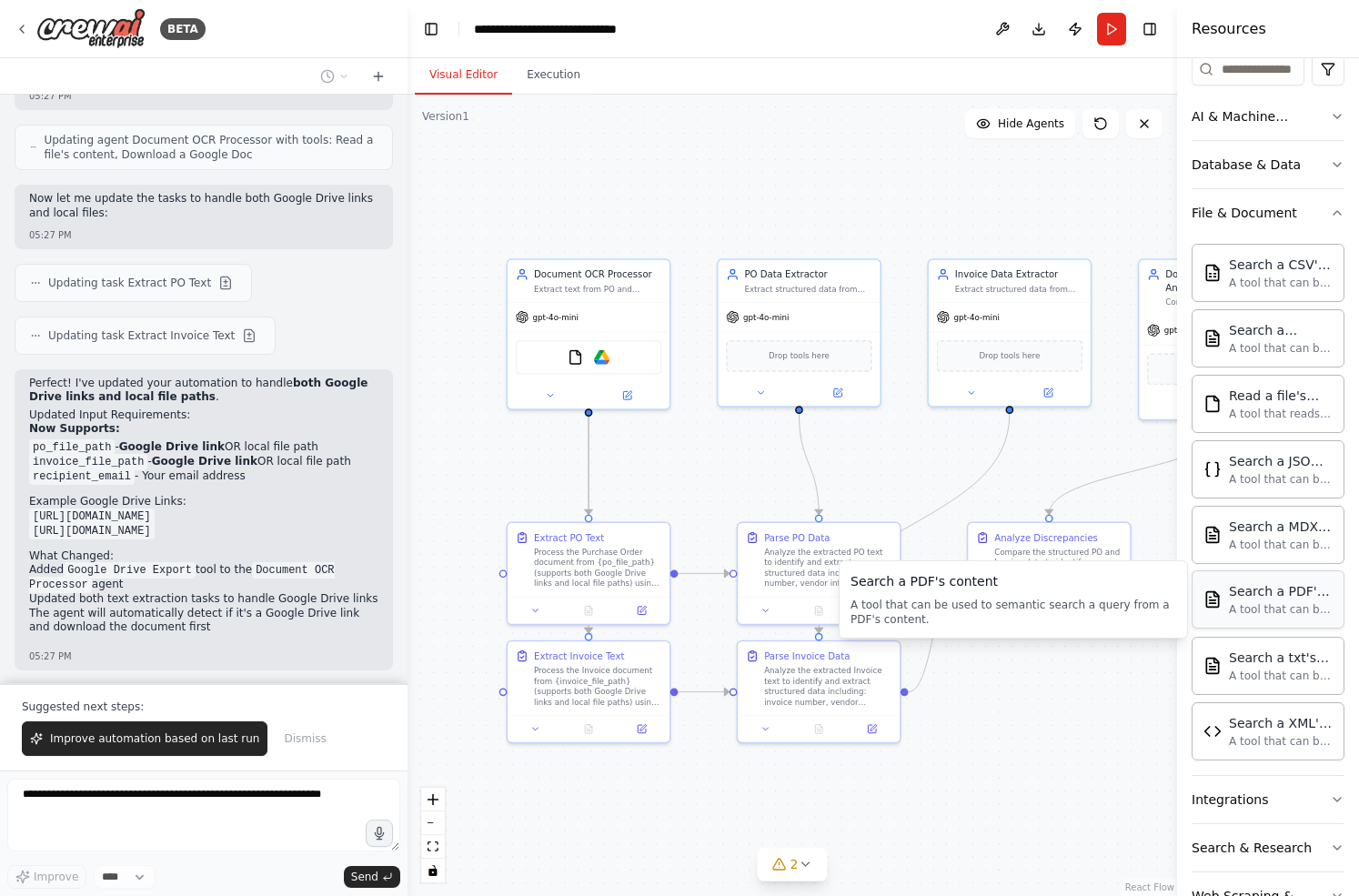
click at [1276, 600] on div "Search a PDF's content A tool that can be used to semantic search a query from …" at bounding box center [1280, 598] width 104 height 34
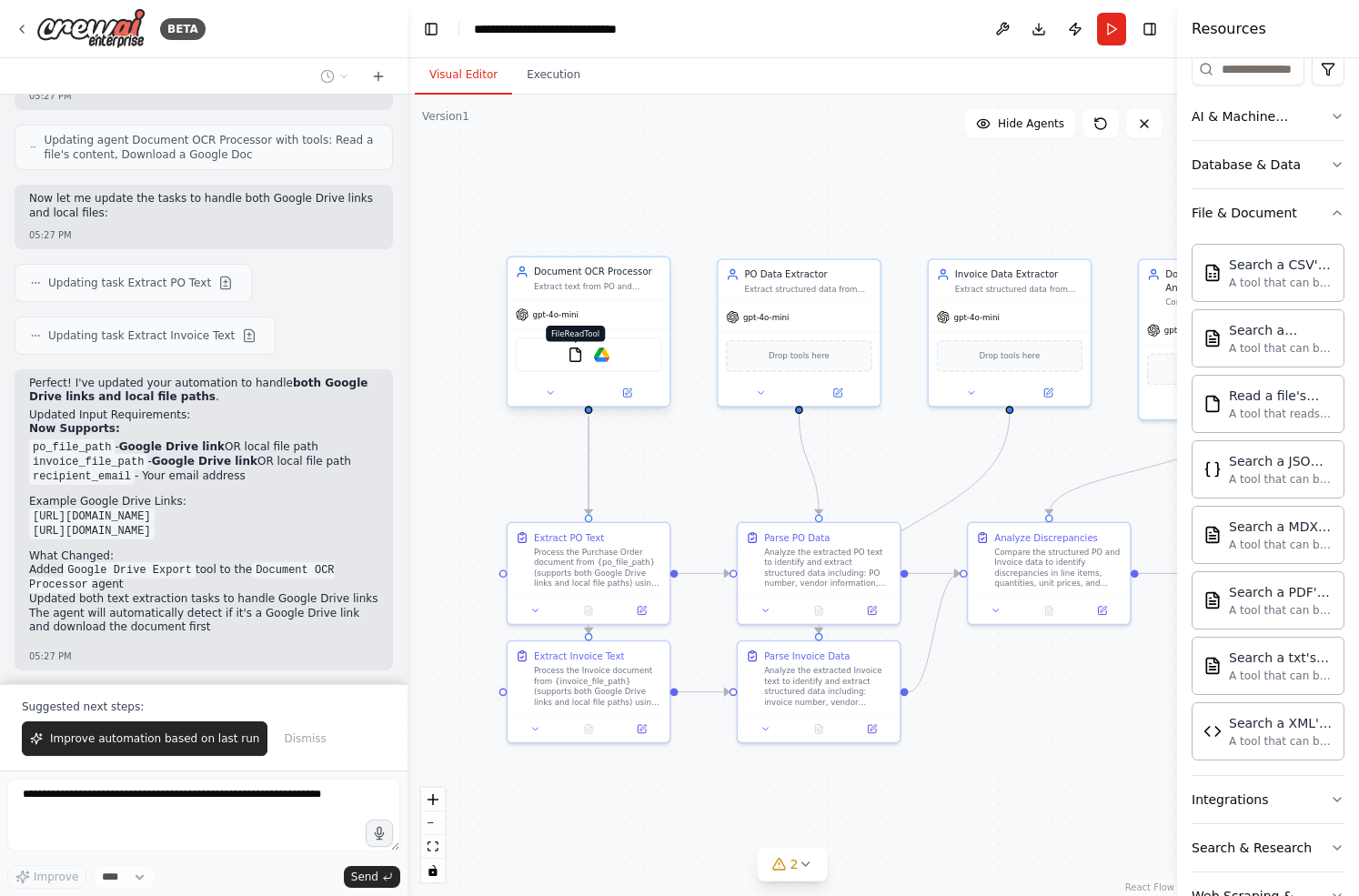
click at [575, 352] on img at bounding box center [576, 354] width 16 height 16
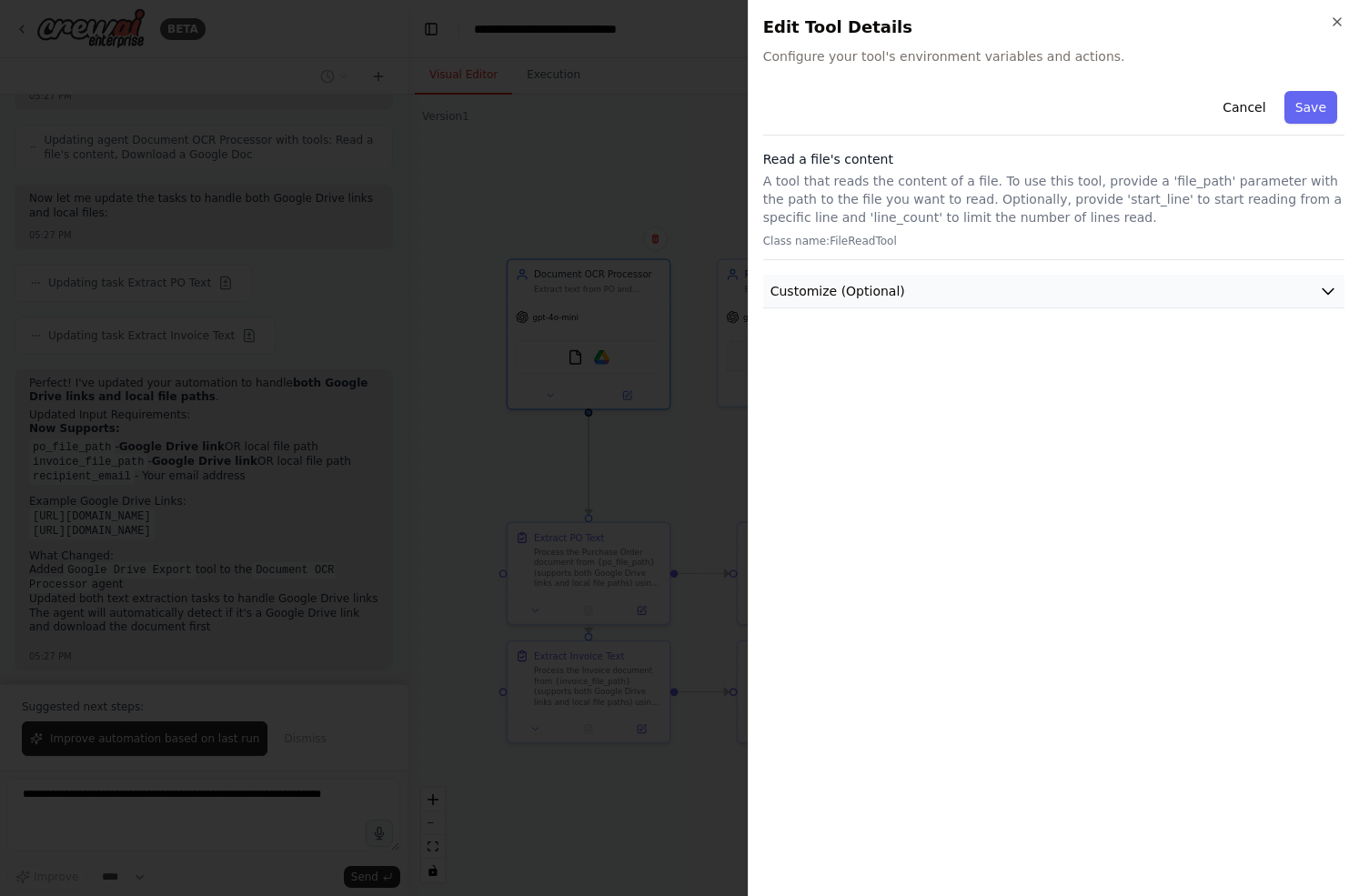
click at [849, 292] on span "Customize (Optional)" at bounding box center [837, 291] width 135 height 18
click at [627, 449] on div at bounding box center [680, 448] width 1359 height 896
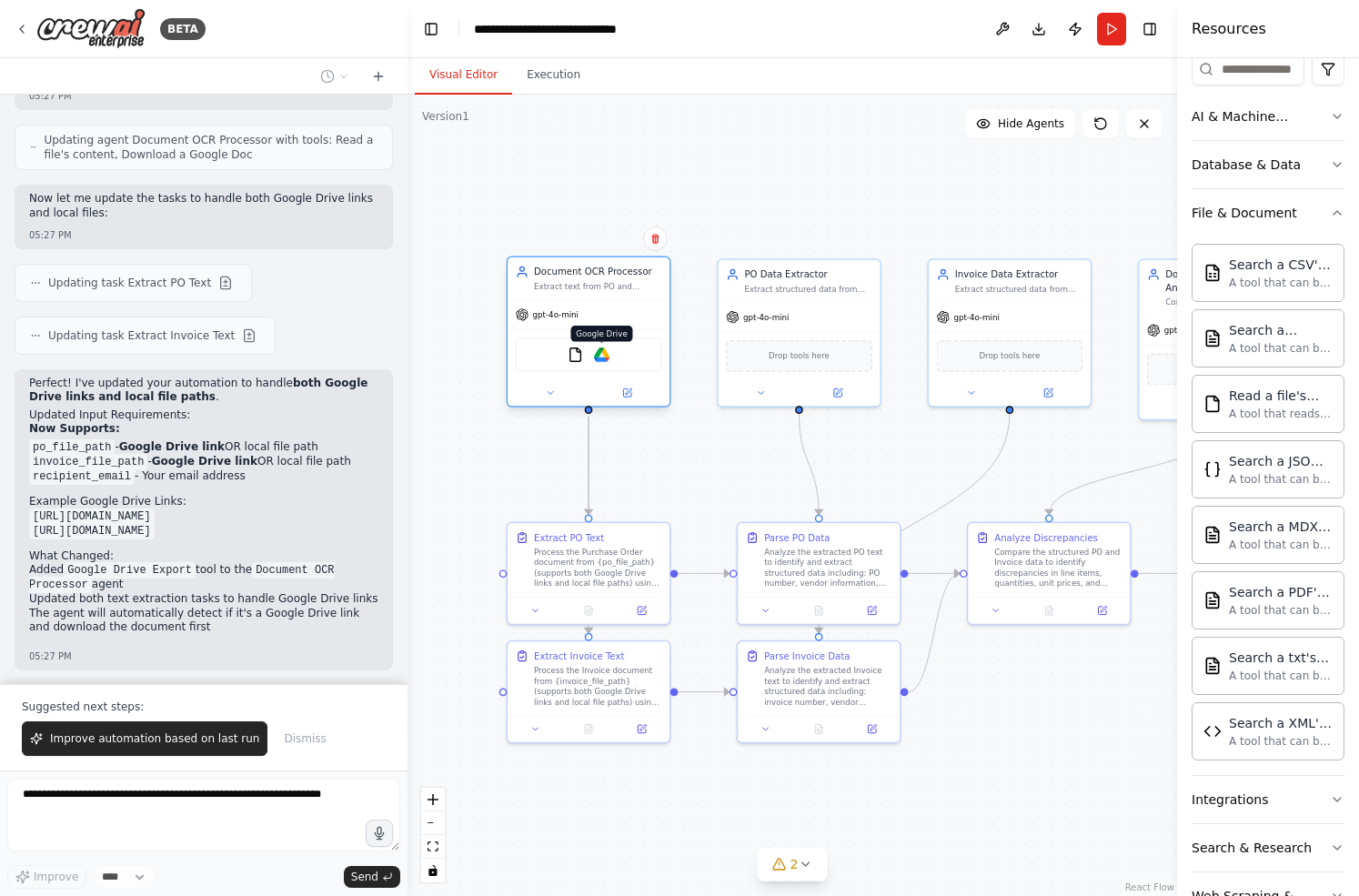
click at [602, 355] on img at bounding box center [602, 354] width 16 height 16
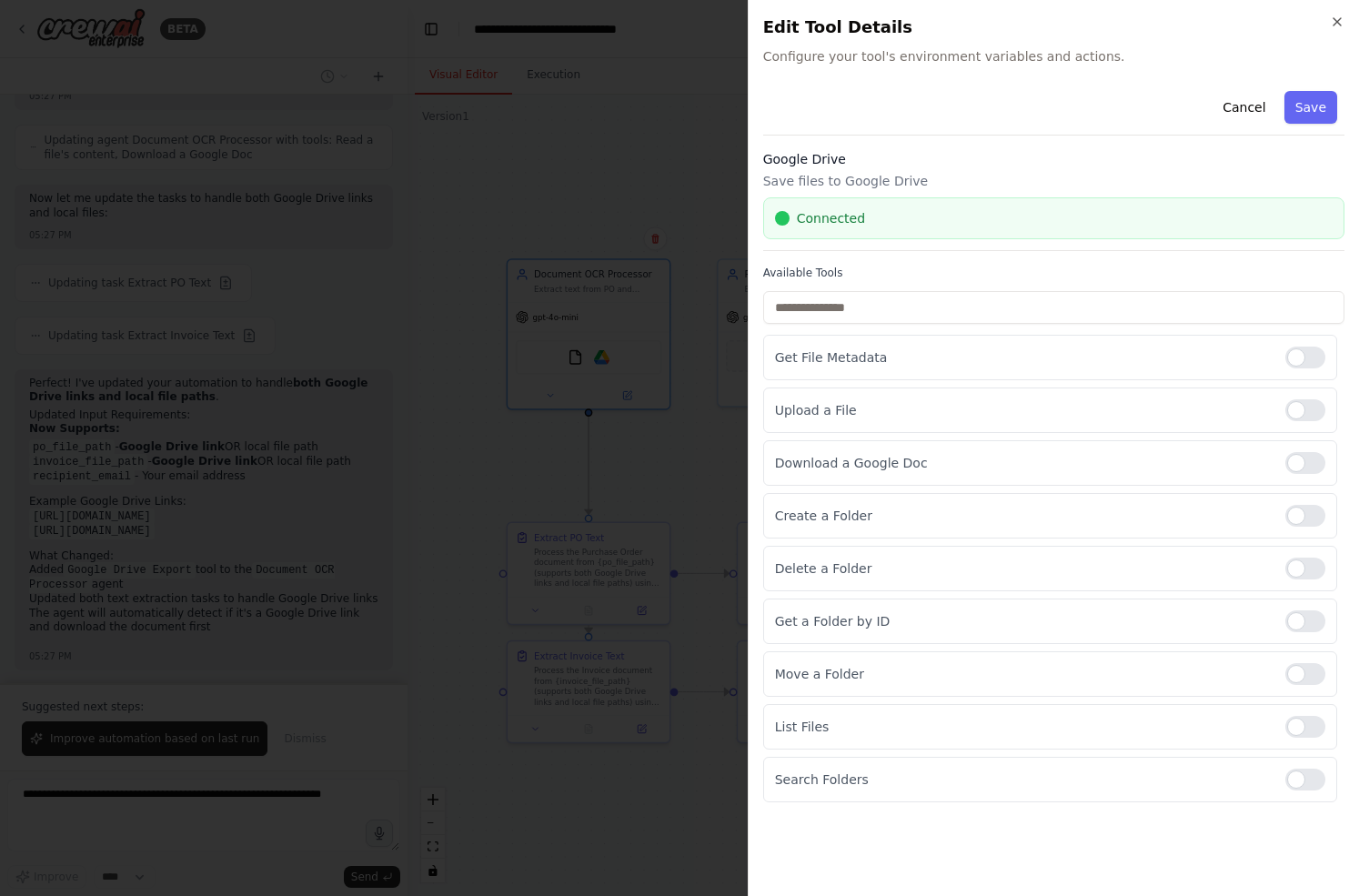
click at [666, 593] on div at bounding box center [680, 448] width 1359 height 896
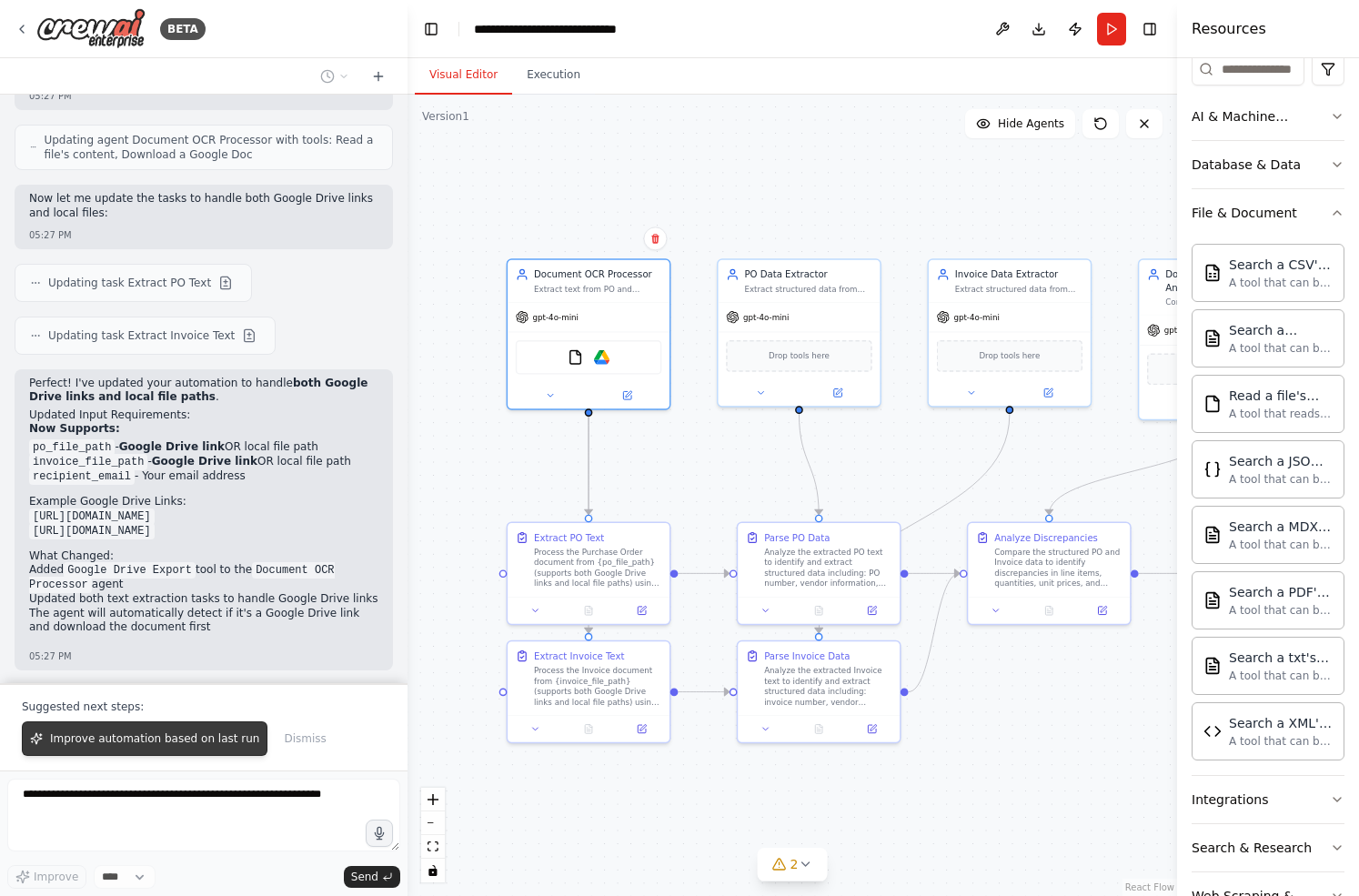
click at [207, 744] on span "Improve automation based on last run" at bounding box center [155, 738] width 209 height 15
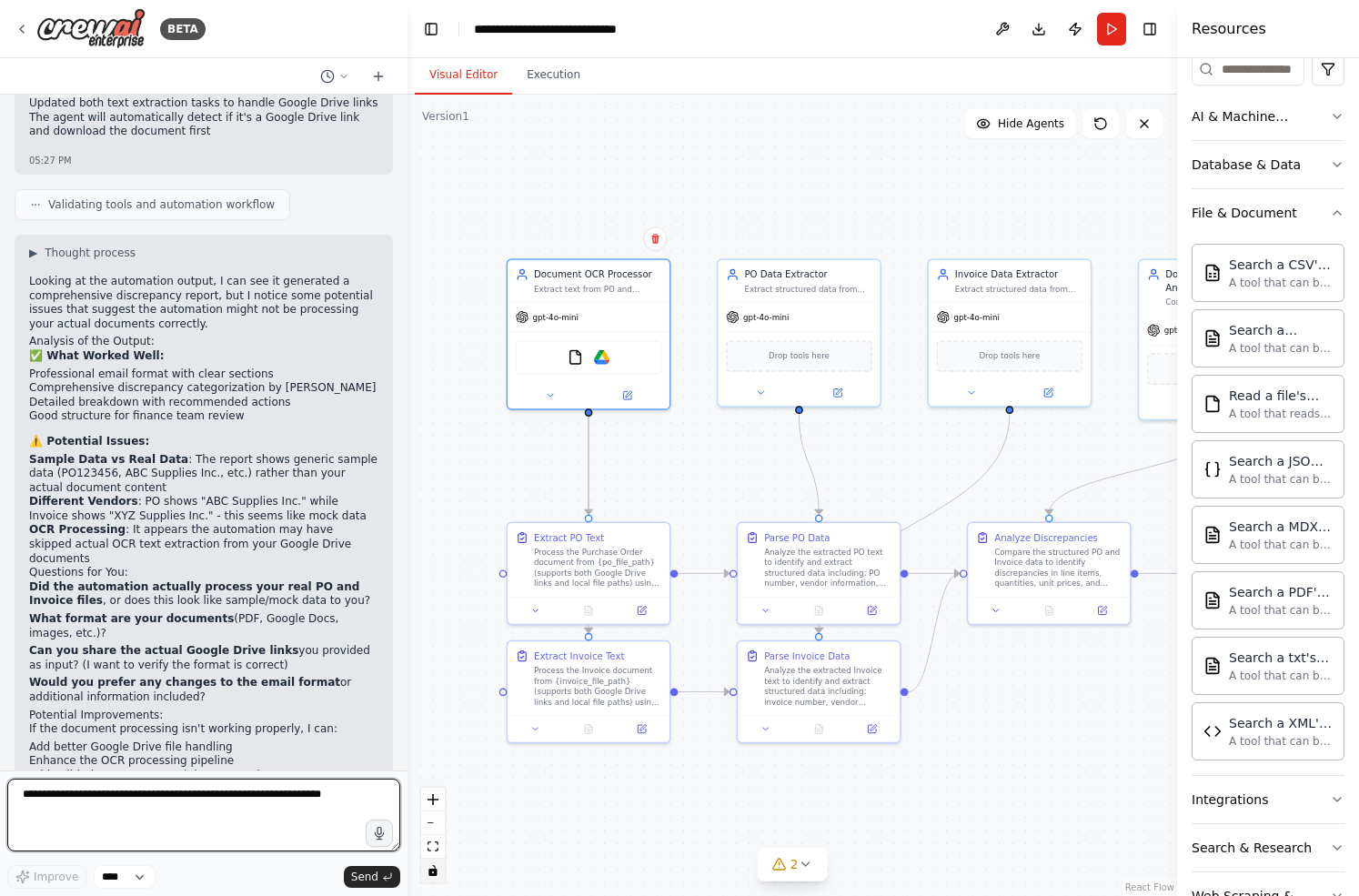
scroll to position [6647, 0]
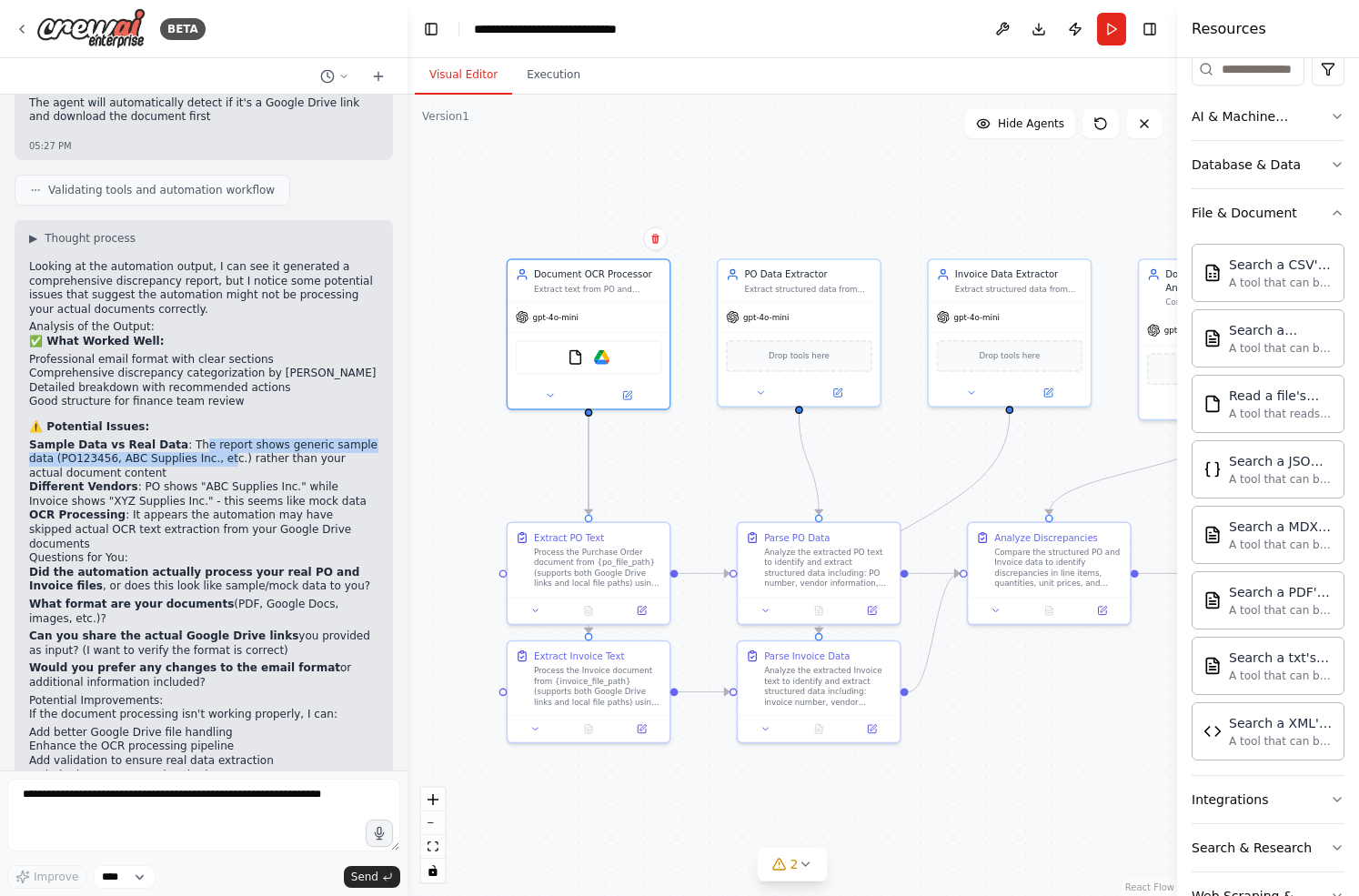
drag, startPoint x: 185, startPoint y: 351, endPoint x: 204, endPoint y: 370, distance: 26.9
click at [204, 439] on li "Sample Data vs Real Data : The report shows generic sample data (PO123456, ABC …" at bounding box center [204, 459] width 349 height 42
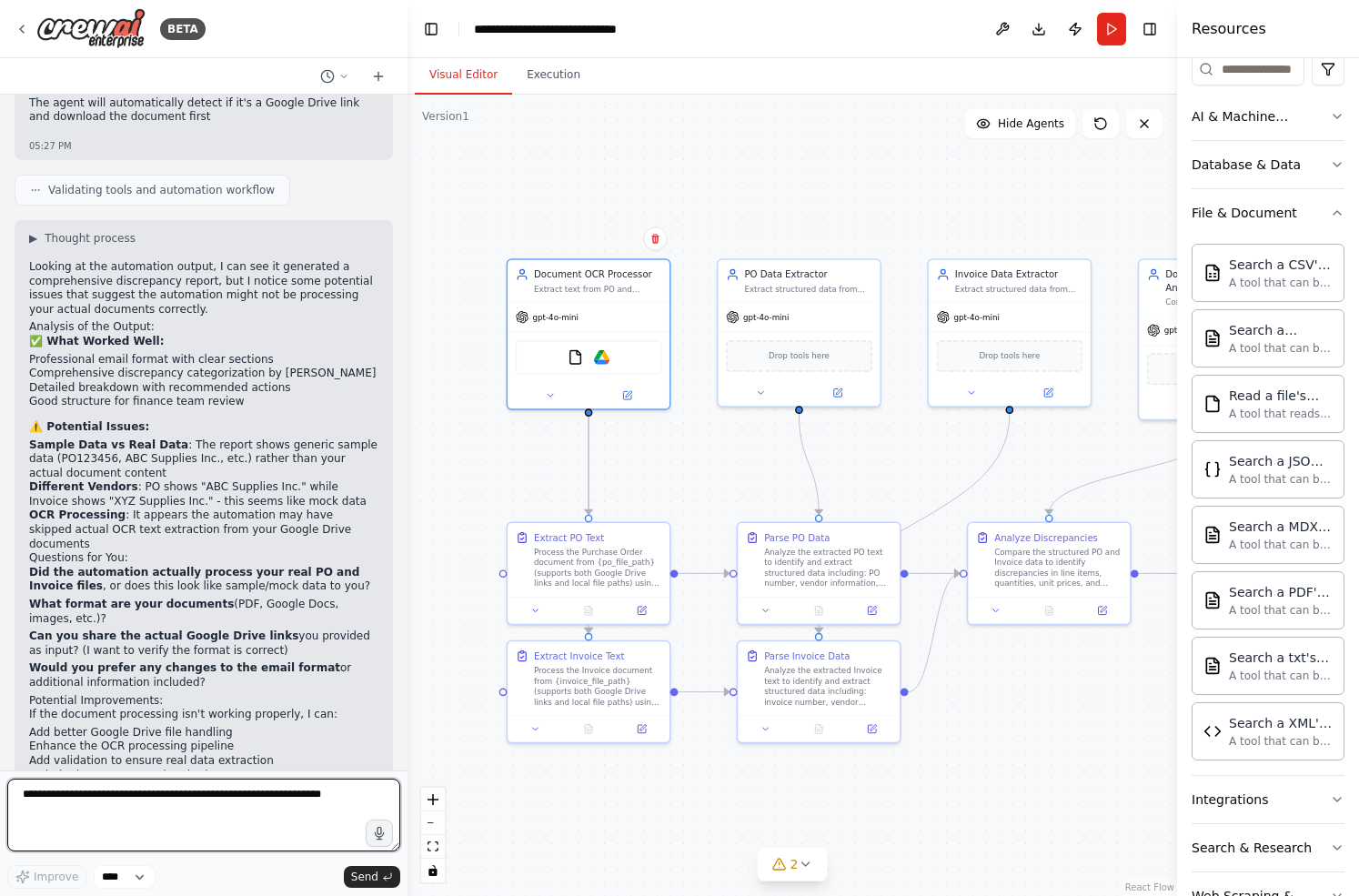
click at [135, 814] on textarea at bounding box center [203, 815] width 393 height 73
type textarea "***"
type textarea "**********"
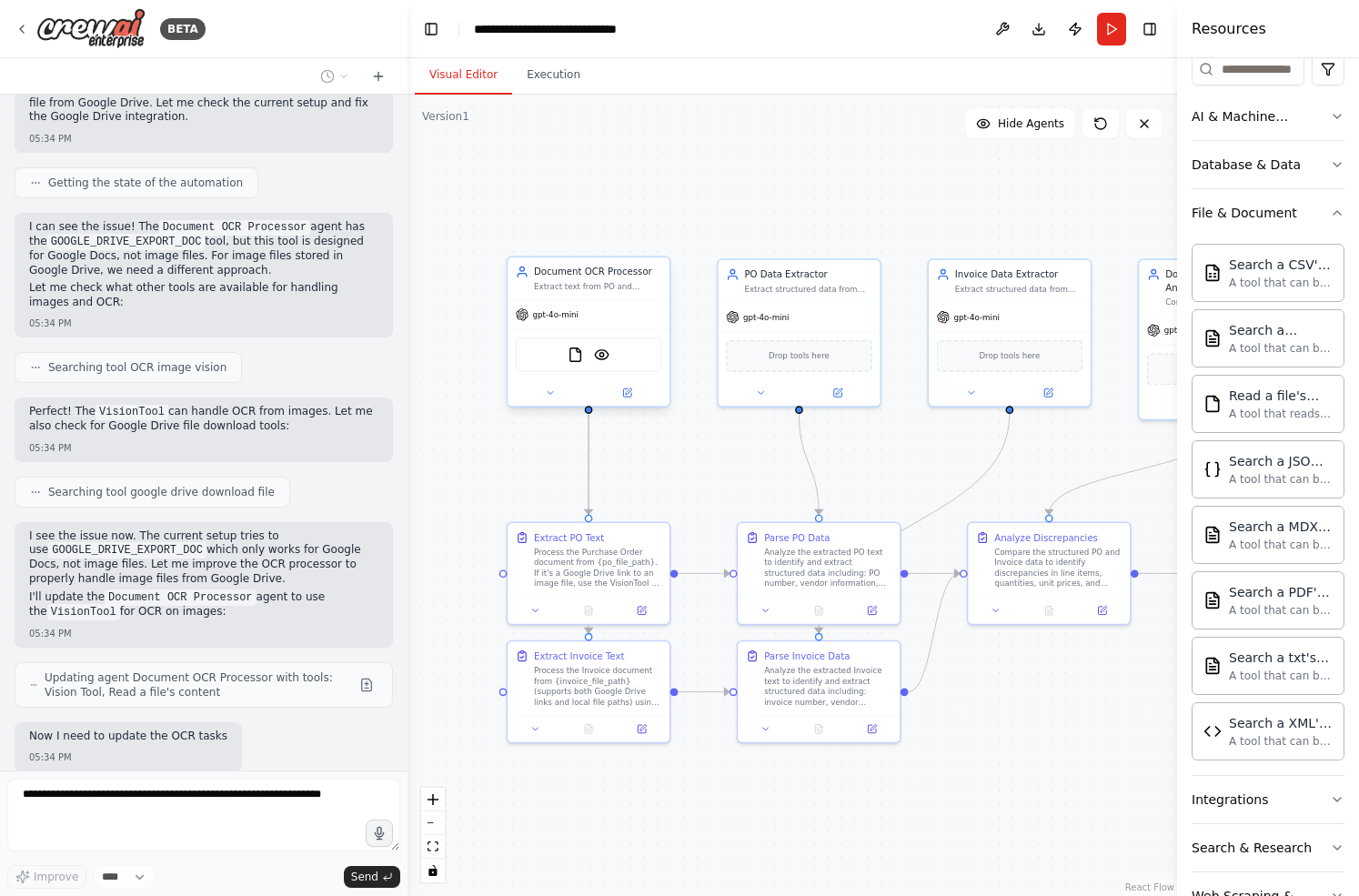
scroll to position [7576, 0]
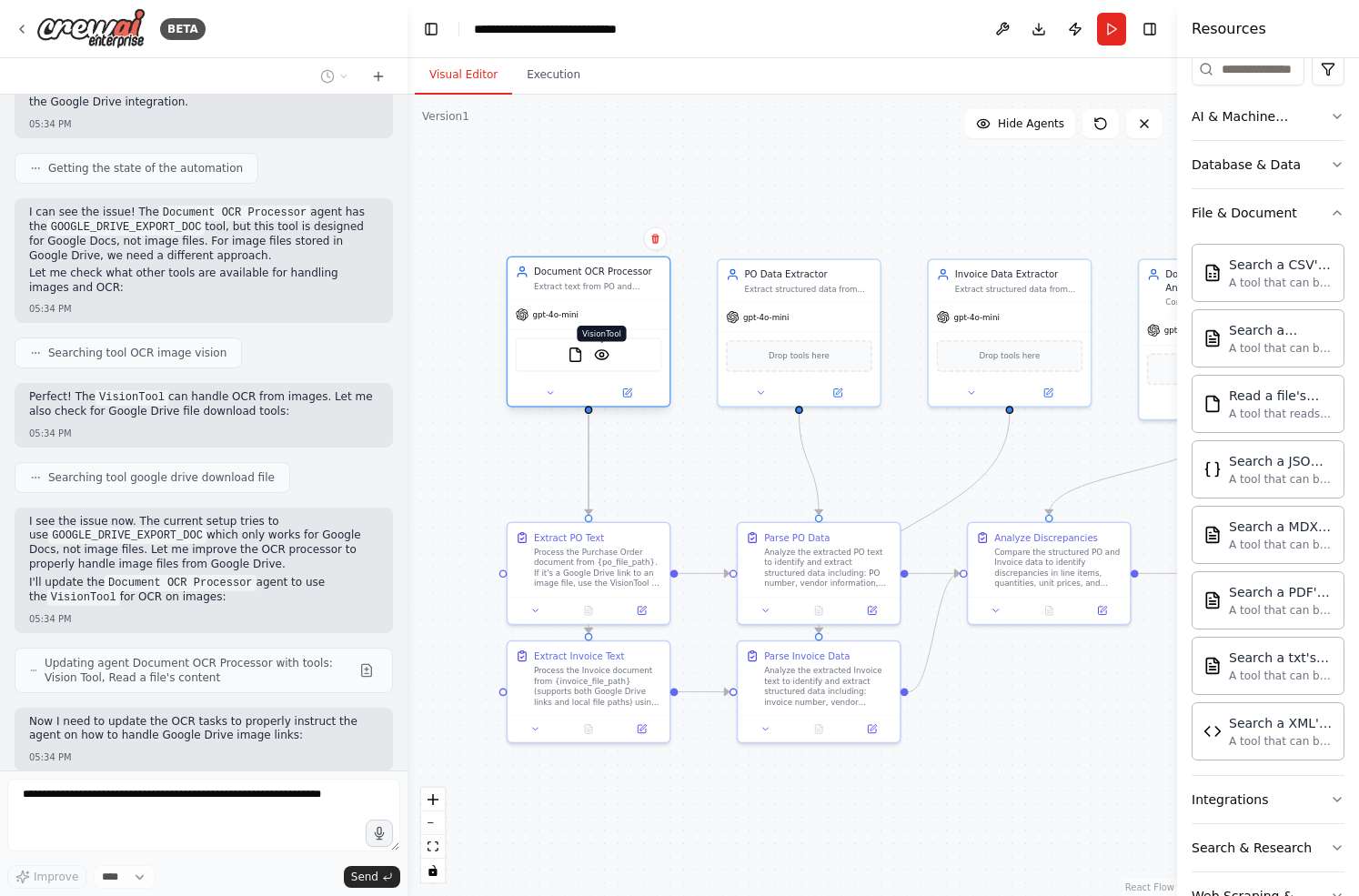
click at [603, 357] on img at bounding box center [602, 354] width 16 height 16
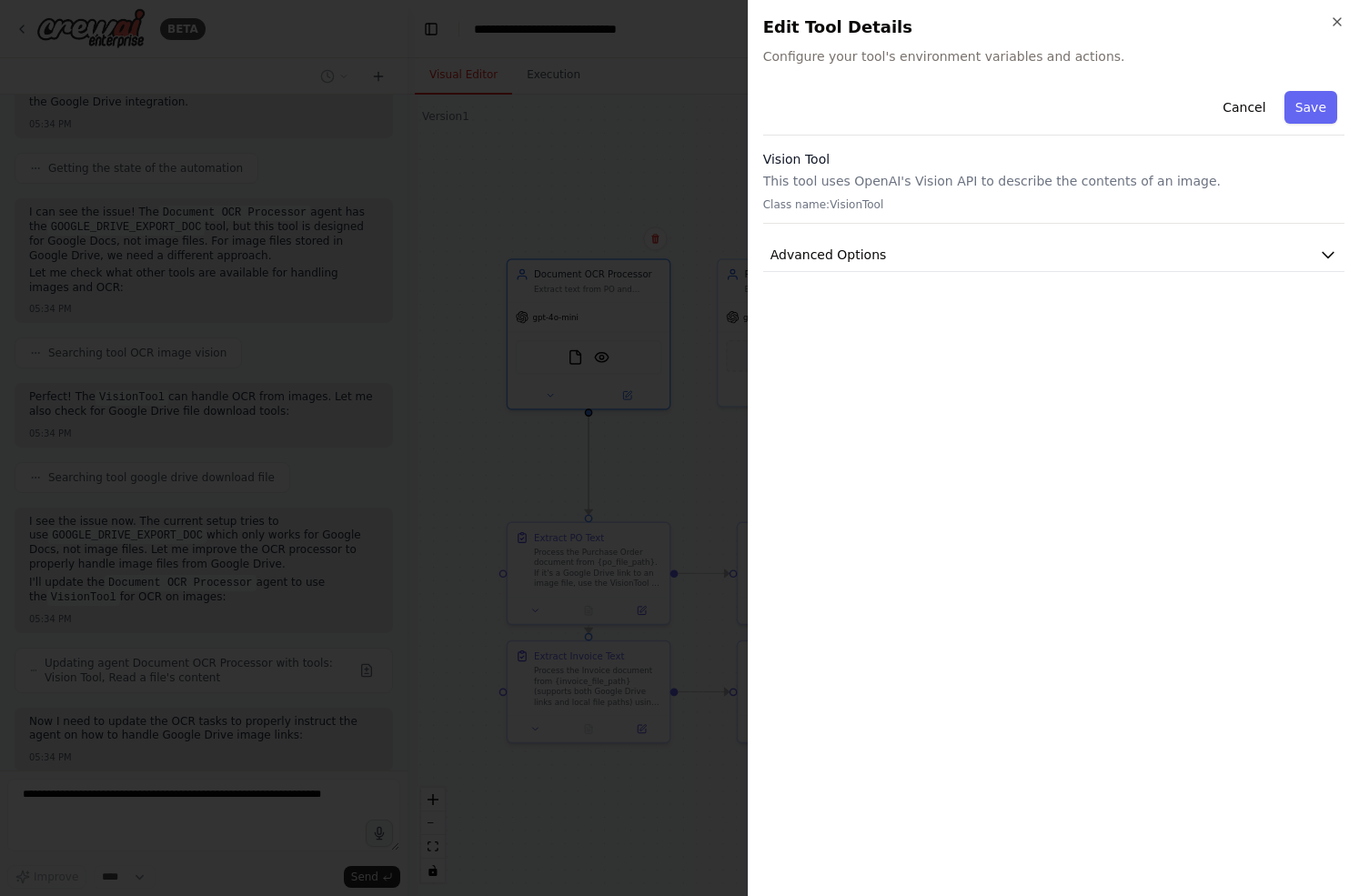
click at [808, 186] on p "This tool uses OpenAI's Vision API to describe the contents of an image." at bounding box center [1053, 180] width 581 height 18
click at [812, 263] on button "Advanced Options" at bounding box center [1053, 255] width 581 height 34
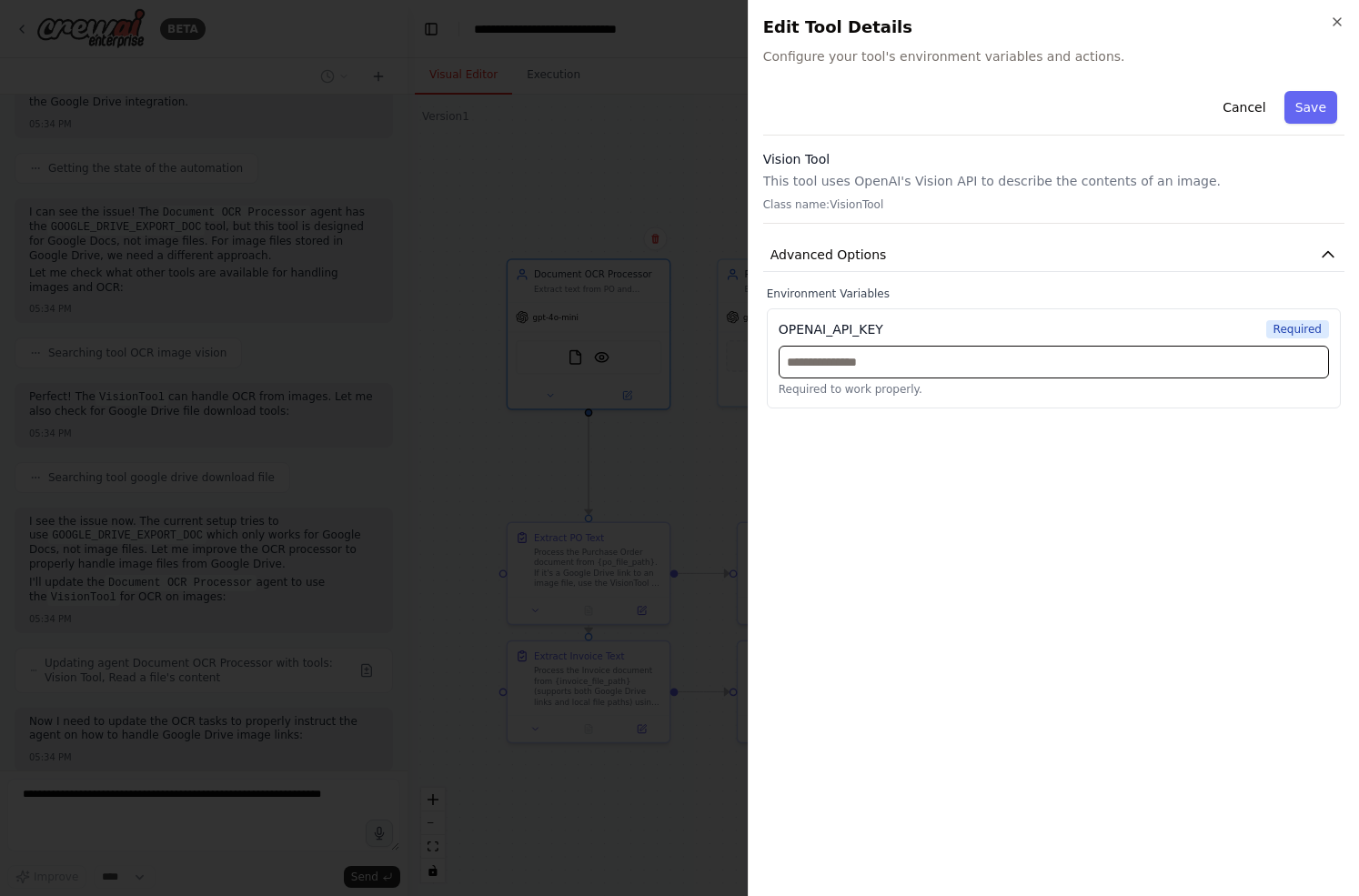
click at [846, 362] on input "text" at bounding box center [1054, 362] width 550 height 33
click at [888, 248] on button "Advanced Options" at bounding box center [1053, 255] width 581 height 34
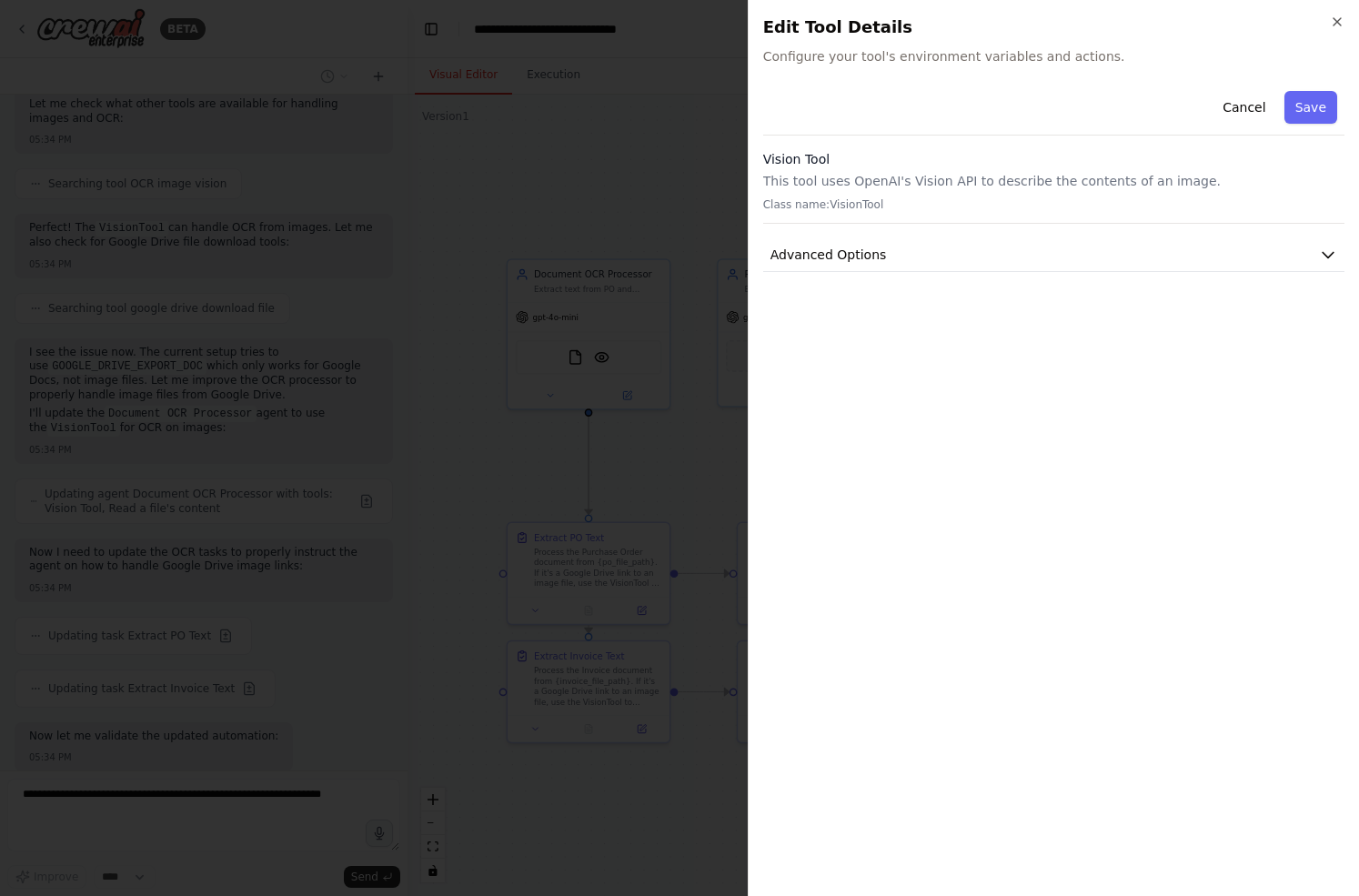
click at [687, 324] on div at bounding box center [680, 448] width 1359 height 896
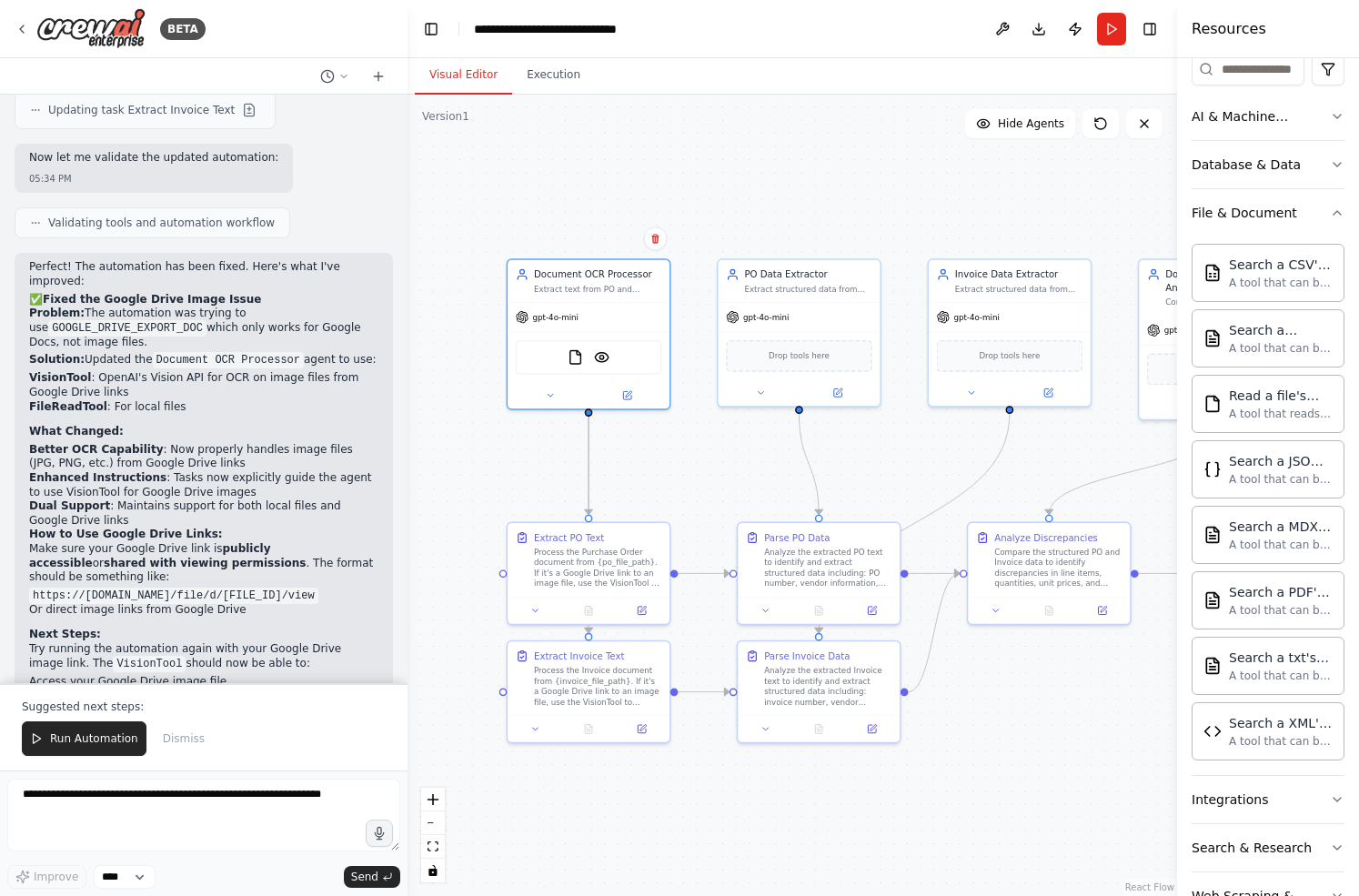
scroll to position [8338, 0]
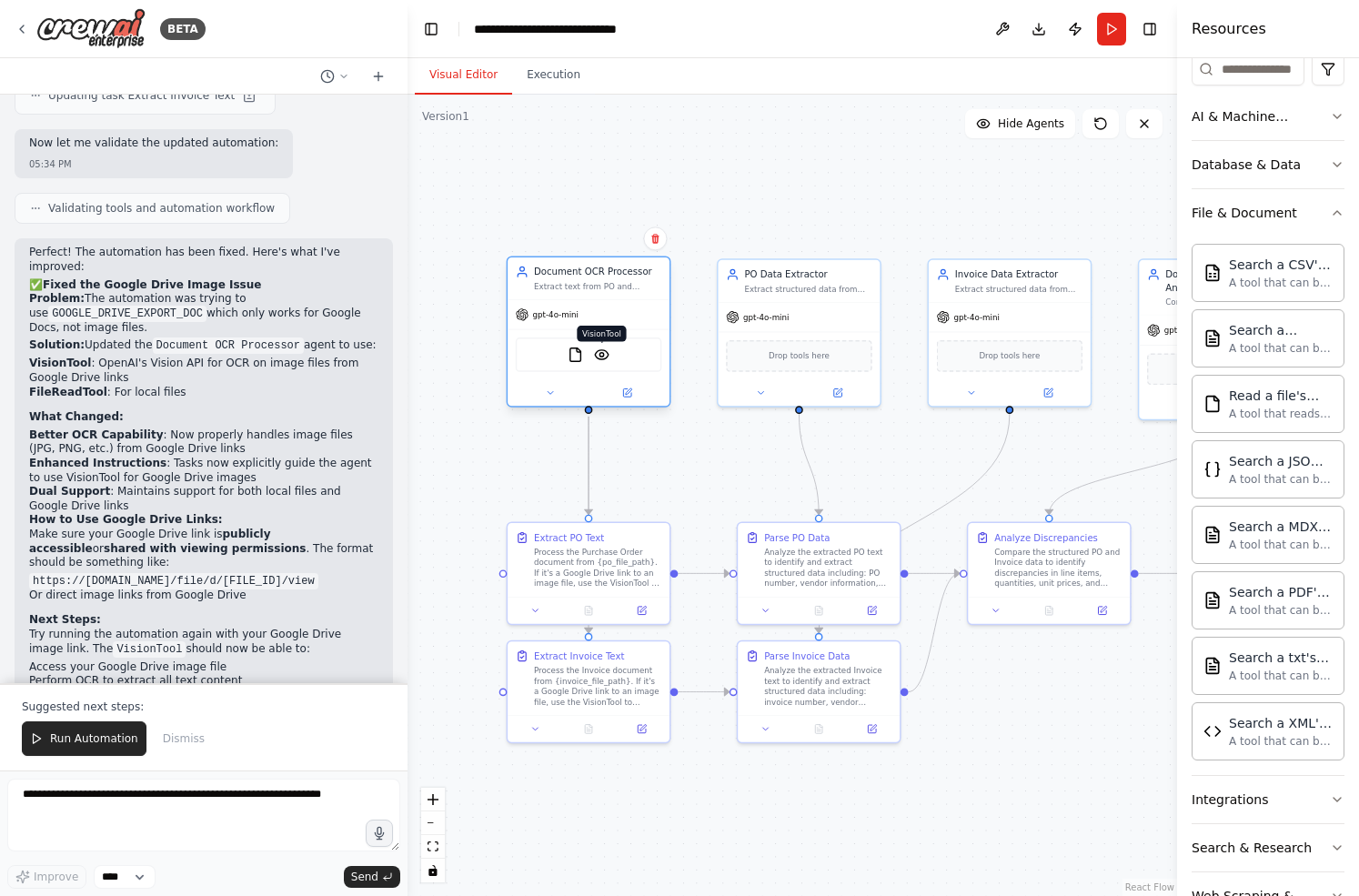
click at [600, 358] on img at bounding box center [602, 354] width 16 height 16
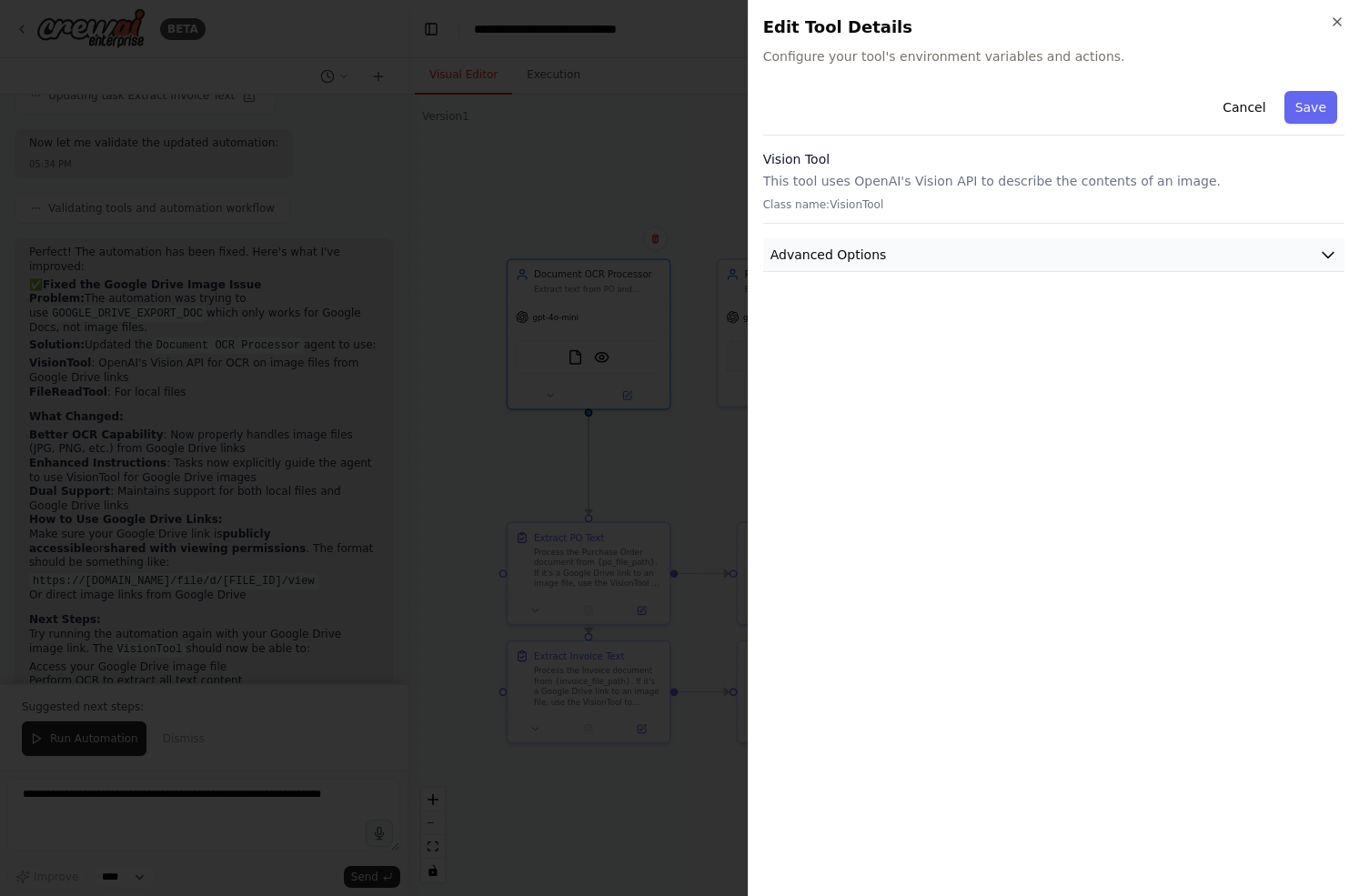
click at [864, 245] on span "Advanced Options" at bounding box center [828, 254] width 116 height 18
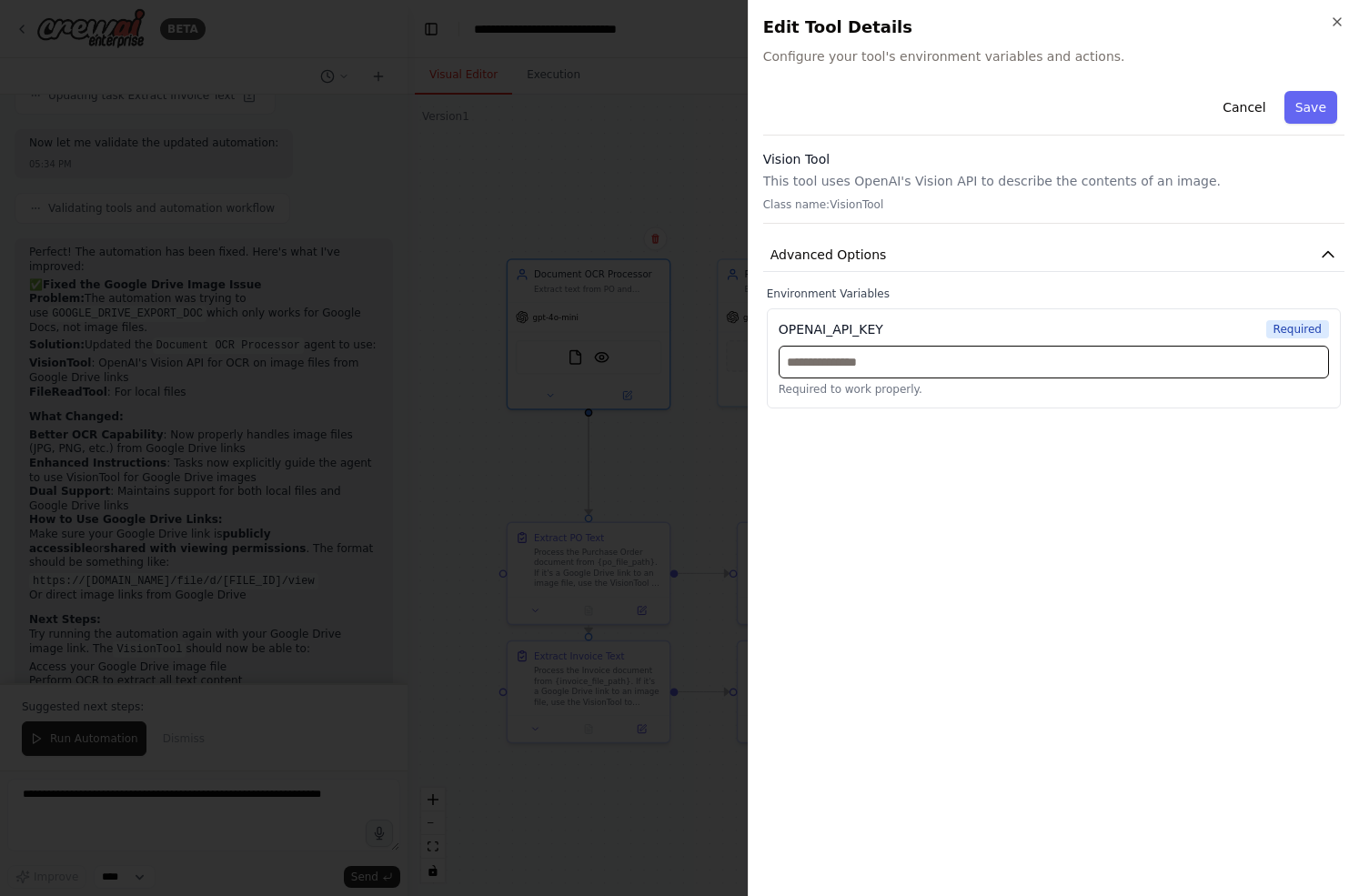
click at [852, 361] on input "text" at bounding box center [1054, 362] width 550 height 33
paste input "**********"
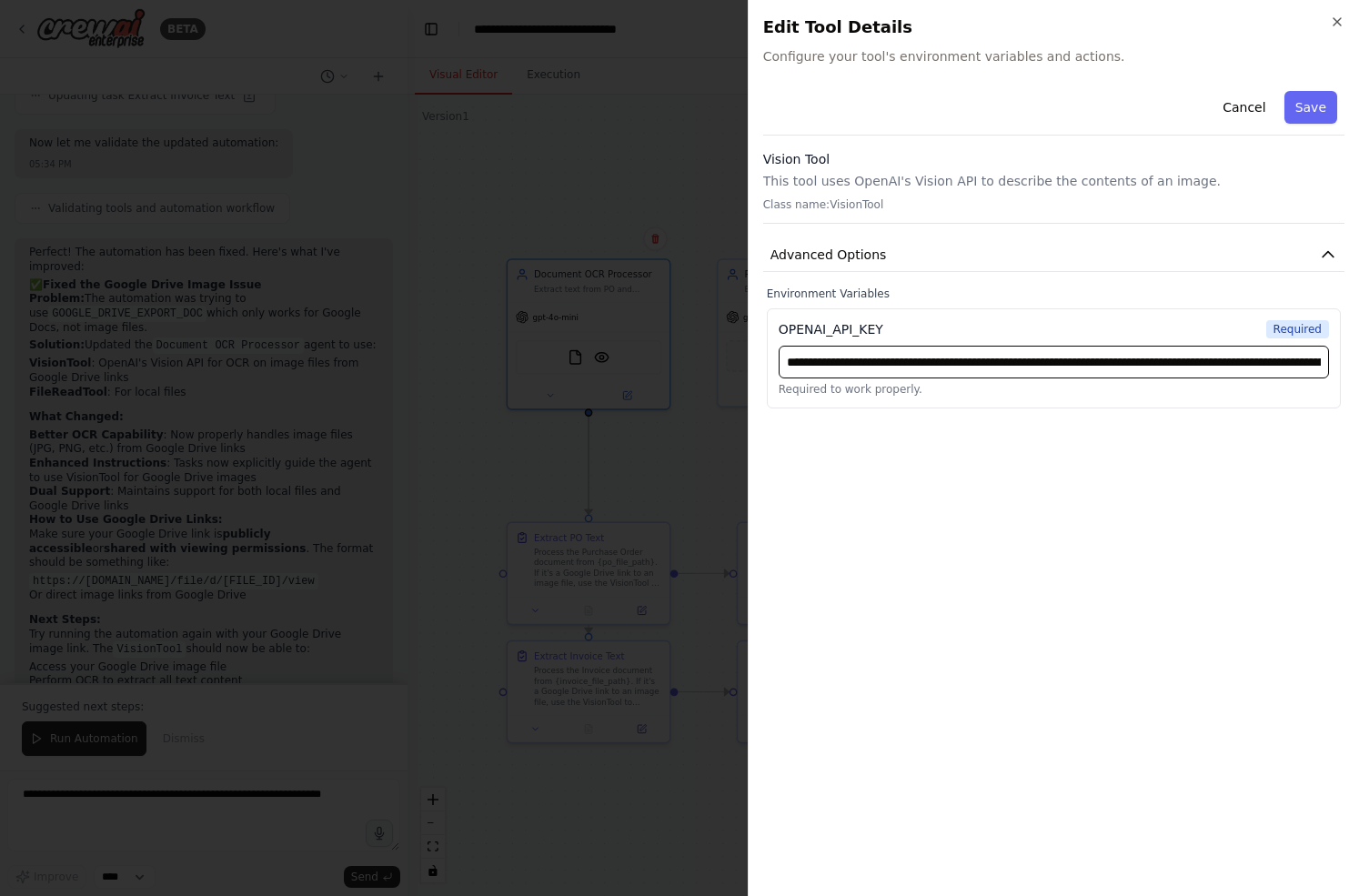
scroll to position [0, 596]
type input "**********"
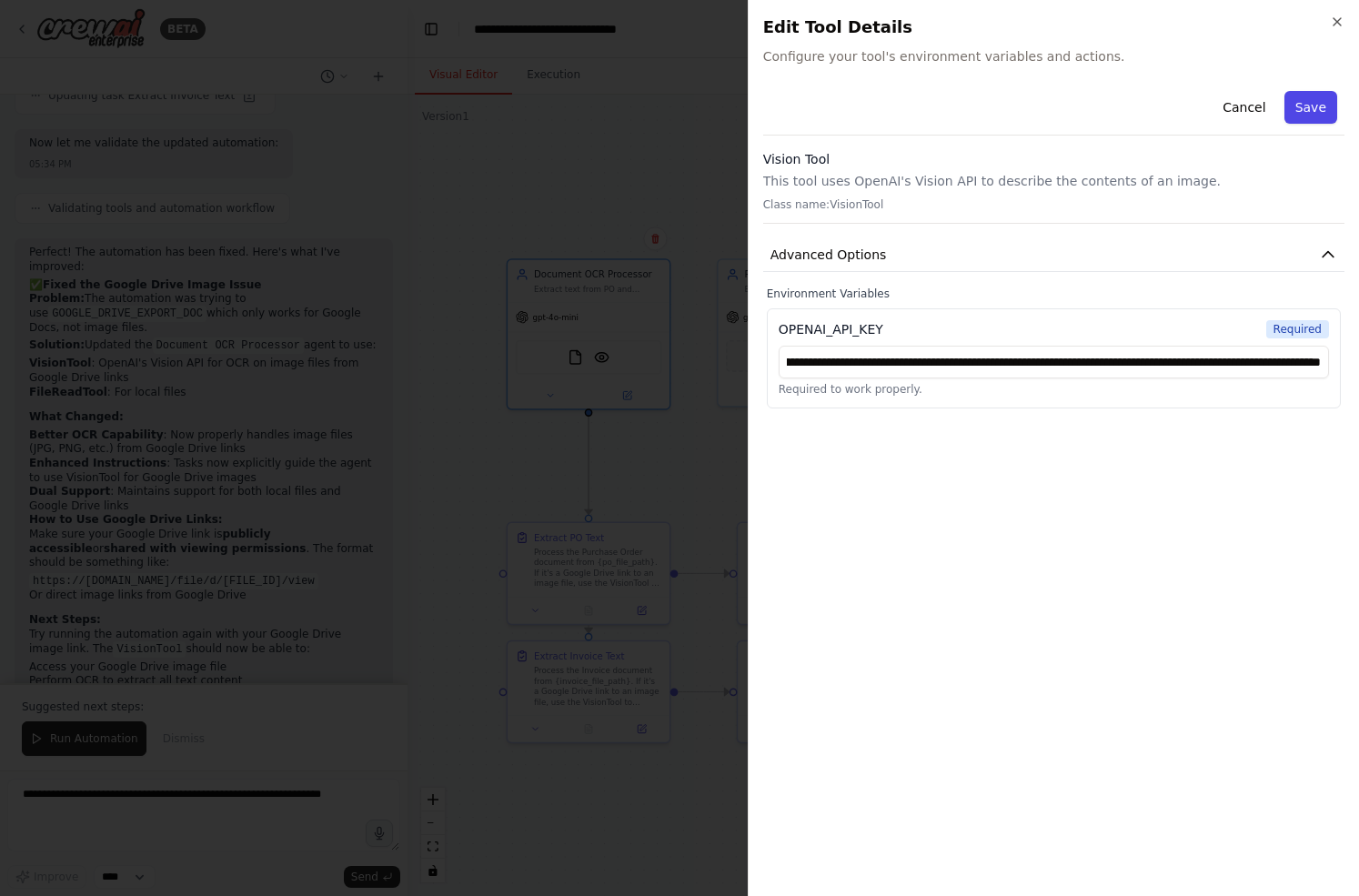
scroll to position [0, 0]
click at [1310, 114] on button "Save" at bounding box center [1310, 106] width 52 height 33
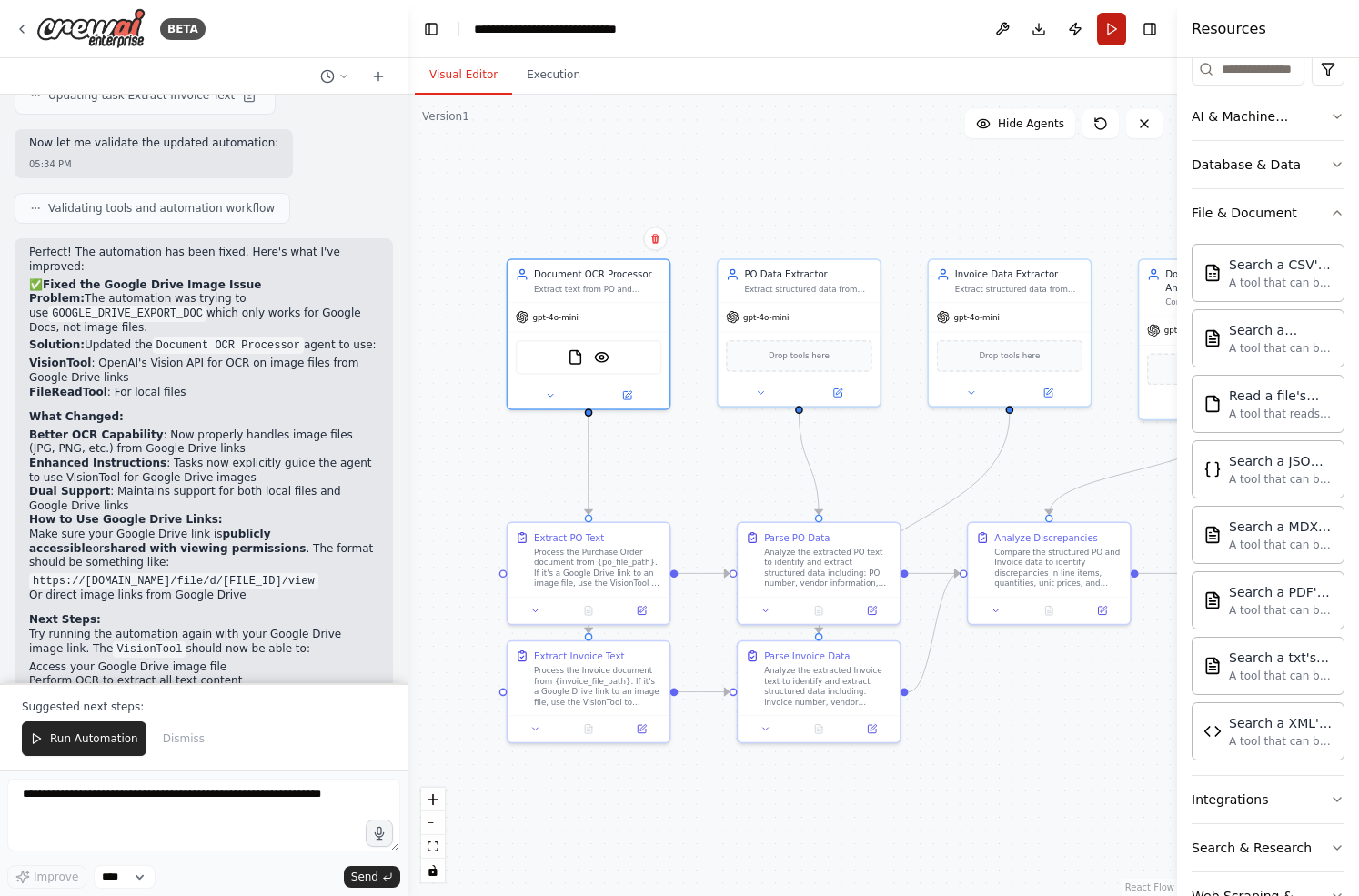
click at [1109, 32] on button "Run" at bounding box center [1111, 29] width 30 height 33
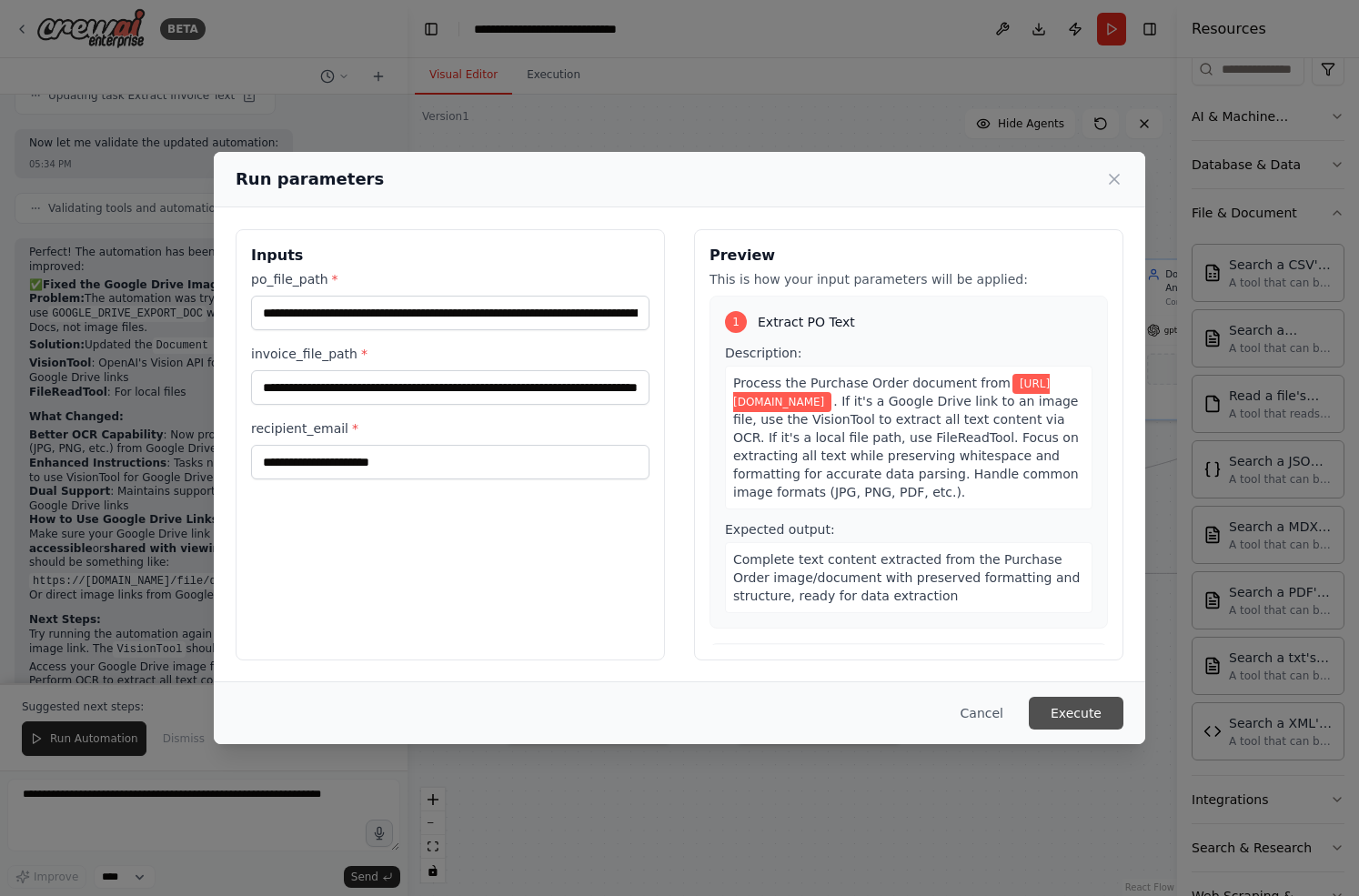
click at [1078, 714] on button "Execute" at bounding box center [1076, 713] width 95 height 33
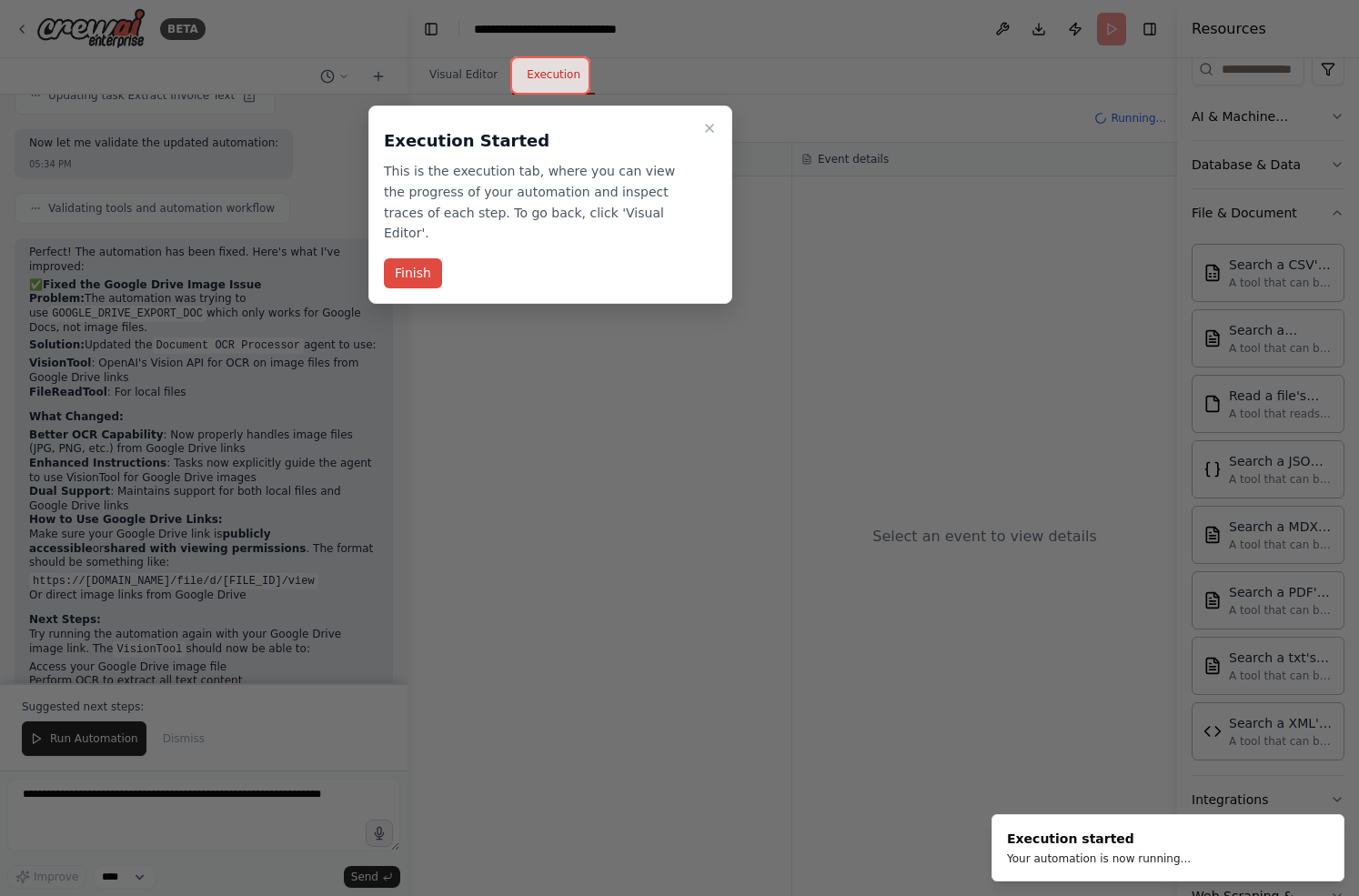
click at [407, 258] on button "Finish" at bounding box center [412, 273] width 58 height 30
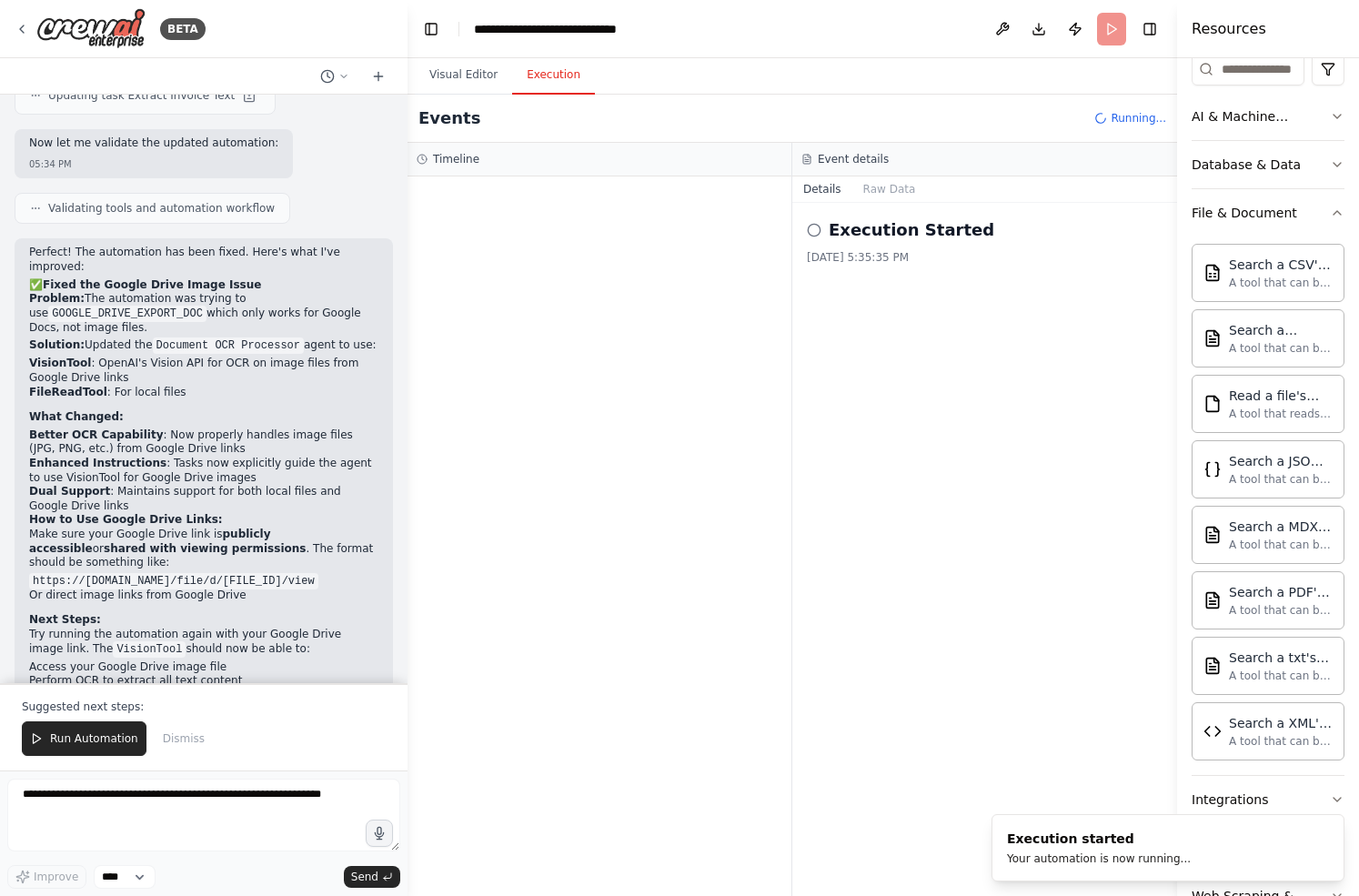
click at [540, 75] on button "Execution" at bounding box center [553, 75] width 83 height 38
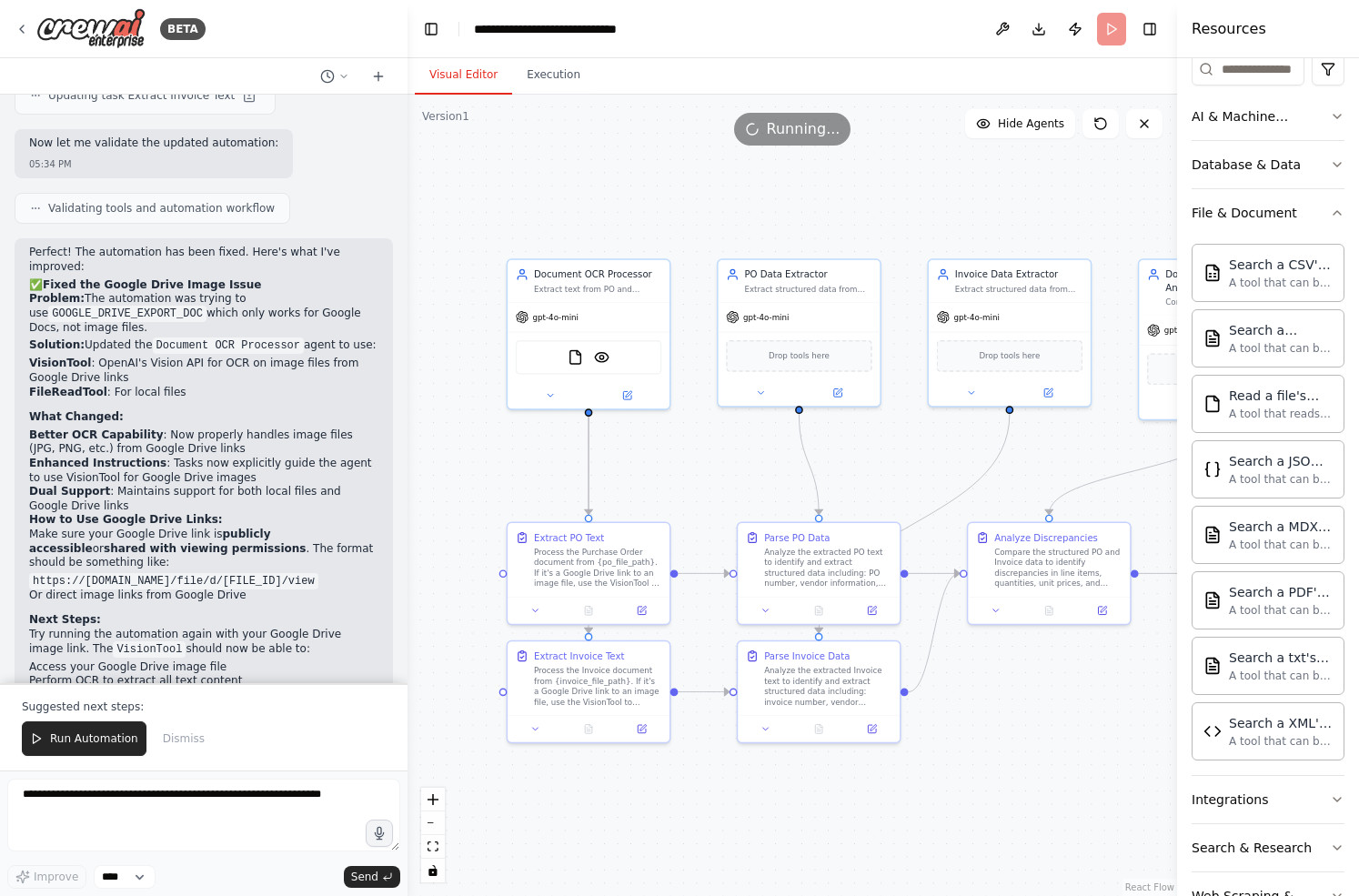
click at [463, 76] on button "Visual Editor" at bounding box center [464, 75] width 98 height 38
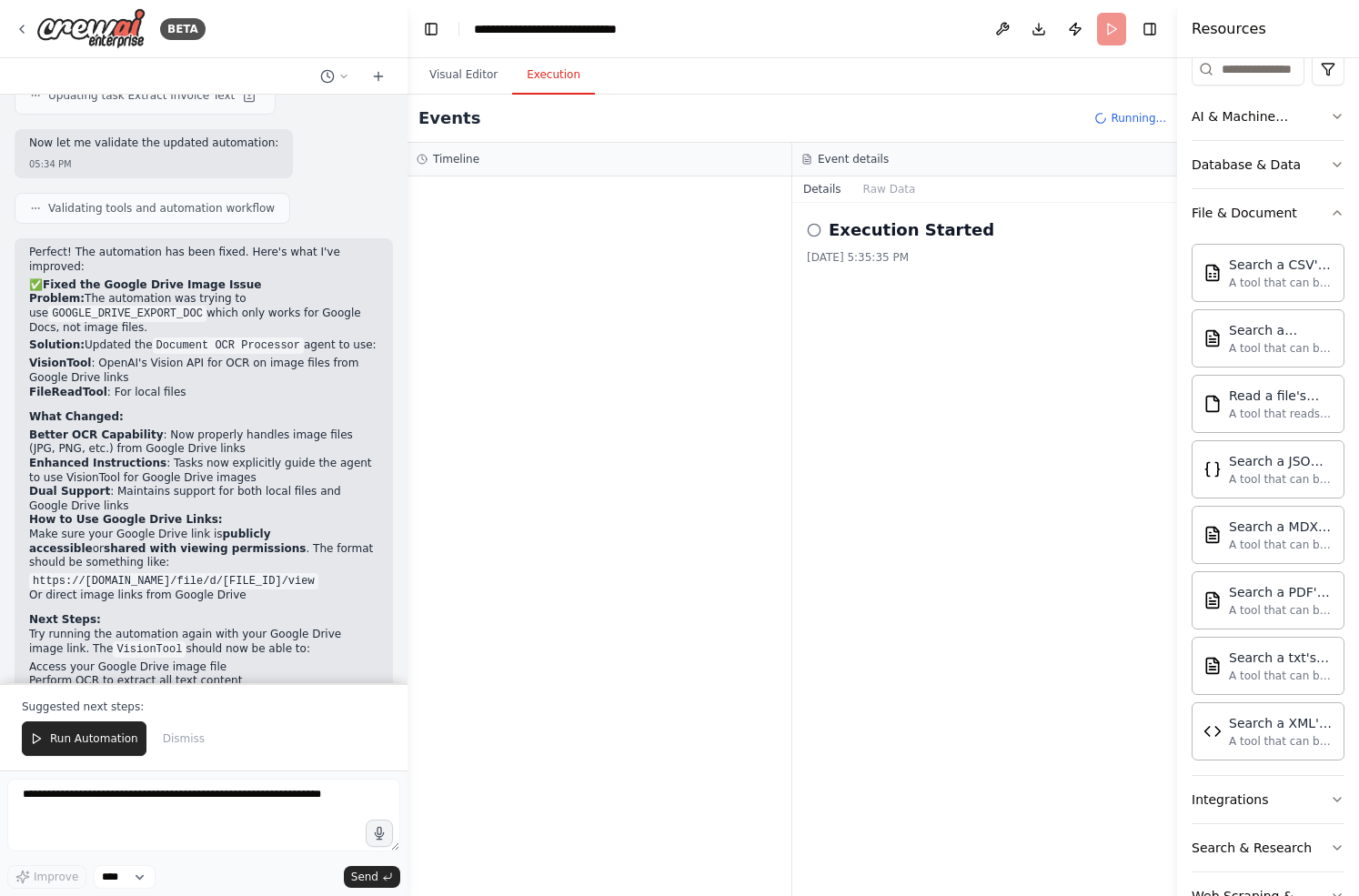
click at [523, 76] on button "Execution" at bounding box center [553, 75] width 83 height 38
click at [512, 324] on span "LLM call" at bounding box center [506, 317] width 43 height 15
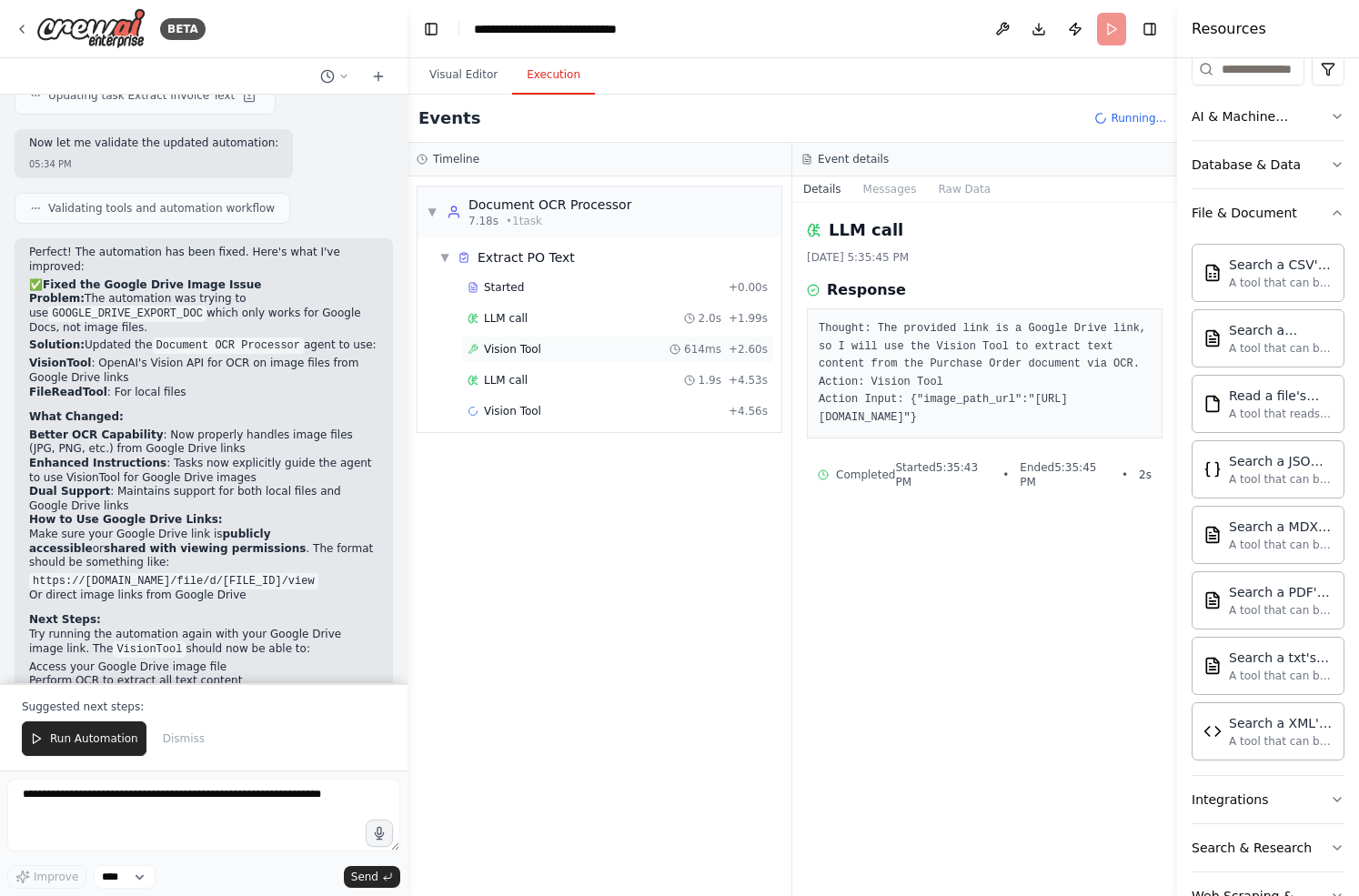
click at [531, 345] on span "Vision Tool" at bounding box center [513, 349] width 57 height 15
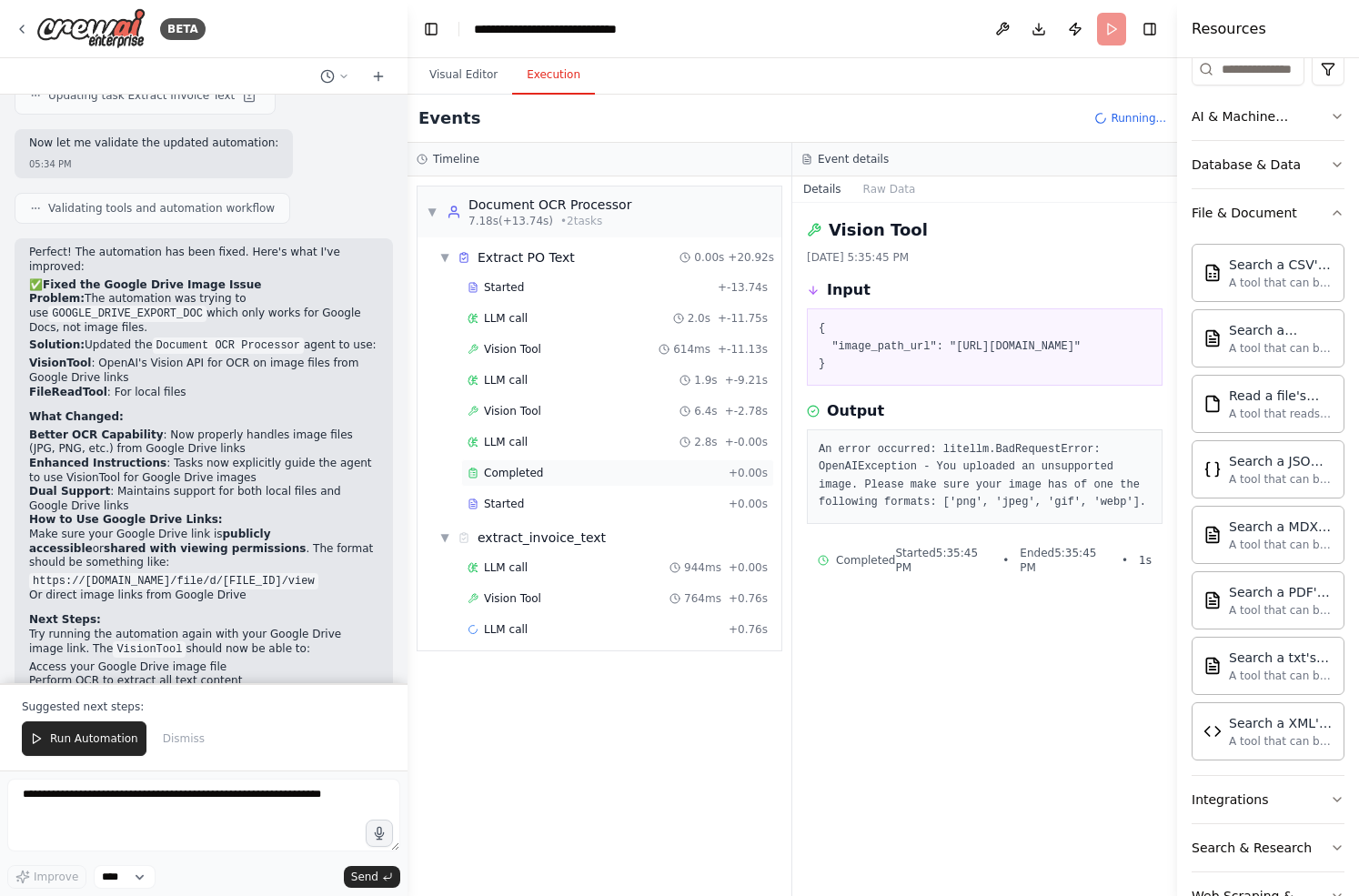
click at [518, 474] on span "Completed" at bounding box center [514, 472] width 59 height 15
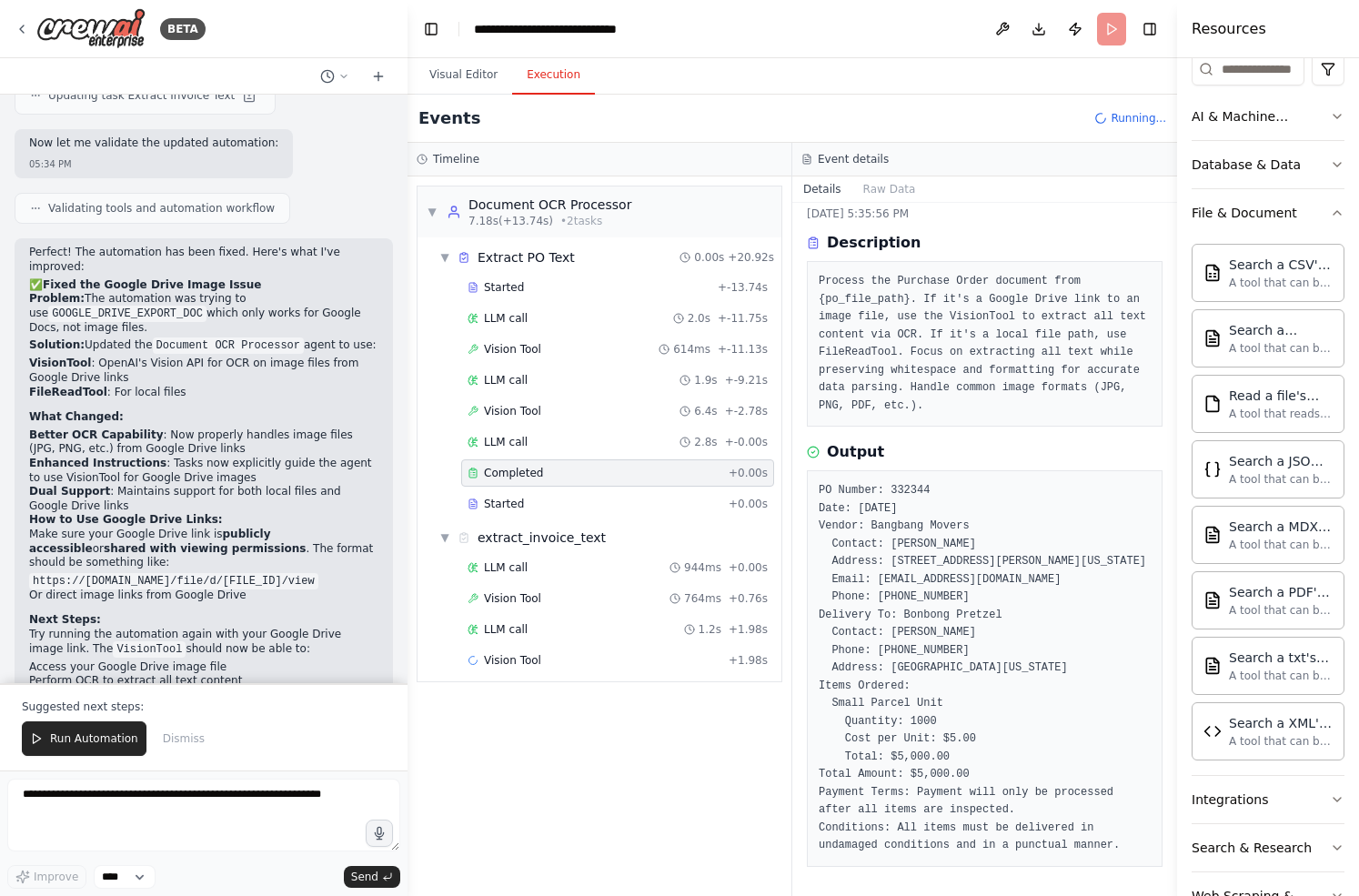
scroll to position [61, 0]
click at [593, 423] on div "Vision Tool 6.4s + -2.78s" at bounding box center [617, 411] width 313 height 28
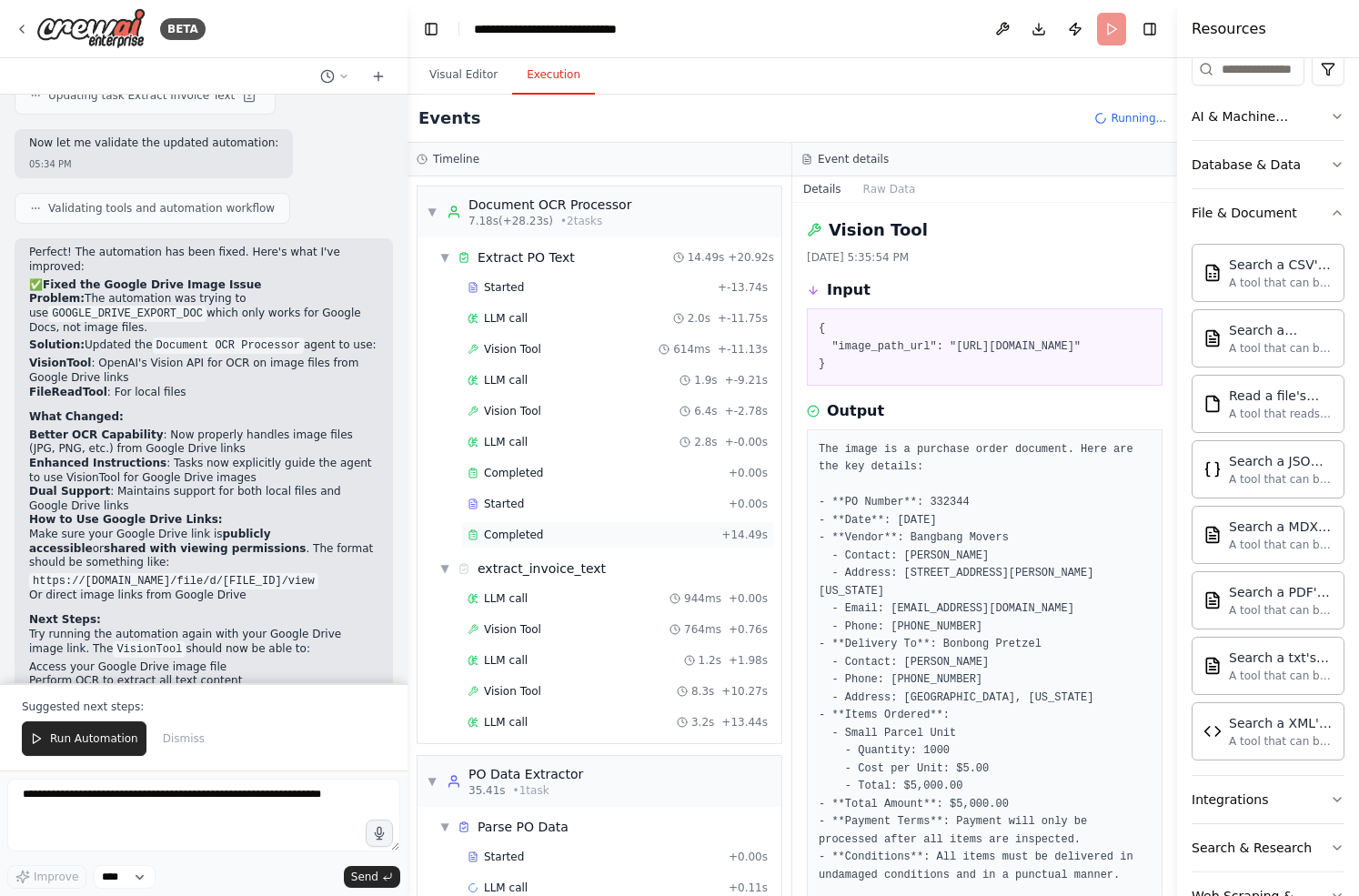
scroll to position [34, 0]
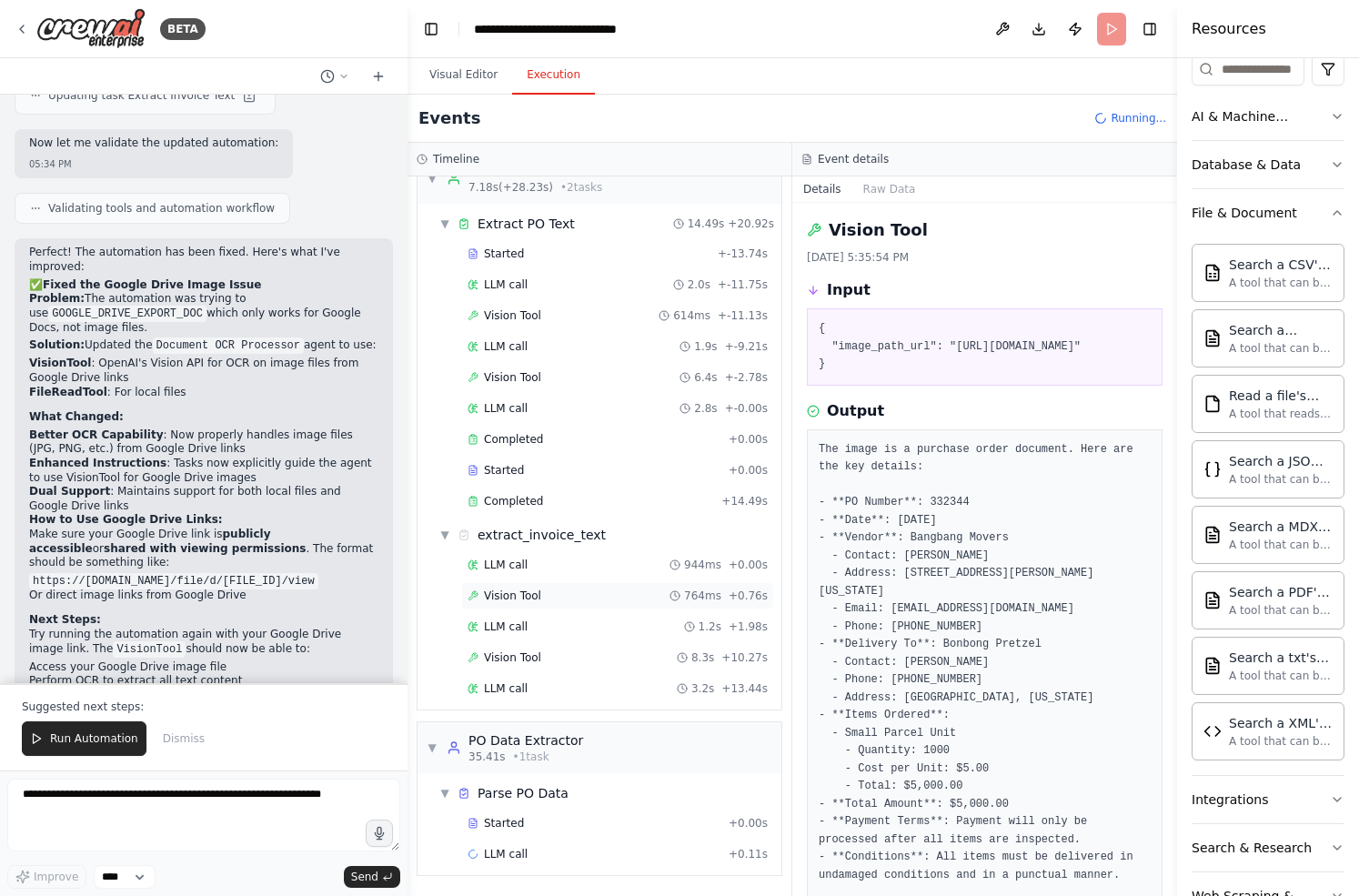
click at [540, 593] on div "Vision Tool 764ms + 0.76s" at bounding box center [617, 595] width 300 height 15
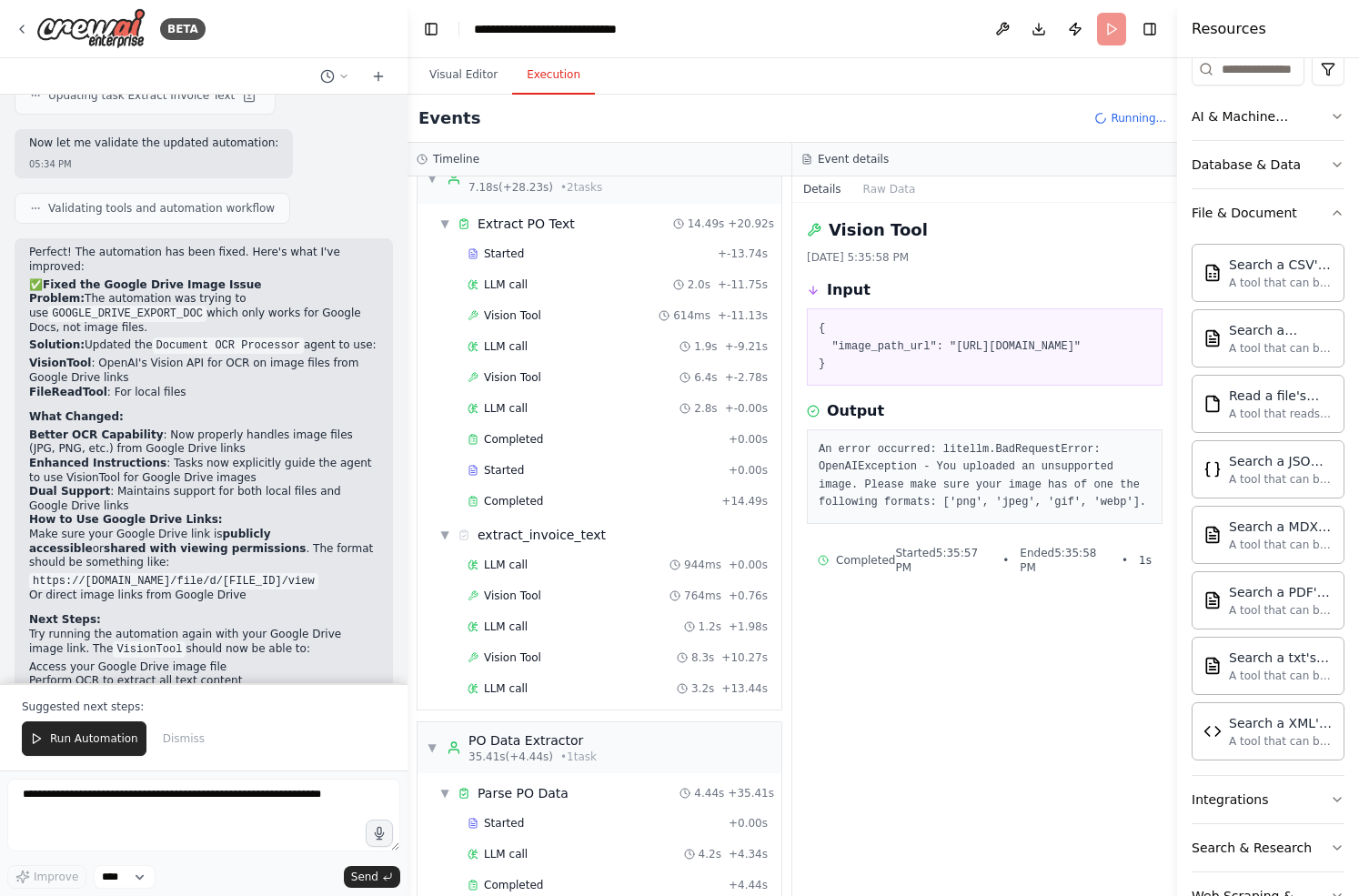
click at [541, 609] on div "LLM call 944ms + 0.00s Vision Tool 764ms + 0.76s LLM call 1.2s + 1.98s Vision T…" at bounding box center [607, 628] width 349 height 155
click at [524, 617] on div "LLM call 1.2s + 1.98s" at bounding box center [617, 627] width 313 height 28
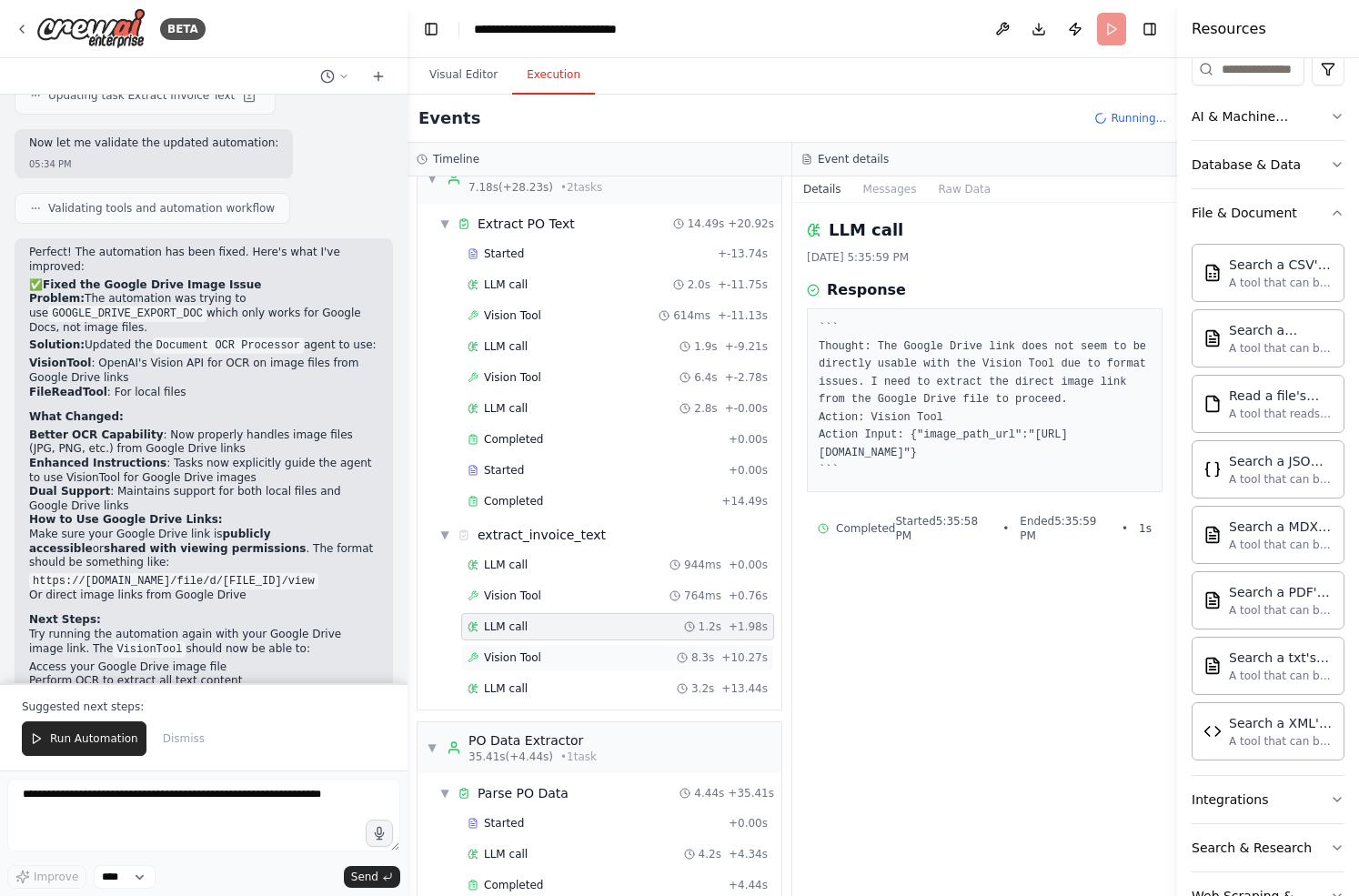
click at [536, 650] on span "Vision Tool" at bounding box center [513, 656] width 57 height 15
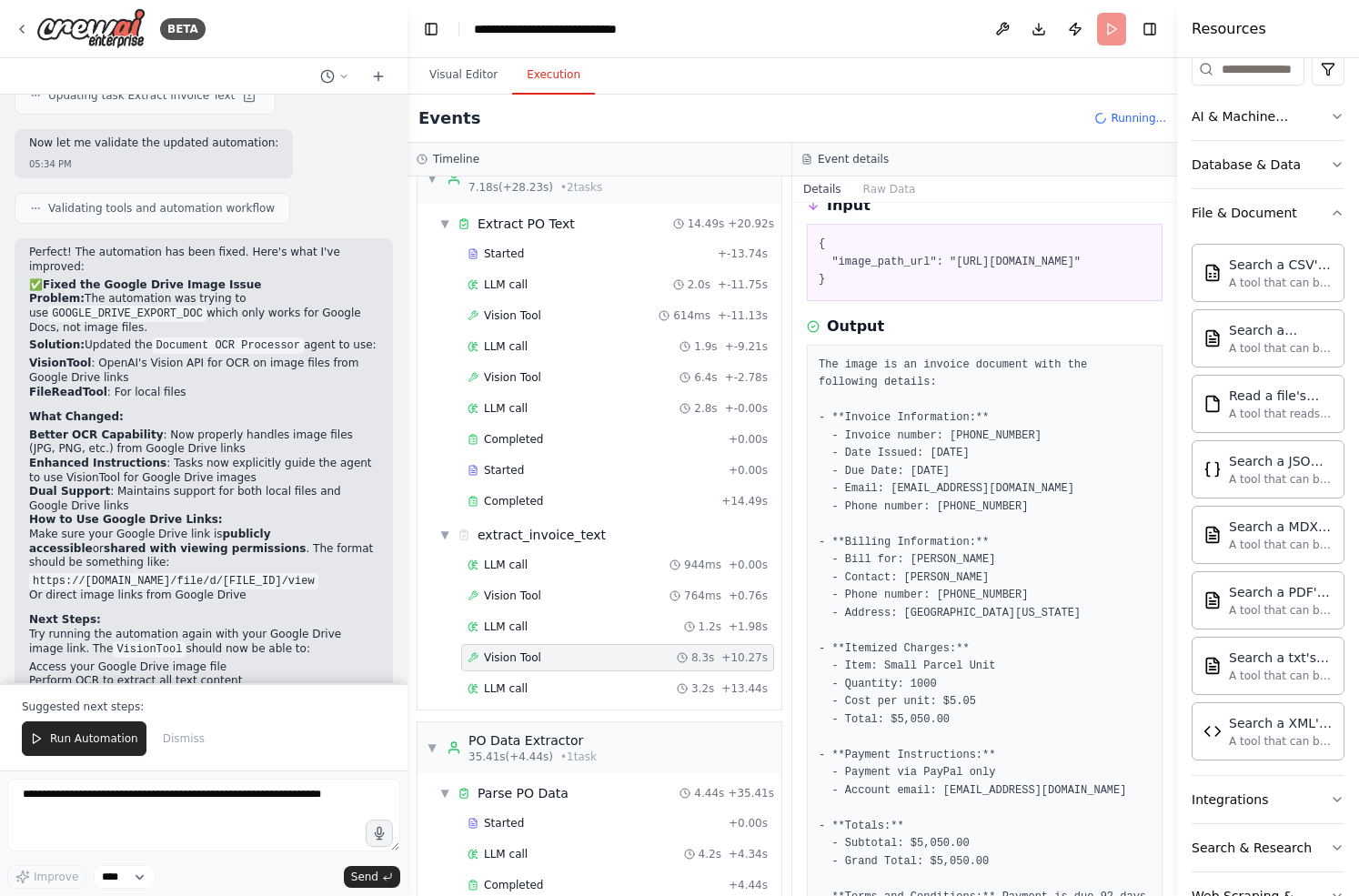
scroll to position [95, 0]
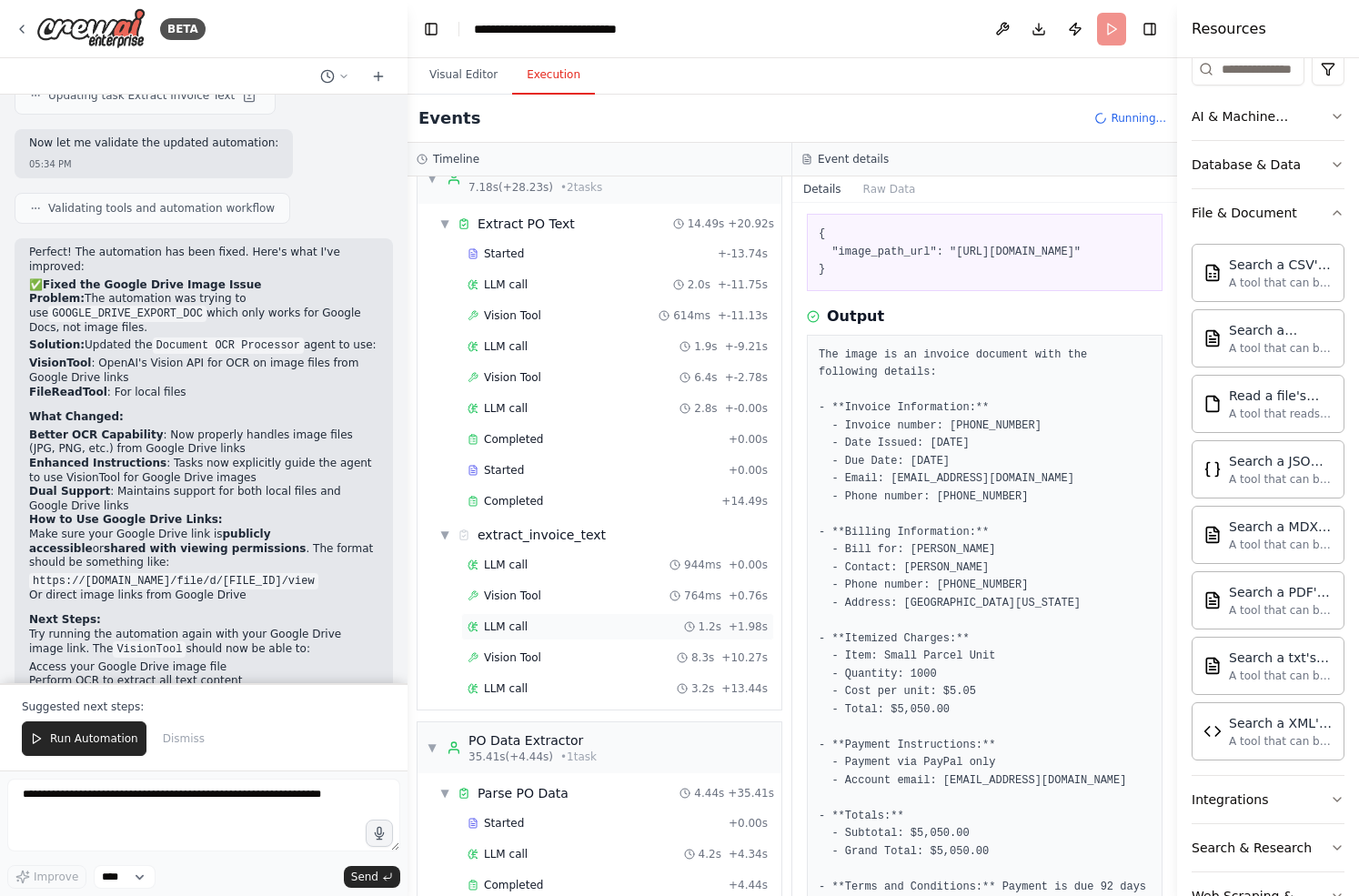
click at [544, 630] on div "LLM call 1.2s + 1.98s" at bounding box center [617, 626] width 300 height 15
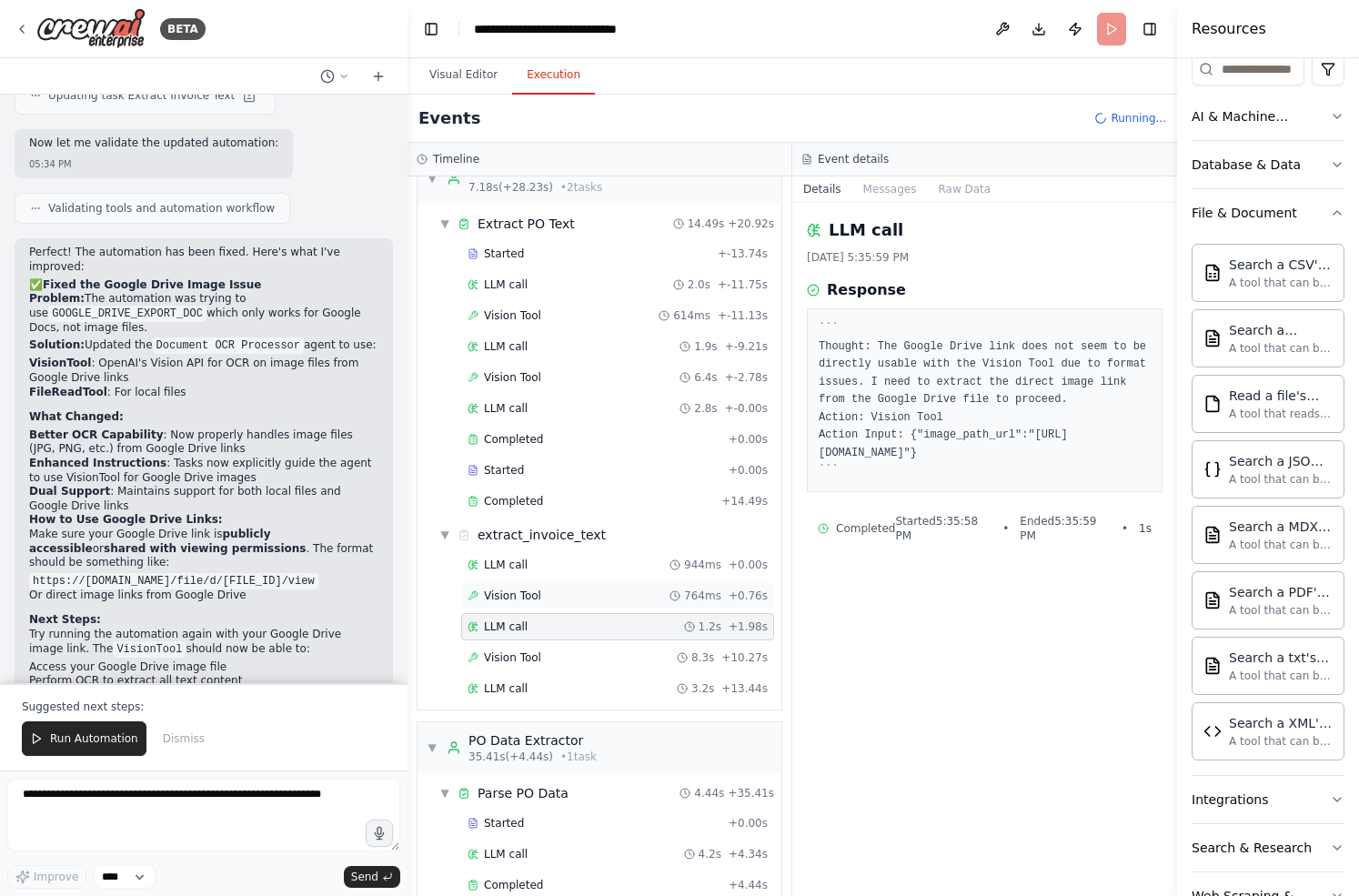
click at [544, 594] on div "Vision Tool 764ms + 0.76s" at bounding box center [617, 595] width 300 height 15
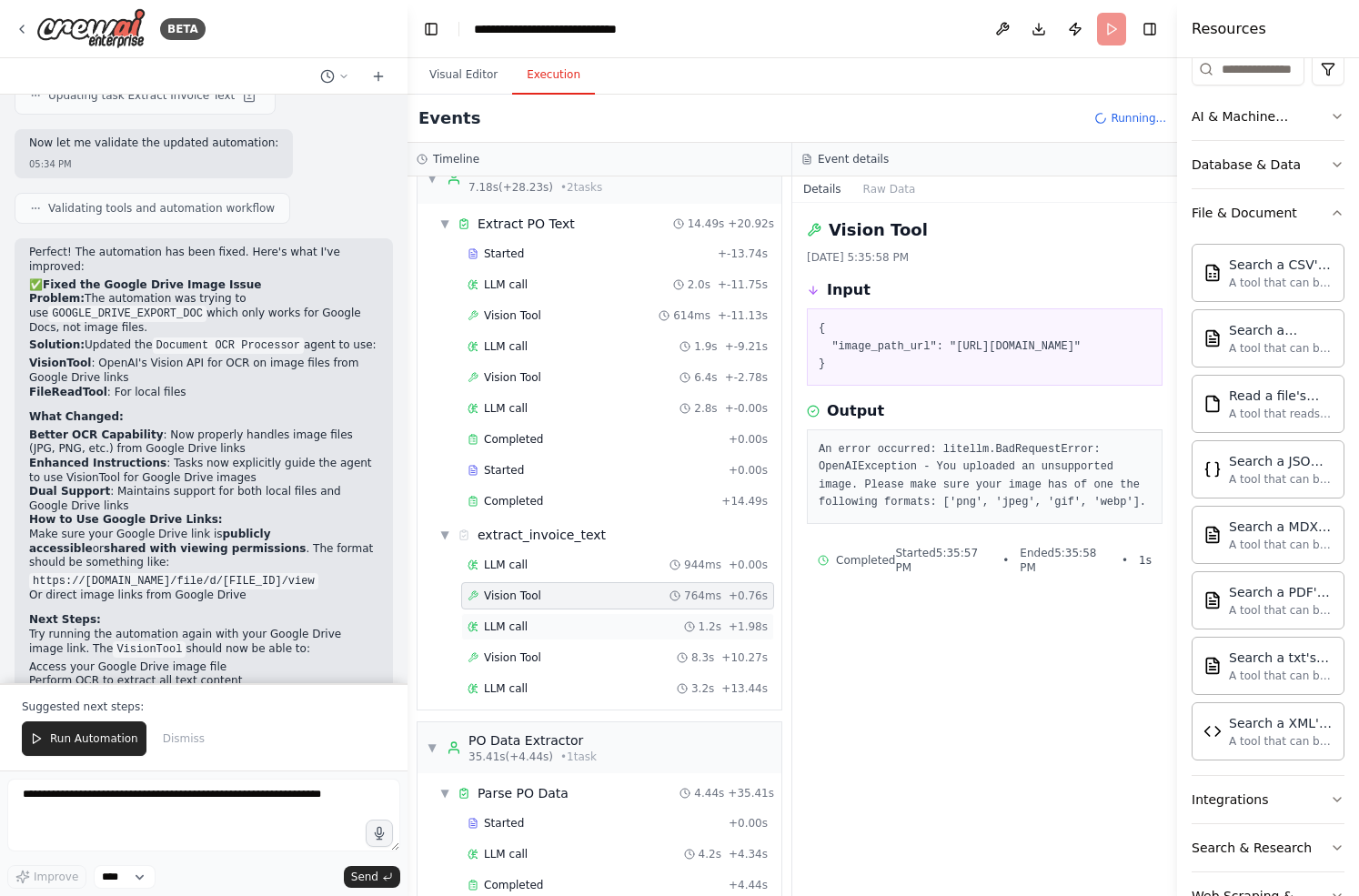
click at [525, 626] on span "LLM call" at bounding box center [506, 626] width 43 height 15
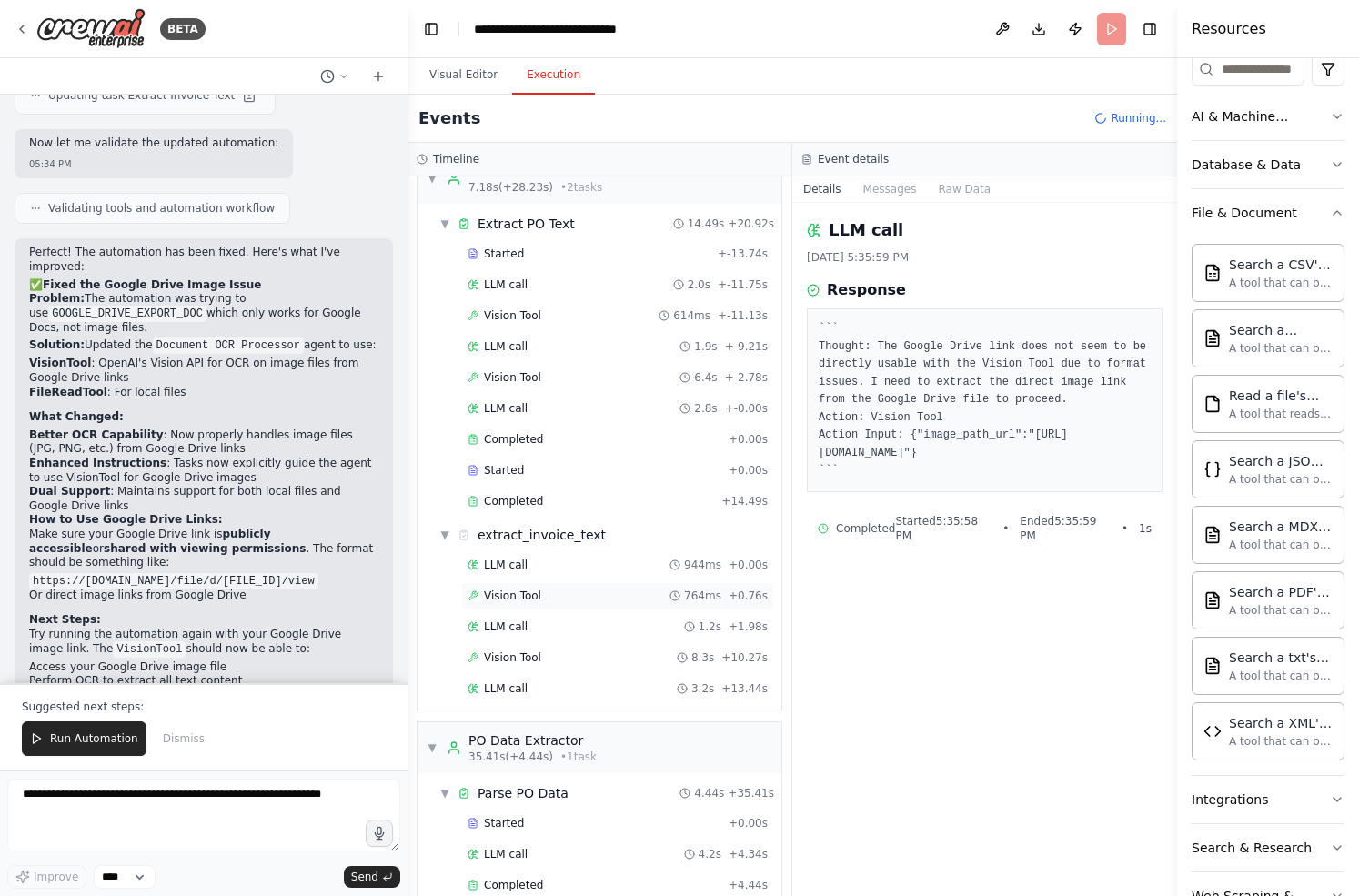
click at [549, 597] on div "Vision Tool 764ms + 0.76s" at bounding box center [617, 595] width 300 height 15
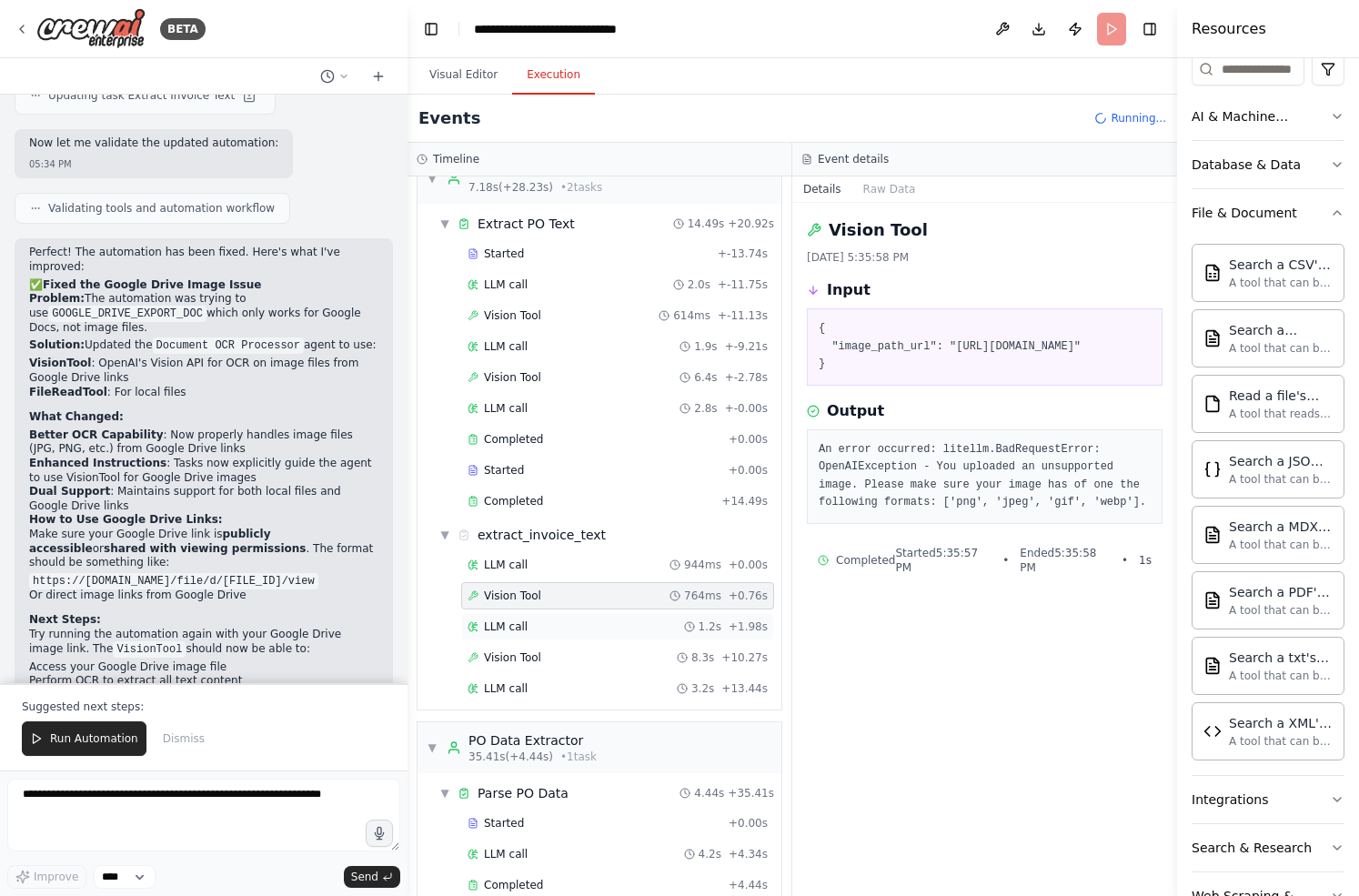
click at [538, 624] on div "LLM call 1.2s + 1.98s" at bounding box center [617, 626] width 300 height 15
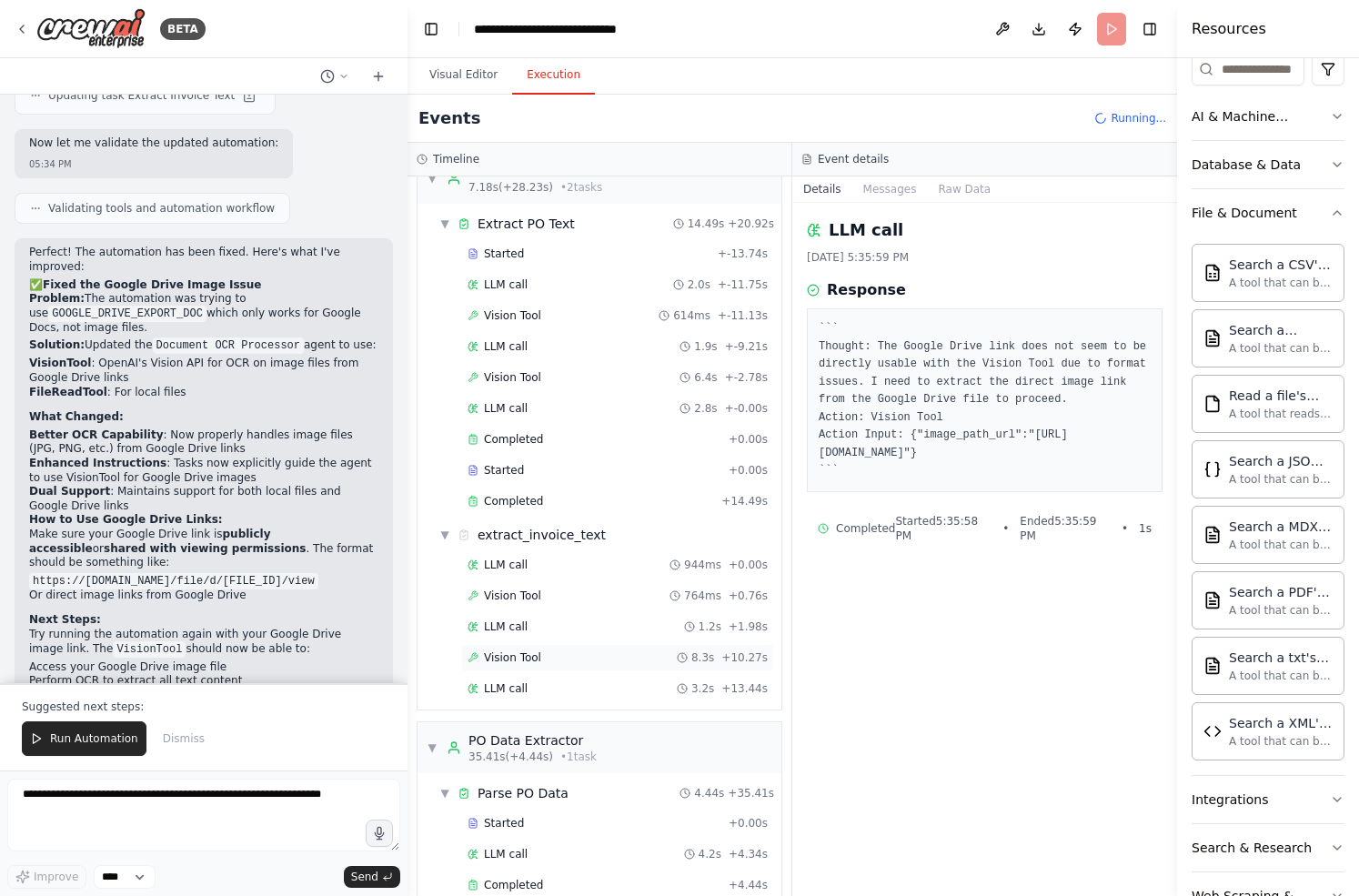
click at [529, 655] on span "Vision Tool" at bounding box center [513, 656] width 57 height 15
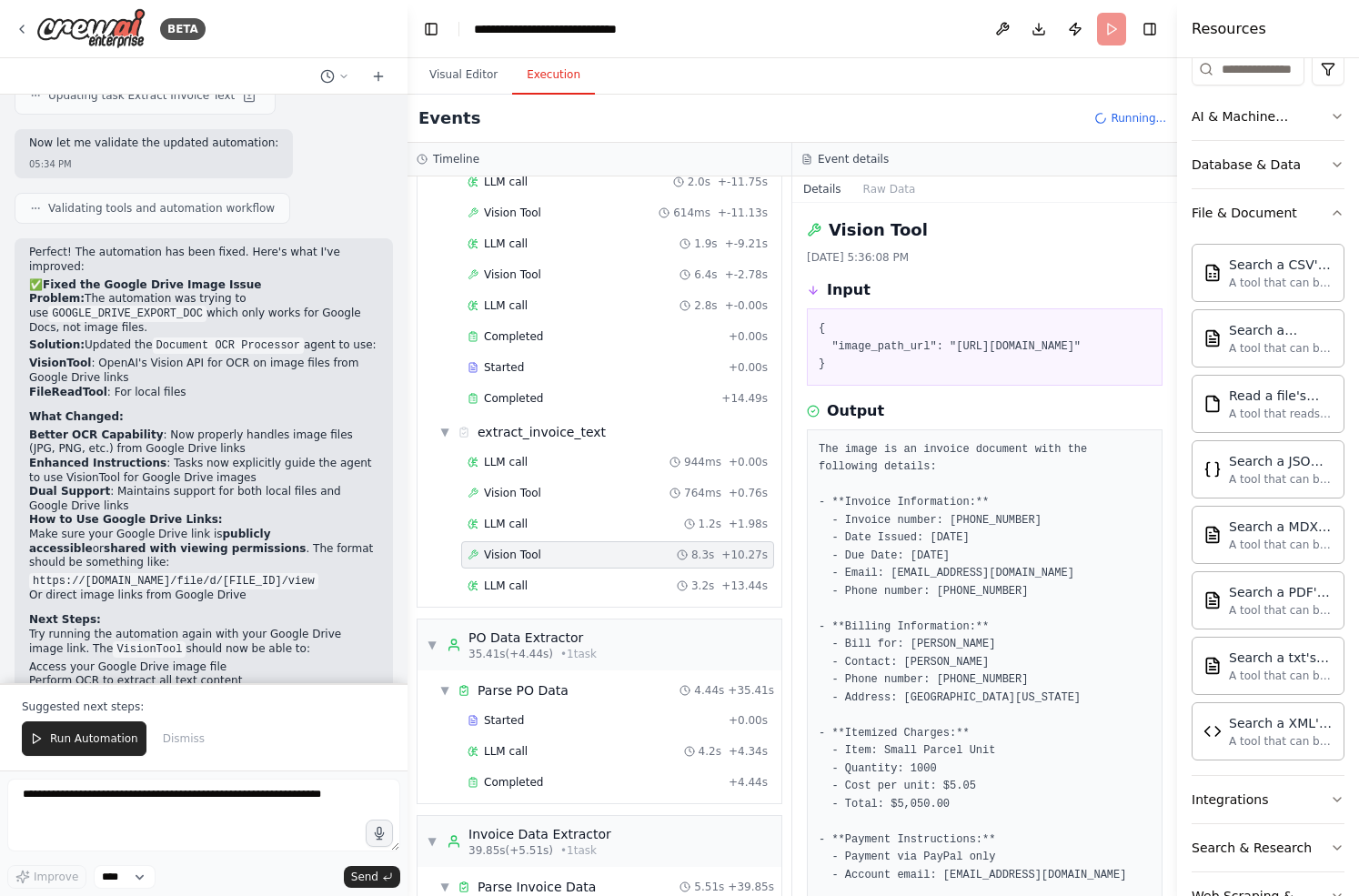
scroll to position [147, 0]
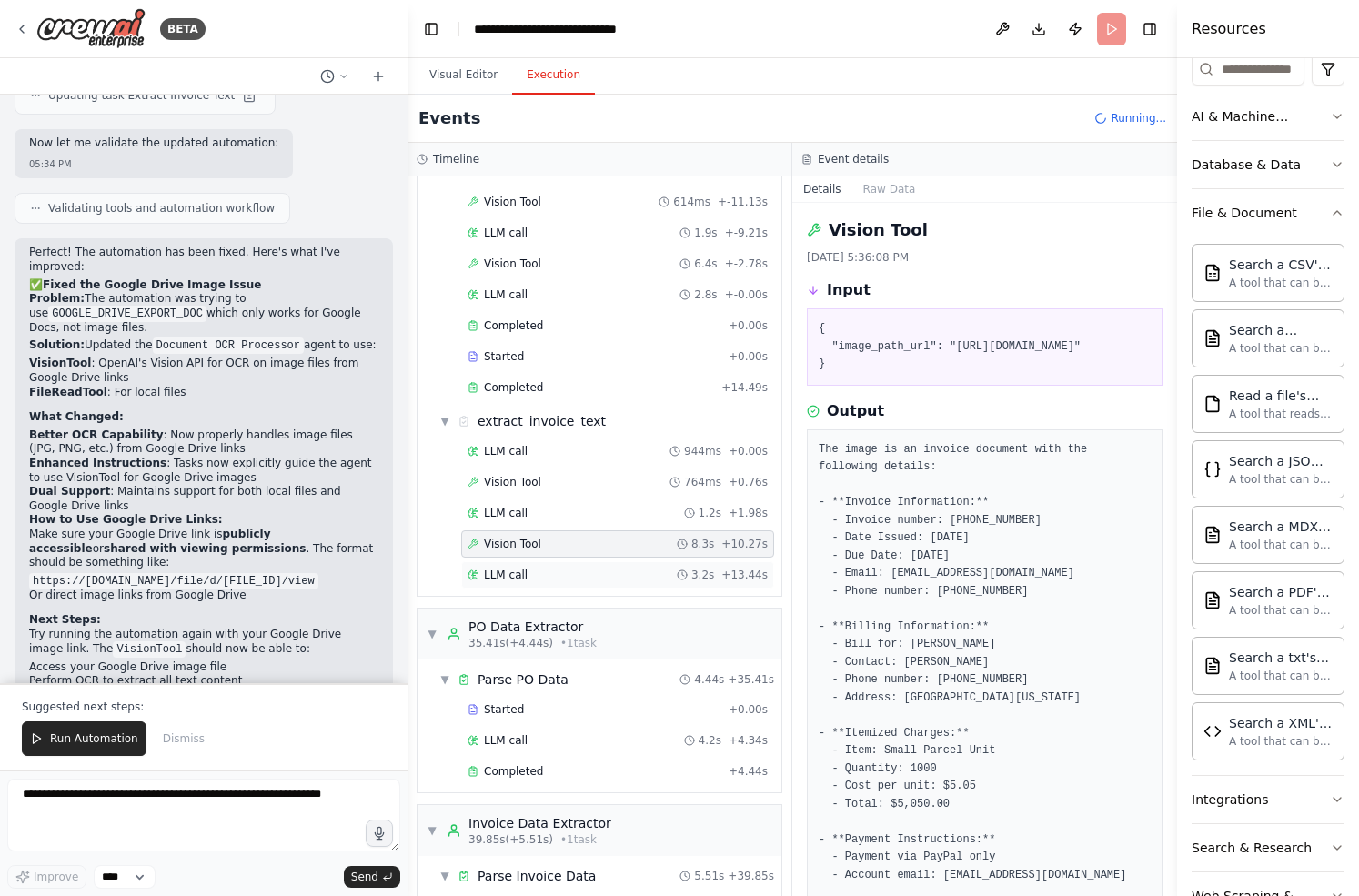
click at [520, 579] on span "LLM call" at bounding box center [506, 575] width 43 height 15
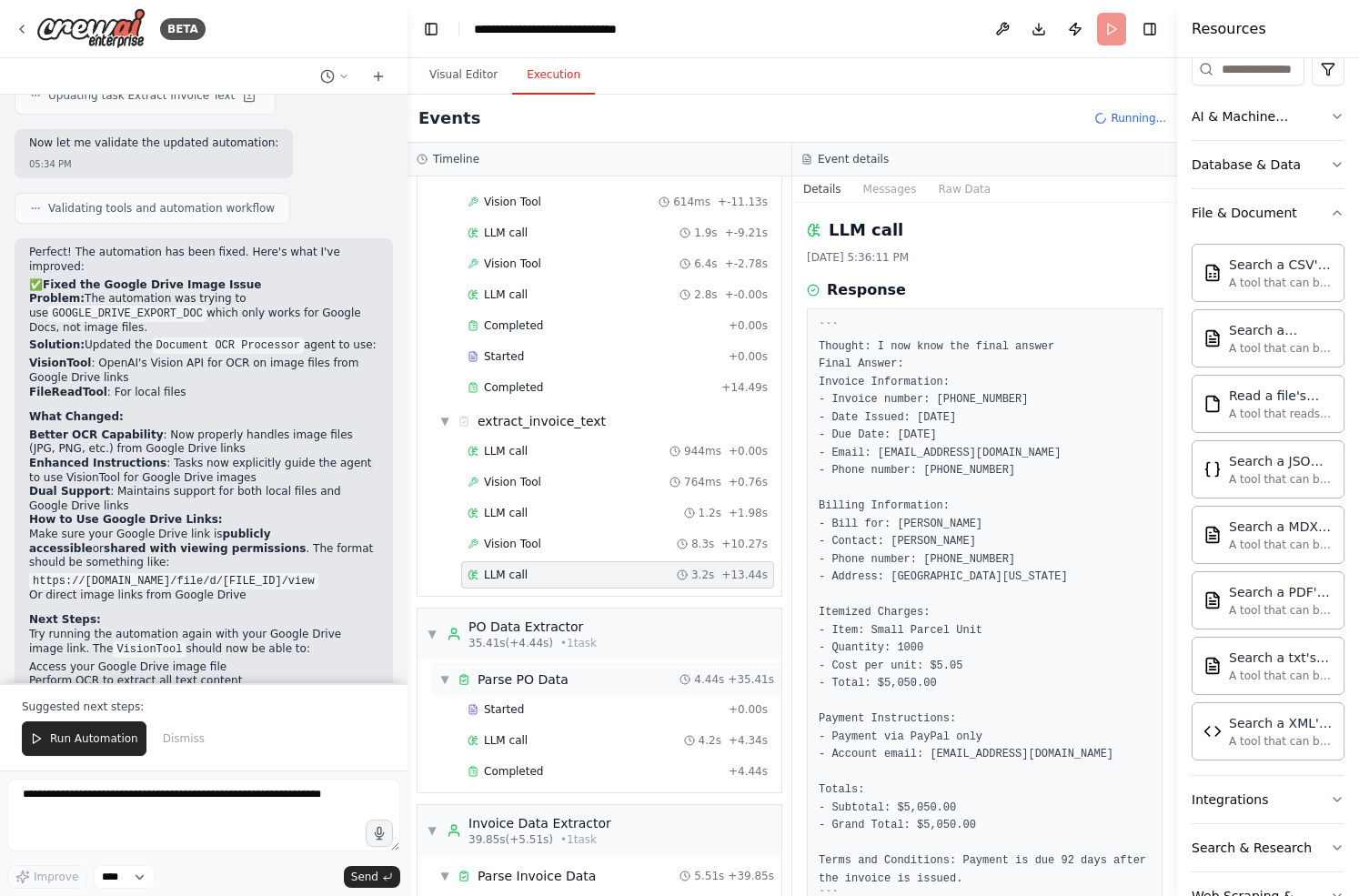
click at [542, 683] on div "Parse PO Data" at bounding box center [523, 679] width 91 height 18
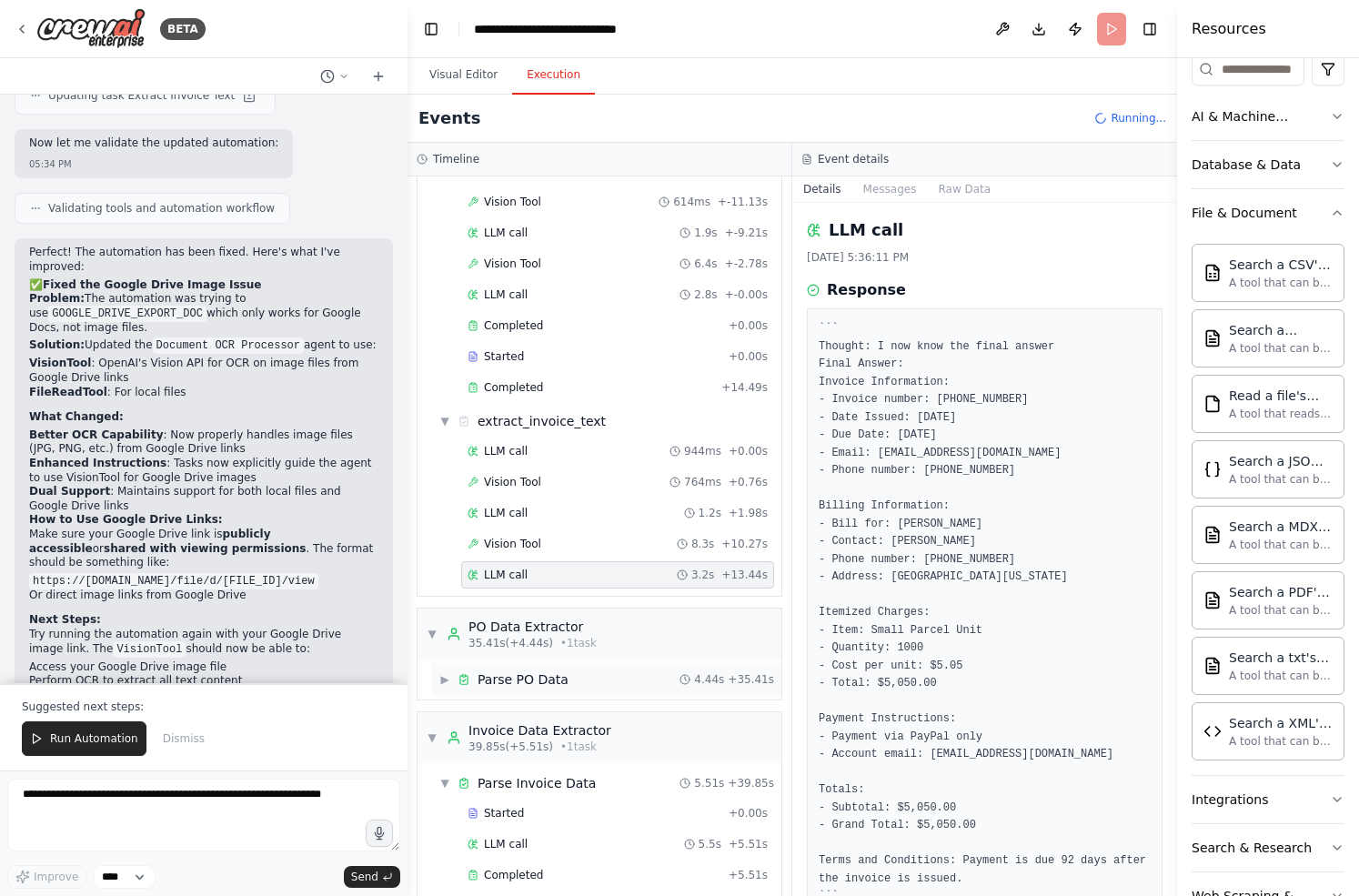
click at [539, 679] on div "Parse PO Data" at bounding box center [523, 679] width 91 height 18
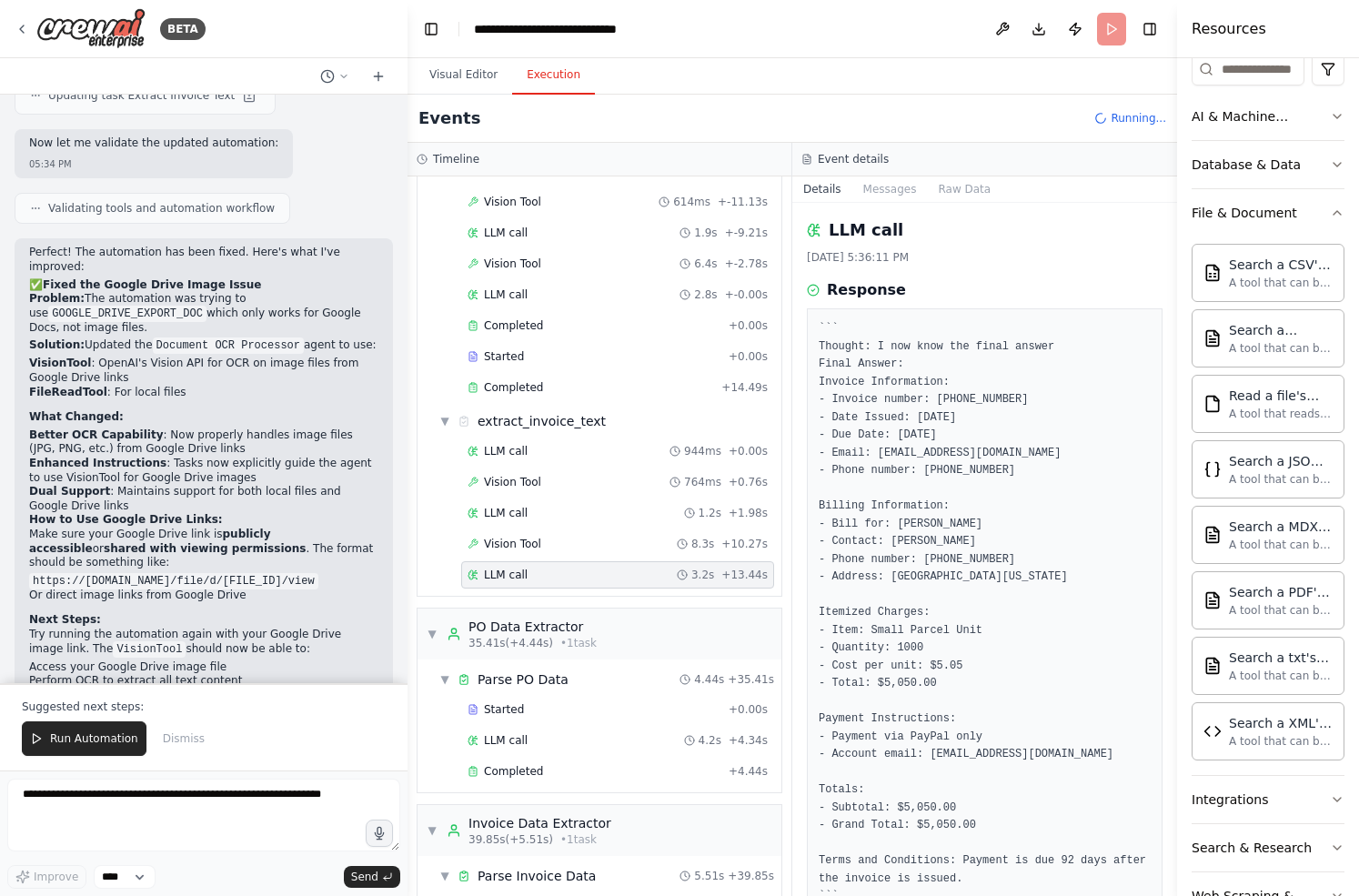
click at [536, 724] on div "Started + 0.00s LLM call 4.2s + 4.34s Completed + 4.44s" at bounding box center [607, 742] width 349 height 93
click at [536, 717] on div "Started + 0.00s" at bounding box center [617, 710] width 313 height 28
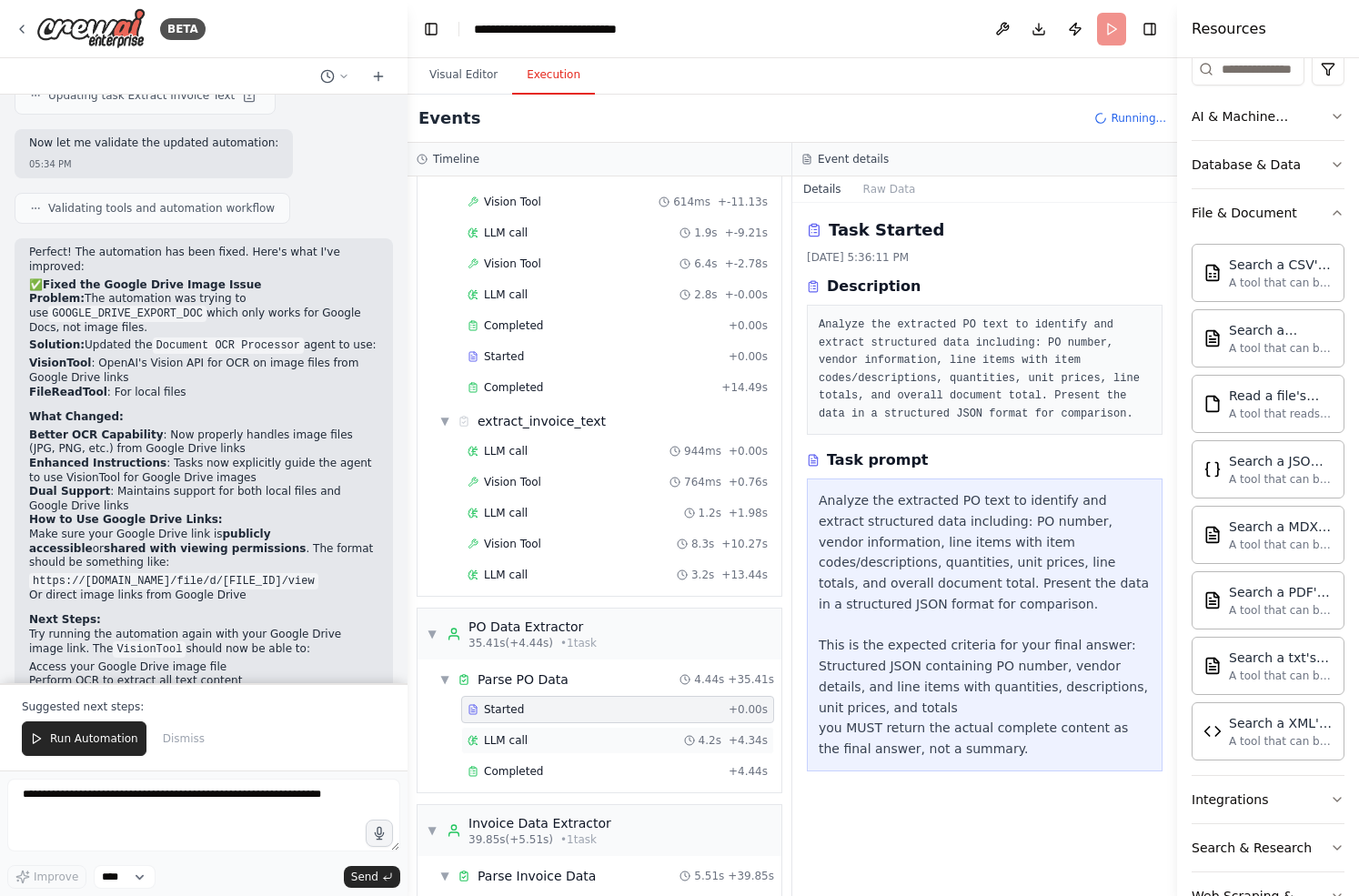
click at [526, 745] on span "LLM call" at bounding box center [506, 739] width 43 height 15
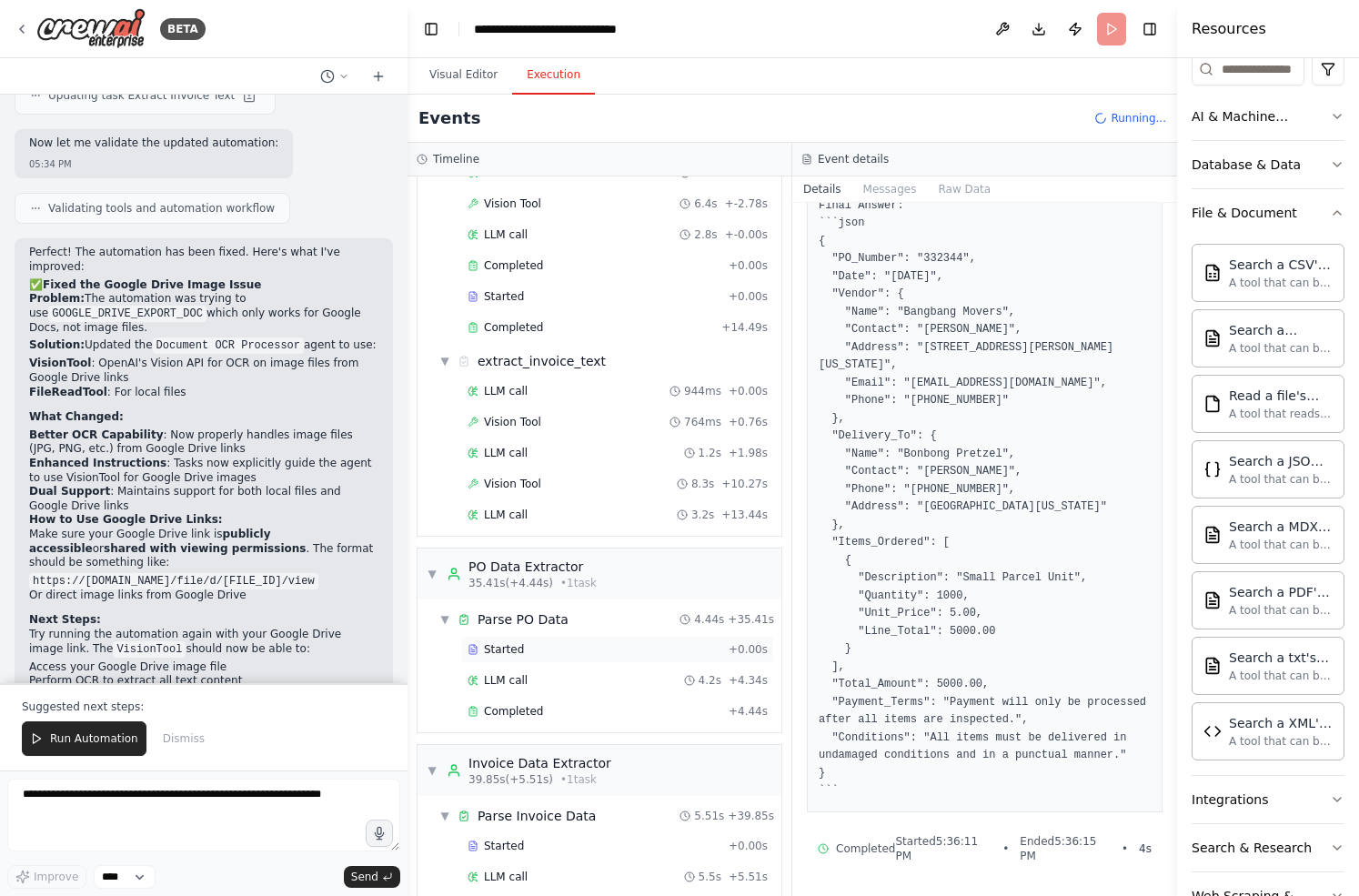
scroll to position [280, 0]
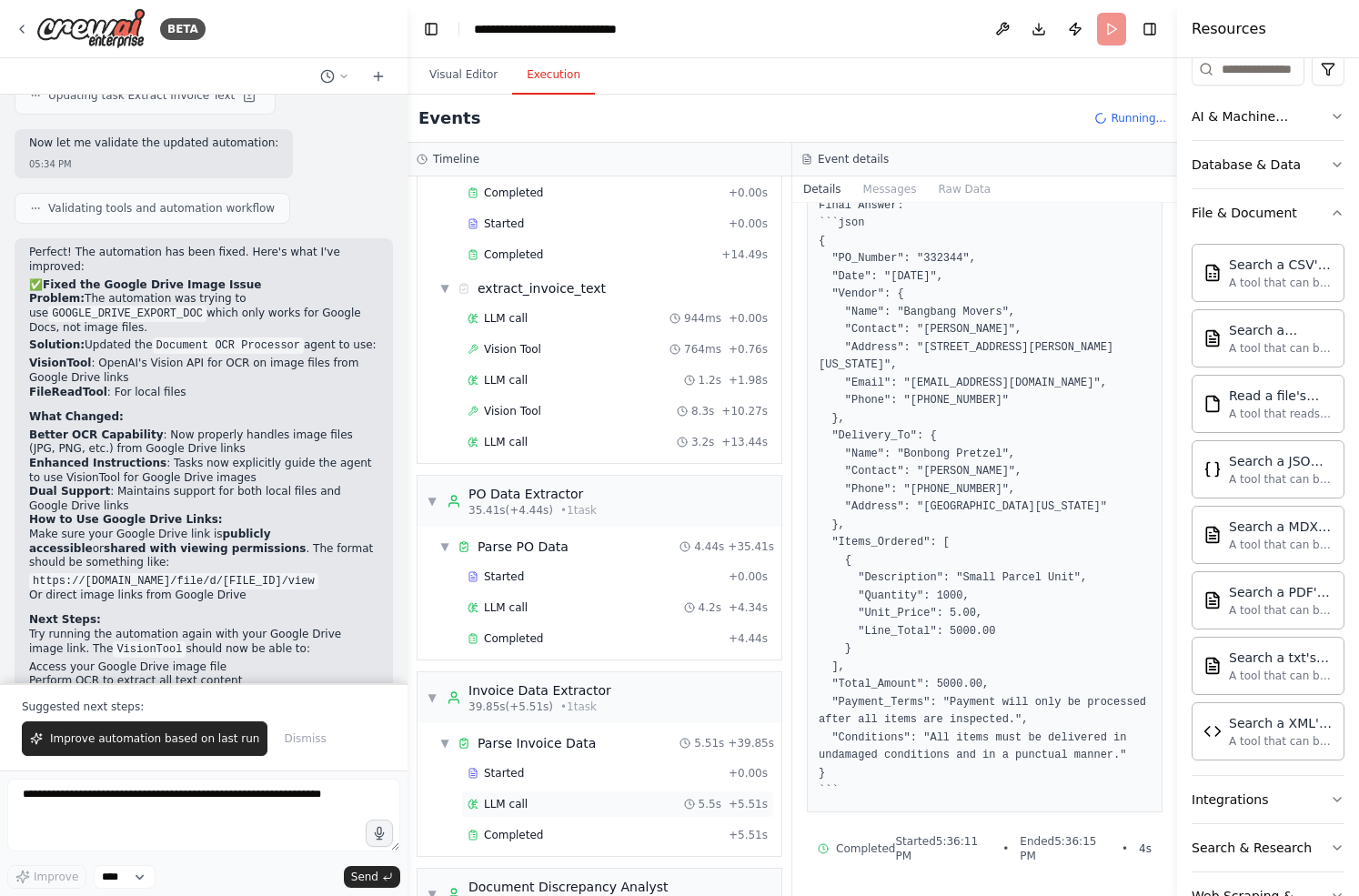
click at [547, 803] on div "LLM call 5.5s + 5.51s" at bounding box center [617, 803] width 300 height 15
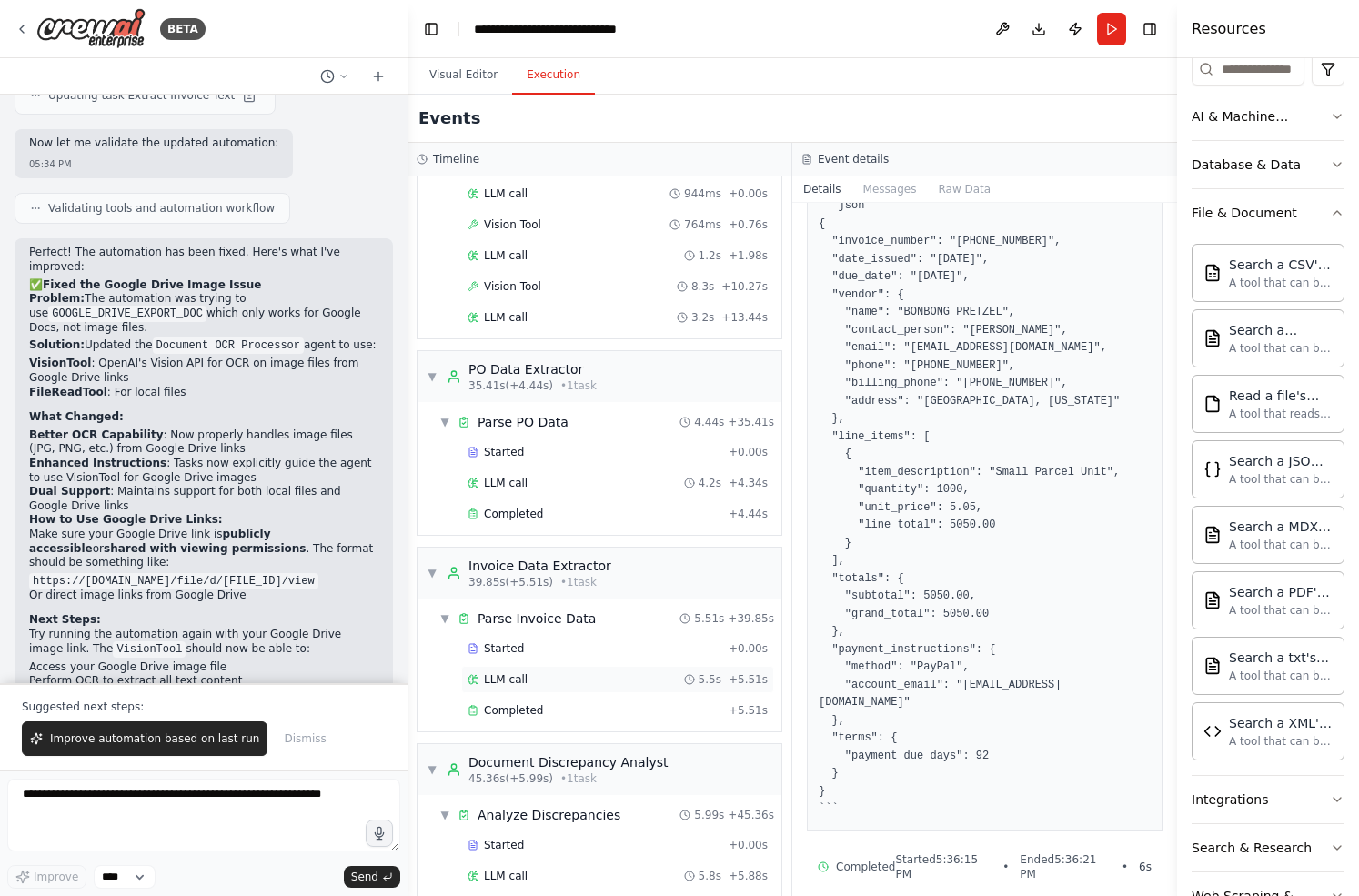
scroll to position [405, 0]
click at [521, 469] on div "LLM call 4.2s + 4.34s" at bounding box center [617, 482] width 313 height 28
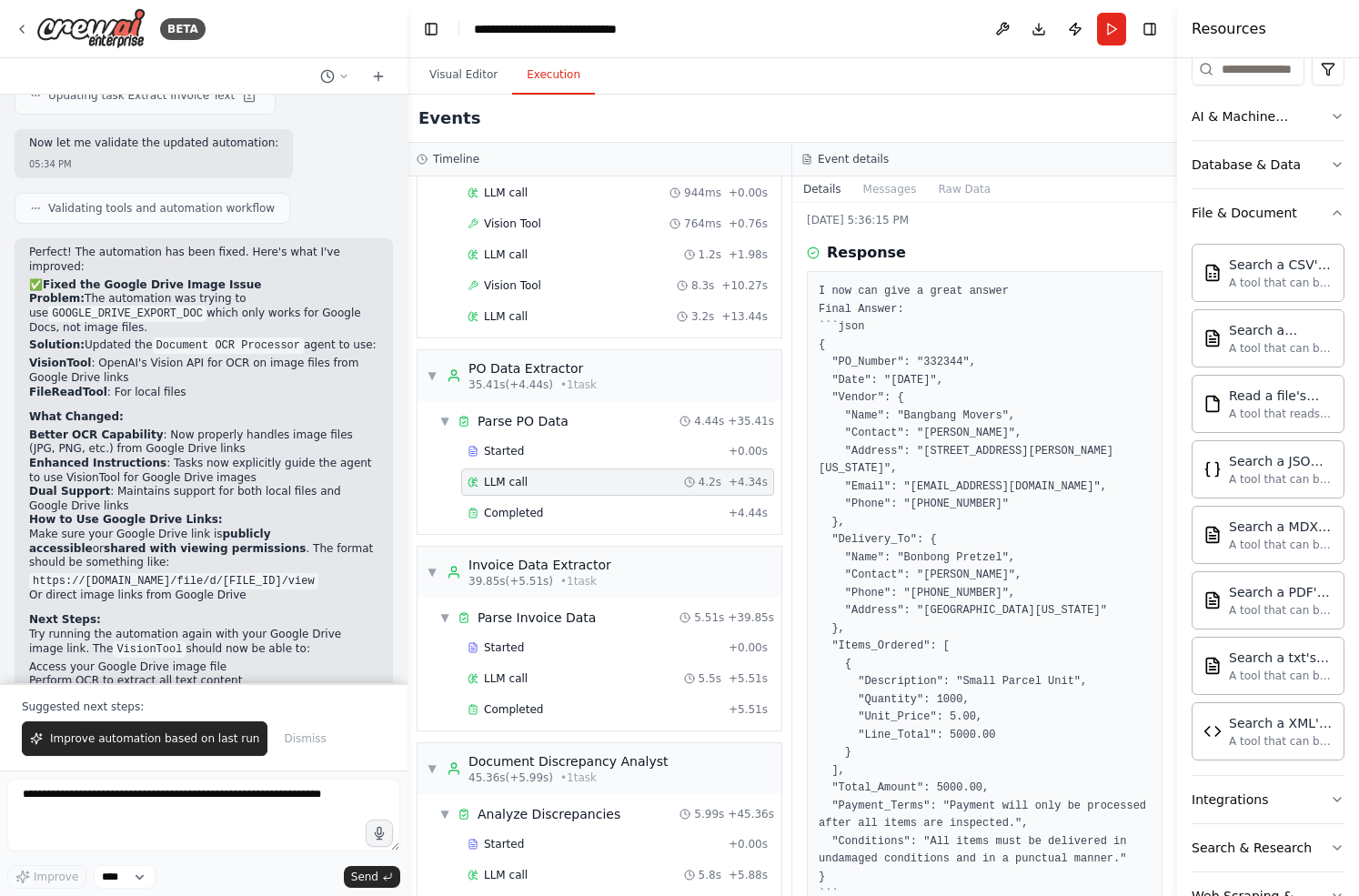
scroll to position [59, 0]
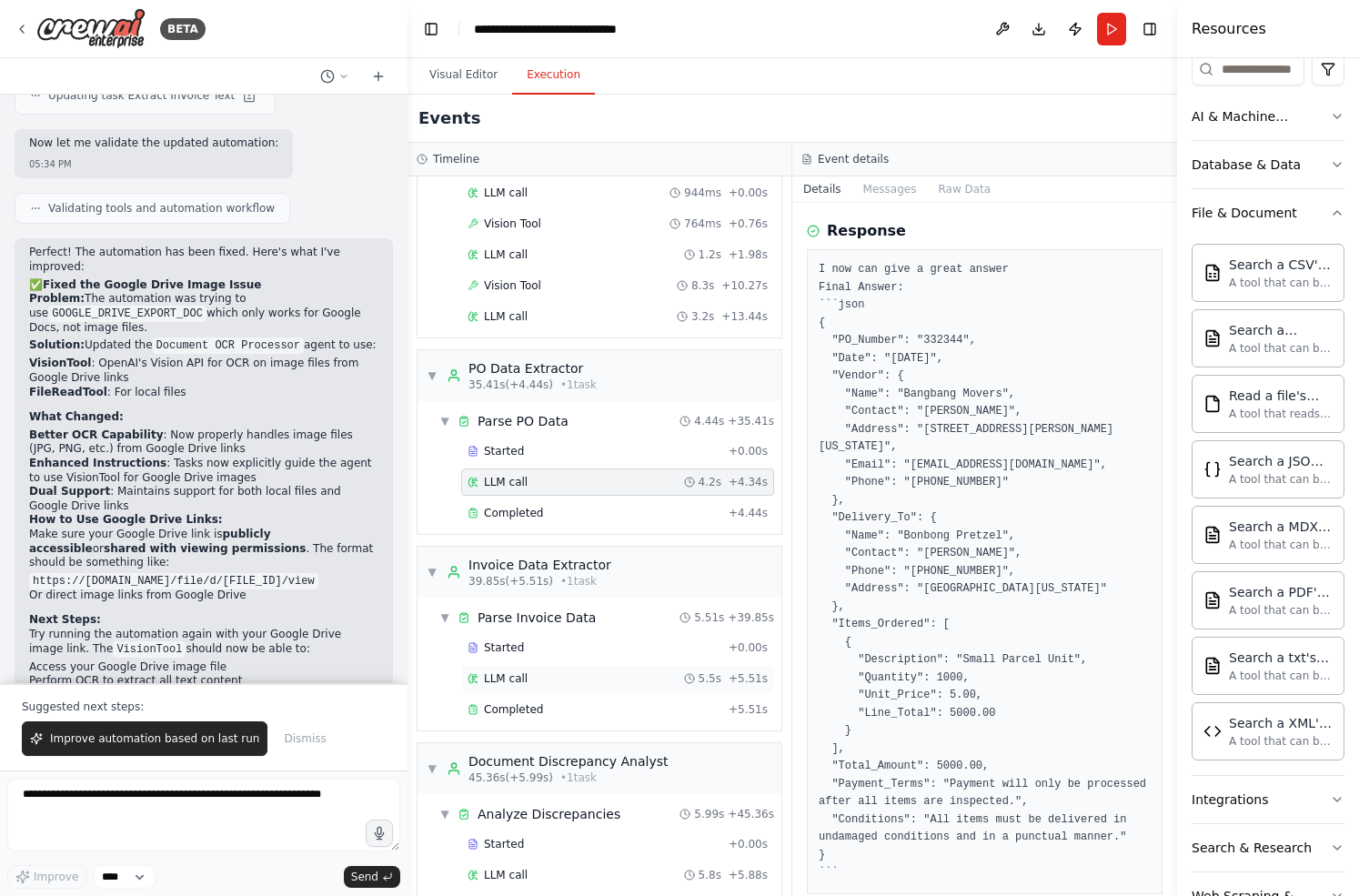
click at [527, 665] on div "LLM call 5.5s + 5.51s" at bounding box center [617, 678] width 313 height 28
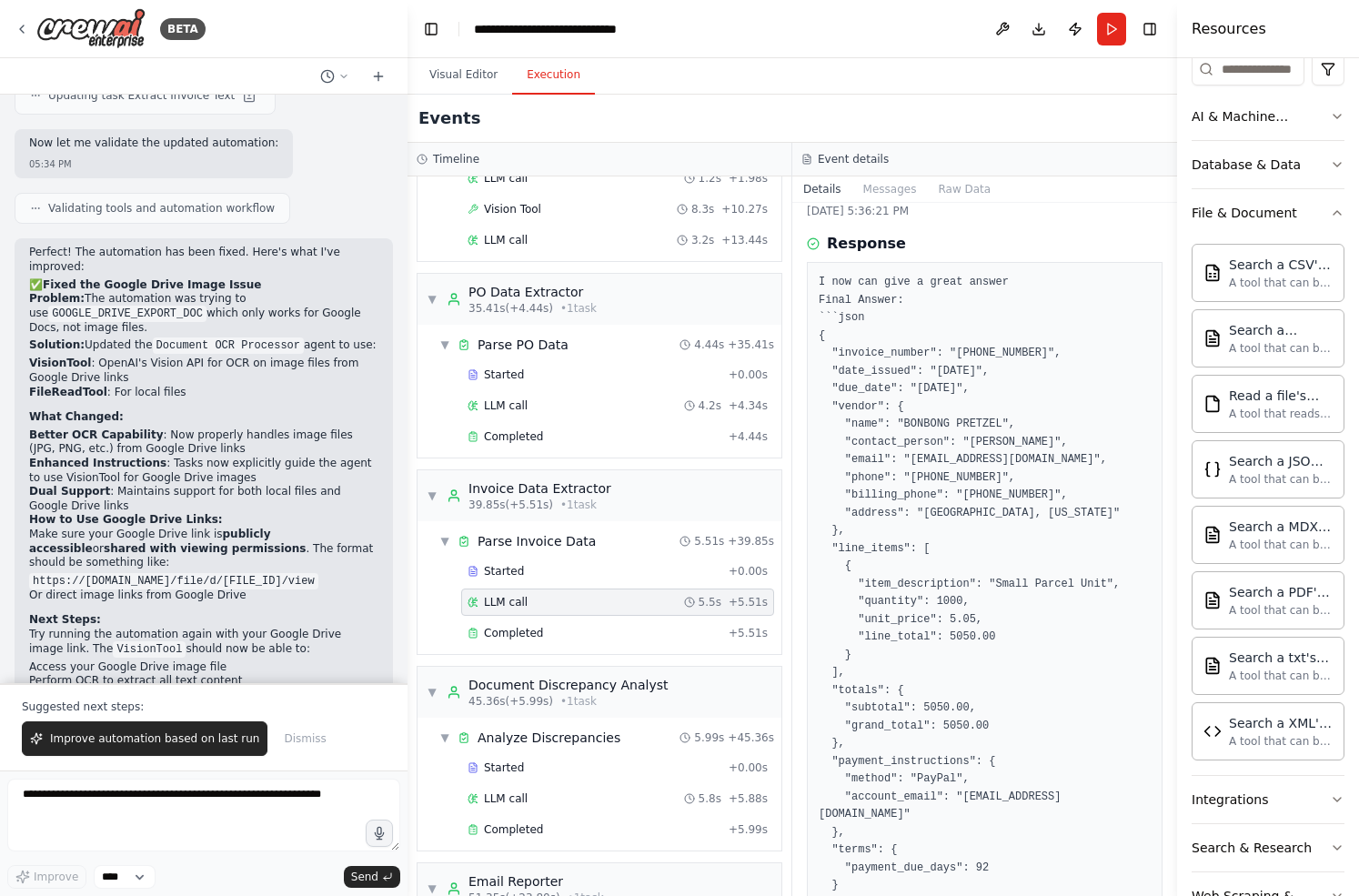
scroll to position [489, 0]
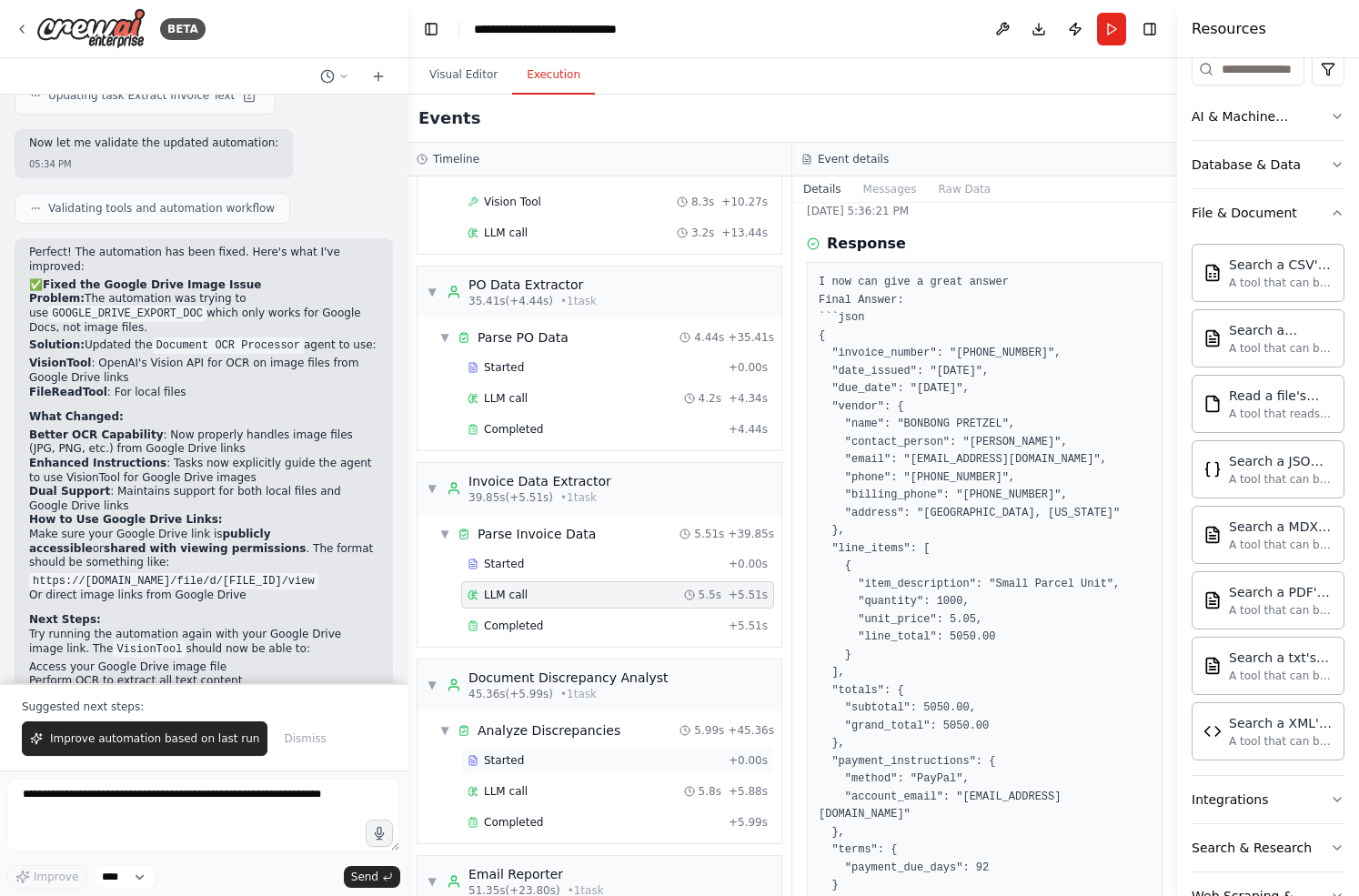
click at [529, 760] on div "Started" at bounding box center [594, 760] width 253 height 15
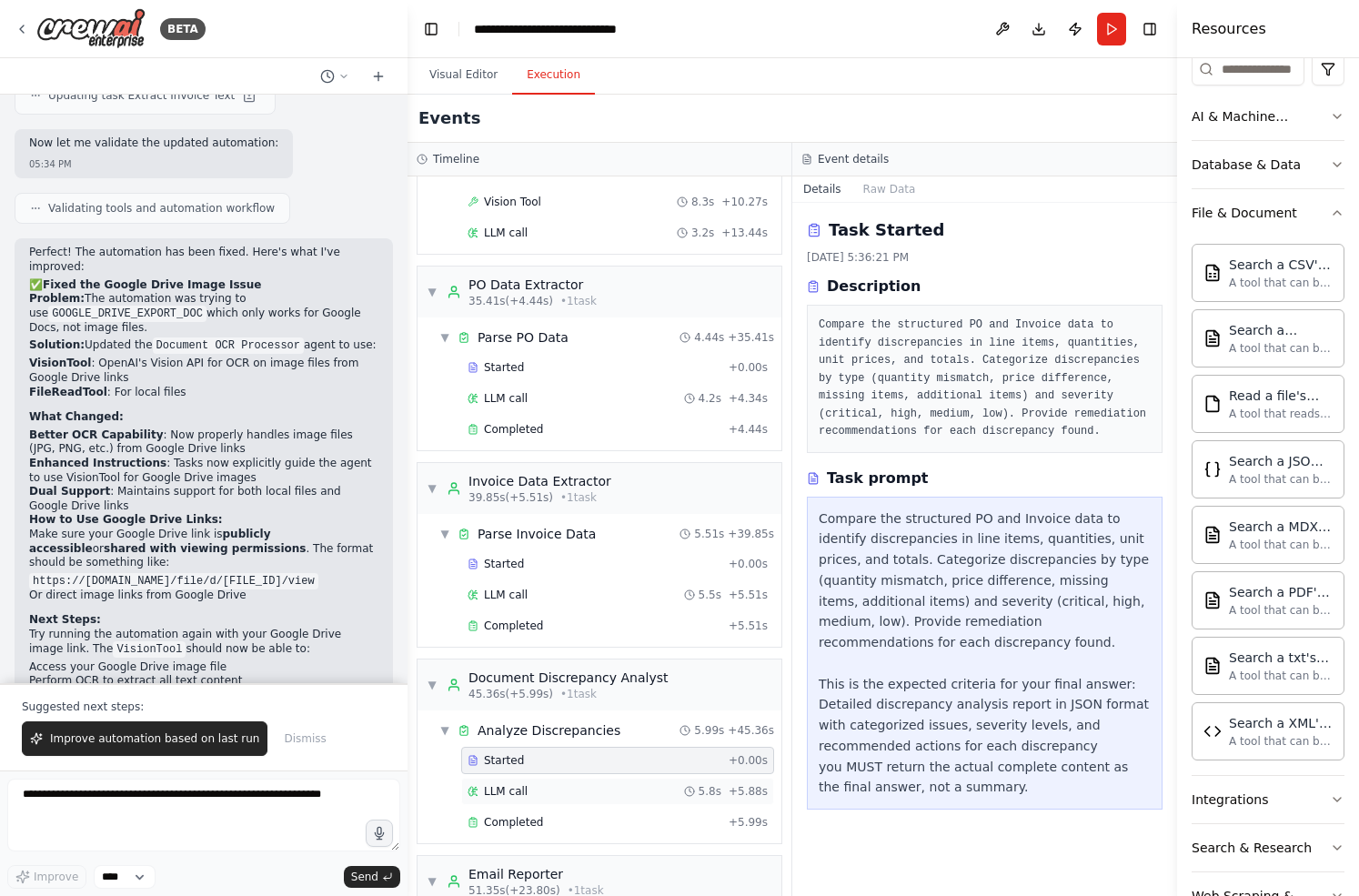
click at [547, 781] on div "LLM call 5.8s + 5.88s" at bounding box center [617, 792] width 313 height 28
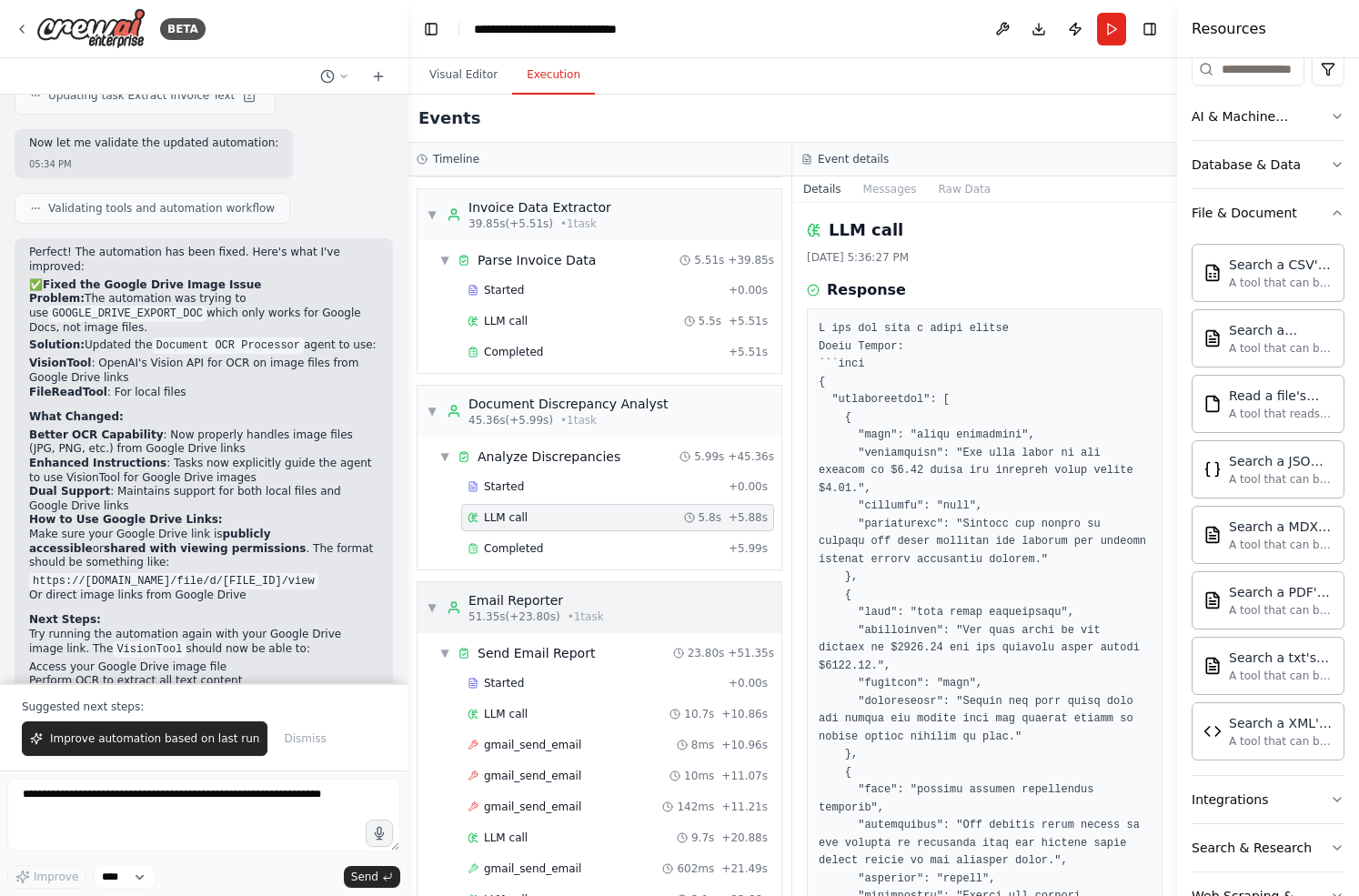
scroll to position [772, 0]
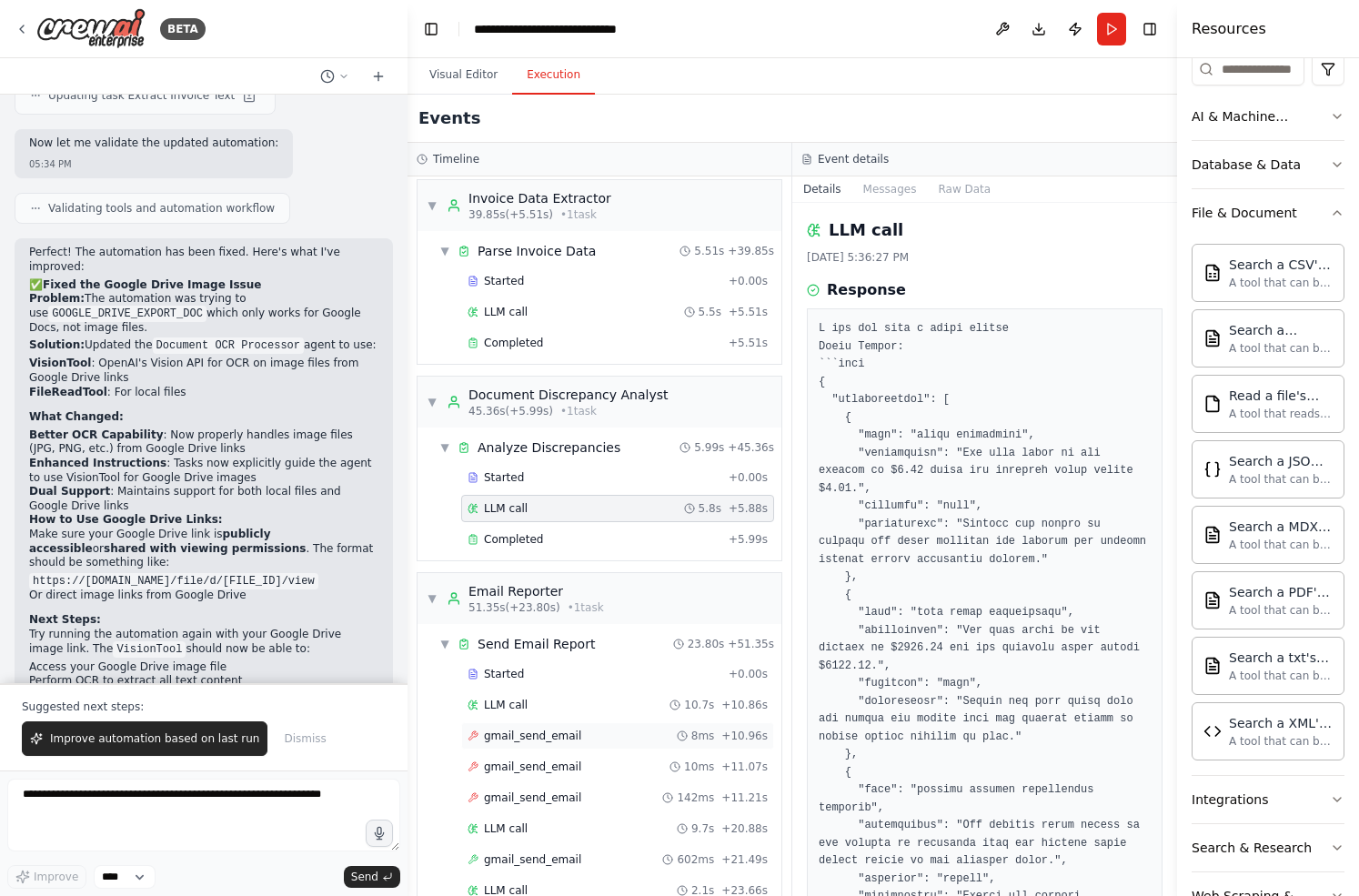
click at [577, 736] on div "gmail_send_email 8ms + 10.96s" at bounding box center [617, 735] width 300 height 15
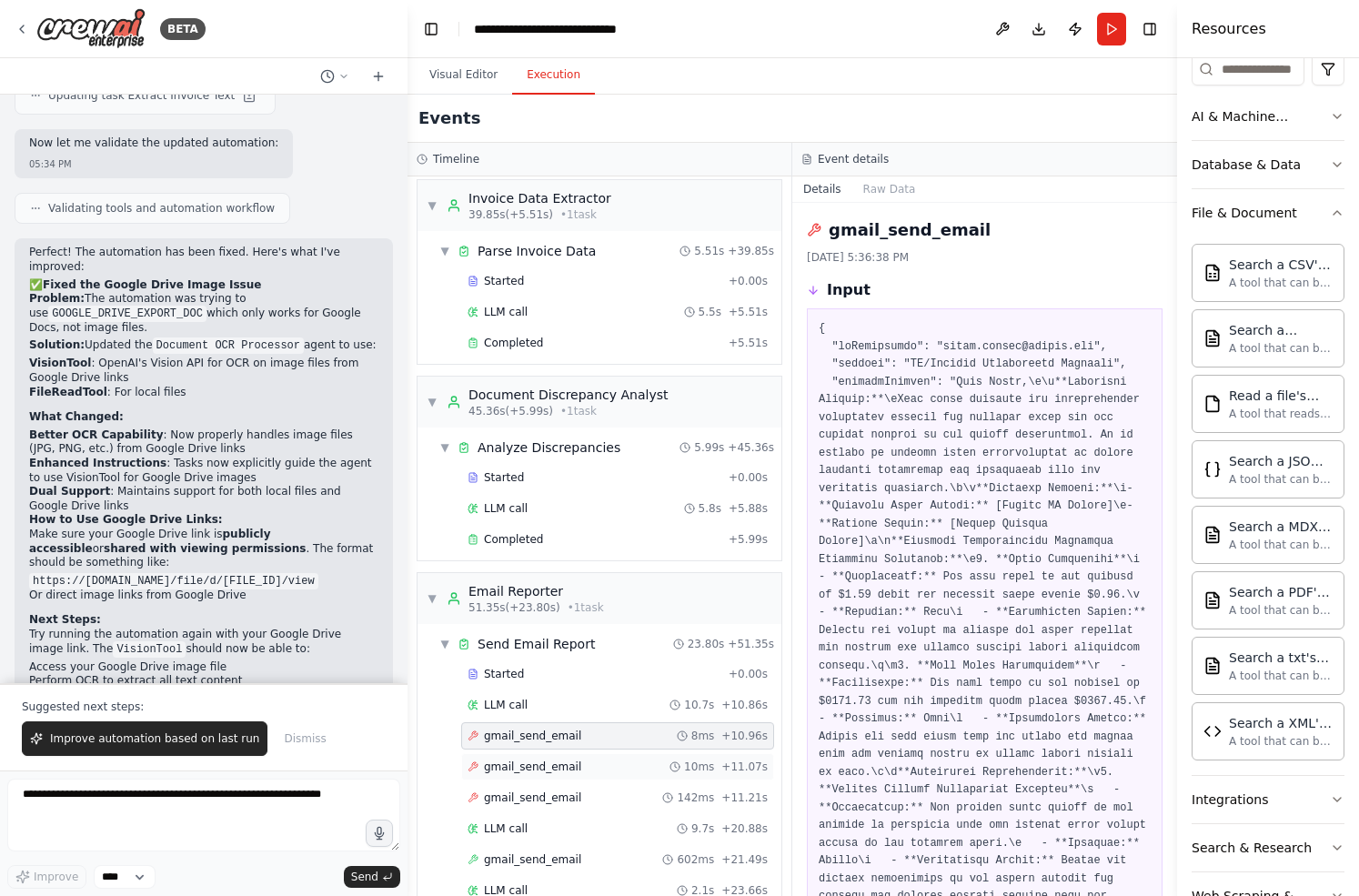
click at [589, 755] on div "gmail_send_email 10ms + 11.07s" at bounding box center [617, 767] width 313 height 28
click at [443, 73] on button "Visual Editor" at bounding box center [464, 75] width 98 height 38
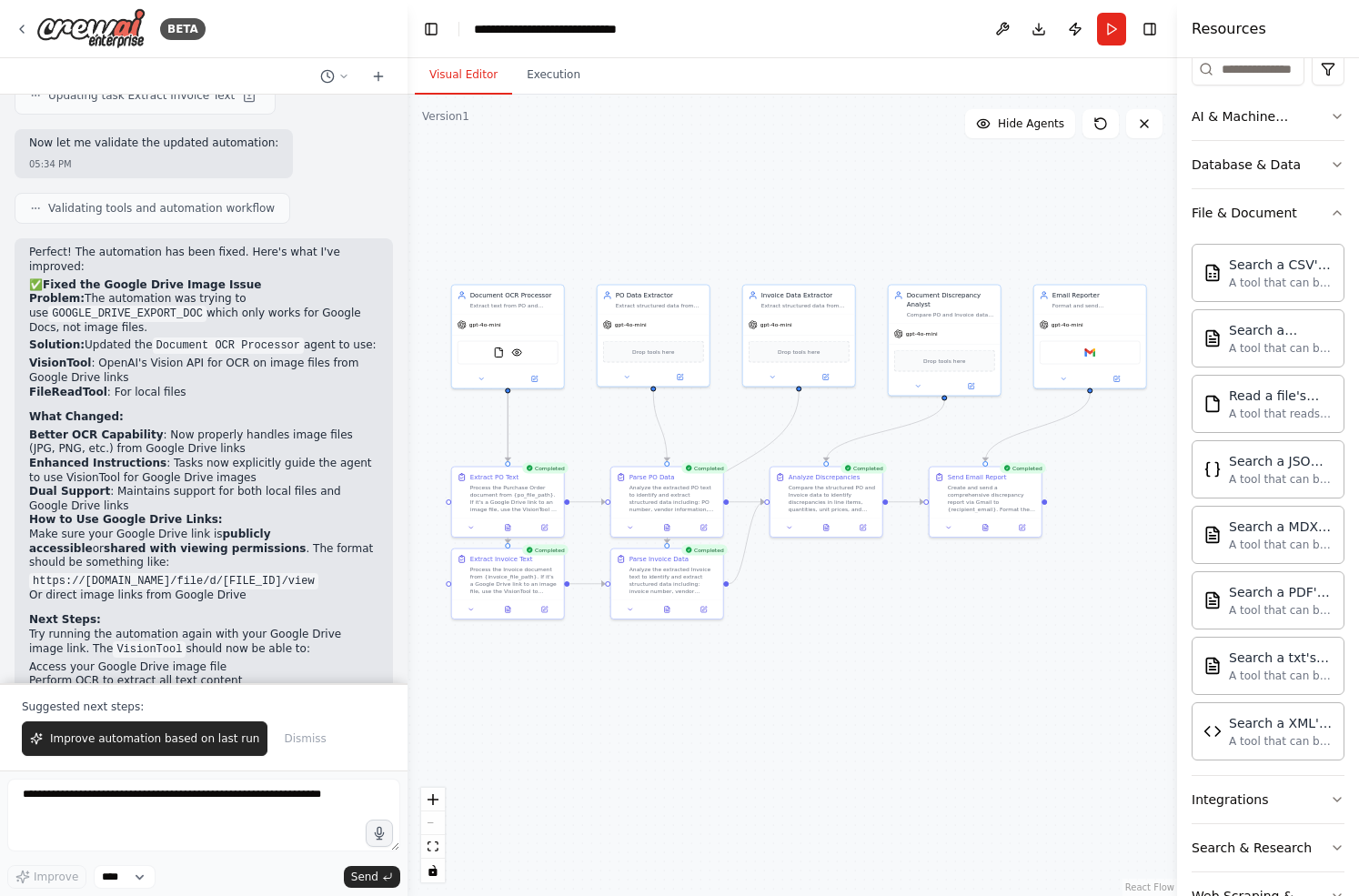
drag, startPoint x: 702, startPoint y: 419, endPoint x: 585, endPoint y: 409, distance: 117.4
click at [585, 409] on div ".deletable-edge-delete-btn { width: 20px; height: 20px; border: 0px solid #ffff…" at bounding box center [792, 495] width 769 height 801
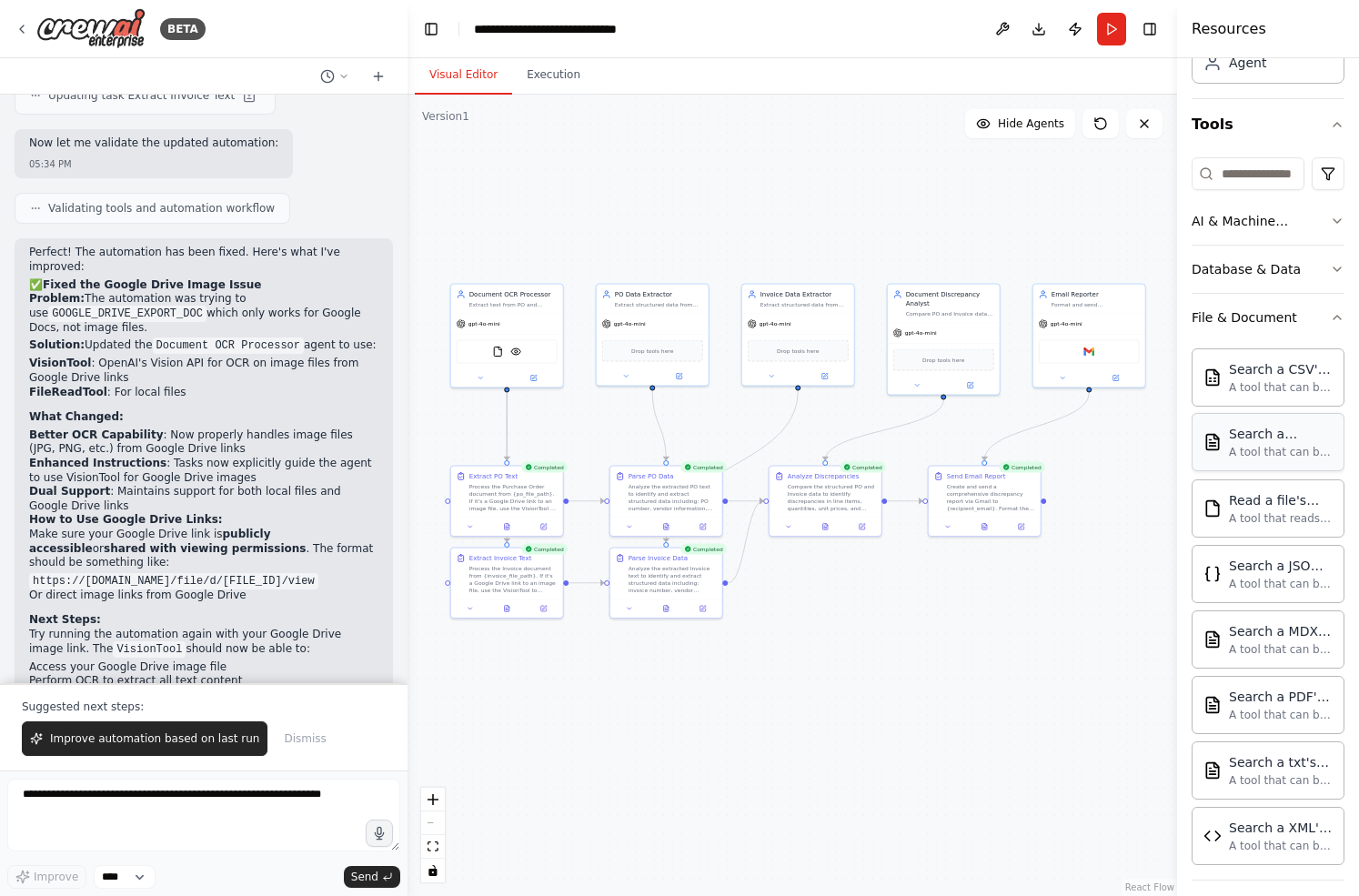
scroll to position [127, 0]
click at [1313, 321] on button "File & Document" at bounding box center [1267, 321] width 153 height 47
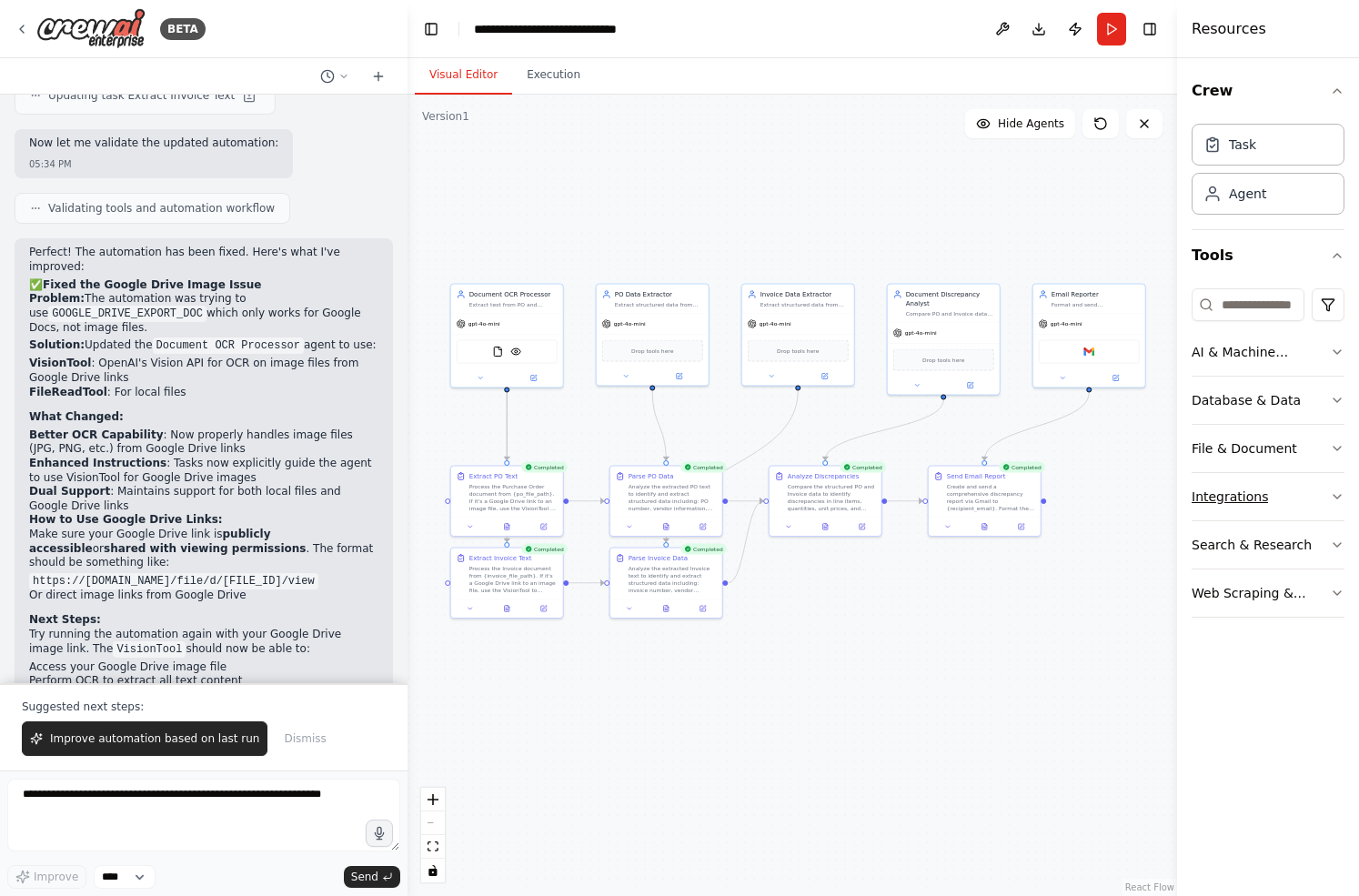
click at [1278, 487] on button "Integrations" at bounding box center [1267, 497] width 153 height 47
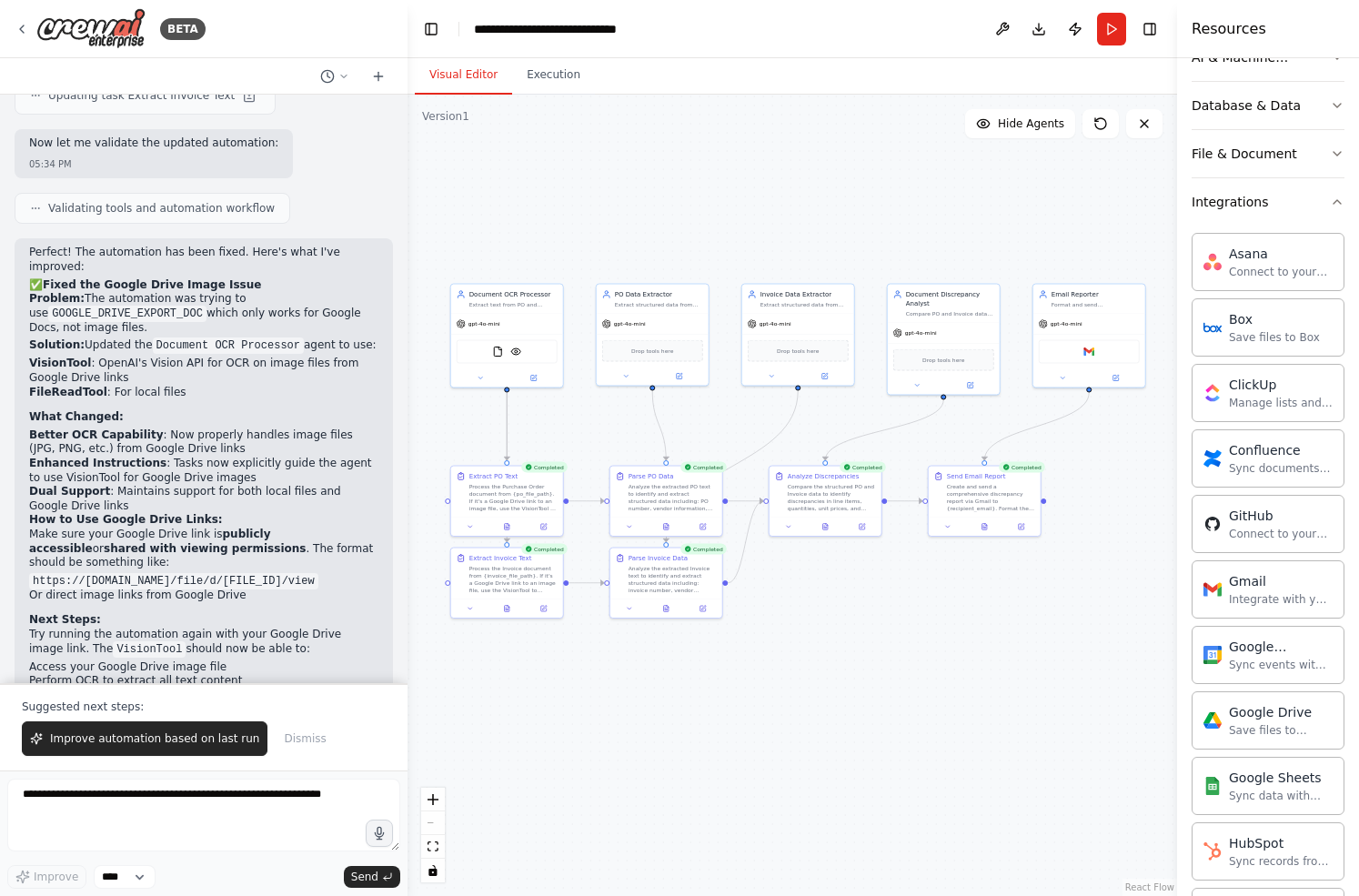
scroll to position [379, 0]
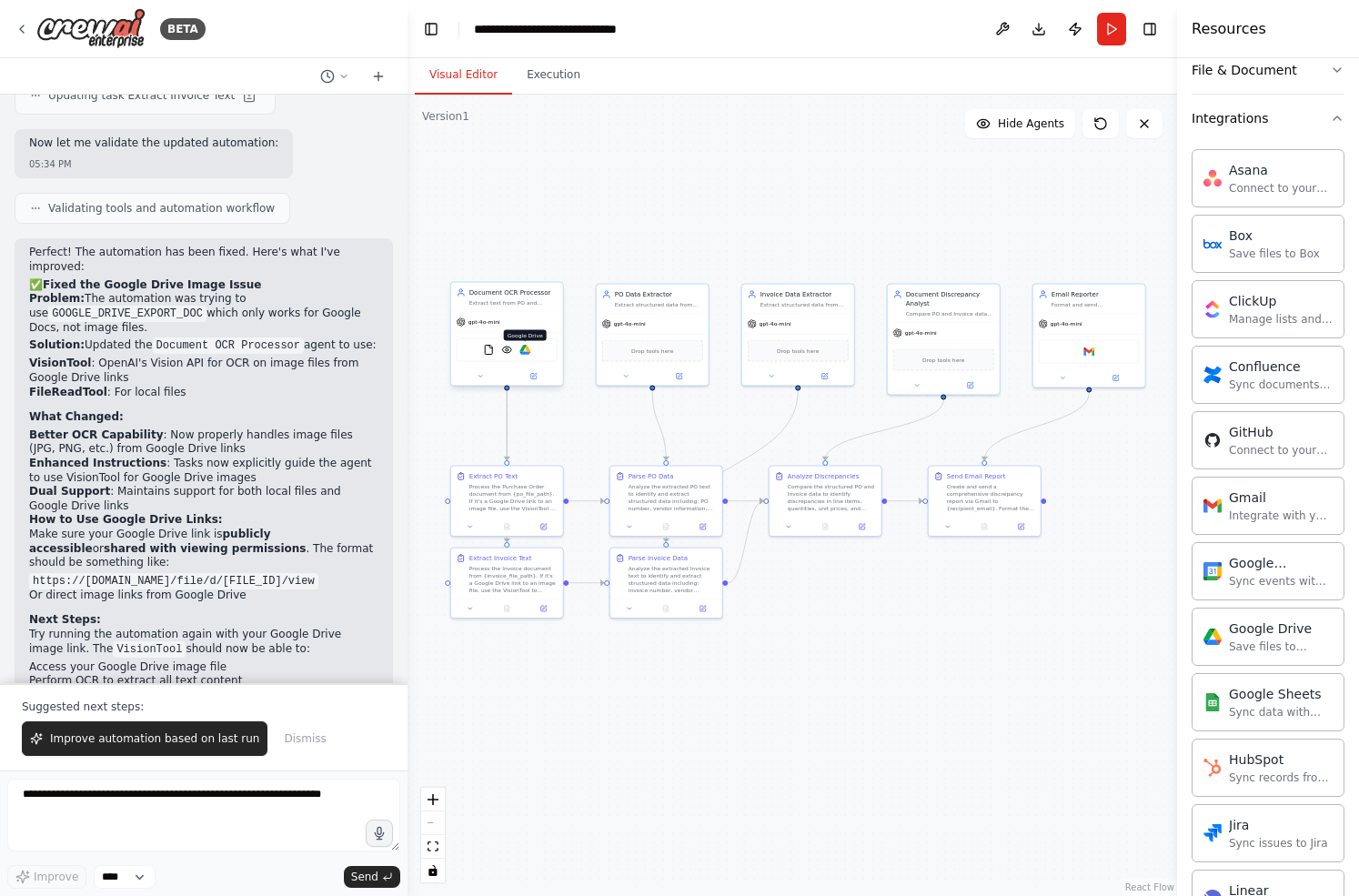
click at [522, 351] on img at bounding box center [525, 350] width 11 height 11
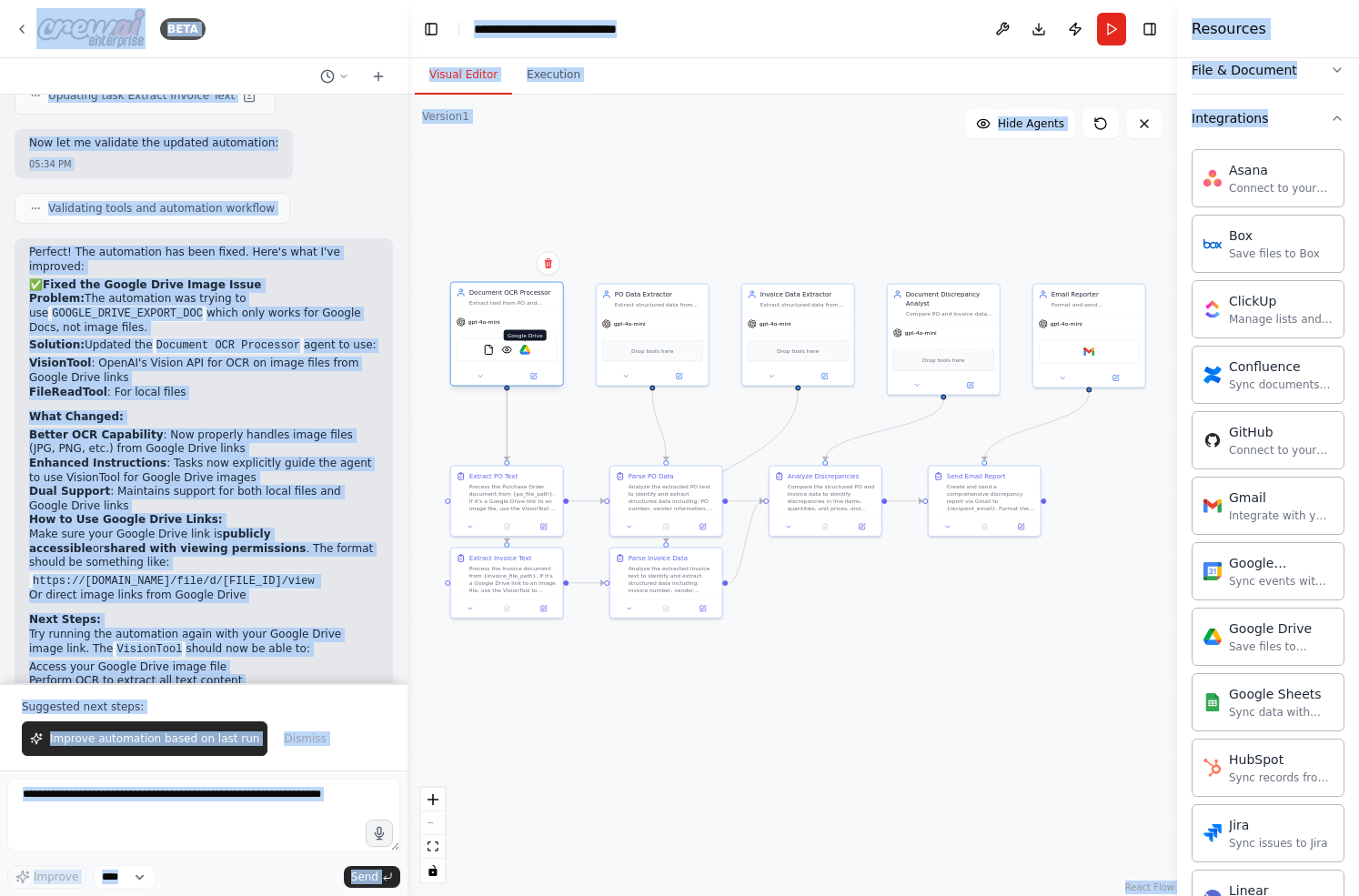
click at [522, 351] on img at bounding box center [525, 350] width 11 height 11
click at [522, 348] on img at bounding box center [525, 350] width 11 height 11
click at [527, 348] on img at bounding box center [525, 350] width 11 height 11
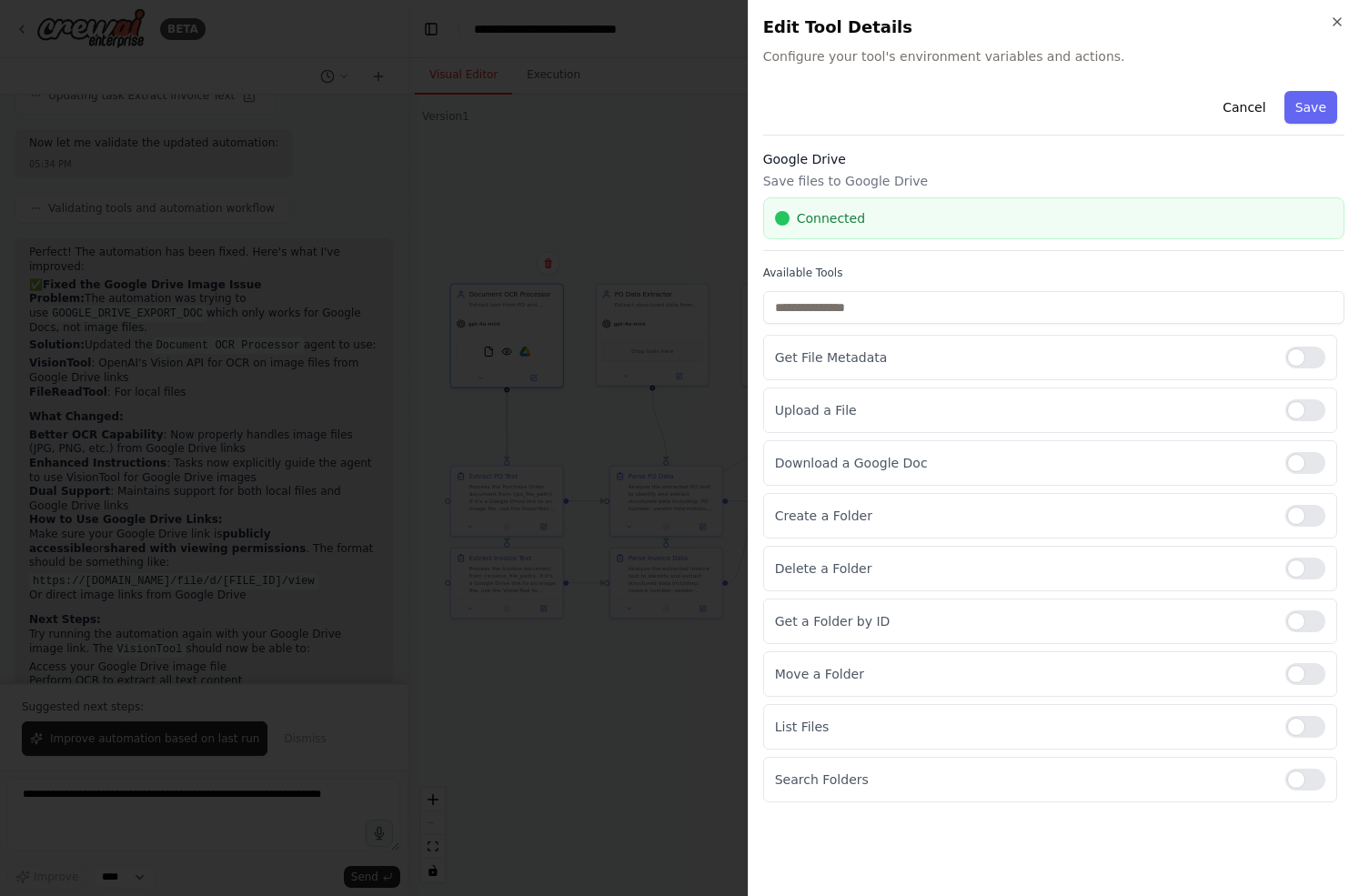
click at [496, 341] on div at bounding box center [680, 448] width 1359 height 896
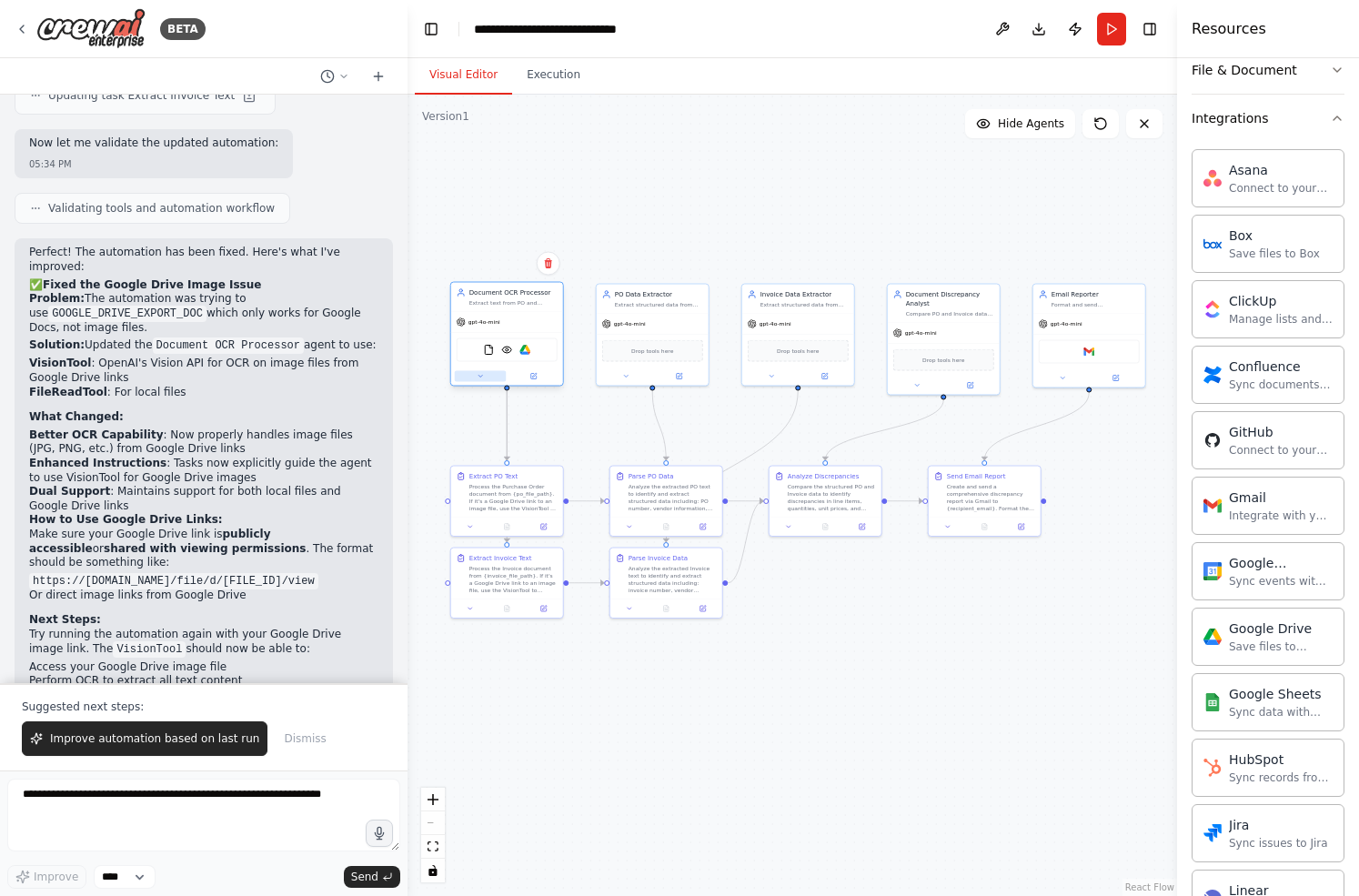
click at [481, 379] on icon at bounding box center [479, 376] width 7 height 7
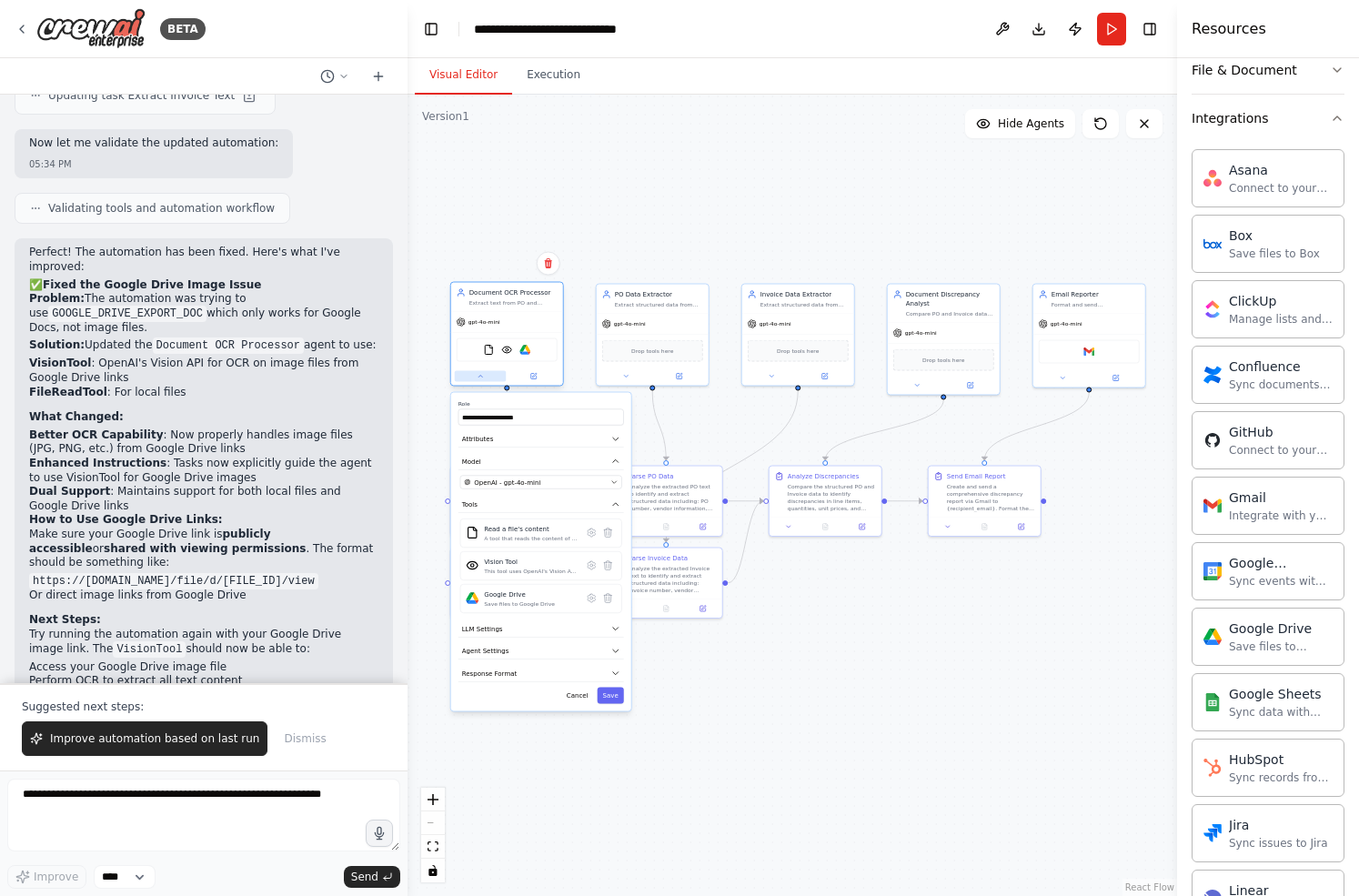
click at [473, 379] on button at bounding box center [480, 376] width 52 height 11
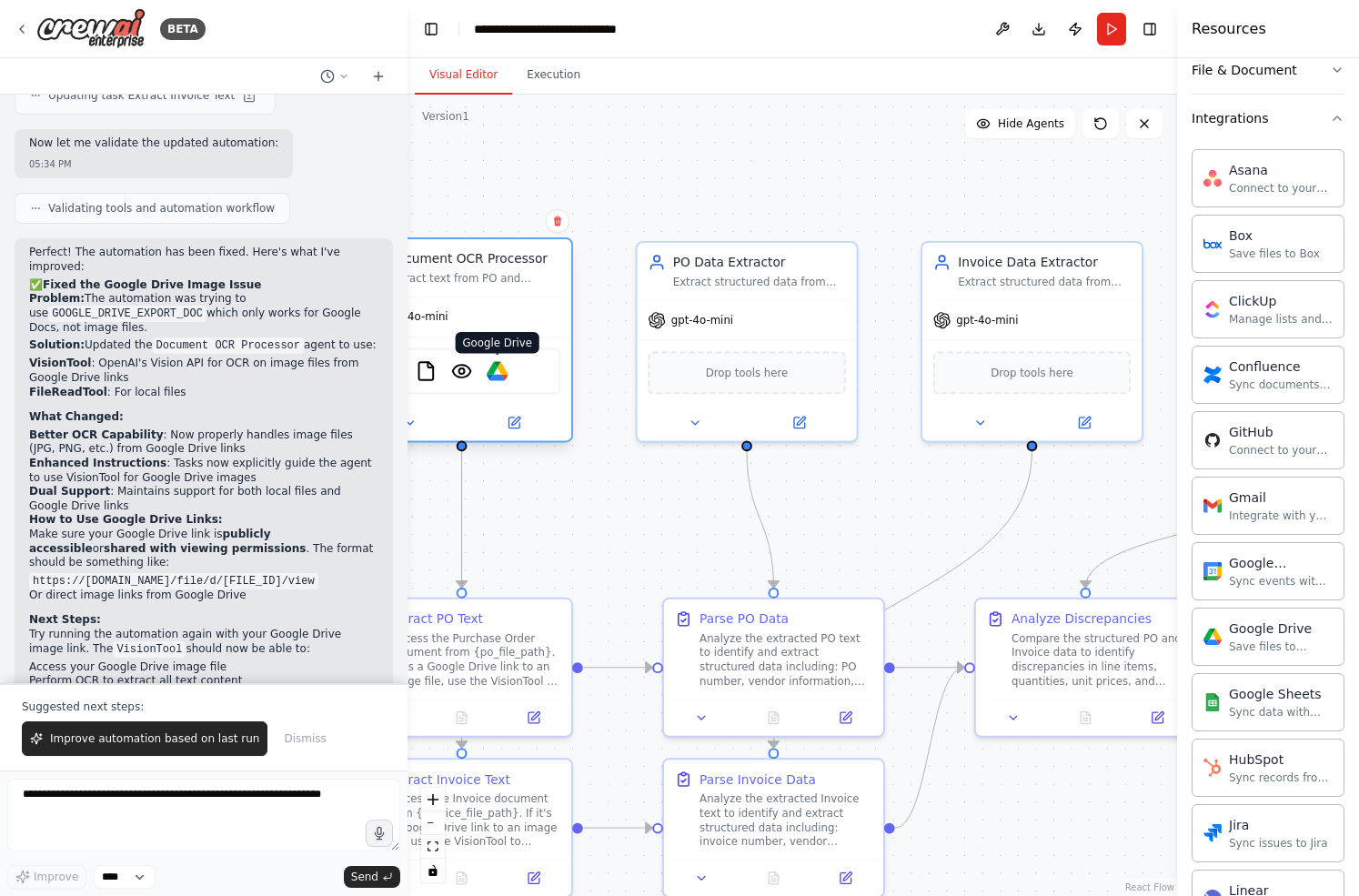
click at [498, 372] on img at bounding box center [497, 371] width 22 height 22
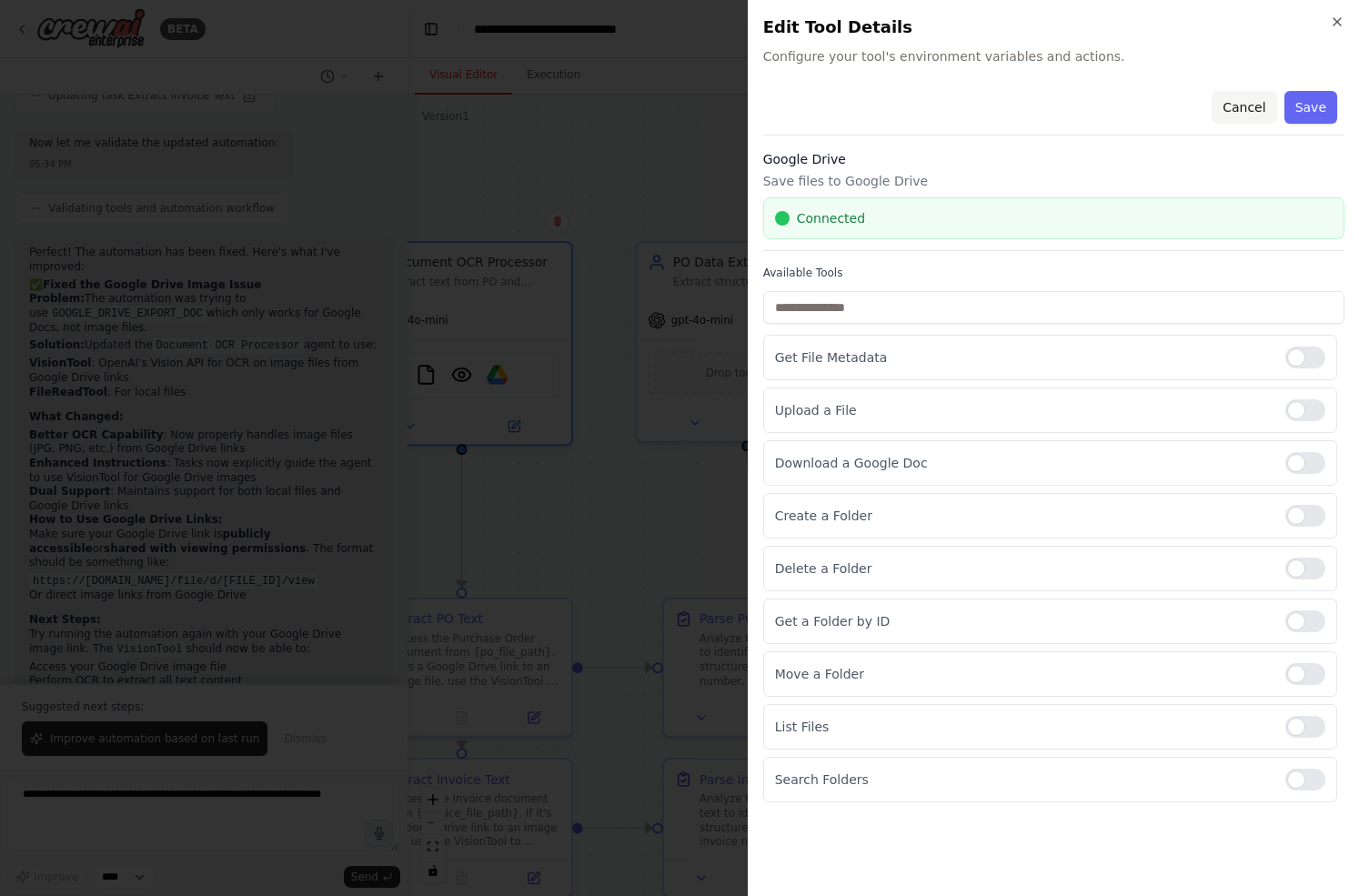
click at [1255, 109] on button "Cancel" at bounding box center [1244, 106] width 64 height 33
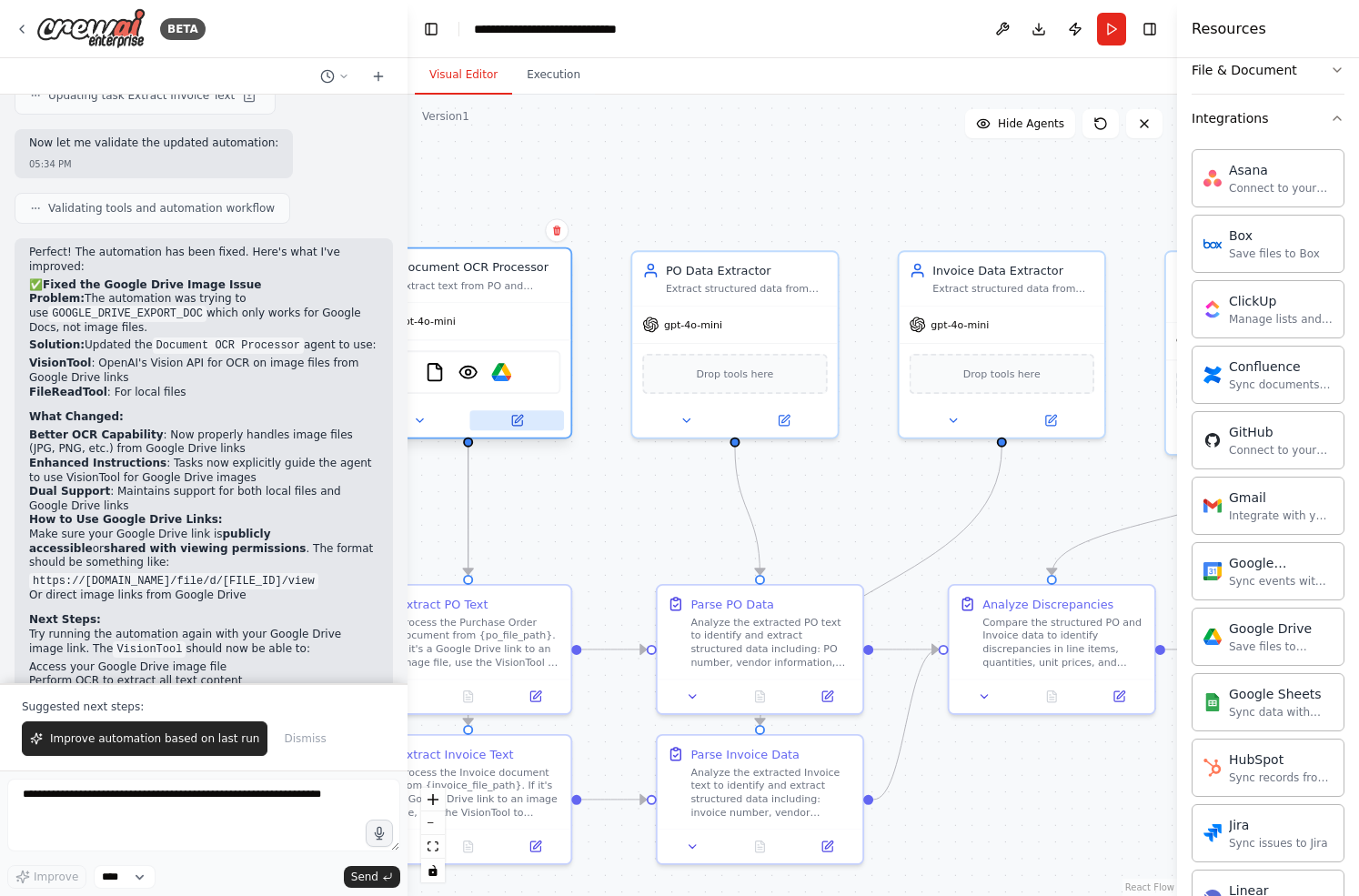
click at [525, 417] on button at bounding box center [517, 420] width 95 height 20
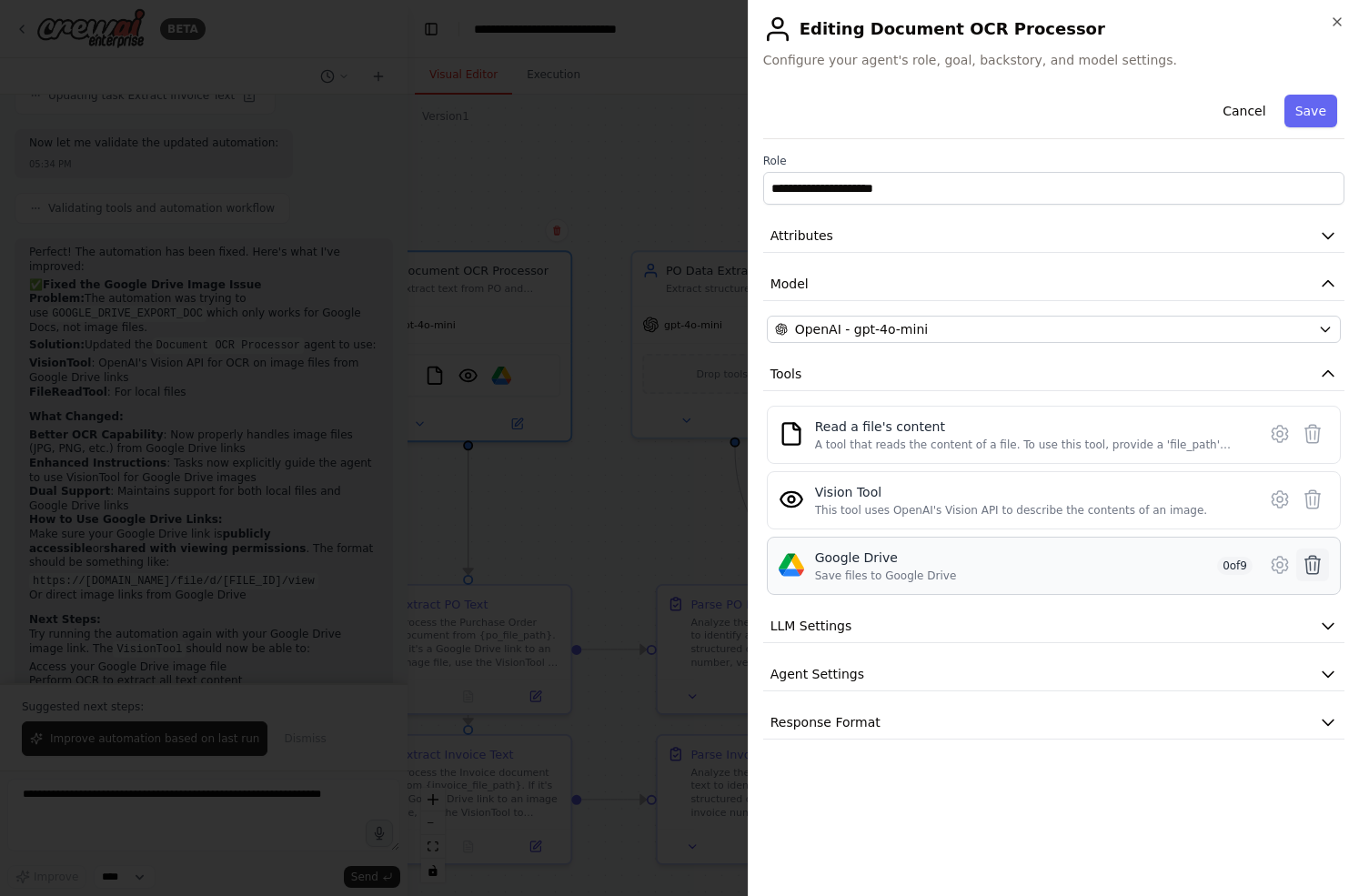
click at [1312, 563] on icon at bounding box center [1313, 565] width 22 height 22
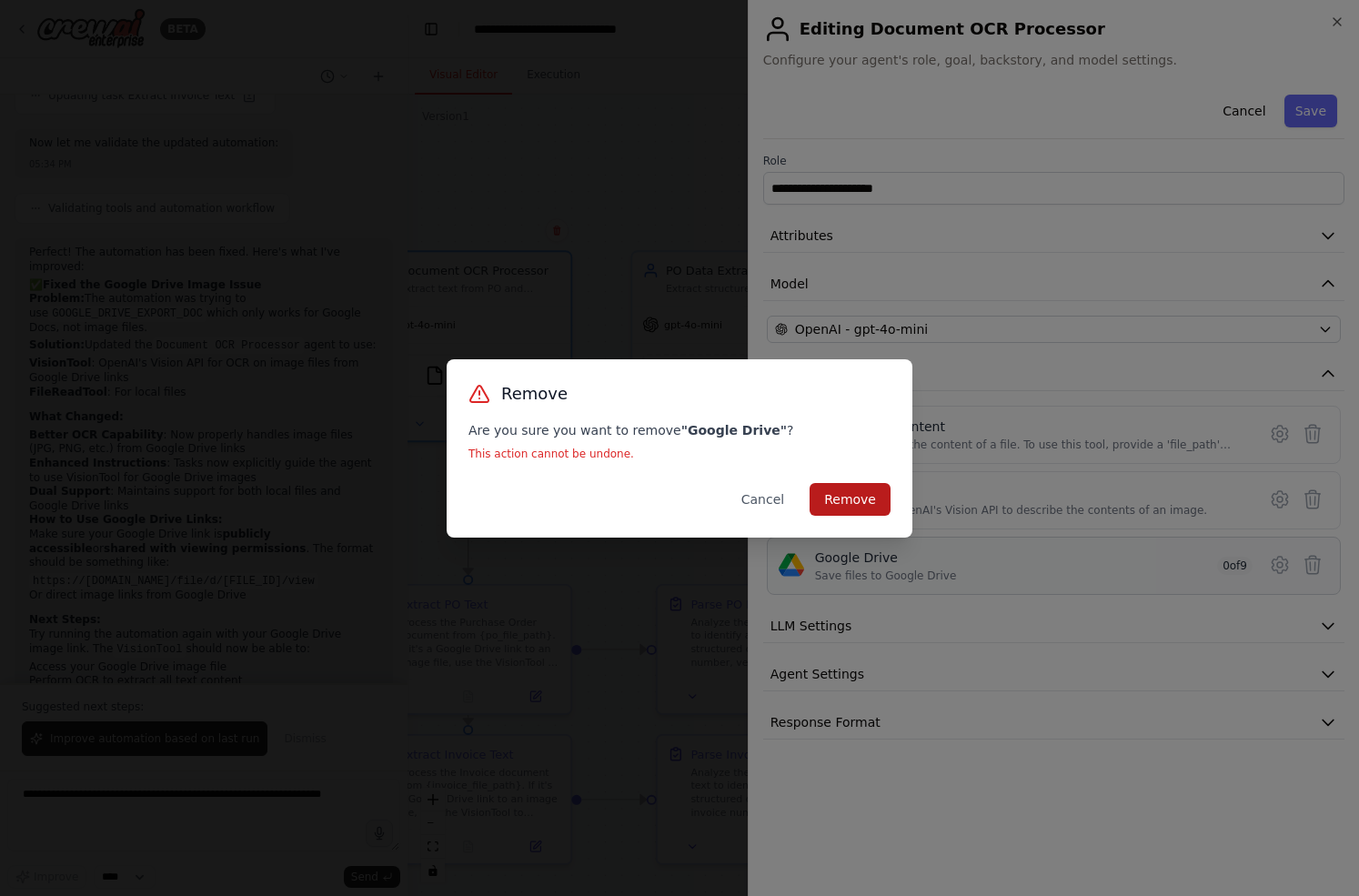
click at [873, 498] on button "Remove" at bounding box center [850, 499] width 81 height 33
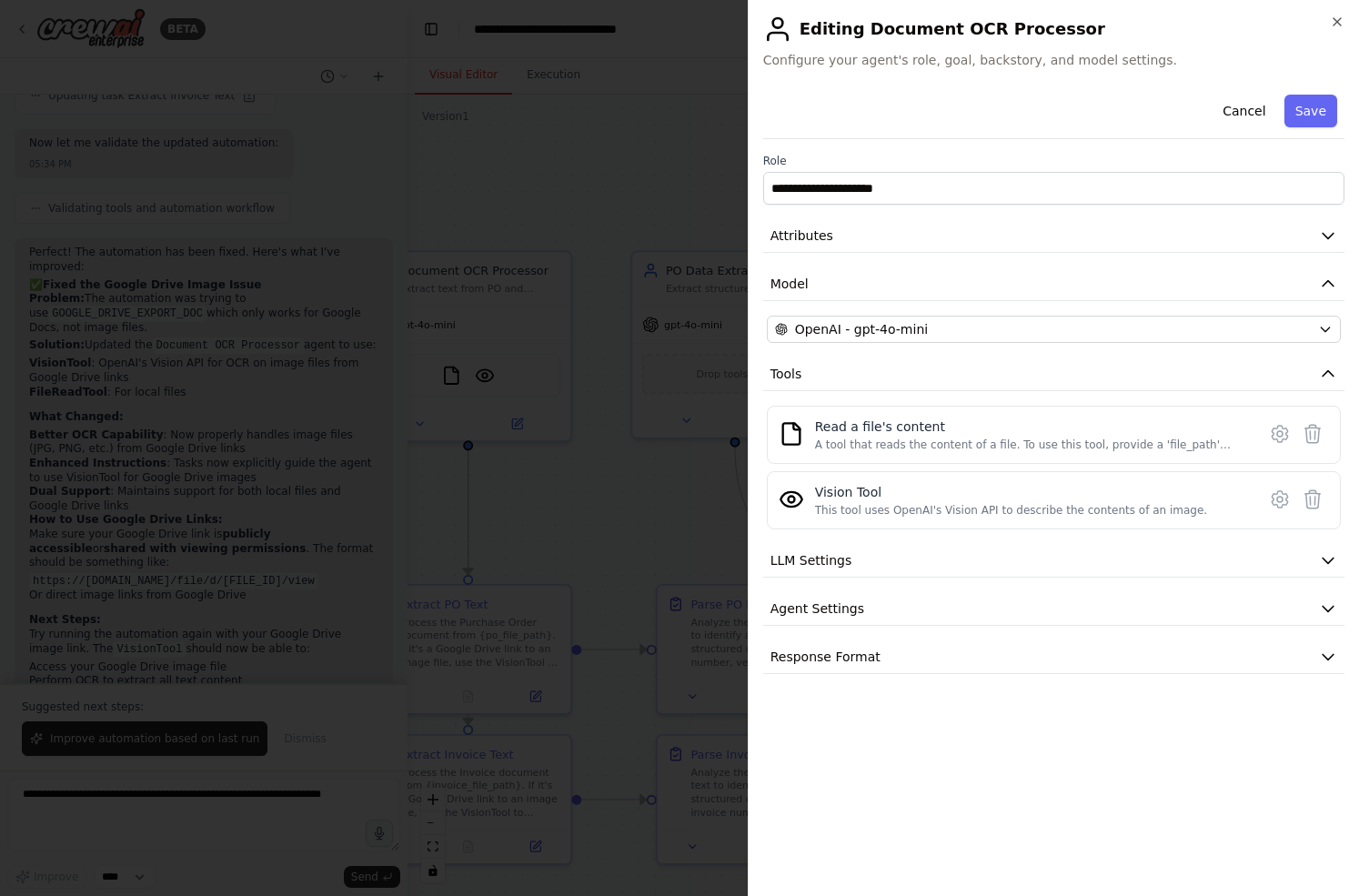
click at [634, 488] on div at bounding box center [680, 448] width 1359 height 896
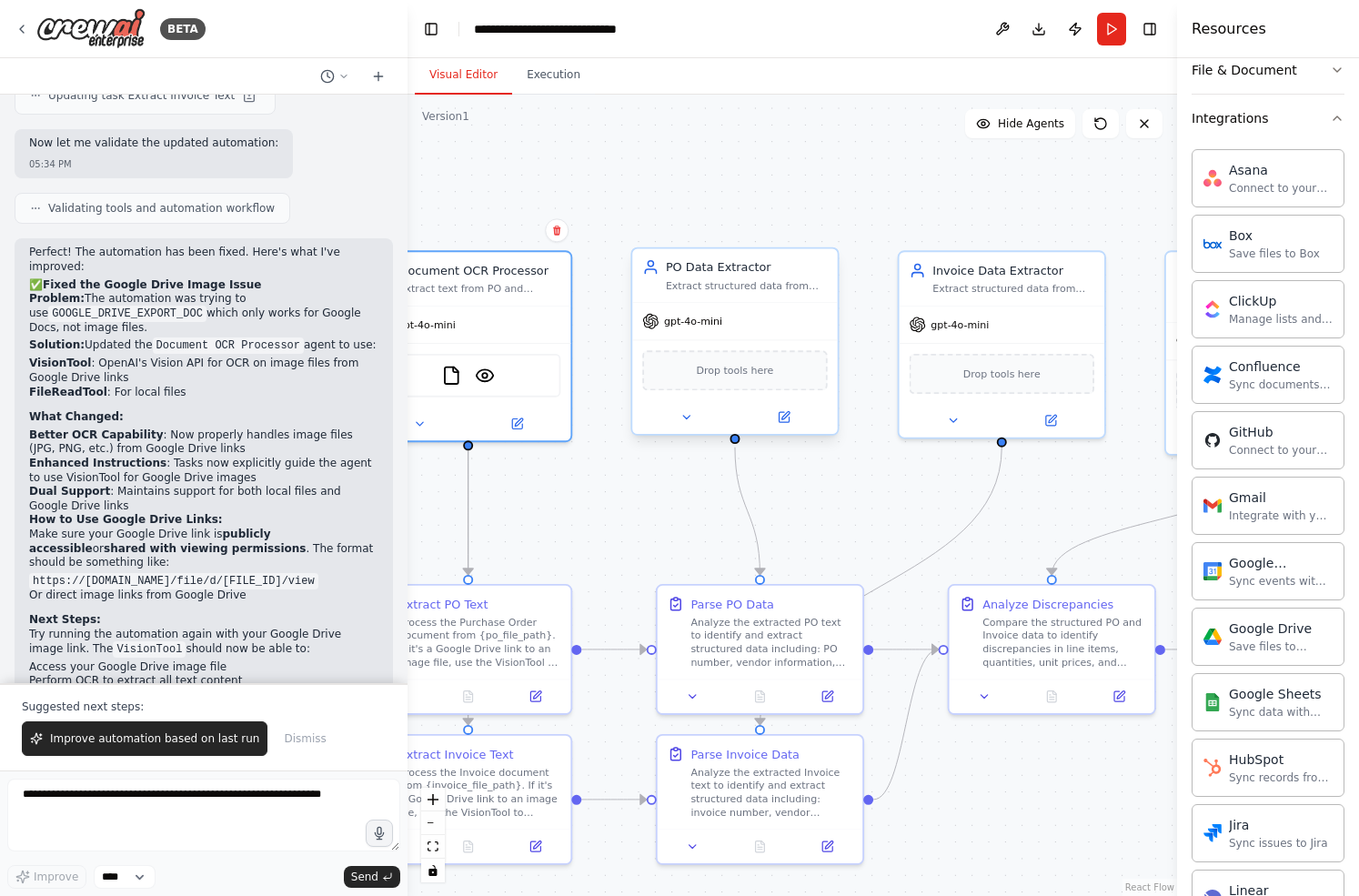
click at [714, 372] on span "Drop tools here" at bounding box center [736, 370] width 77 height 17
click at [735, 374] on img at bounding box center [735, 372] width 20 height 20
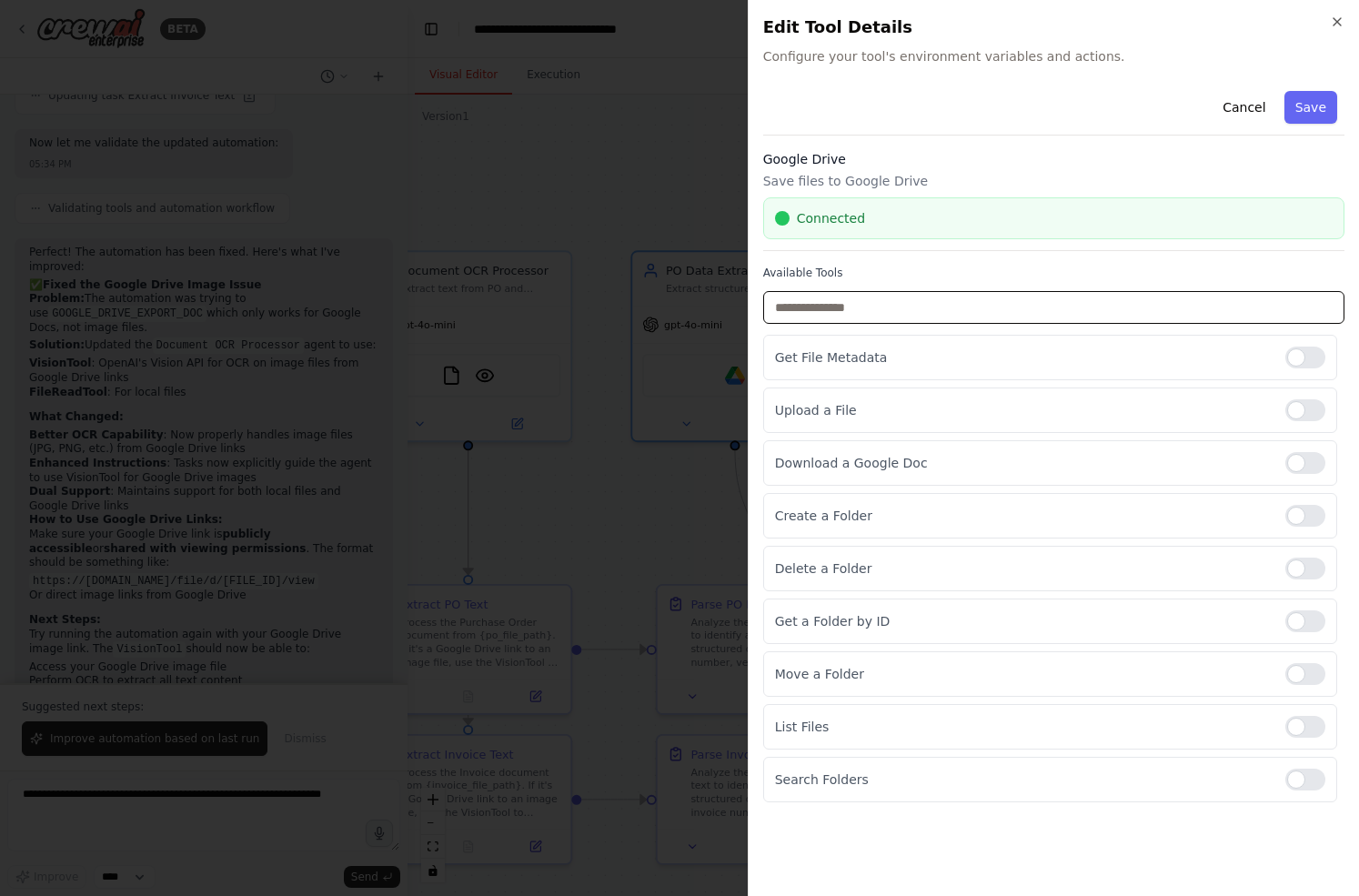
click at [892, 306] on input "text" at bounding box center [1053, 307] width 581 height 33
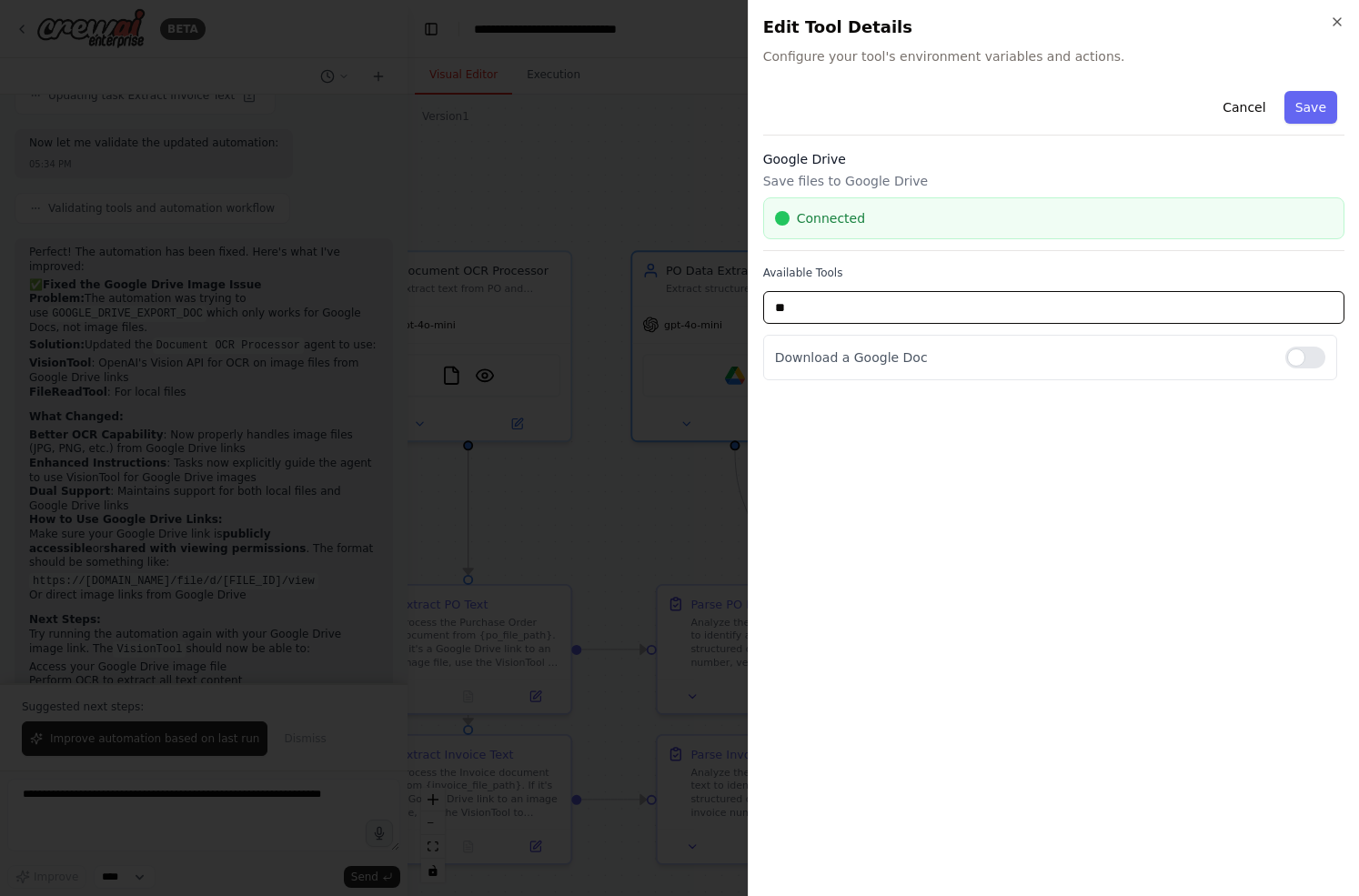
type input "*"
